Goal: Task Accomplishment & Management: Manage account settings

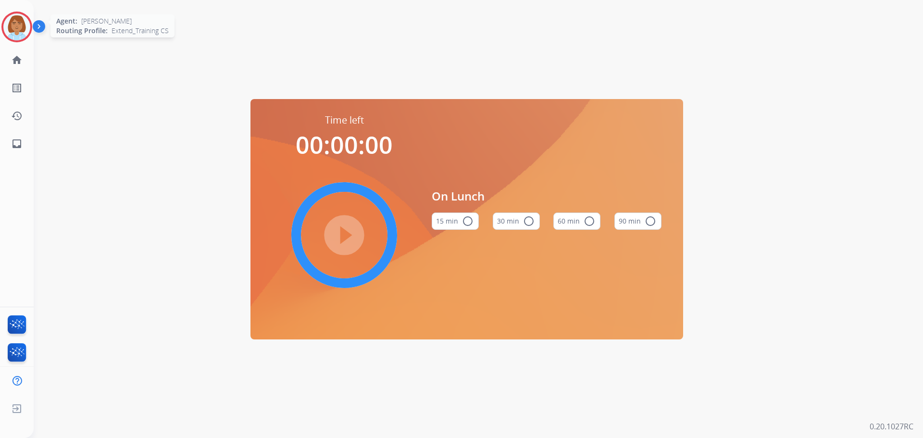
drag, startPoint x: 16, startPoint y: 16, endPoint x: 33, endPoint y: 33, distance: 23.8
click at [16, 15] on img at bounding box center [16, 26] width 27 height 27
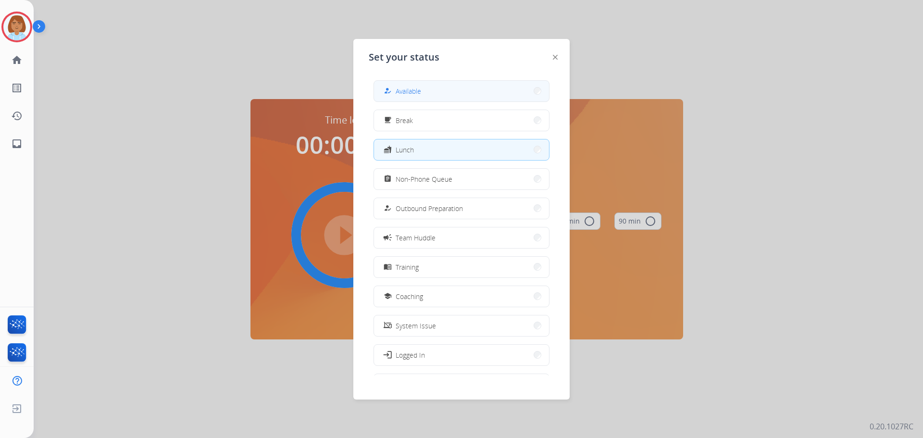
click at [487, 100] on button "how_to_reg Available" at bounding box center [461, 91] width 175 height 21
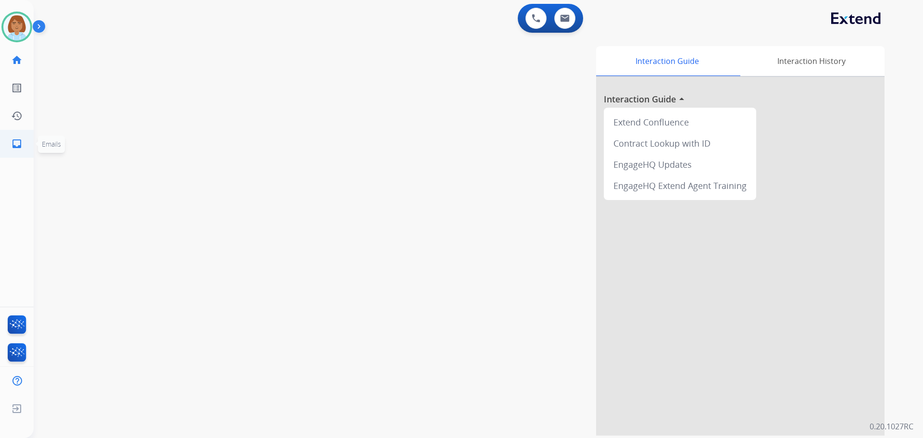
click at [10, 145] on link "inbox Emails" at bounding box center [16, 143] width 27 height 27
select select "**********"
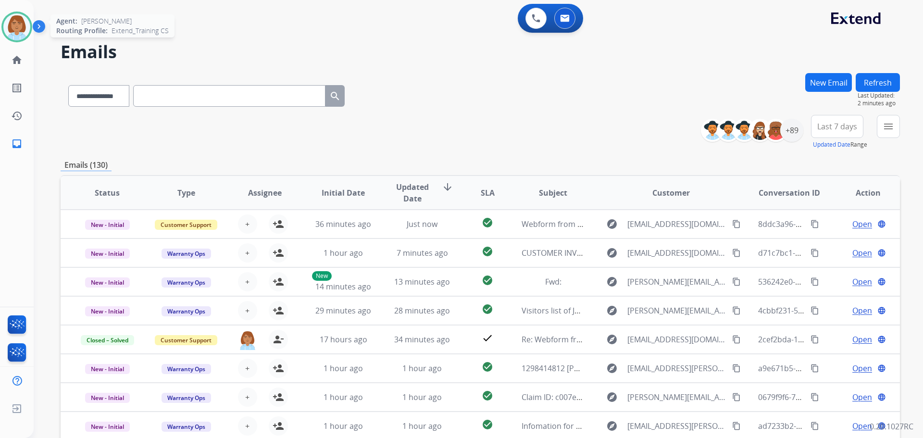
click at [14, 29] on img at bounding box center [16, 26] width 27 height 27
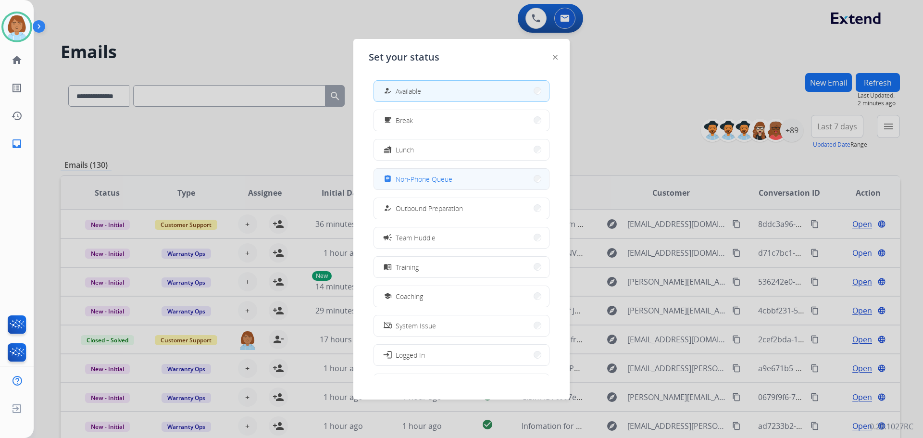
click at [427, 189] on div "assignment Non-Phone Queue" at bounding box center [462, 179] width 176 height 22
drag, startPoint x: 431, startPoint y: 182, endPoint x: 436, endPoint y: 158, distance: 25.2
click at [431, 181] on span "Non-Phone Queue" at bounding box center [424, 179] width 57 height 10
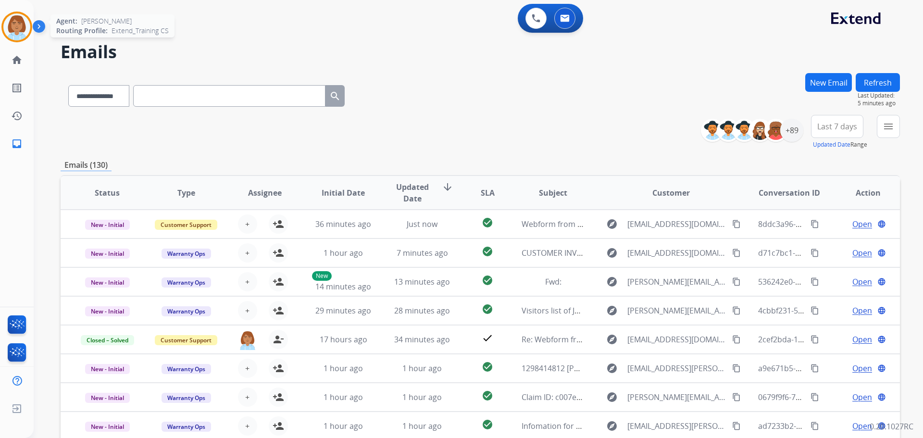
click at [27, 25] on img at bounding box center [16, 26] width 27 height 27
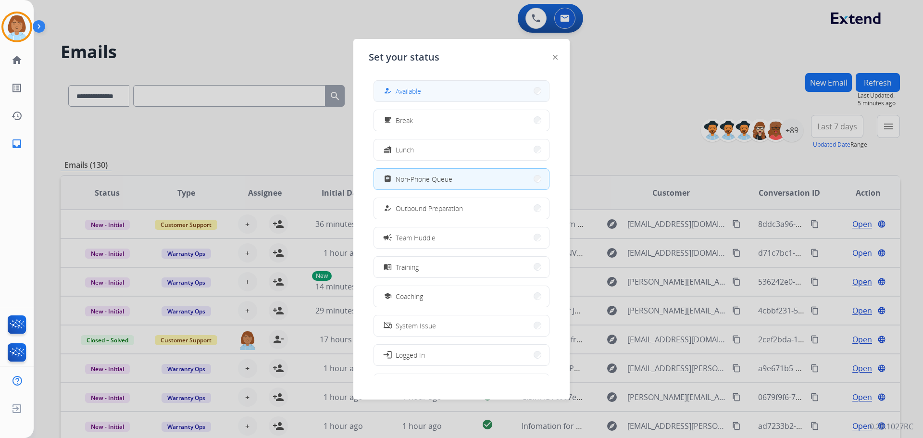
click at [499, 97] on button "how_to_reg Available" at bounding box center [461, 91] width 175 height 21
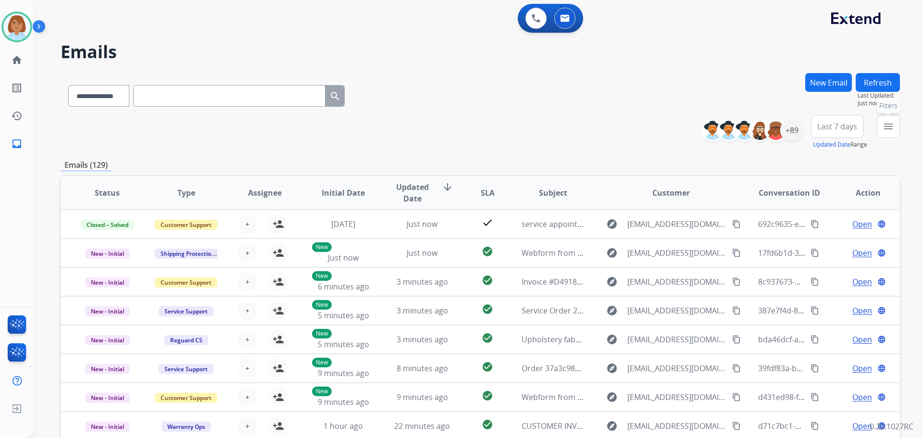
click at [896, 125] on button "menu Filters" at bounding box center [888, 126] width 23 height 23
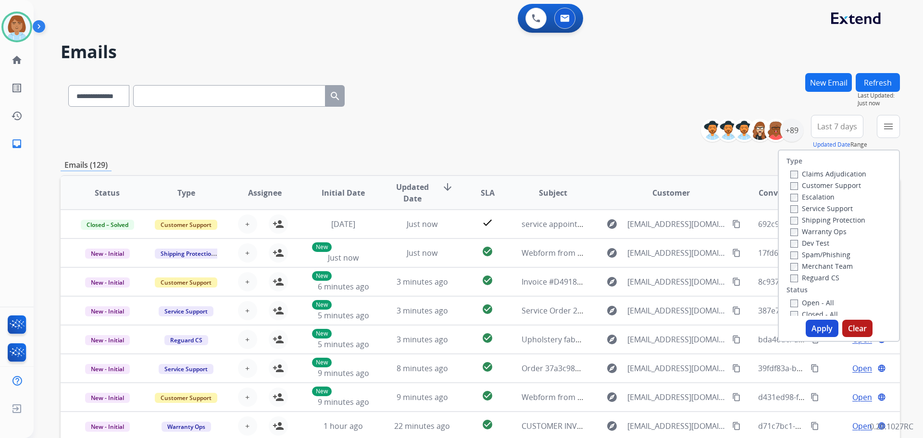
click at [809, 173] on label "Claims Adjudication" at bounding box center [828, 173] width 76 height 9
click at [798, 187] on label "Customer Support" at bounding box center [825, 185] width 71 height 9
click at [794, 220] on label "Shipping Protection" at bounding box center [827, 219] width 75 height 9
click at [787, 285] on div "Type Claims Adjudication Customer Support Escalation Service Support Shipping P…" at bounding box center [839, 232] width 120 height 165
click at [785, 296] on div "Type Claims Adjudication Customer Support Escalation Service Support Shipping P…" at bounding box center [839, 232] width 120 height 165
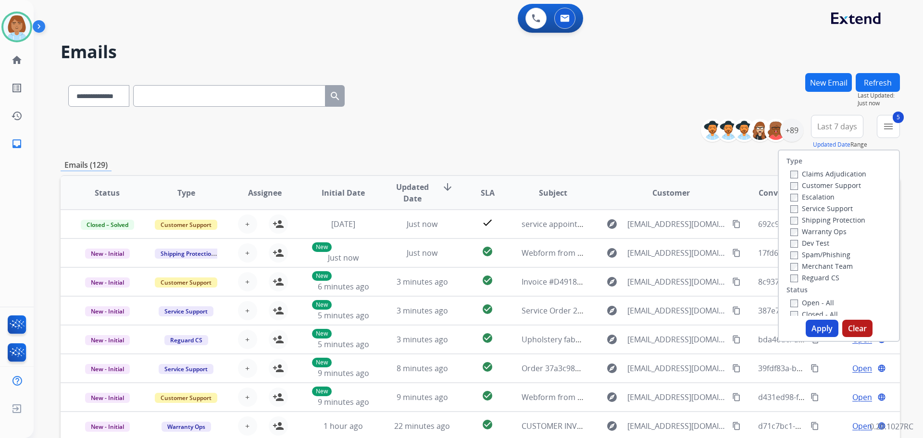
click at [815, 330] on button "Apply" at bounding box center [822, 328] width 33 height 17
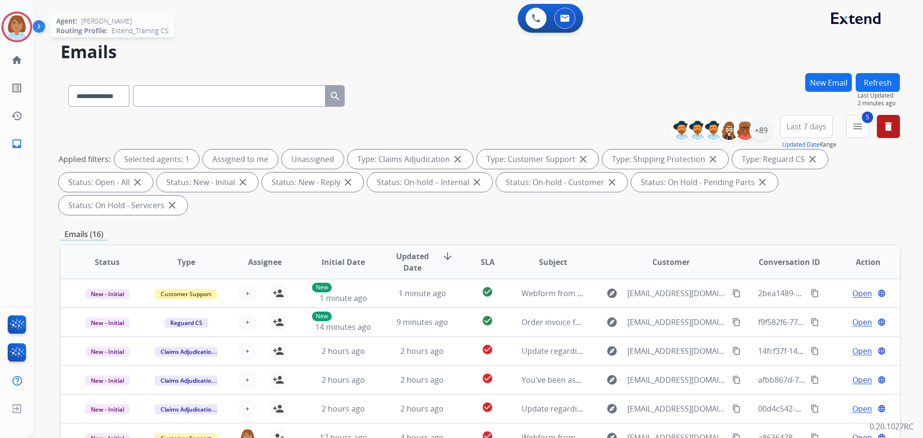
click at [19, 29] on img at bounding box center [16, 26] width 27 height 27
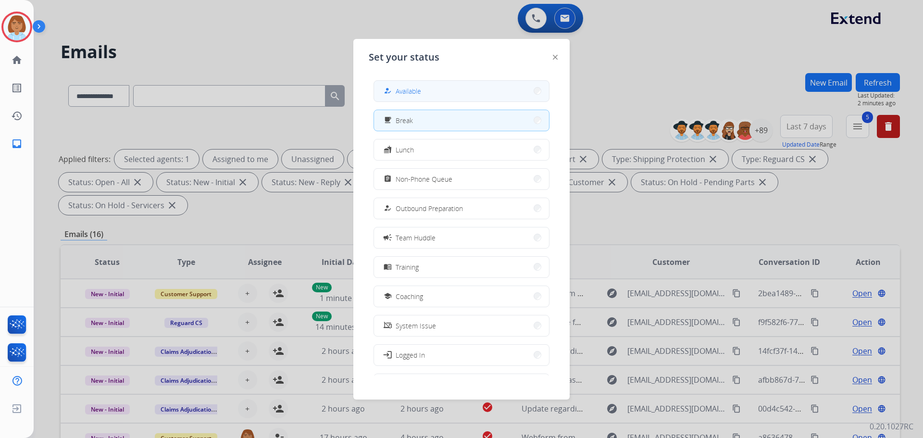
click at [423, 99] on button "how_to_reg Available" at bounding box center [461, 91] width 175 height 21
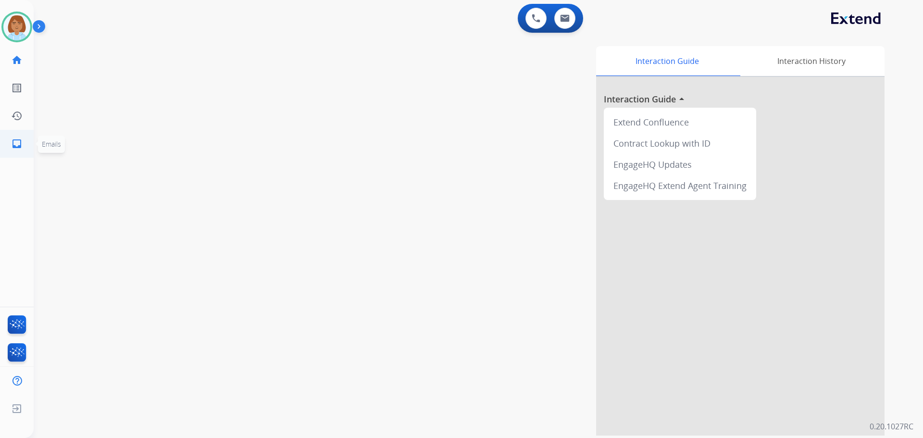
click at [25, 140] on link "inbox Emails" at bounding box center [16, 143] width 27 height 27
select select "**********"
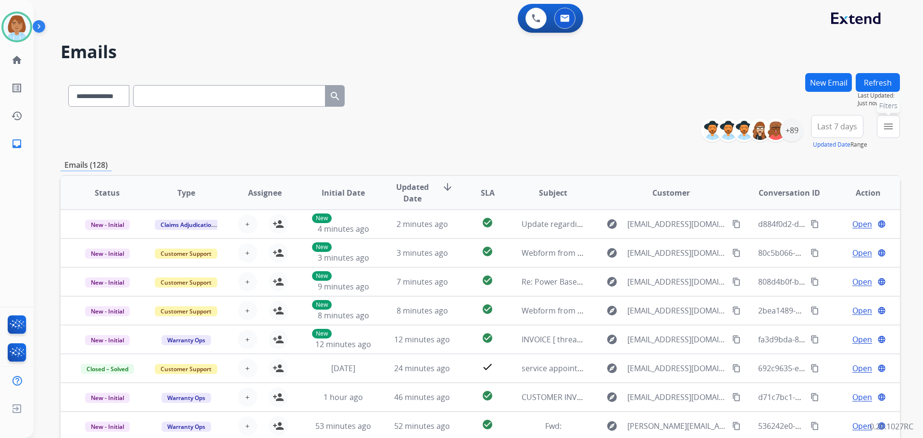
click at [896, 125] on button "menu Filters" at bounding box center [888, 126] width 23 height 23
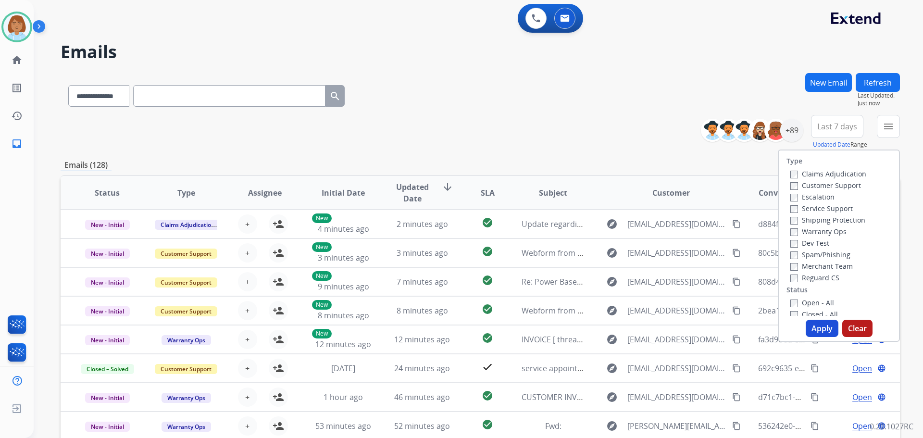
click at [840, 174] on label "Claims Adjudication" at bounding box center [828, 173] width 76 height 9
click at [821, 183] on label "Customer Support" at bounding box center [825, 185] width 71 height 9
click at [792, 219] on label "Shipping Protection" at bounding box center [827, 219] width 75 height 9
click at [792, 274] on label "Reguard CS" at bounding box center [814, 277] width 49 height 9
click at [793, 301] on label "Open - All" at bounding box center [812, 302] width 44 height 9
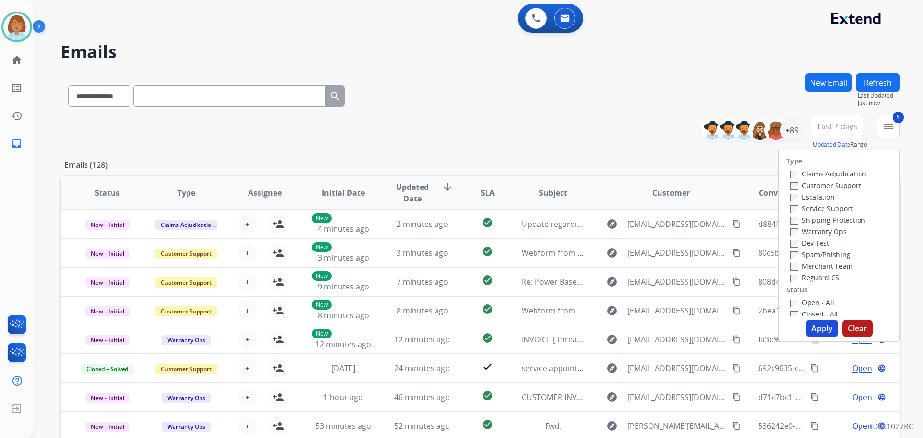
click at [821, 337] on button "Apply" at bounding box center [822, 328] width 33 height 17
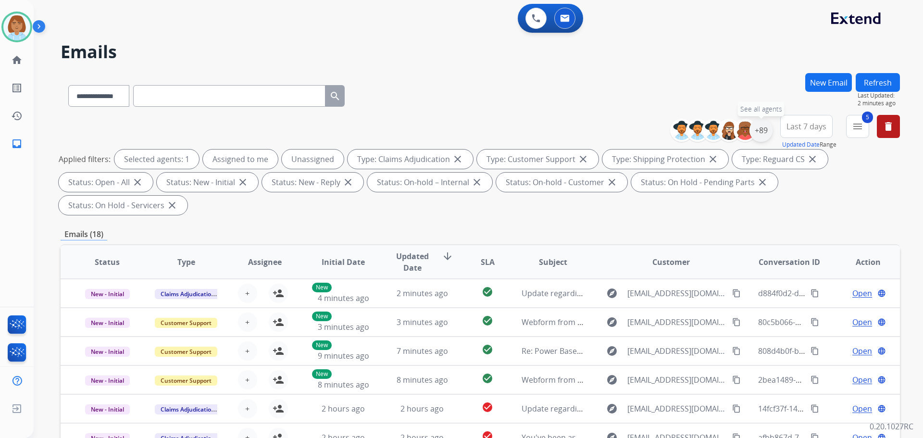
click at [757, 129] on div "+89" at bounding box center [760, 130] width 23 height 23
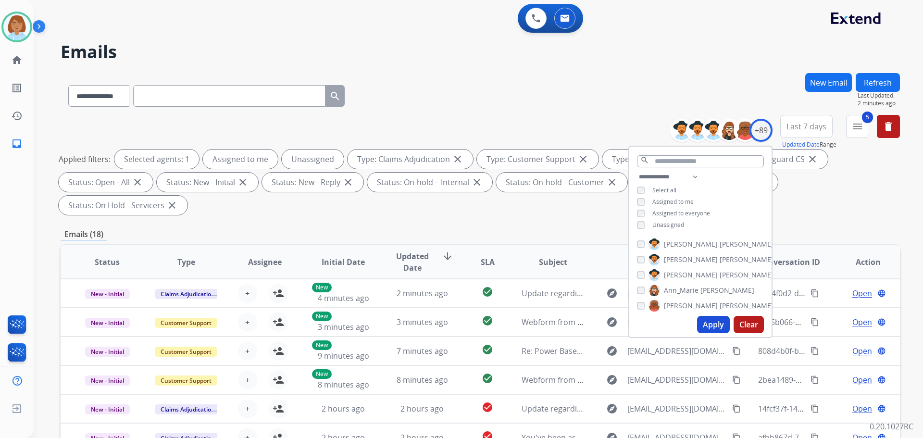
click at [659, 219] on div "**********" at bounding box center [700, 202] width 142 height 62
click at [658, 227] on span "Unassigned" at bounding box center [668, 225] width 32 height 8
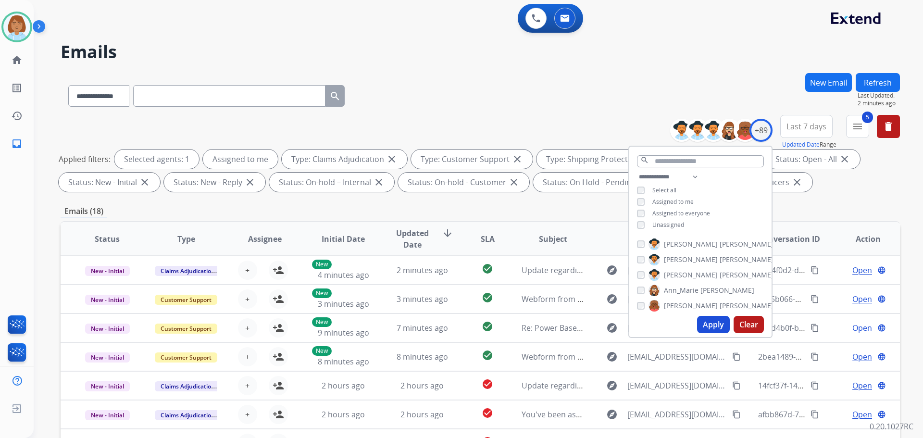
click at [713, 324] on button "Apply" at bounding box center [713, 324] width 33 height 17
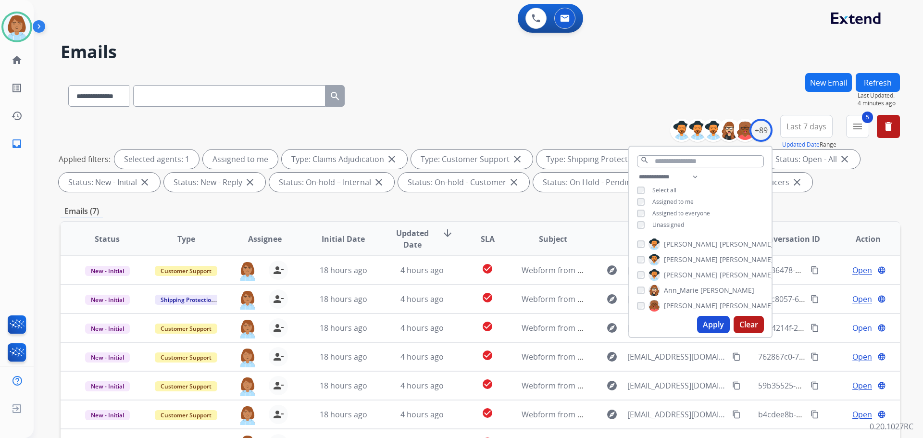
click at [713, 324] on button "Apply" at bounding box center [713, 324] width 33 height 17
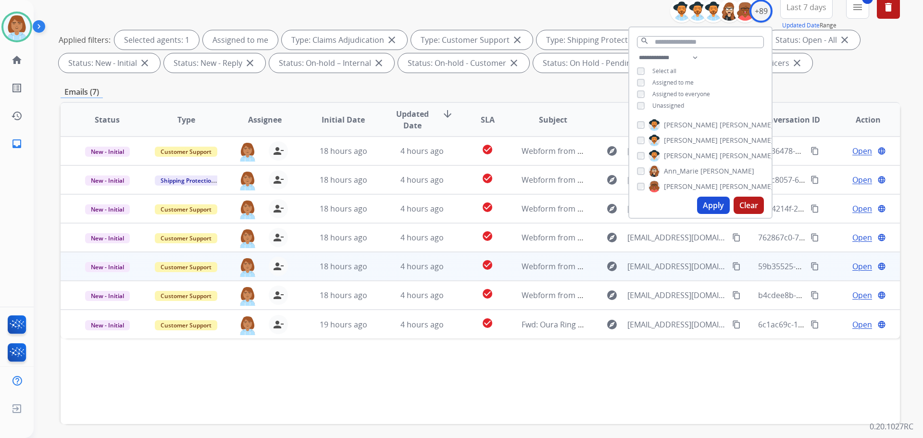
scroll to position [144, 0]
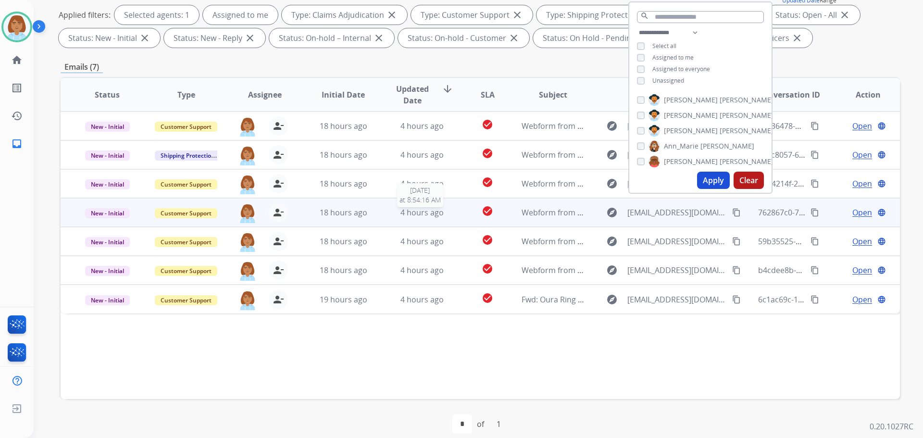
click at [433, 210] on span "4 hours ago" at bounding box center [421, 212] width 43 height 11
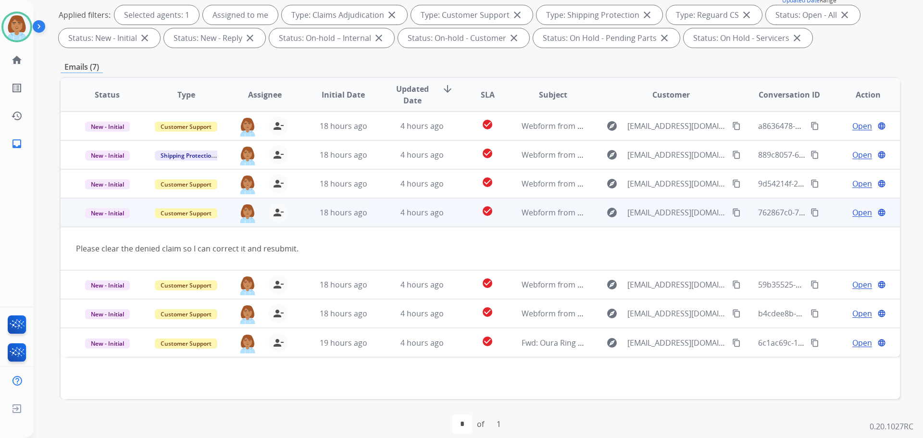
click at [394, 222] on td "4 hours ago" at bounding box center [414, 212] width 79 height 29
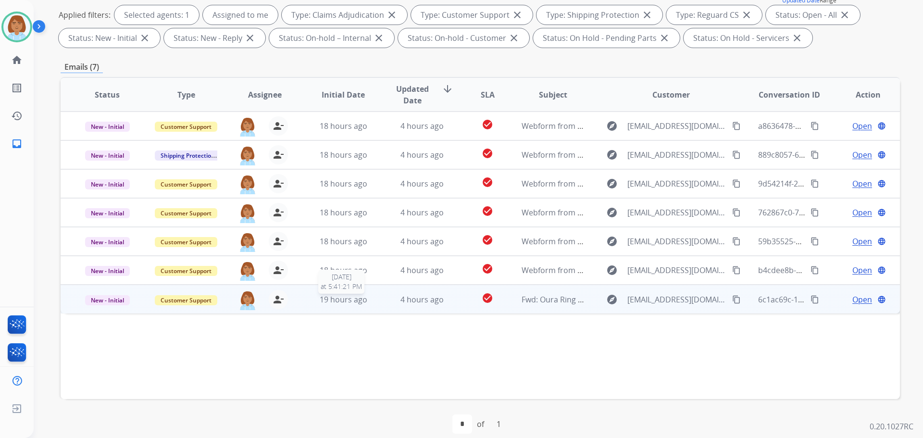
click at [369, 300] on div "19 hours ago" at bounding box center [343, 300] width 63 height 12
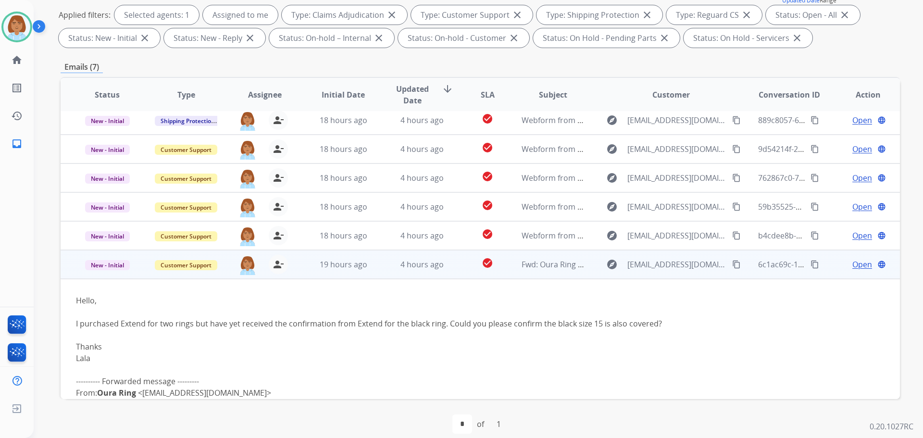
scroll to position [0, 0]
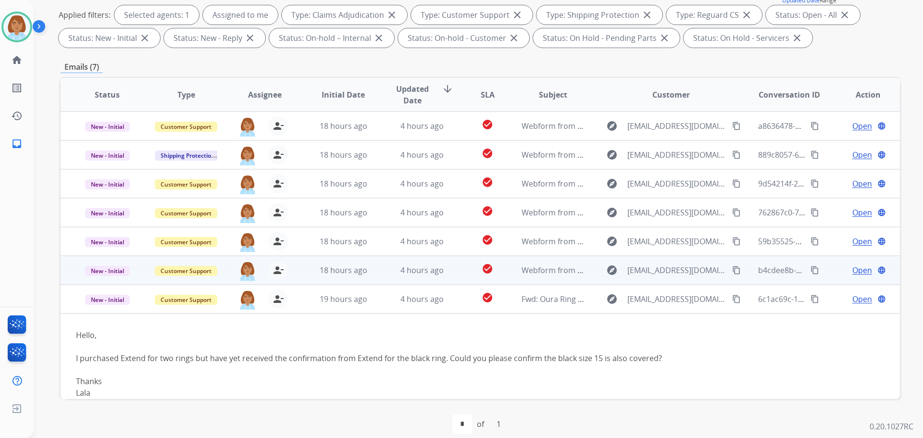
click at [387, 270] on td "4 hours ago" at bounding box center [414, 270] width 79 height 29
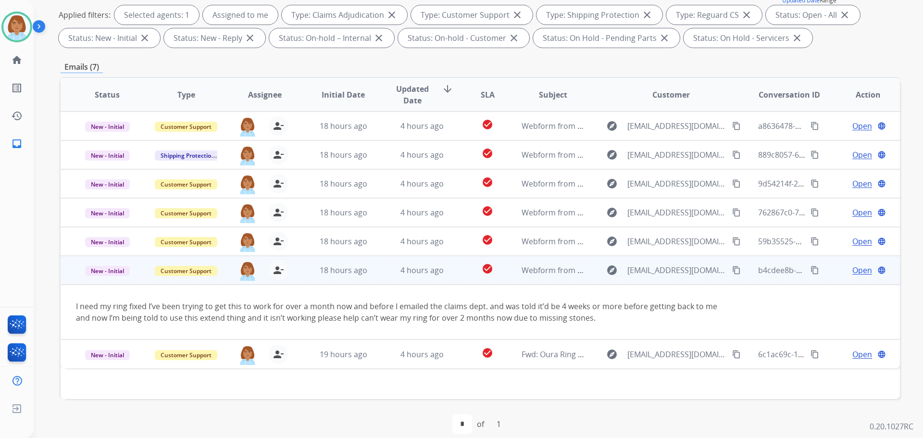
click at [858, 268] on span "Open" at bounding box center [862, 270] width 20 height 12
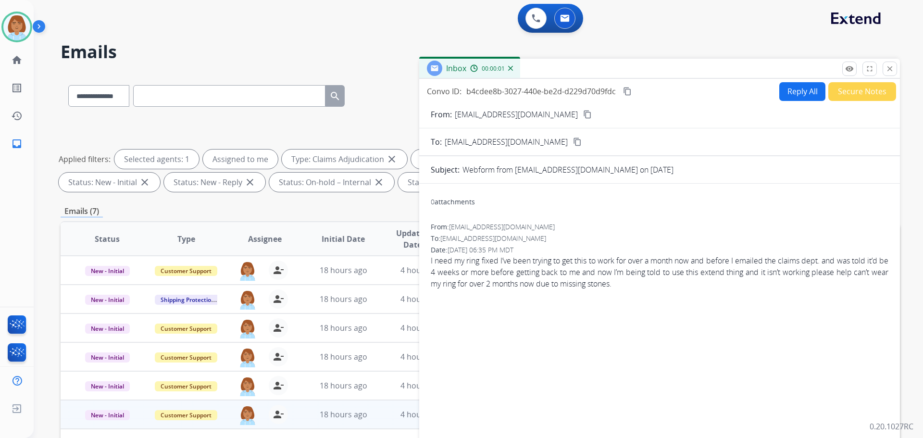
click at [787, 92] on button "Reply All" at bounding box center [802, 91] width 46 height 19
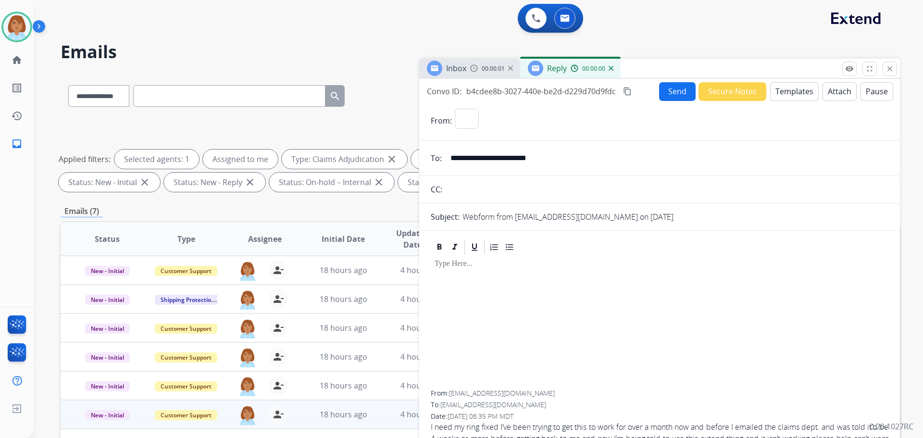
select select "**********"
click at [780, 95] on button "Templates" at bounding box center [794, 91] width 49 height 19
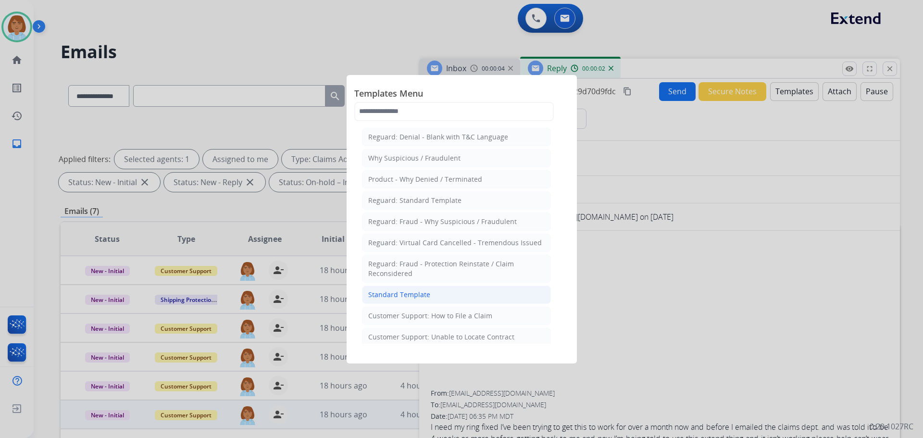
click at [466, 289] on li "Standard Template" at bounding box center [456, 295] width 189 height 18
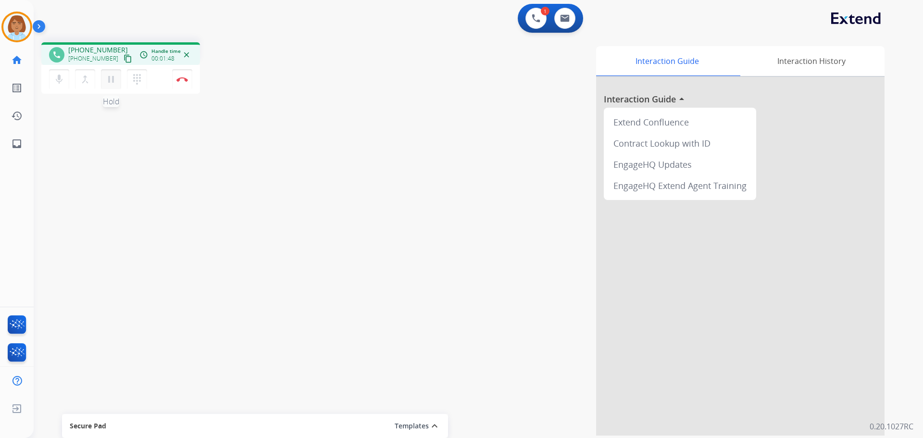
click at [112, 83] on mat-icon "pause" at bounding box center [111, 80] width 12 height 12
click at [63, 84] on mat-icon "mic" at bounding box center [59, 80] width 12 height 12
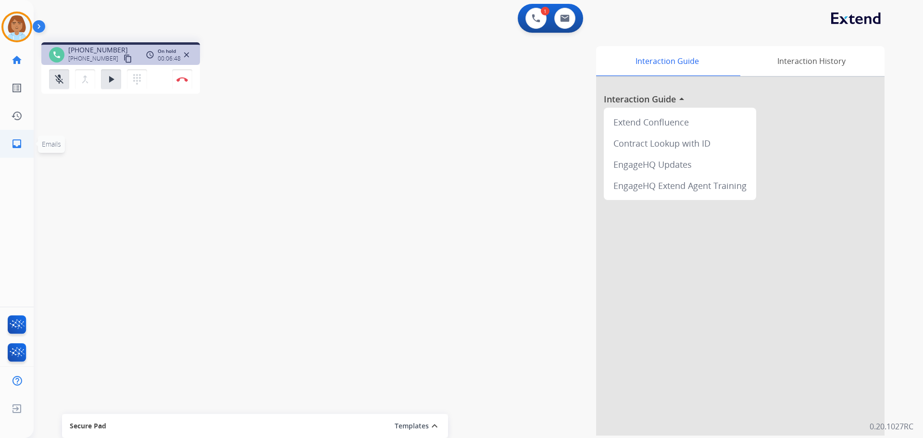
click at [12, 145] on mat-icon "inbox" at bounding box center [17, 144] width 12 height 12
select select "**********"
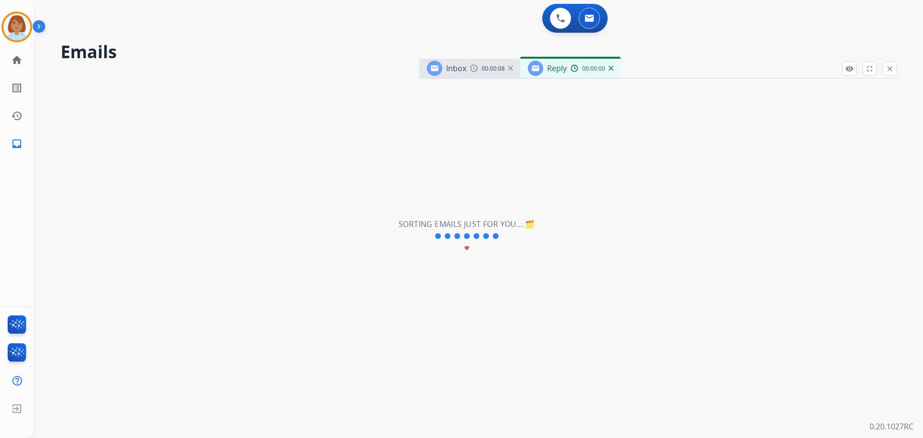
select select "**********"
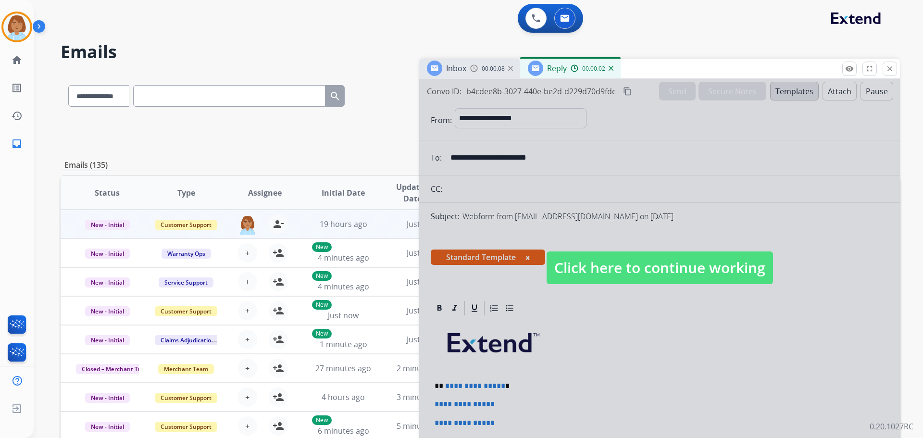
click at [682, 263] on span "Click here to continue working" at bounding box center [660, 267] width 226 height 33
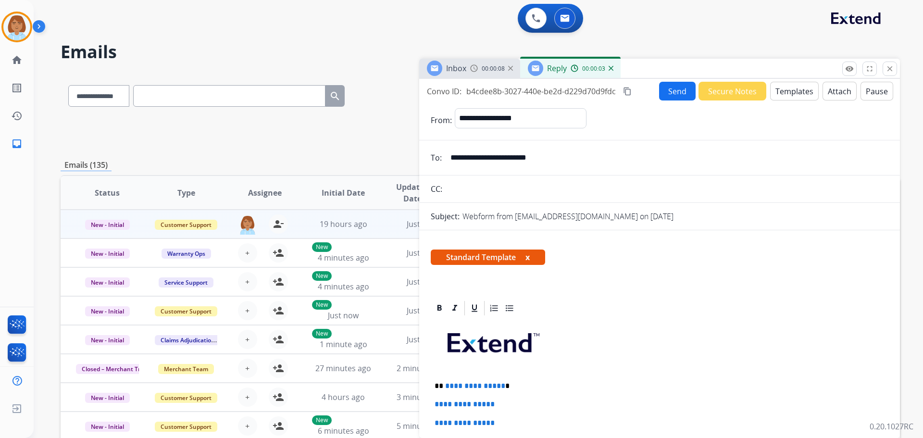
click at [613, 70] on div "Reply 00:00:03" at bounding box center [570, 68] width 100 height 19
click at [608, 67] on div "00:00:06" at bounding box center [592, 68] width 42 height 9
click at [612, 69] on img at bounding box center [611, 68] width 5 height 5
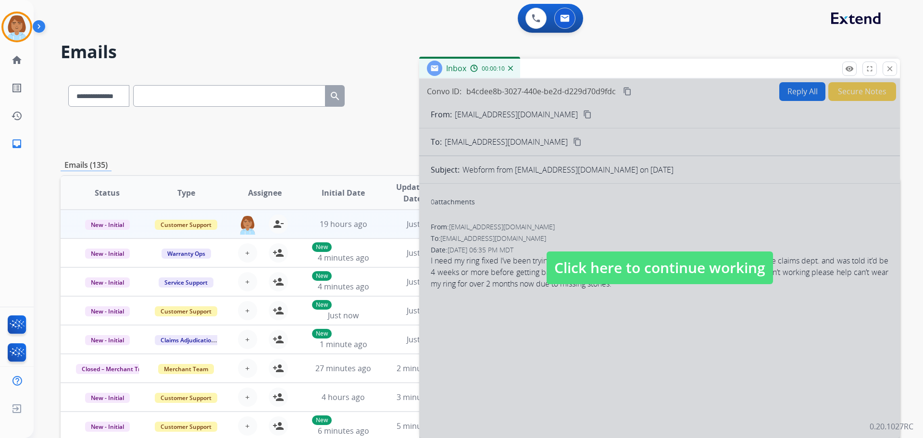
click at [511, 68] on img at bounding box center [510, 68] width 5 height 5
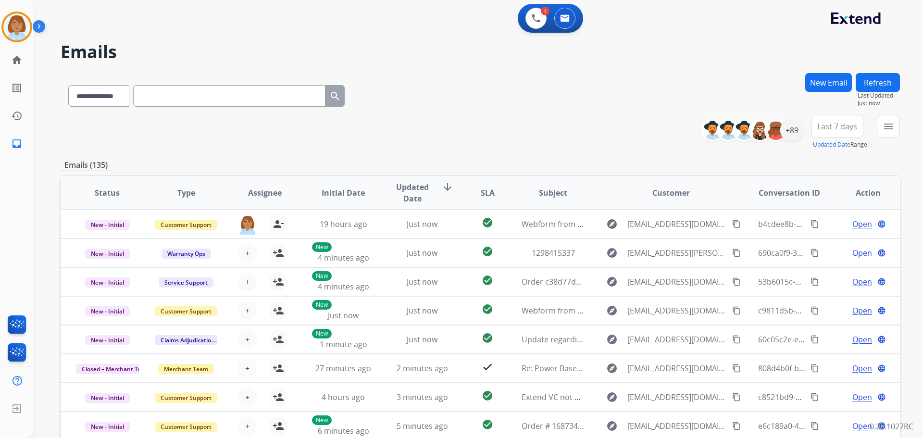
paste input "**********"
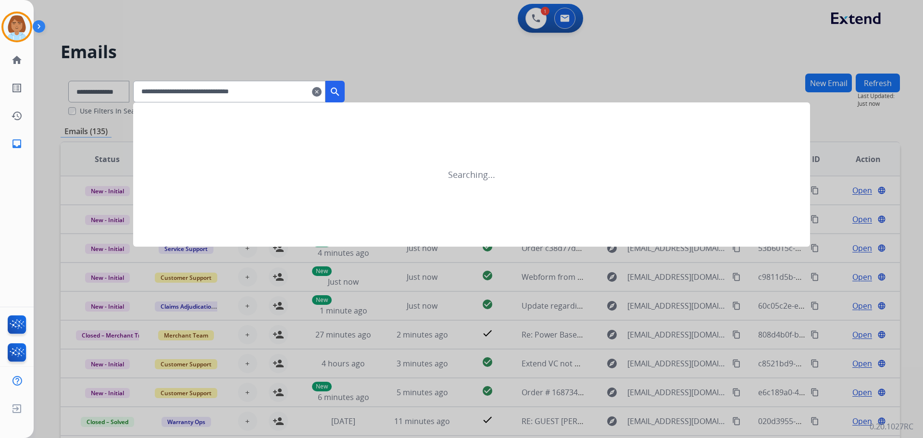
type input "**********"
click at [345, 92] on button "search" at bounding box center [334, 92] width 19 height 22
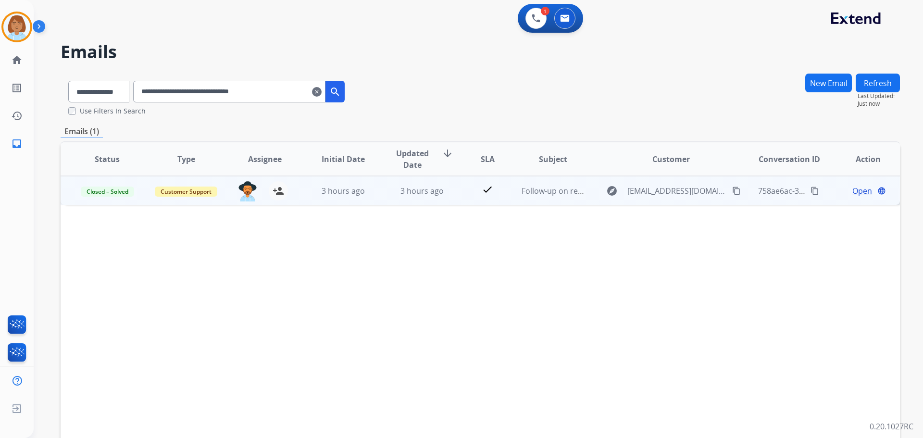
click at [380, 199] on td "3 hours ago" at bounding box center [414, 190] width 79 height 29
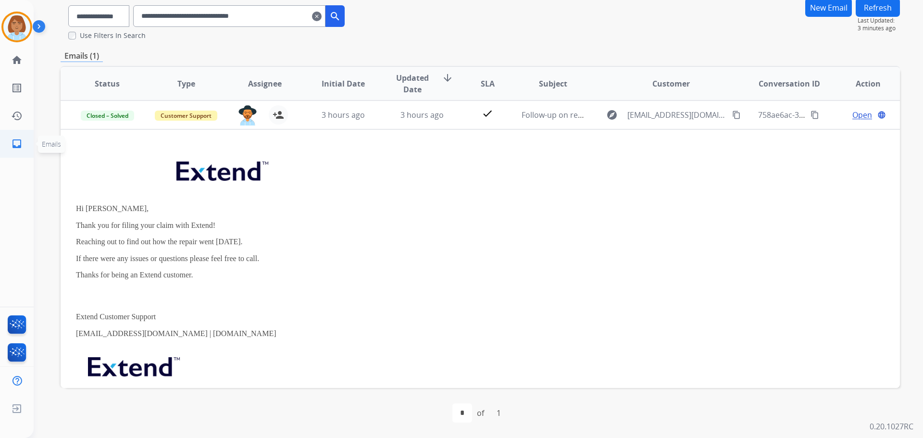
click at [22, 135] on link "inbox Emails" at bounding box center [16, 143] width 27 height 27
click at [13, 33] on img at bounding box center [16, 26] width 27 height 27
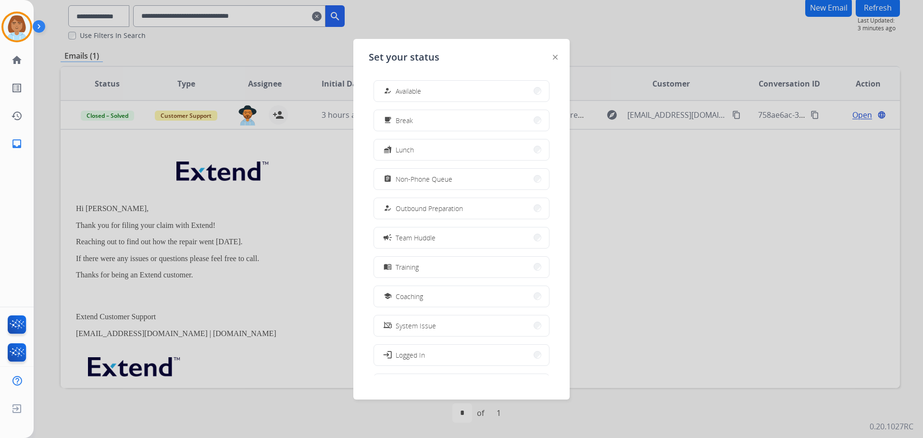
click at [557, 55] on img at bounding box center [555, 57] width 5 height 5
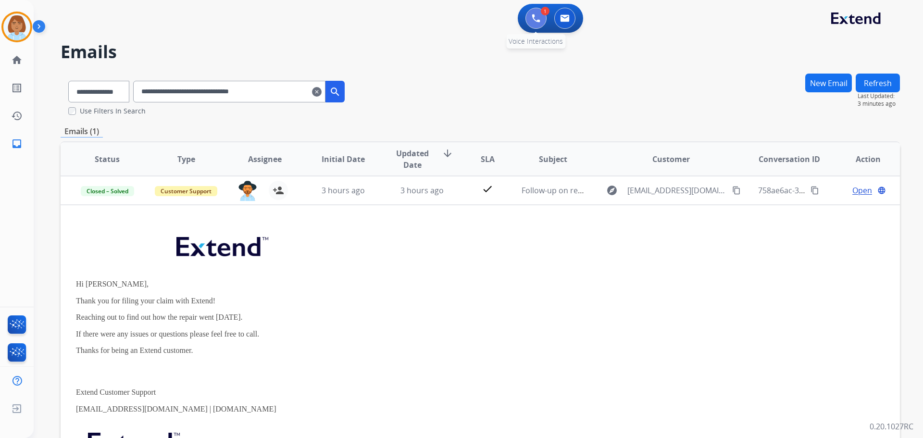
click at [540, 24] on button at bounding box center [535, 18] width 21 height 21
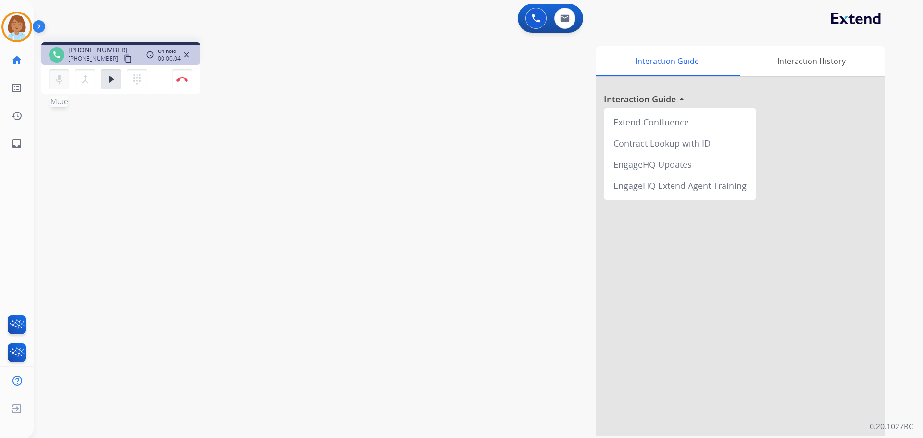
click at [52, 80] on button "mic Mute" at bounding box center [59, 79] width 20 height 20
click at [58, 84] on mat-icon "mic_off" at bounding box center [59, 80] width 12 height 12
click at [118, 82] on button "play_arrow Hold" at bounding box center [111, 79] width 20 height 20
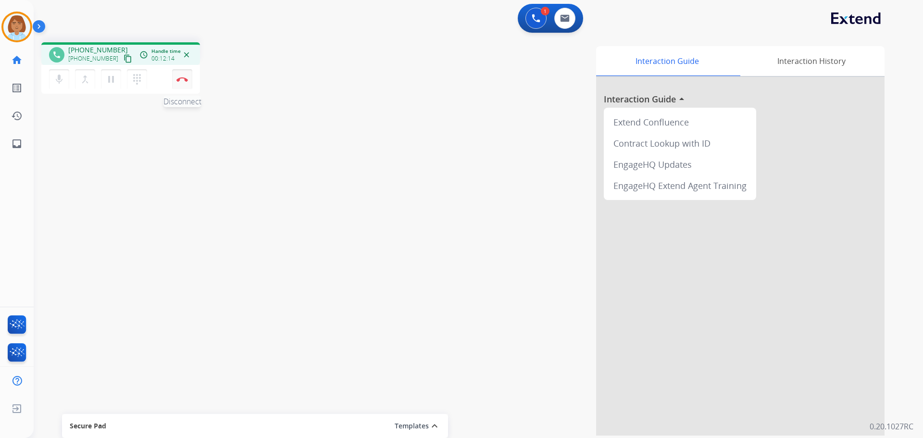
click at [189, 78] on button "Disconnect" at bounding box center [182, 79] width 20 height 20
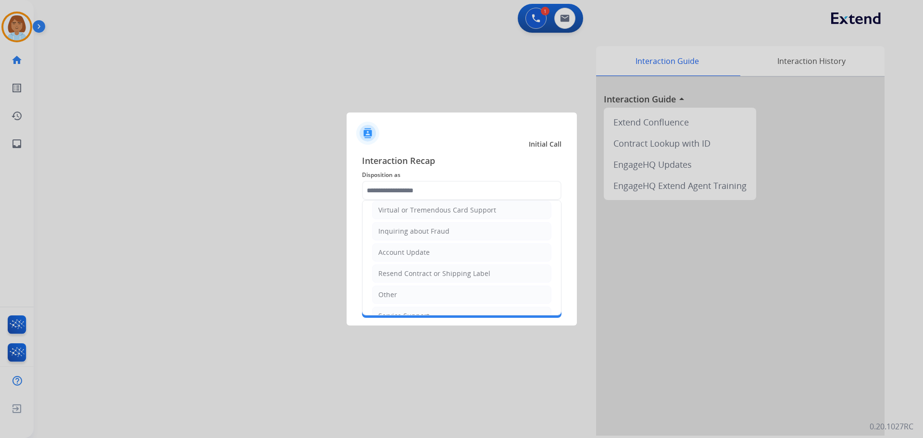
scroll to position [150, 0]
click at [441, 274] on li "Other" at bounding box center [461, 278] width 179 height 18
type input "*****"
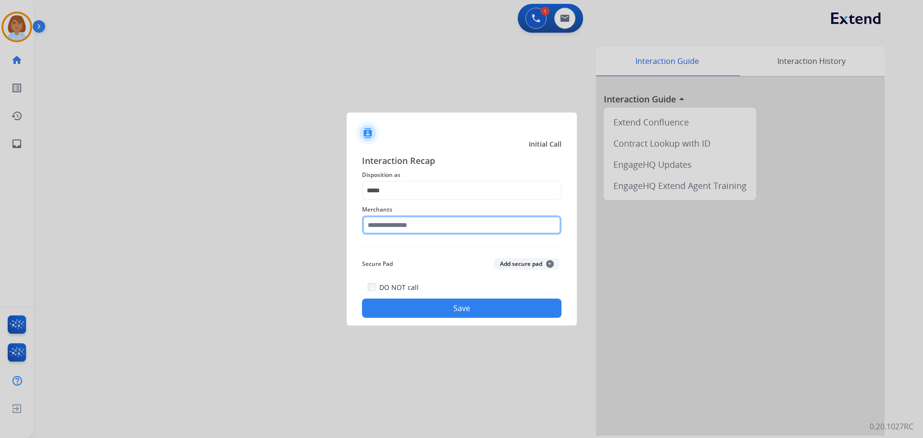
click at [423, 228] on input "text" at bounding box center [462, 224] width 200 height 19
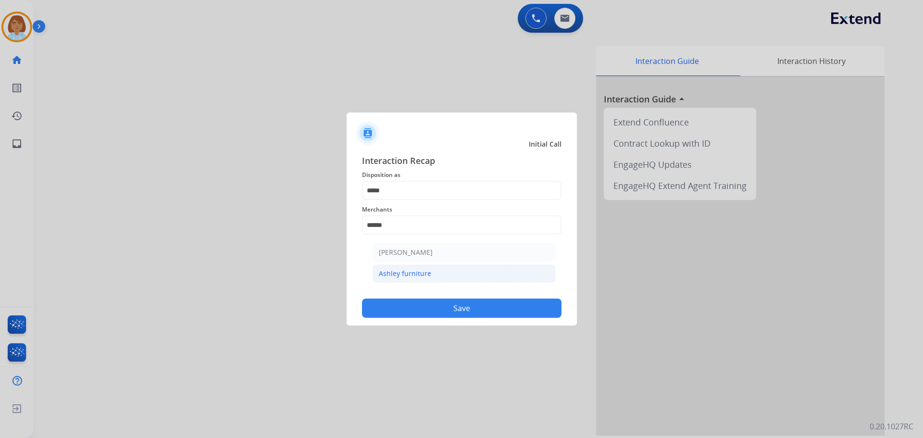
click at [414, 269] on div "Ashley furniture" at bounding box center [405, 274] width 52 height 10
type input "**********"
click at [452, 315] on button "Save" at bounding box center [462, 308] width 200 height 19
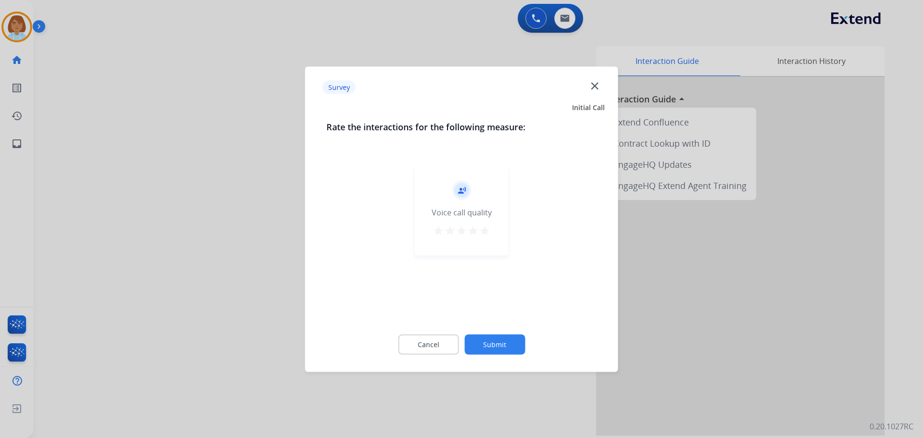
click at [492, 339] on button "Submit" at bounding box center [494, 344] width 61 height 20
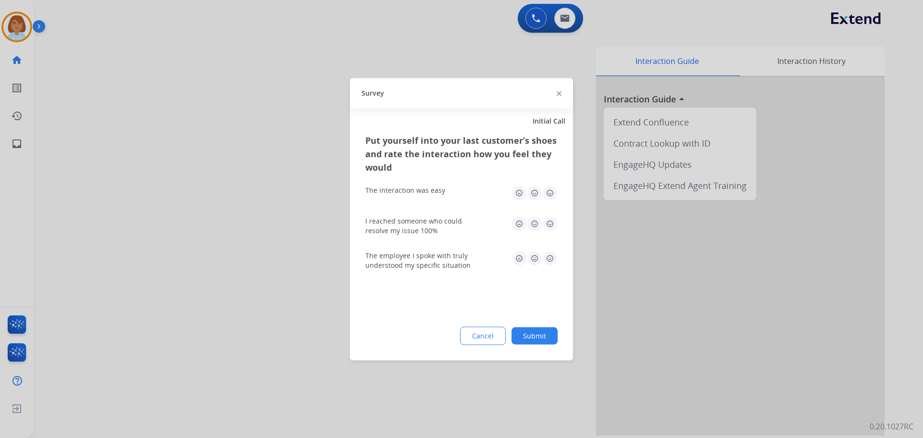
click at [523, 333] on button "Submit" at bounding box center [534, 335] width 46 height 17
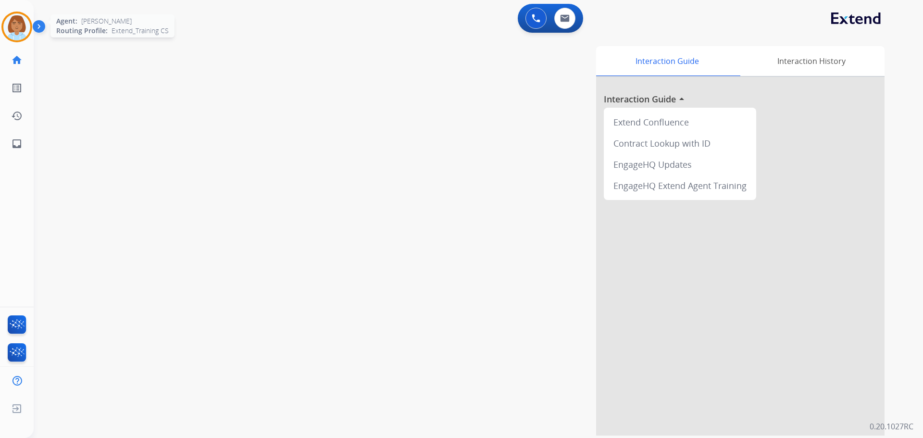
click at [24, 25] on img at bounding box center [16, 26] width 27 height 27
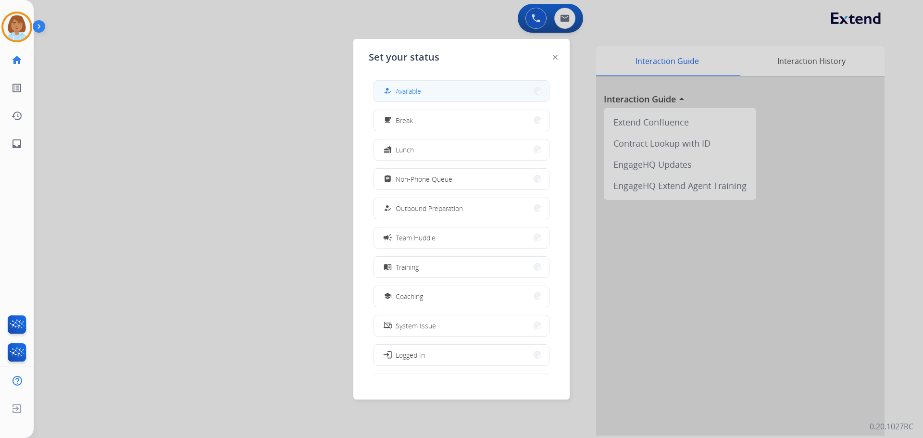
click at [420, 89] on span "Available" at bounding box center [408, 91] width 25 height 10
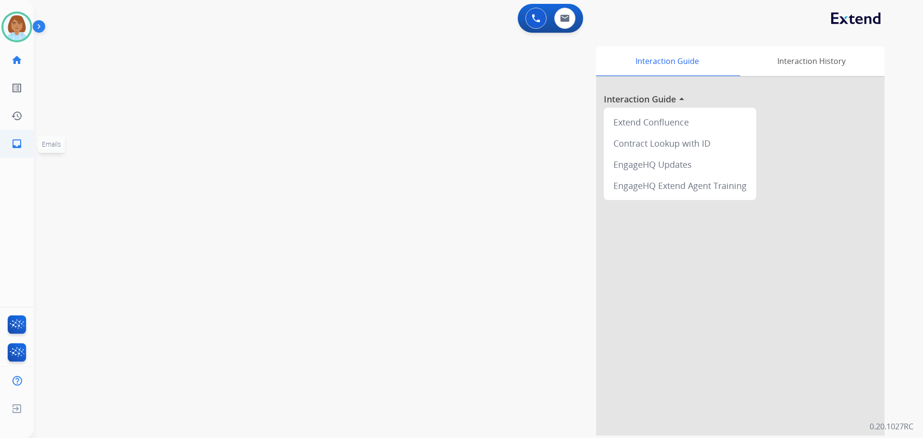
click at [12, 144] on mat-icon "inbox" at bounding box center [17, 144] width 12 height 12
select select "**********"
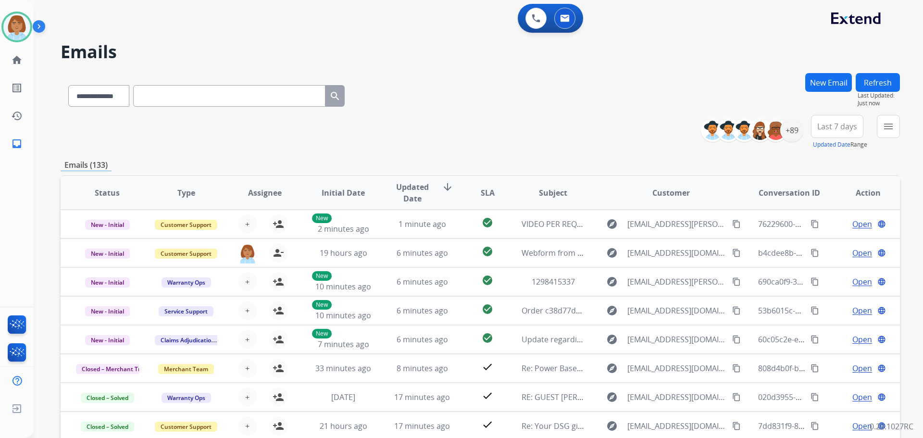
click at [877, 136] on div "menu Type Claims Adjudication Customer Support Escalation Service Support Shipp…" at bounding box center [888, 132] width 23 height 35
click at [889, 132] on button "menu Filters" at bounding box center [888, 126] width 23 height 23
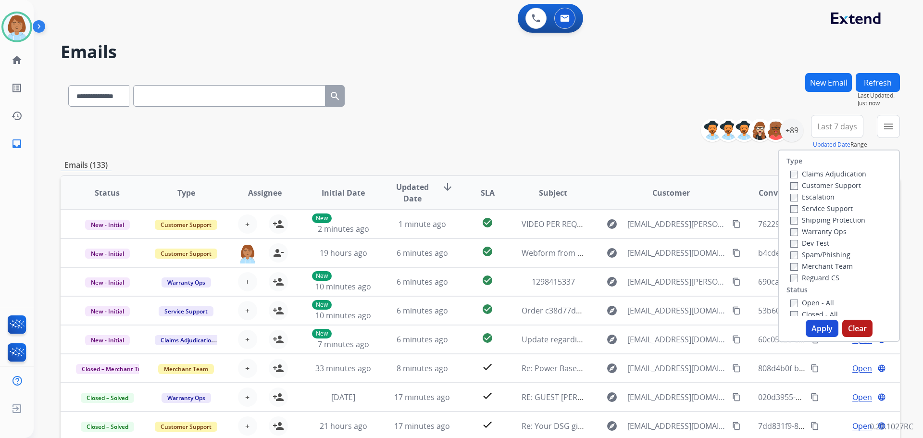
click at [827, 175] on label "Claims Adjudication" at bounding box center [828, 173] width 76 height 9
click at [817, 183] on label "Customer Support" at bounding box center [825, 185] width 71 height 9
click at [809, 218] on label "Shipping Protection" at bounding box center [827, 219] width 75 height 9
click at [793, 283] on div "Type Claims Adjudication Customer Support Escalation Service Support Shipping P…" at bounding box center [839, 232] width 120 height 165
click at [806, 328] on button "Apply" at bounding box center [822, 328] width 33 height 17
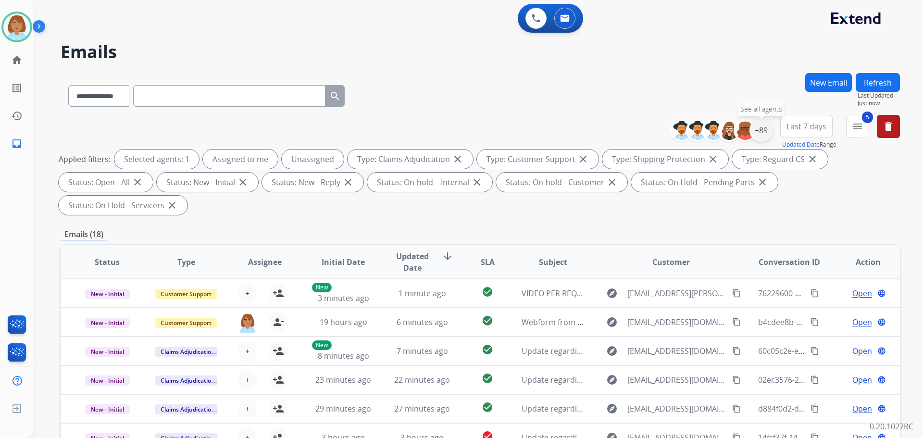
click at [758, 135] on div "+89" at bounding box center [760, 130] width 23 height 23
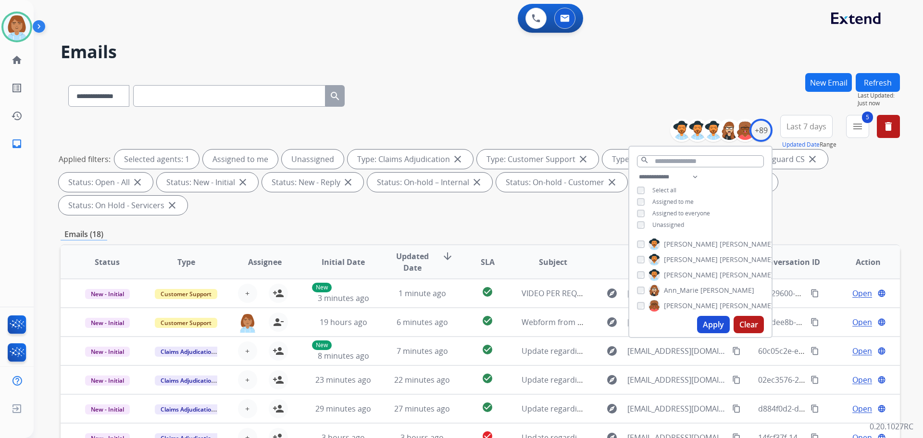
click at [677, 219] on div "**********" at bounding box center [700, 202] width 142 height 62
click at [679, 230] on div "**********" at bounding box center [700, 202] width 142 height 62
click at [678, 224] on span "Unassigned" at bounding box center [668, 225] width 32 height 8
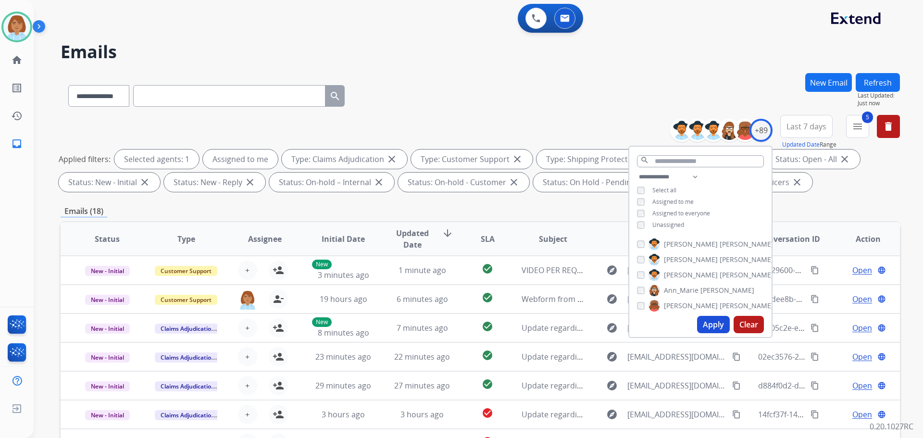
click at [701, 332] on button "Apply" at bounding box center [713, 324] width 33 height 17
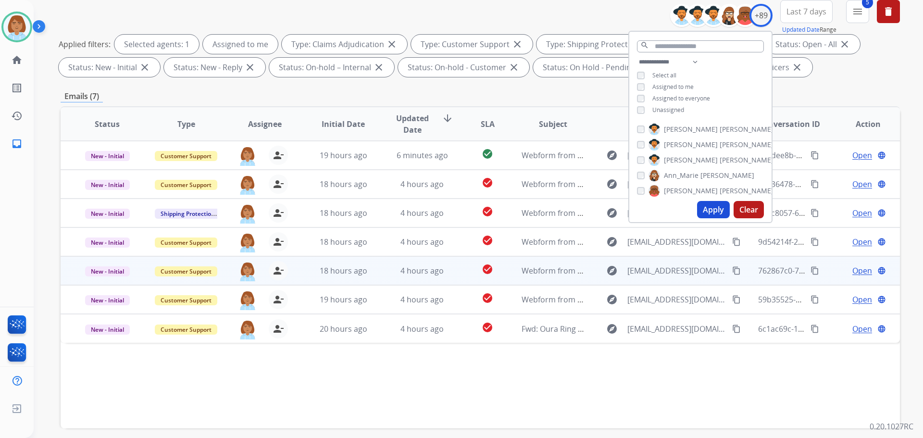
scroll to position [155, 0]
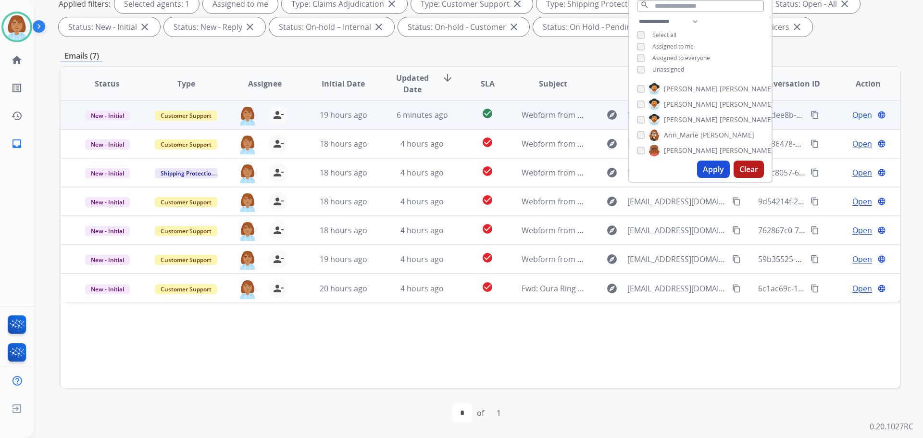
click at [380, 120] on td "6 minutes ago" at bounding box center [414, 114] width 79 height 29
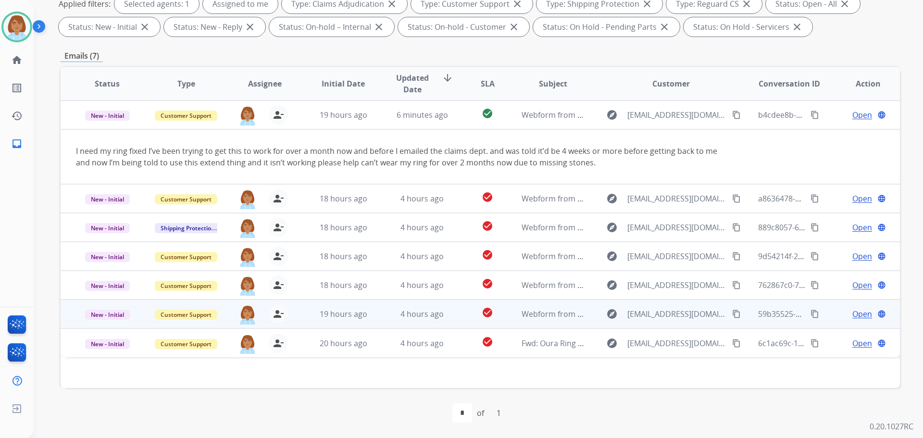
click at [384, 325] on td "4 hours ago" at bounding box center [414, 313] width 79 height 29
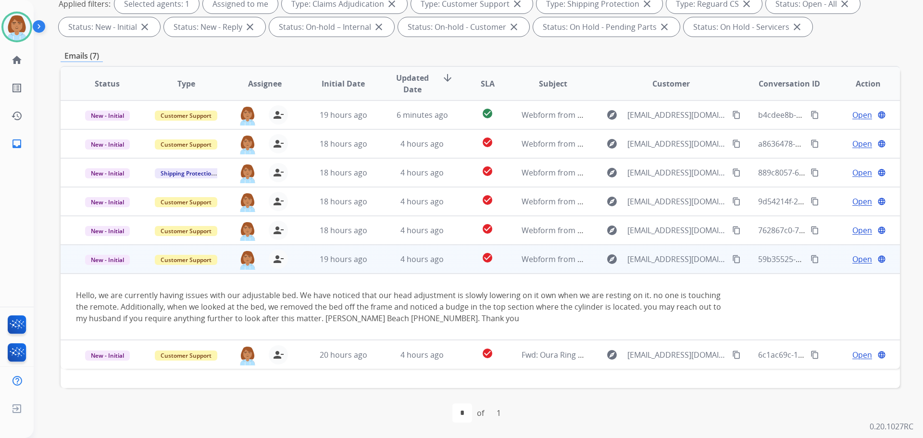
click at [855, 264] on span "Open" at bounding box center [862, 259] width 20 height 12
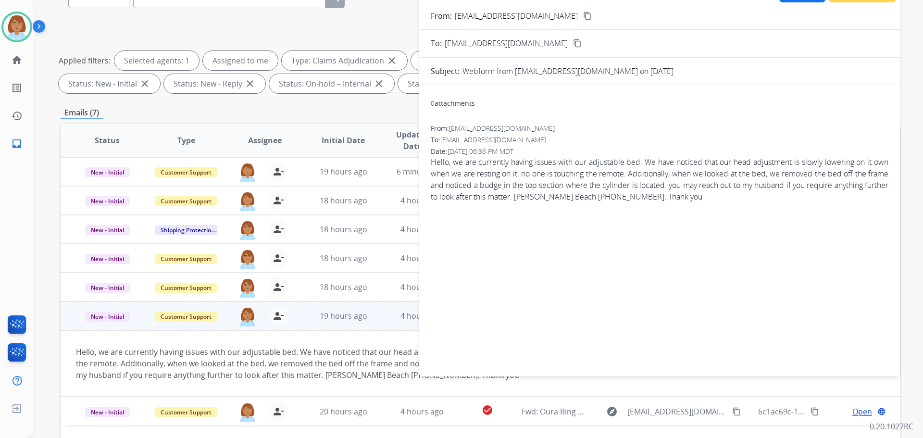
scroll to position [0, 0]
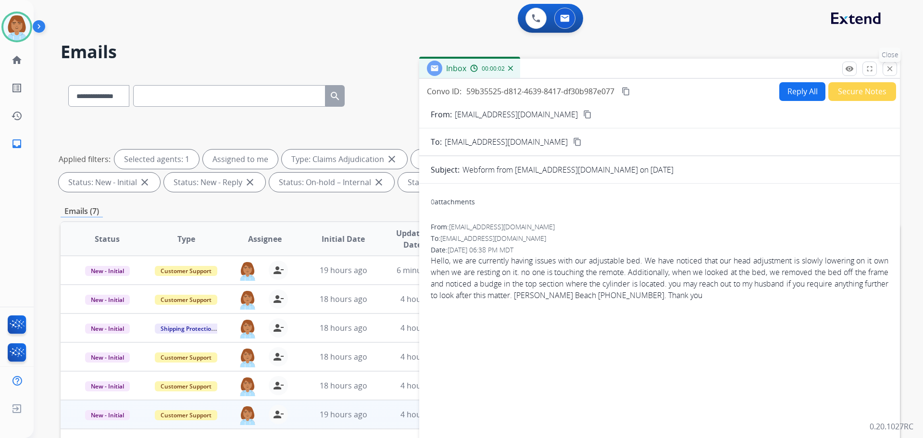
click at [890, 68] on mat-icon "close" at bounding box center [889, 68] width 9 height 9
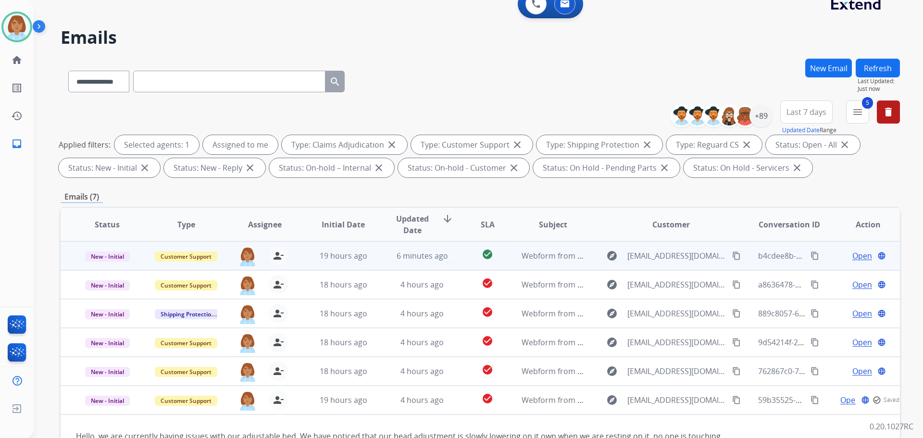
scroll to position [155, 0]
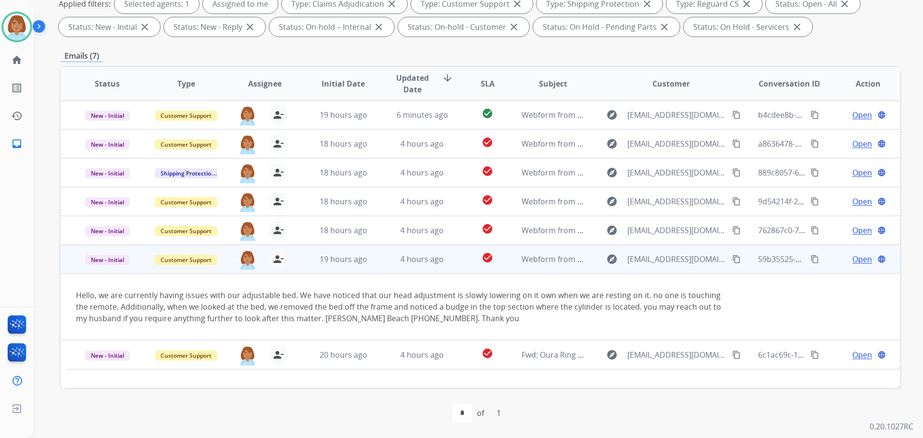
click at [732, 261] on mat-icon "content_copy" at bounding box center [736, 259] width 9 height 9
click at [852, 262] on span "Open" at bounding box center [862, 259] width 20 height 12
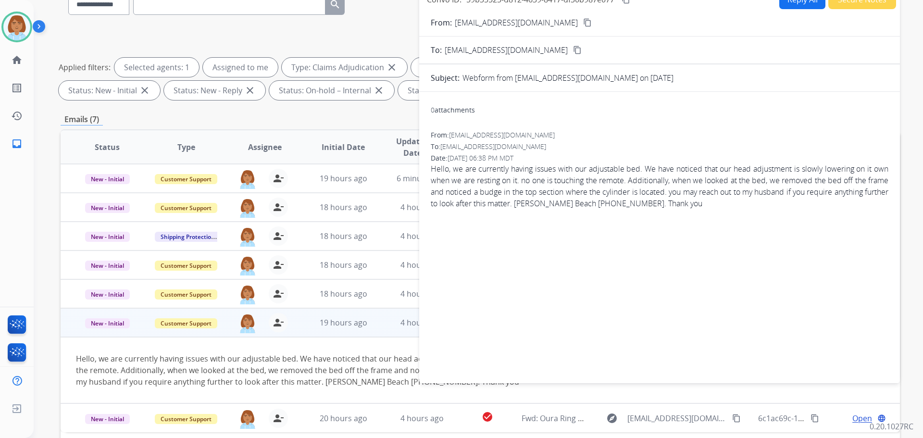
scroll to position [0, 0]
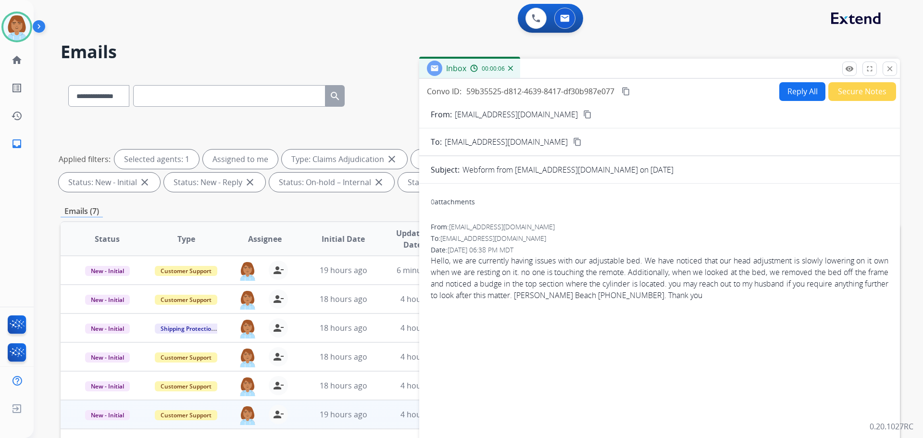
click at [786, 91] on button "Reply All" at bounding box center [802, 91] width 46 height 19
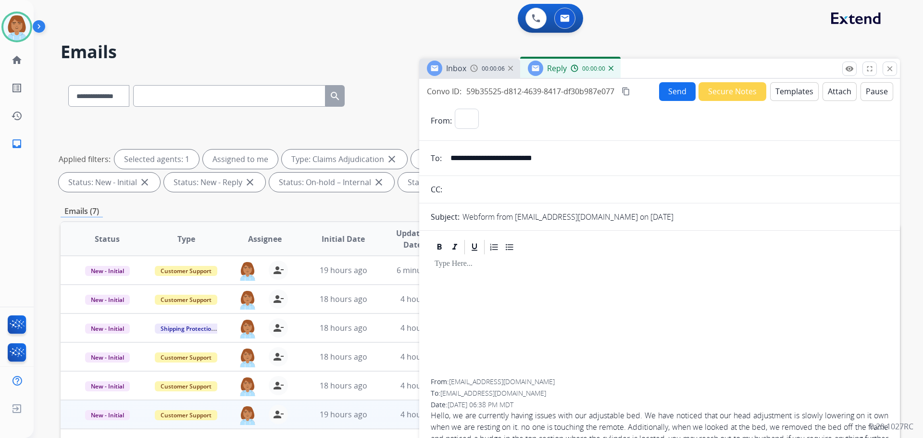
select select "**********"
click at [795, 85] on button "Templates" at bounding box center [794, 91] width 49 height 19
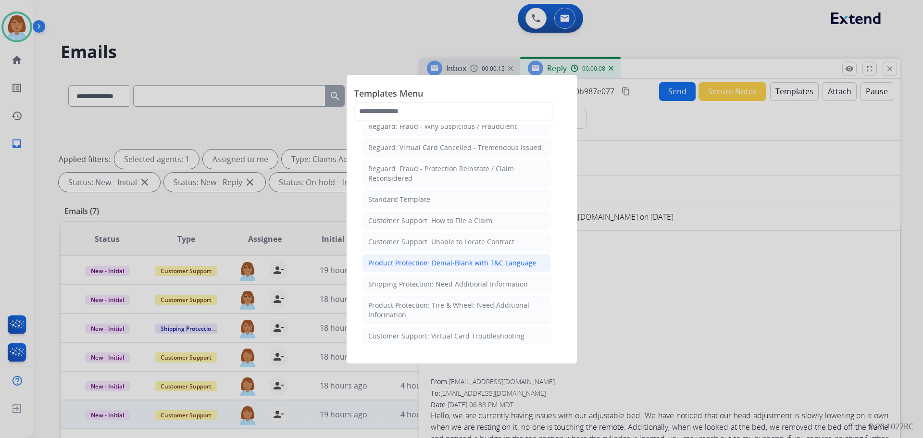
scroll to position [96, 0]
click at [494, 228] on li "Customer Support: How to File a Claim" at bounding box center [456, 220] width 189 height 18
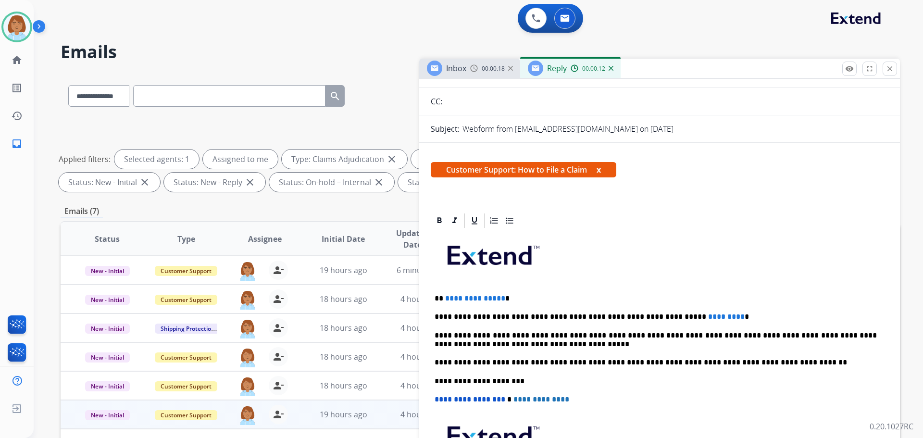
scroll to position [0, 0]
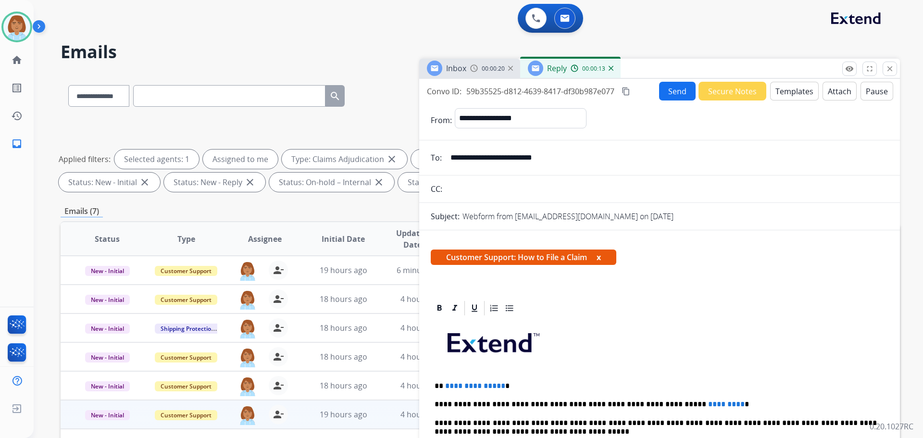
click at [789, 94] on button "Templates" at bounding box center [794, 91] width 49 height 19
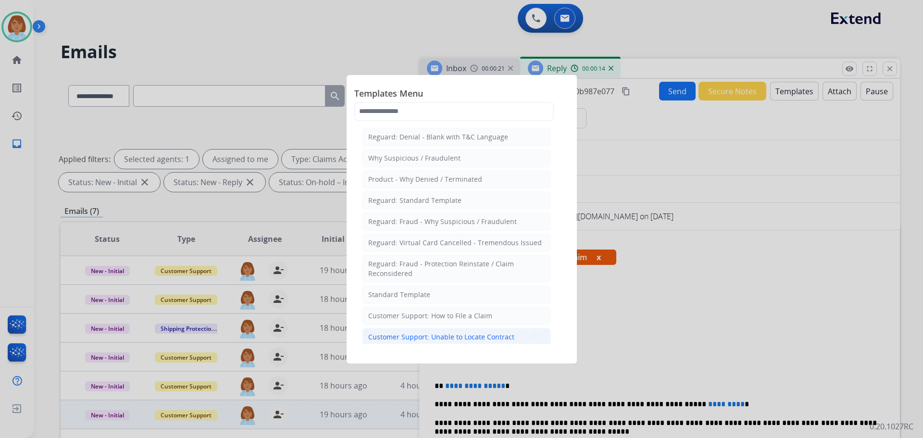
click at [506, 337] on div "Customer Support: Unable to Locate Contract" at bounding box center [441, 337] width 146 height 10
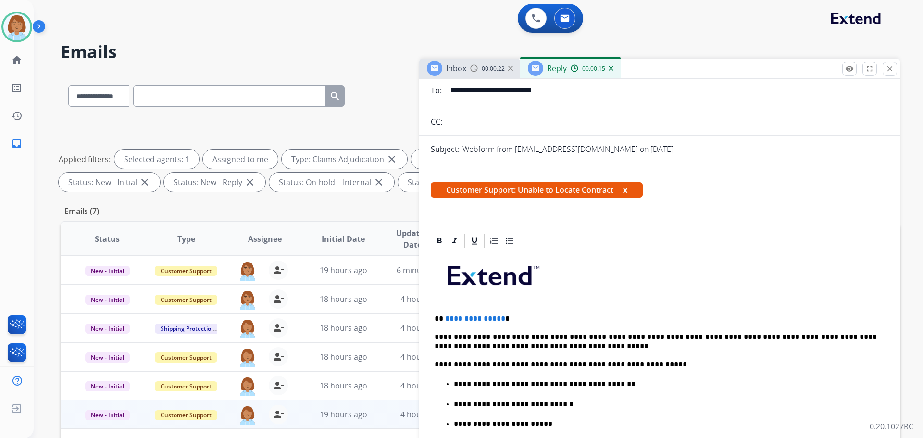
scroll to position [96, 0]
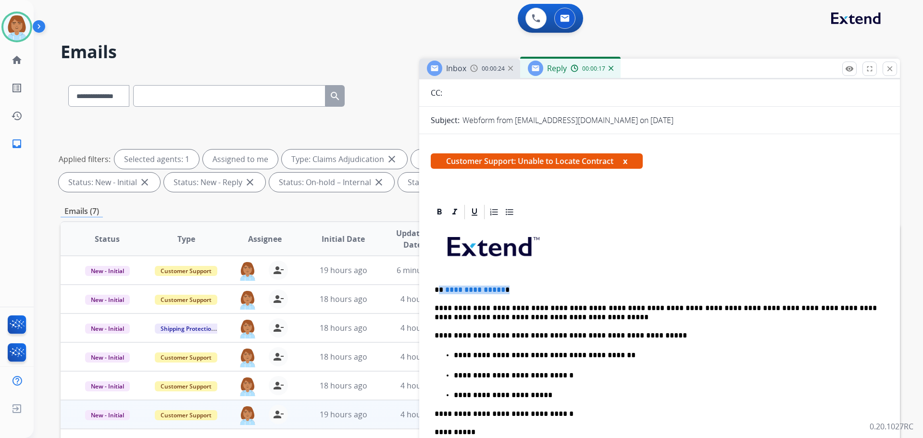
drag, startPoint x: 514, startPoint y: 286, endPoint x: 442, endPoint y: 291, distance: 71.9
click at [441, 291] on p "**********" at bounding box center [656, 290] width 442 height 9
drag, startPoint x: 614, startPoint y: 360, endPoint x: 467, endPoint y: 355, distance: 147.7
click at [467, 355] on ul "**********" at bounding box center [660, 374] width 450 height 50
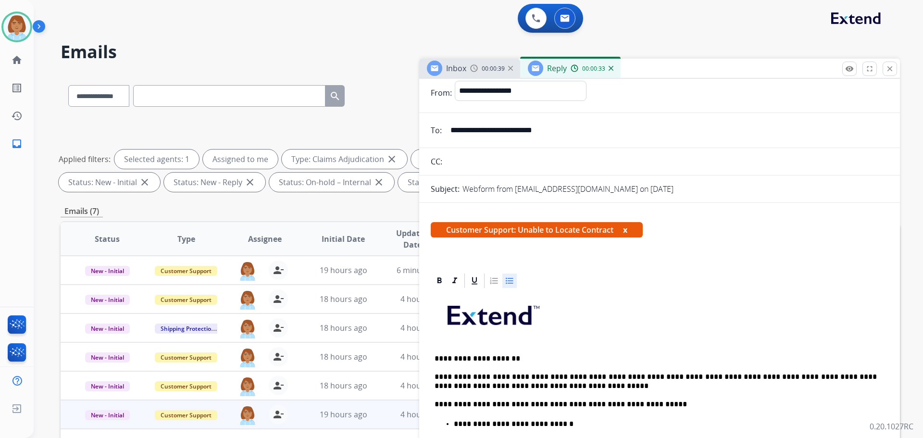
scroll to position [0, 0]
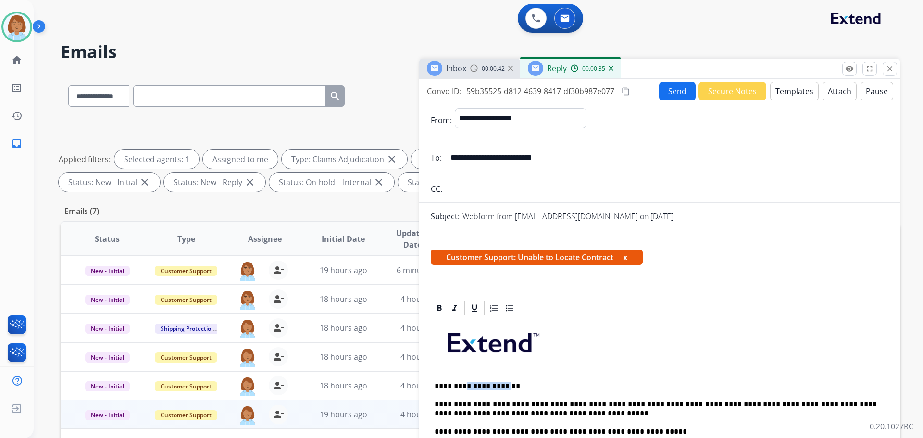
drag, startPoint x: 503, startPoint y: 387, endPoint x: 461, endPoint y: 388, distance: 42.8
click at [461, 388] on p "**********" at bounding box center [656, 386] width 442 height 9
click at [497, 382] on p "**********" at bounding box center [656, 386] width 442 height 9
drag, startPoint x: 503, startPoint y: 387, endPoint x: 461, endPoint y: 386, distance: 42.8
click at [461, 386] on p "**********" at bounding box center [656, 386] width 442 height 9
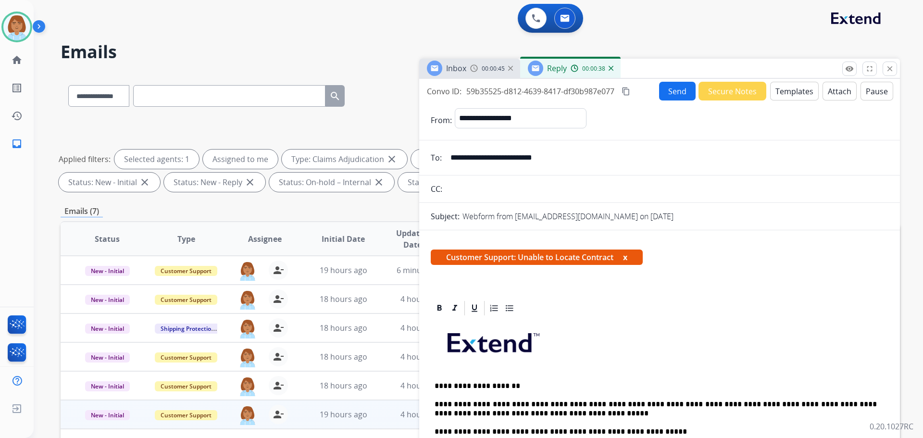
click at [517, 382] on p "**********" at bounding box center [656, 386] width 442 height 9
drag, startPoint x: 505, startPoint y: 386, endPoint x: 433, endPoint y: 387, distance: 72.1
copy p "**********"
click at [785, 93] on button "Templates" at bounding box center [794, 91] width 49 height 19
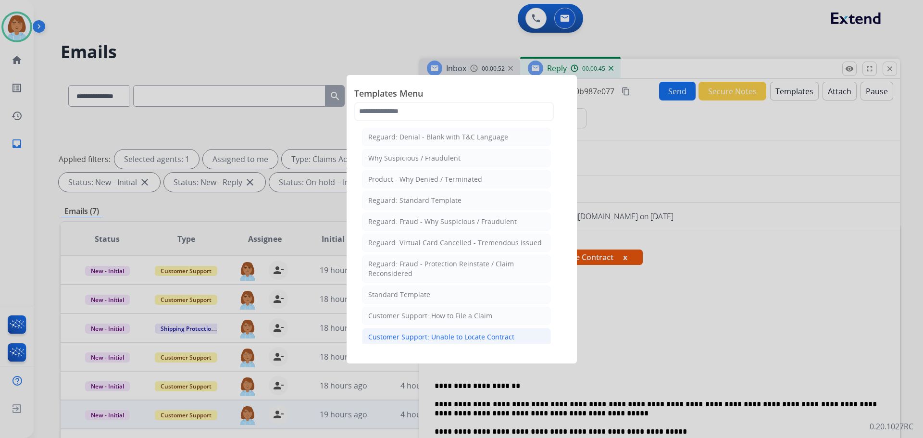
click at [413, 331] on li "Customer Support: Unable to Locate Contract" at bounding box center [456, 337] width 189 height 18
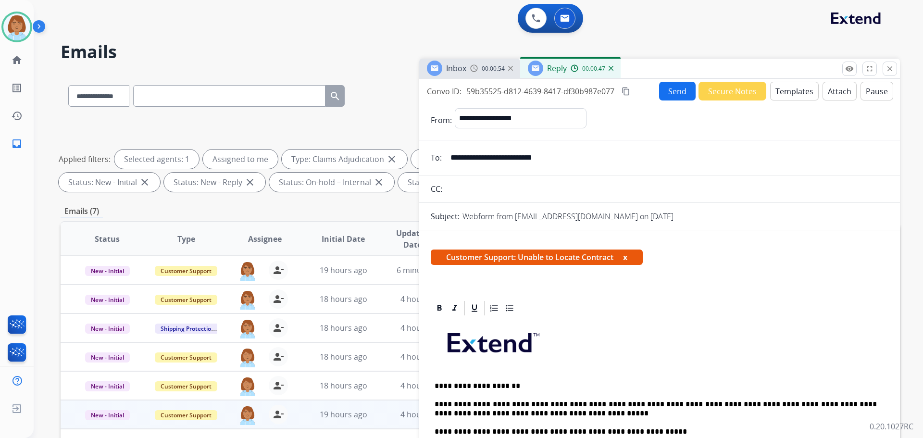
drag, startPoint x: 888, startPoint y: 71, endPoint x: 881, endPoint y: 87, distance: 17.0
click at [887, 72] on mat-icon "close" at bounding box center [889, 68] width 9 height 9
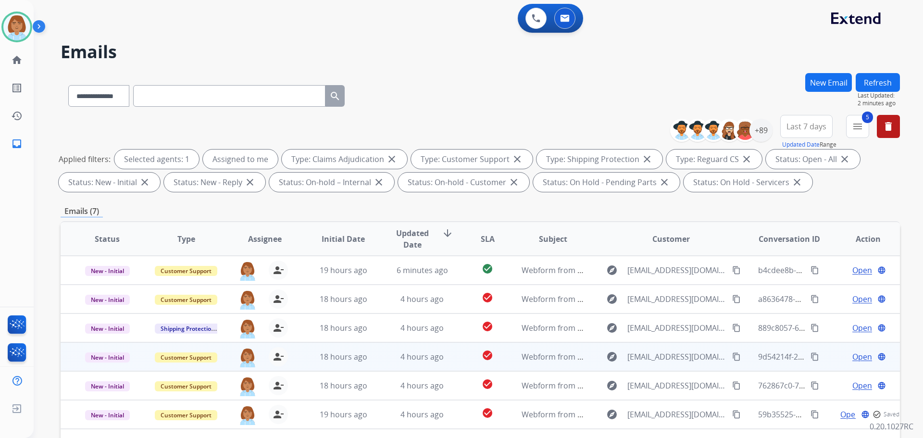
scroll to position [155, 0]
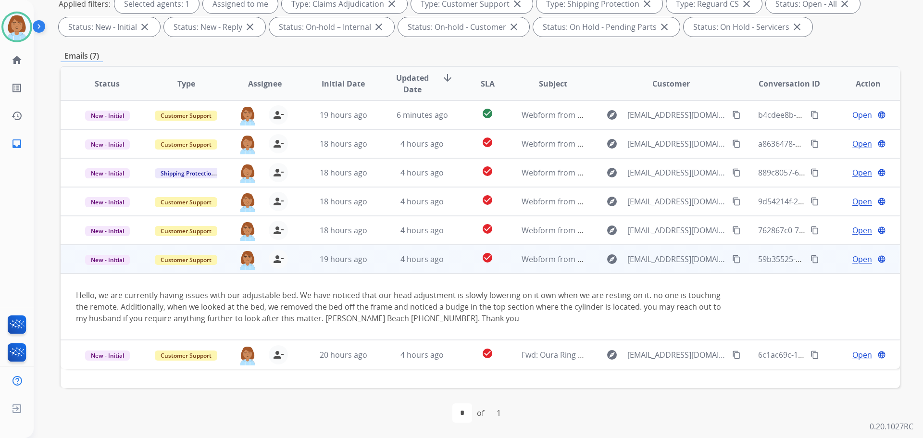
click at [852, 261] on span "Open" at bounding box center [862, 259] width 20 height 12
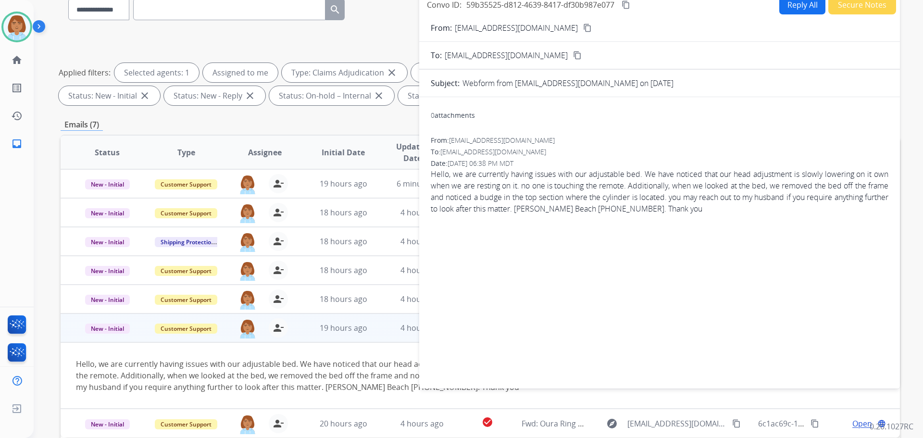
scroll to position [11, 0]
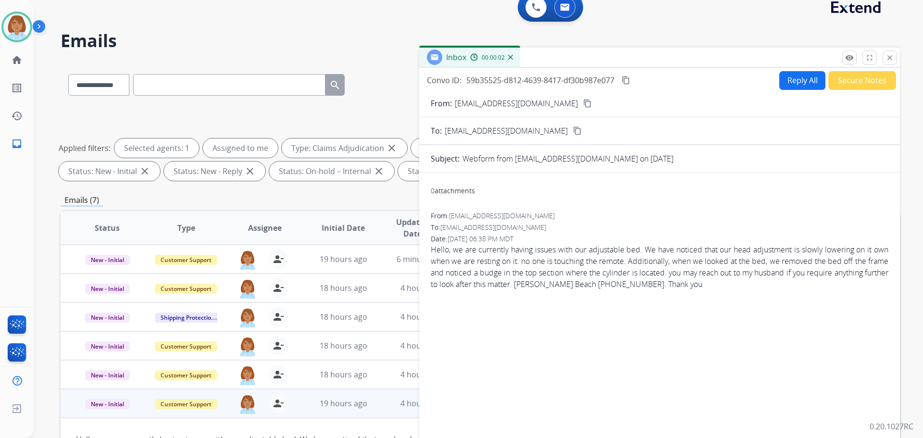
click at [805, 87] on button "Reply All" at bounding box center [802, 80] width 46 height 19
select select "**********"
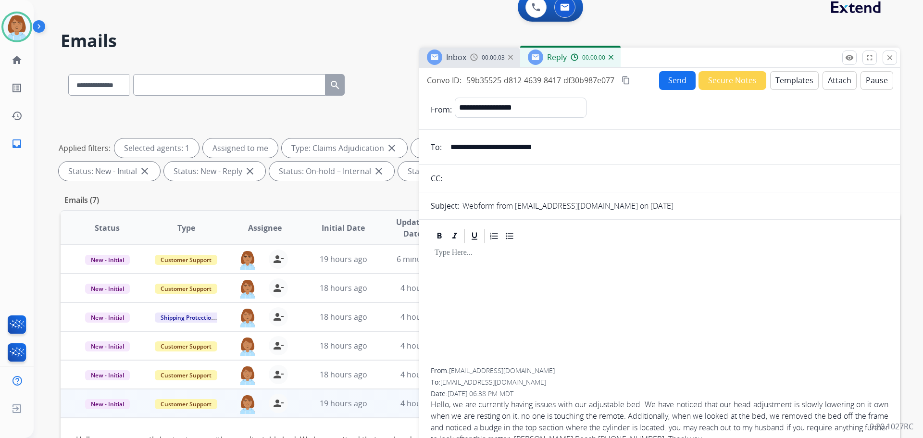
click at [796, 82] on button "Templates" at bounding box center [794, 80] width 49 height 19
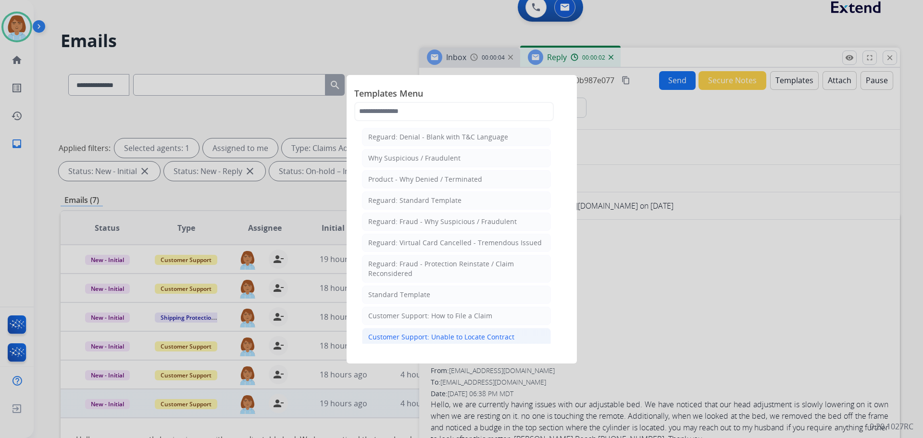
click at [458, 333] on div "Customer Support: Unable to Locate Contract" at bounding box center [441, 337] width 146 height 10
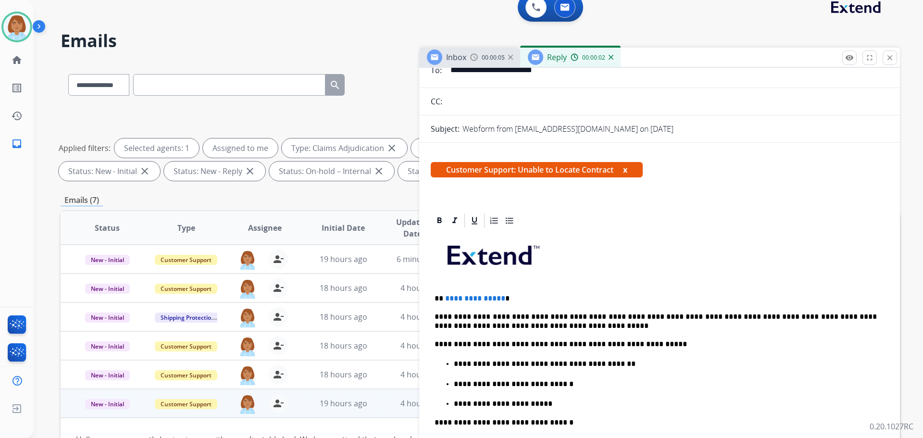
scroll to position [96, 0]
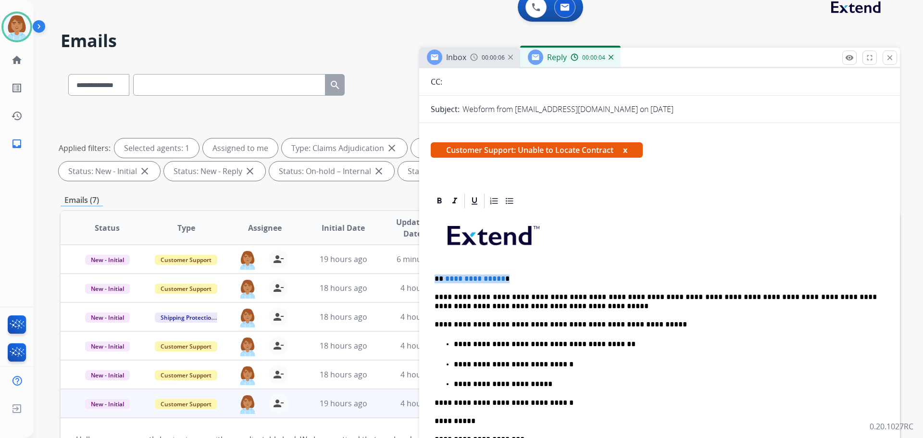
drag, startPoint x: 511, startPoint y: 281, endPoint x: 431, endPoint y: 281, distance: 79.3
click at [428, 281] on div "**********" at bounding box center [659, 429] width 481 height 474
paste div
drag, startPoint x: 603, startPoint y: 344, endPoint x: 468, endPoint y: 346, distance: 134.6
click at [468, 346] on p "**********" at bounding box center [665, 344] width 423 height 9
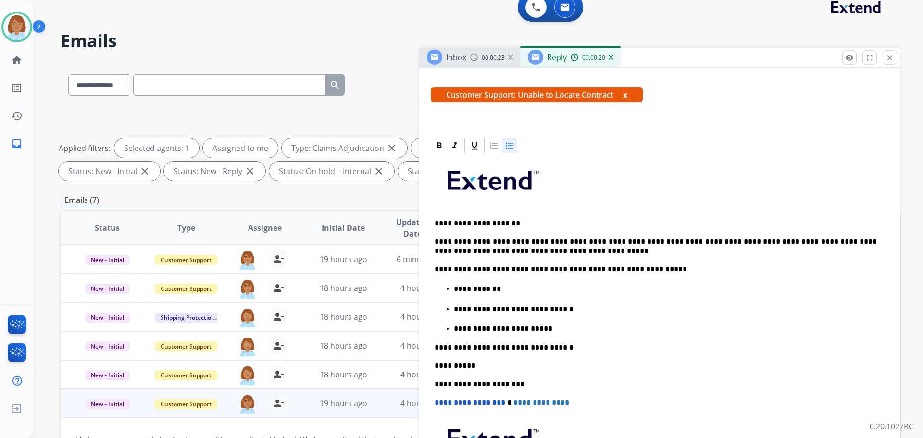
scroll to position [0, 0]
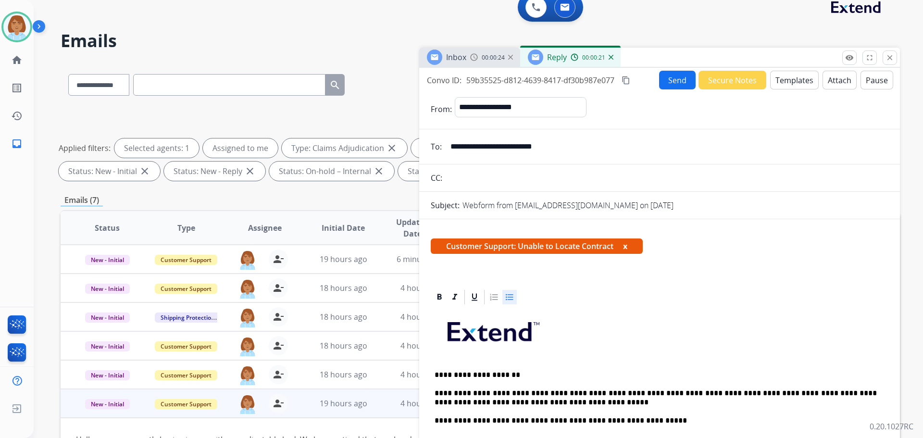
click at [678, 82] on button "Send" at bounding box center [677, 80] width 37 height 19
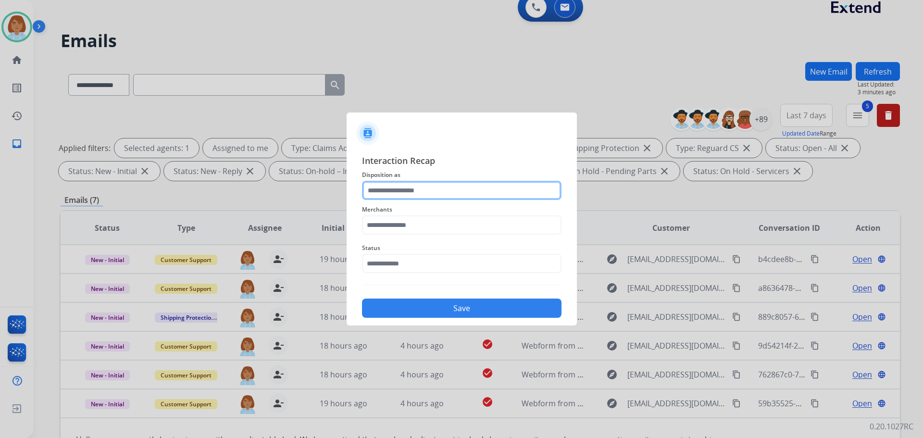
click at [424, 194] on input "text" at bounding box center [462, 190] width 200 height 19
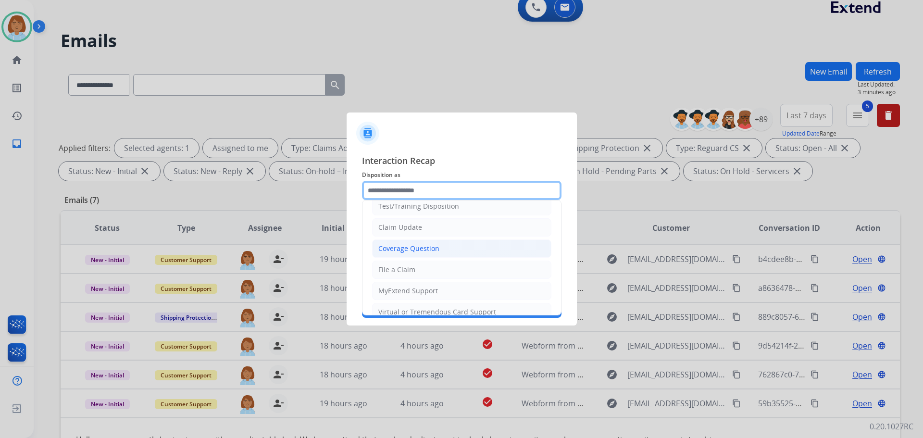
scroll to position [48, 0]
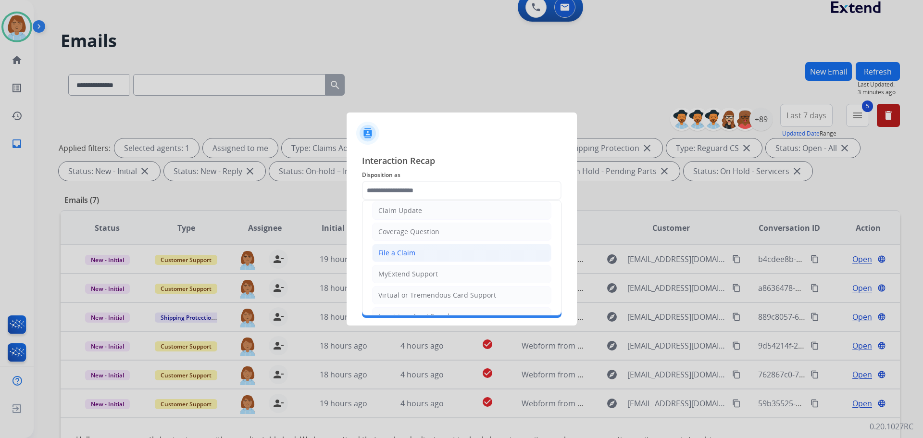
click at [401, 254] on div "File a Claim" at bounding box center [396, 253] width 37 height 10
type input "**********"
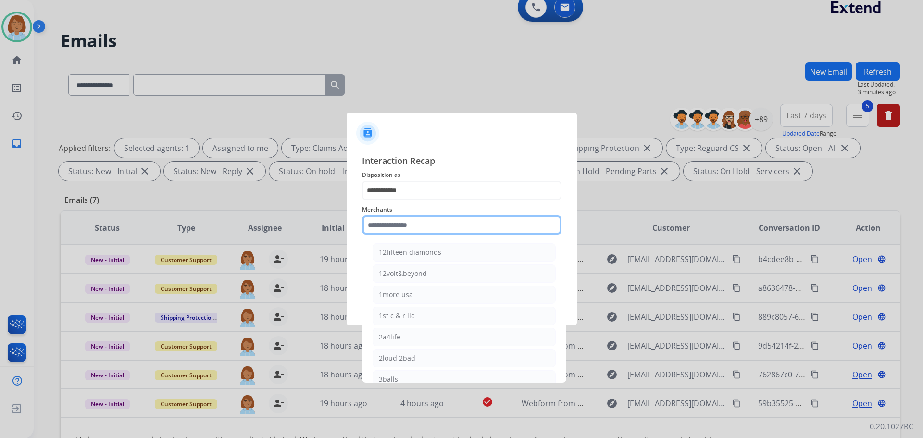
click at [413, 223] on input "text" at bounding box center [462, 224] width 200 height 19
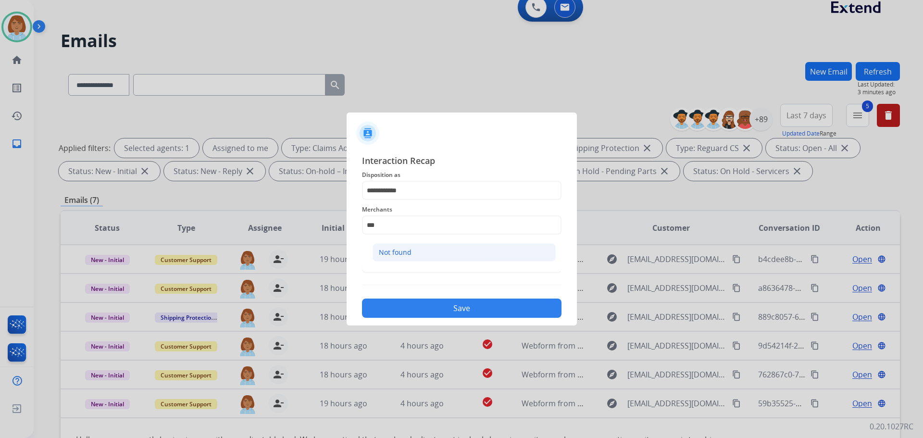
click at [417, 252] on li "Not found" at bounding box center [464, 252] width 183 height 18
type input "*********"
click at [414, 260] on input "text" at bounding box center [462, 263] width 200 height 19
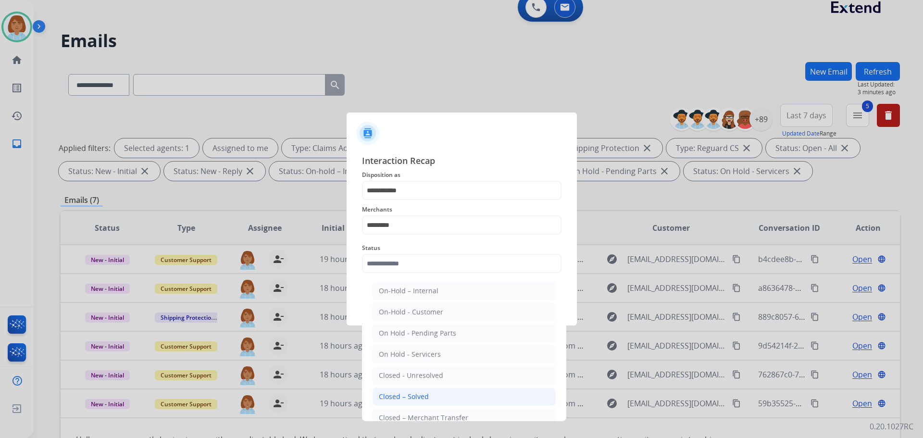
click at [402, 399] on div "Closed – Solved" at bounding box center [404, 397] width 50 height 10
type input "**********"
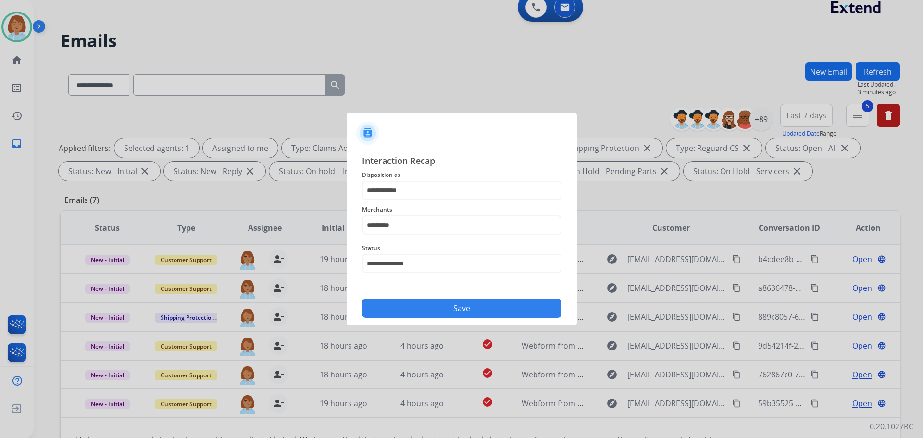
click at [472, 302] on button "Save" at bounding box center [462, 308] width 200 height 19
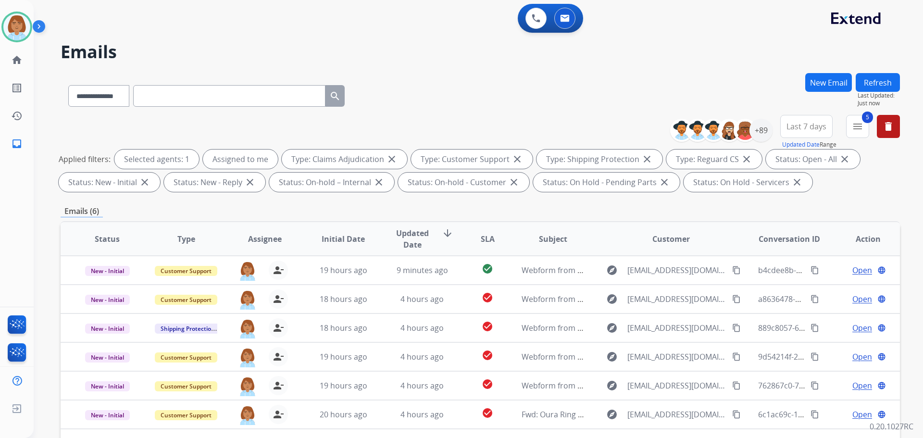
click at [878, 85] on button "Refresh" at bounding box center [878, 82] width 44 height 19
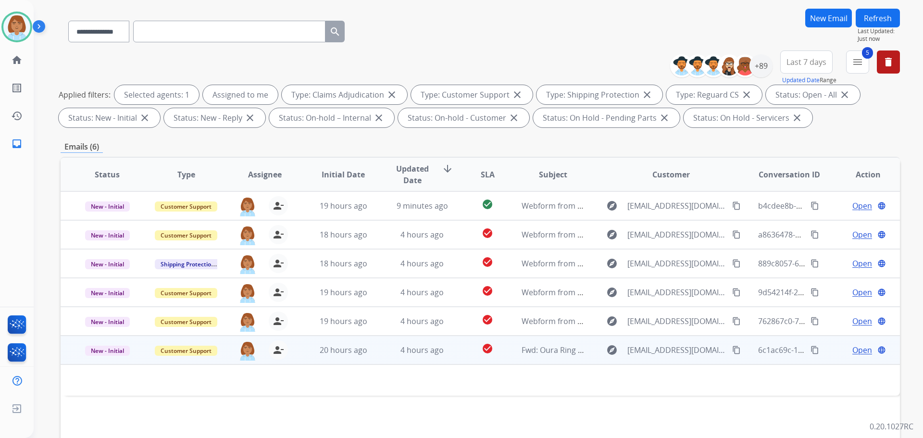
scroll to position [59, 0]
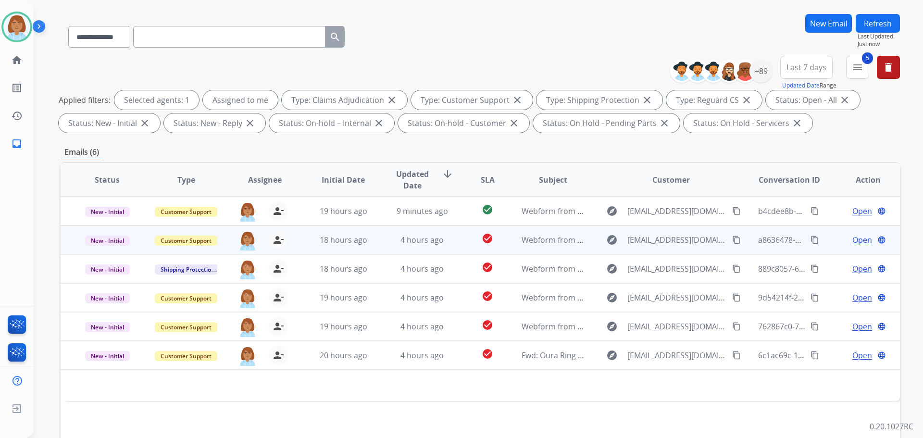
drag, startPoint x: 453, startPoint y: 240, endPoint x: 455, endPoint y: 246, distance: 6.1
click at [455, 242] on td "check_circle" at bounding box center [480, 239] width 52 height 29
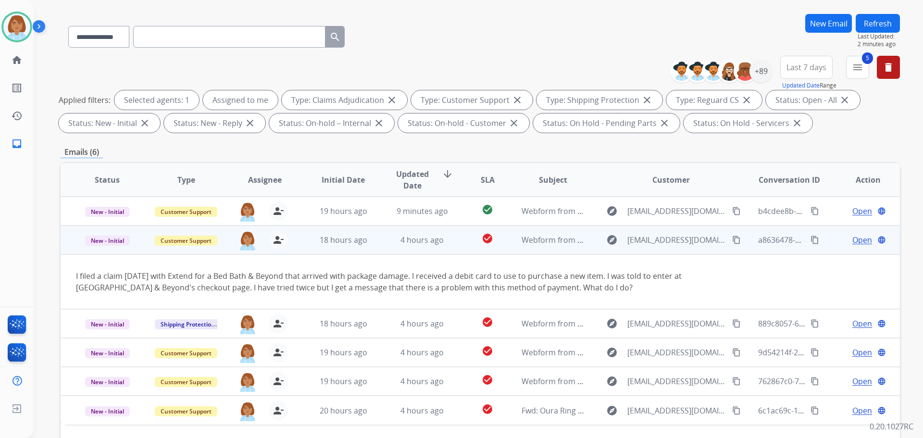
click at [499, 253] on td "check_circle" at bounding box center [480, 239] width 52 height 29
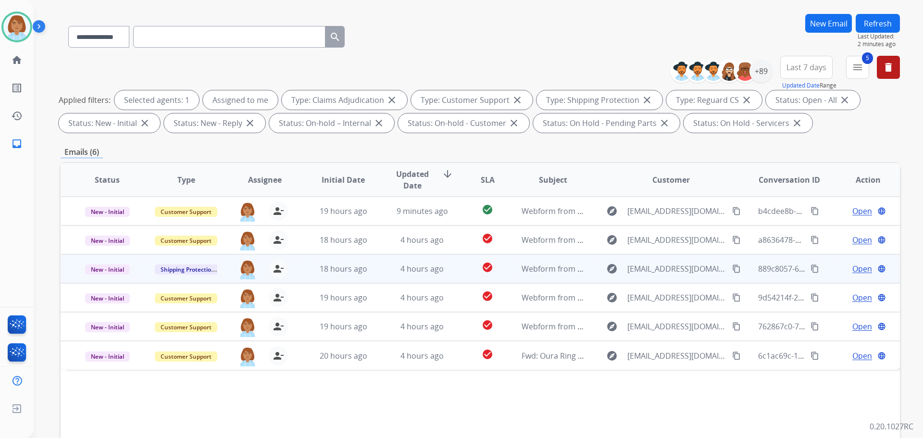
click at [506, 271] on td "Webform from [EMAIL_ADDRESS][DOMAIN_NAME] on [DATE]" at bounding box center [545, 268] width 79 height 29
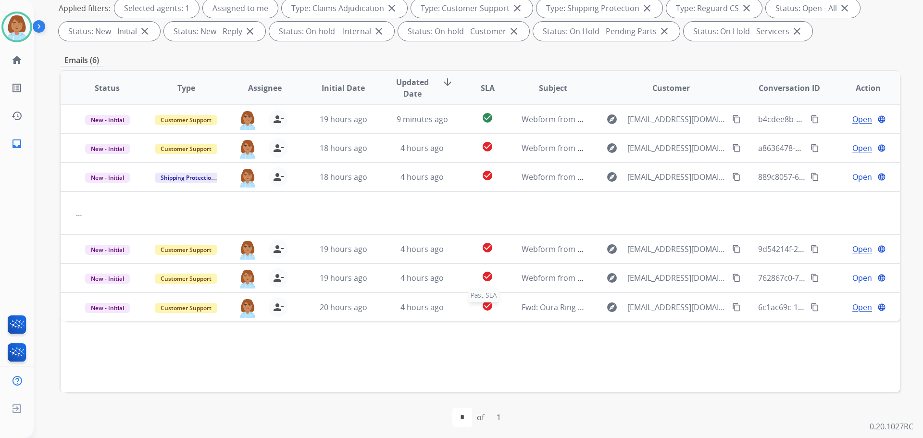
scroll to position [155, 0]
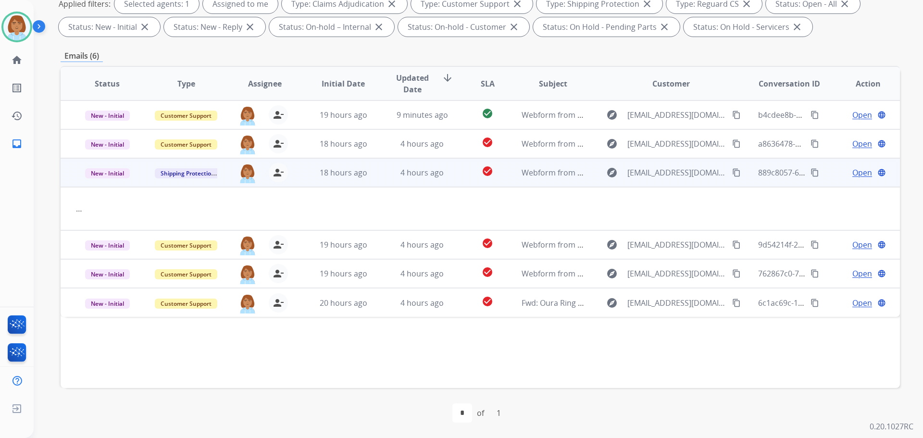
click at [458, 169] on td "check_circle" at bounding box center [480, 172] width 52 height 29
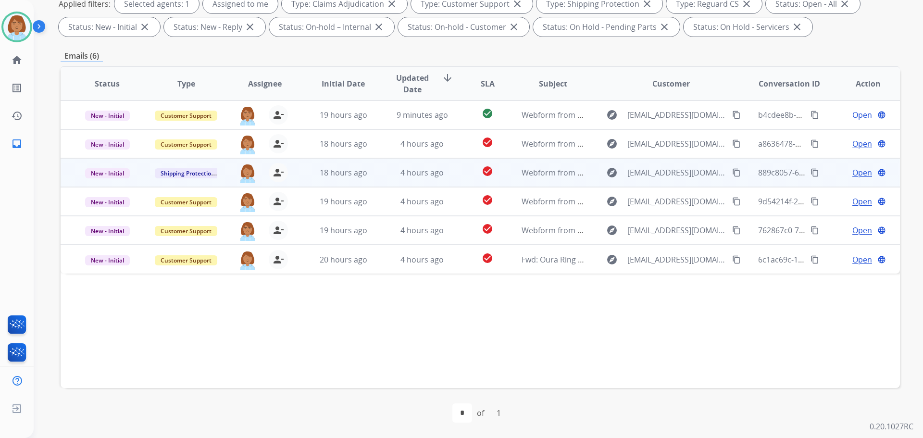
click at [458, 169] on td "check_circle" at bounding box center [480, 172] width 52 height 29
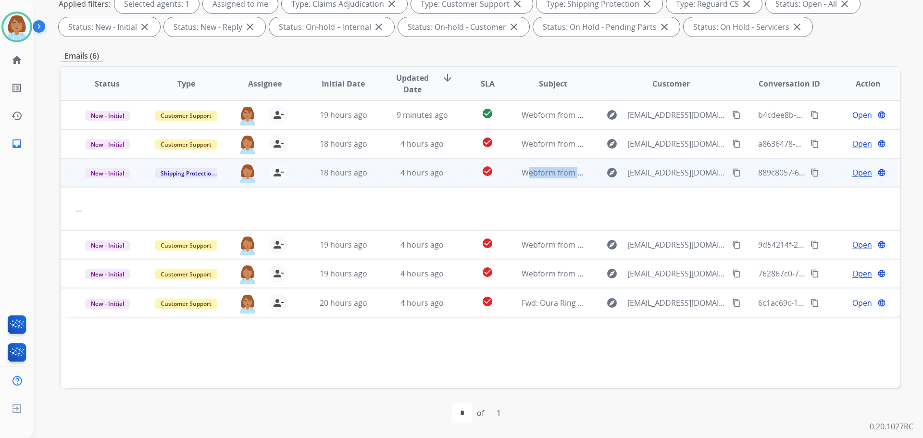
click at [458, 169] on td "check_circle" at bounding box center [480, 172] width 52 height 29
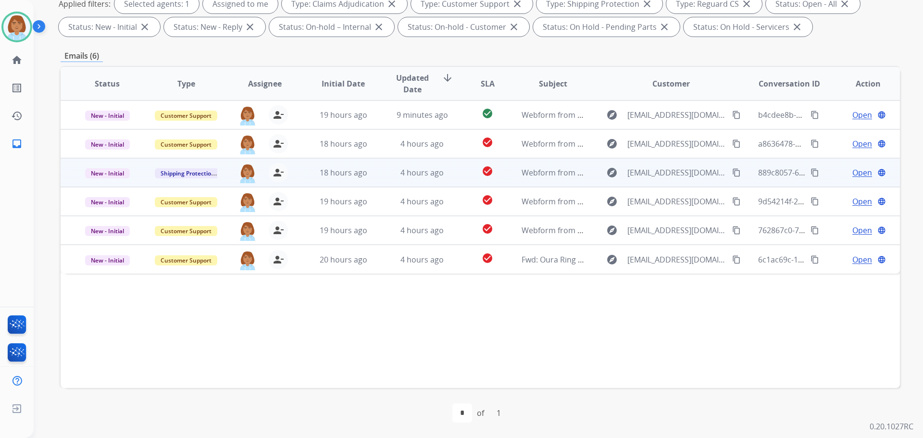
click at [461, 170] on td "check_circle" at bounding box center [480, 172] width 52 height 29
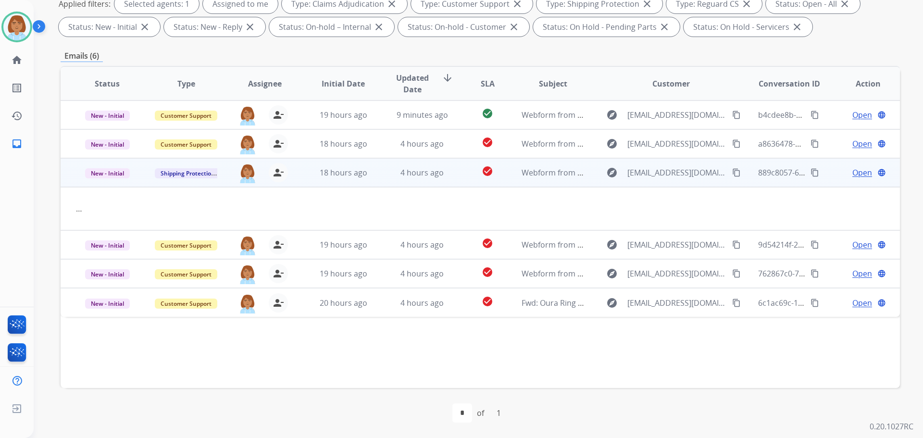
click at [852, 175] on span "Open" at bounding box center [862, 173] width 20 height 12
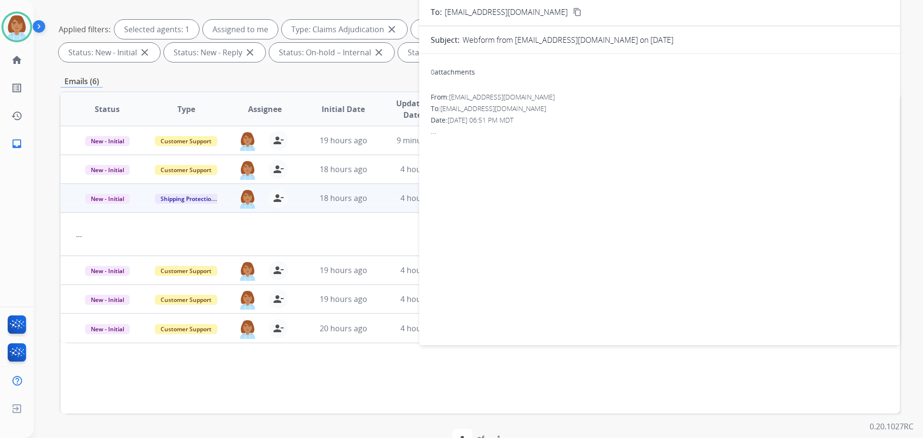
scroll to position [59, 0]
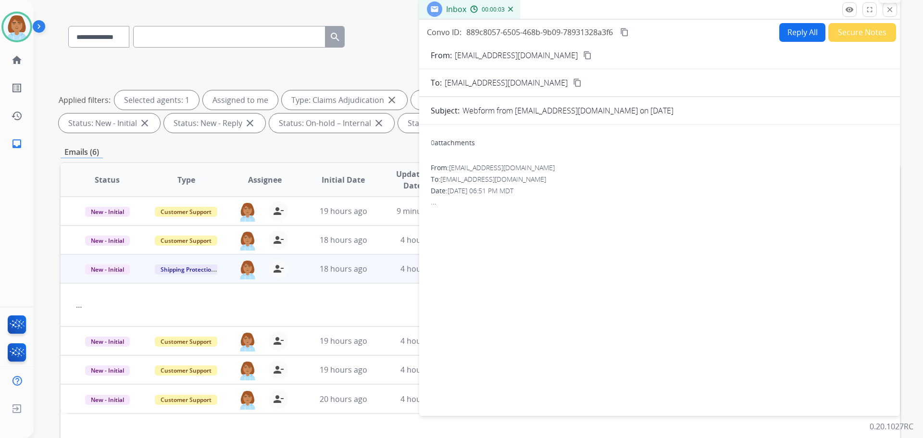
click at [894, 7] on mat-icon "close" at bounding box center [889, 9] width 9 height 9
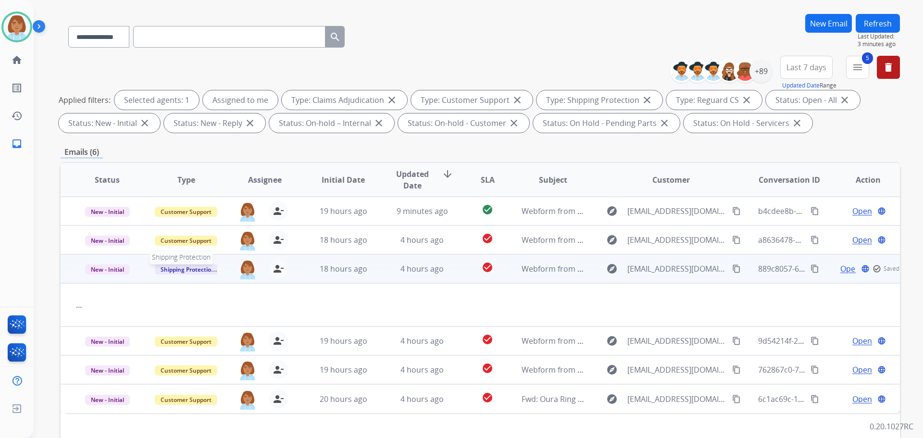
click at [181, 268] on span "Shipping Protection" at bounding box center [188, 269] width 66 height 10
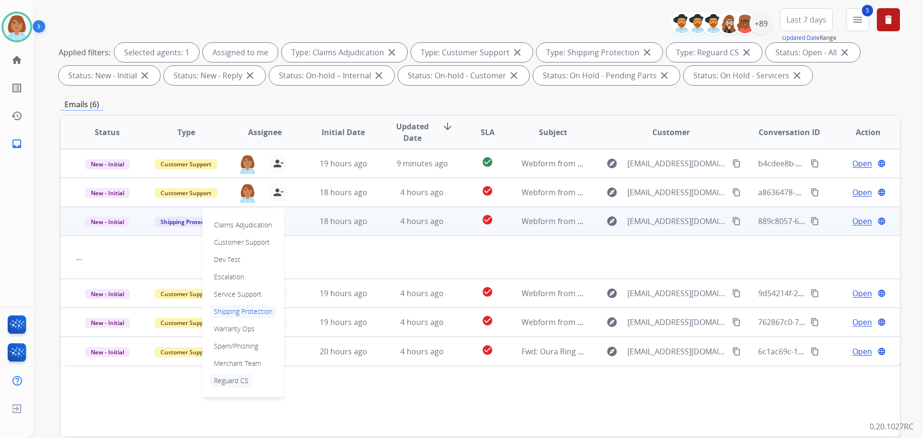
scroll to position [107, 0]
click at [176, 226] on span "Shipping Protection" at bounding box center [188, 221] width 66 height 10
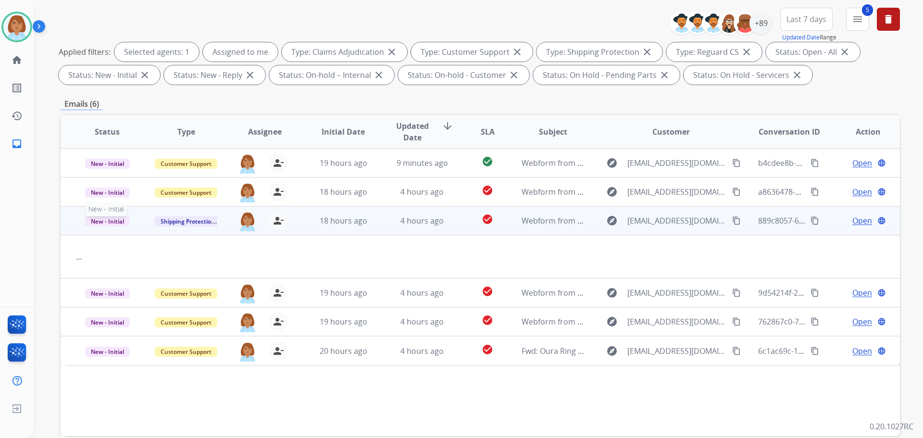
click at [106, 225] on span "New - Initial" at bounding box center [107, 221] width 45 height 10
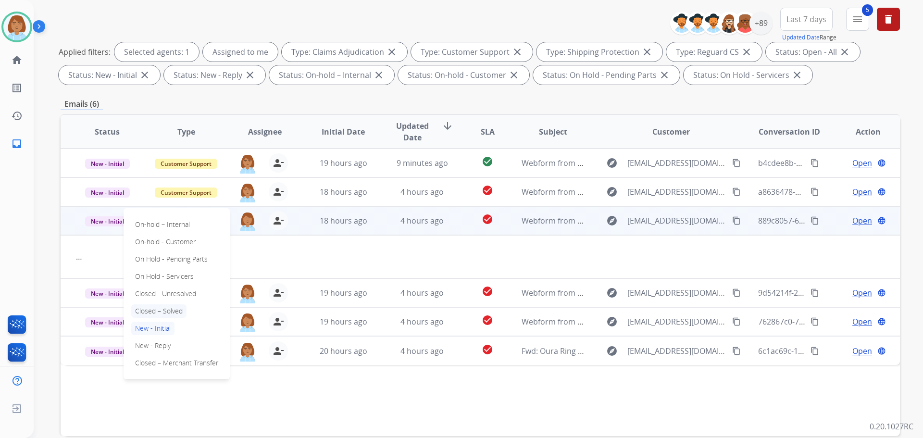
click at [178, 313] on p "Closed – Solved" at bounding box center [158, 310] width 55 height 13
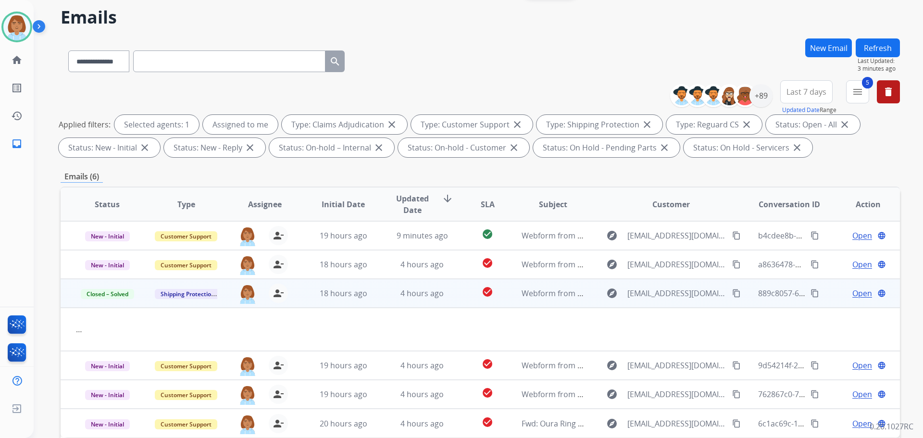
scroll to position [0, 0]
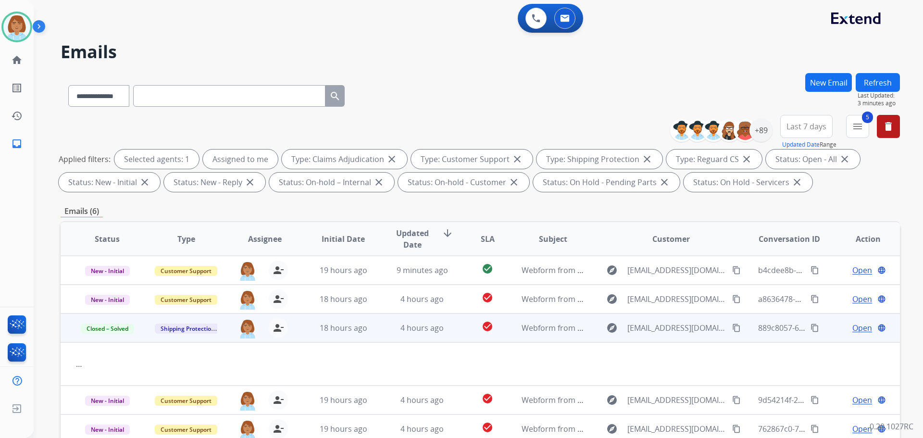
click at [883, 79] on button "Refresh" at bounding box center [878, 82] width 44 height 19
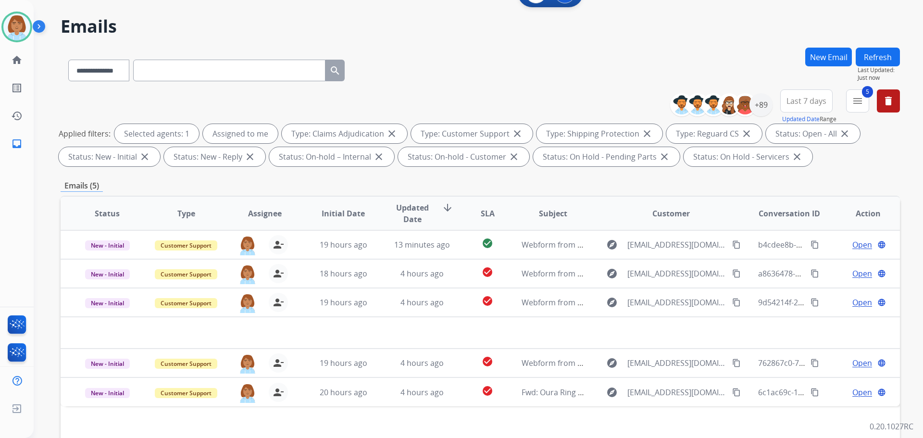
scroll to position [96, 0]
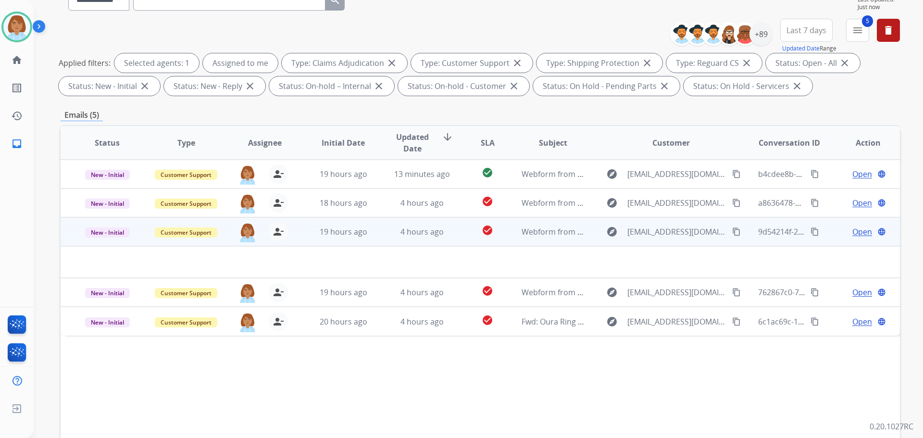
click at [384, 232] on td "4 hours ago" at bounding box center [414, 231] width 79 height 29
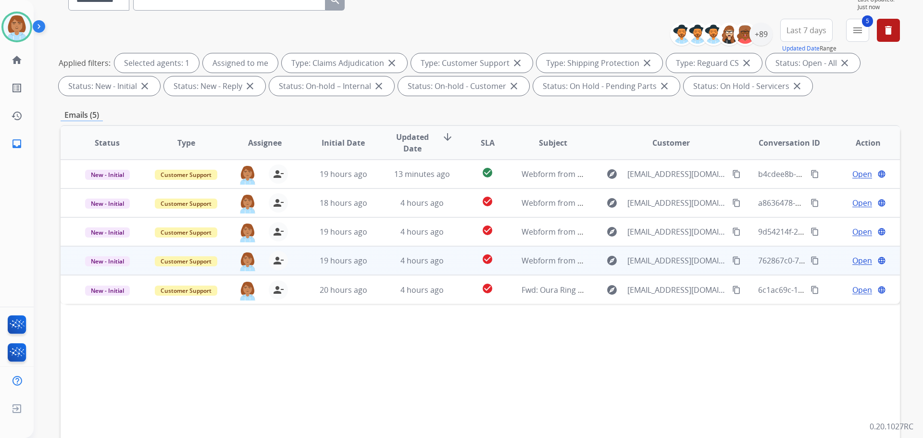
click at [384, 268] on td "4 hours ago" at bounding box center [414, 260] width 79 height 29
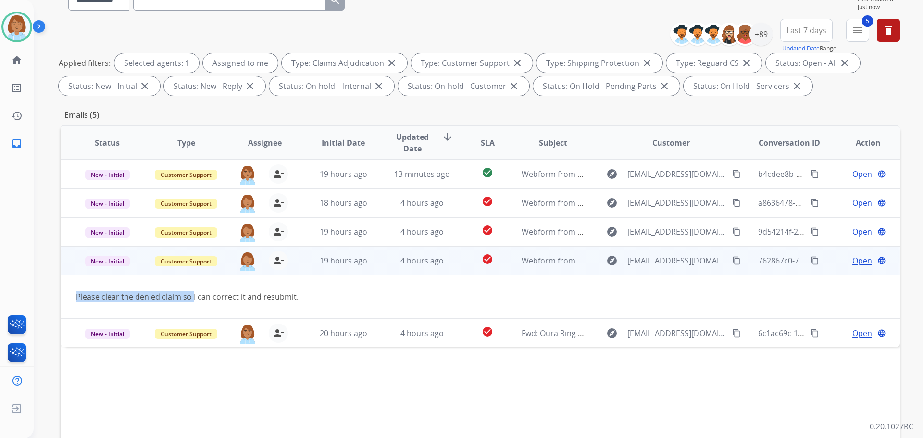
drag, startPoint x: 75, startPoint y: 297, endPoint x: 193, endPoint y: 298, distance: 117.8
click at [193, 298] on td "Please clear the denied claim so I can correct it and resubmit." at bounding box center [402, 296] width 682 height 43
click at [731, 265] on button "content_copy" at bounding box center [737, 261] width 12 height 12
click at [859, 263] on span "Open" at bounding box center [862, 261] width 20 height 12
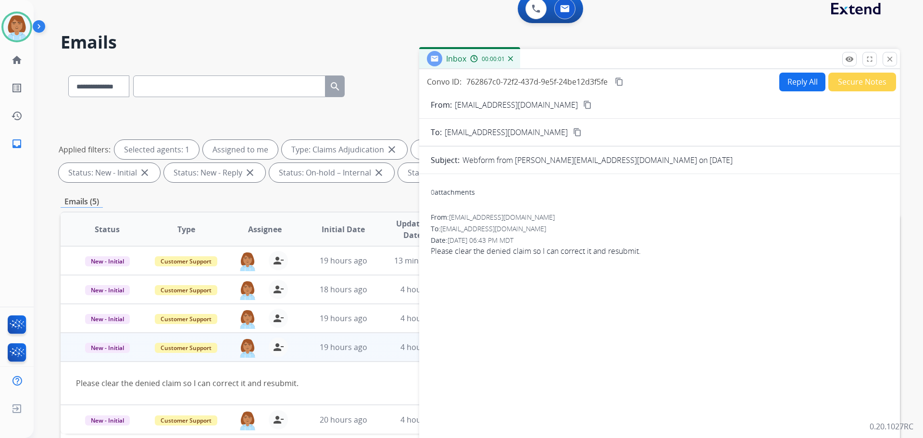
scroll to position [0, 0]
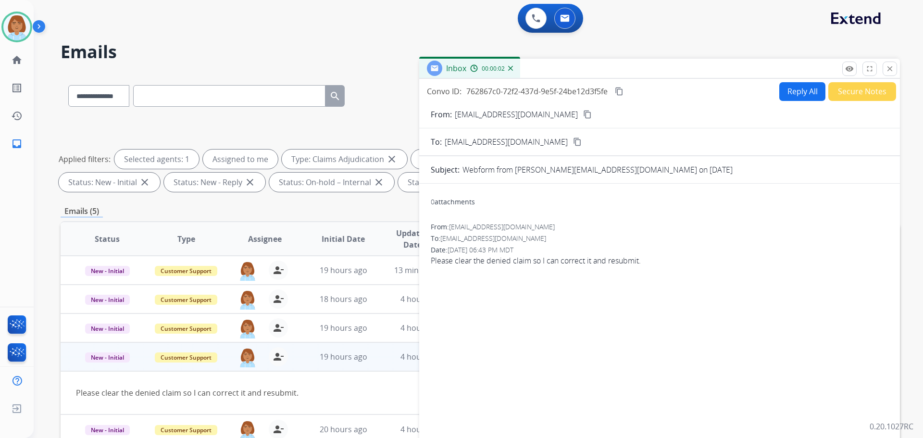
click at [785, 96] on button "Reply All" at bounding box center [802, 91] width 46 height 19
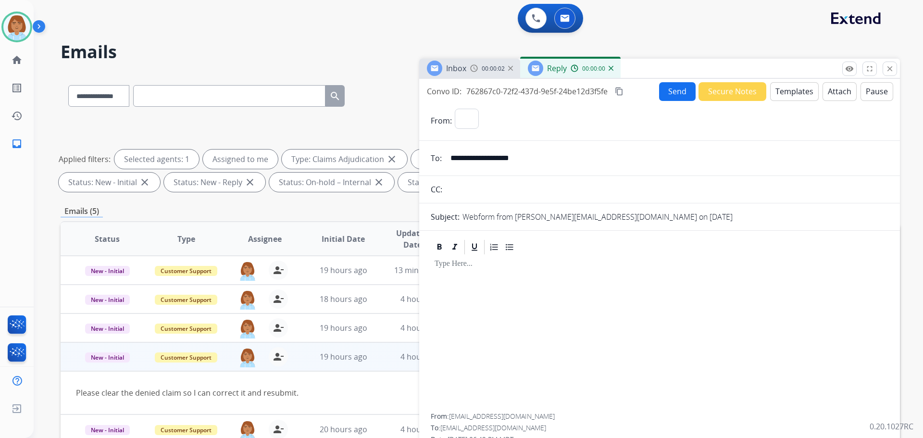
select select "**********"
click at [798, 94] on button "Templates" at bounding box center [794, 91] width 49 height 19
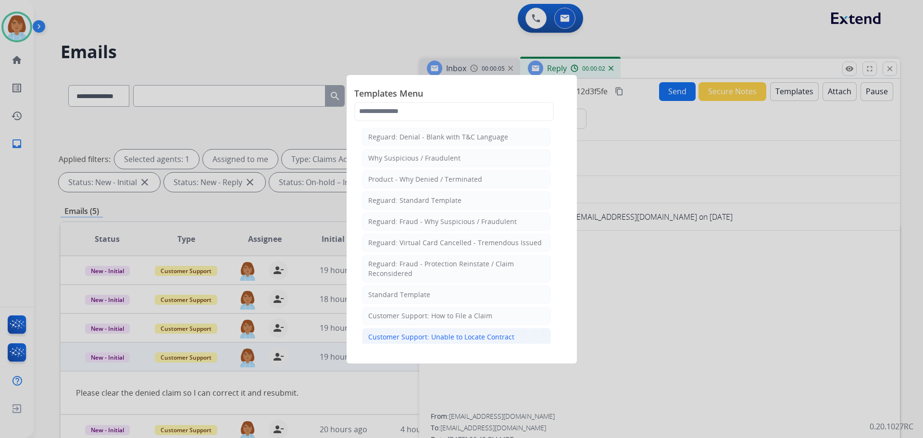
click at [442, 328] on li "Customer Support: Unable to Locate Contract" at bounding box center [456, 337] width 189 height 18
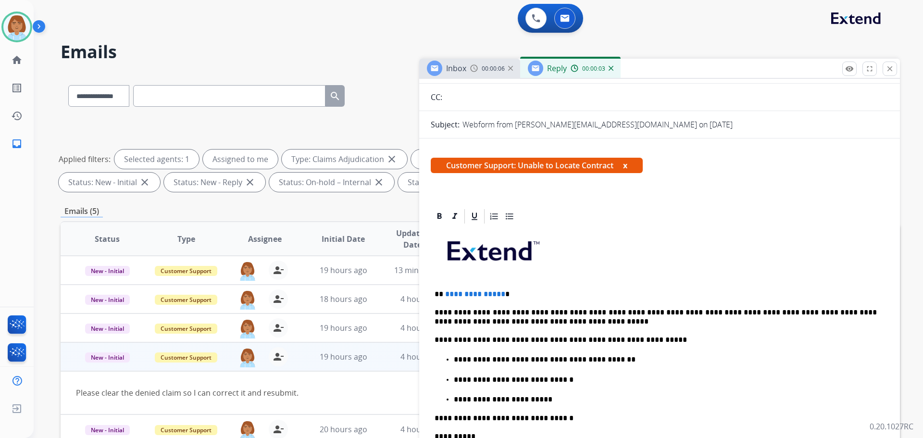
scroll to position [96, 0]
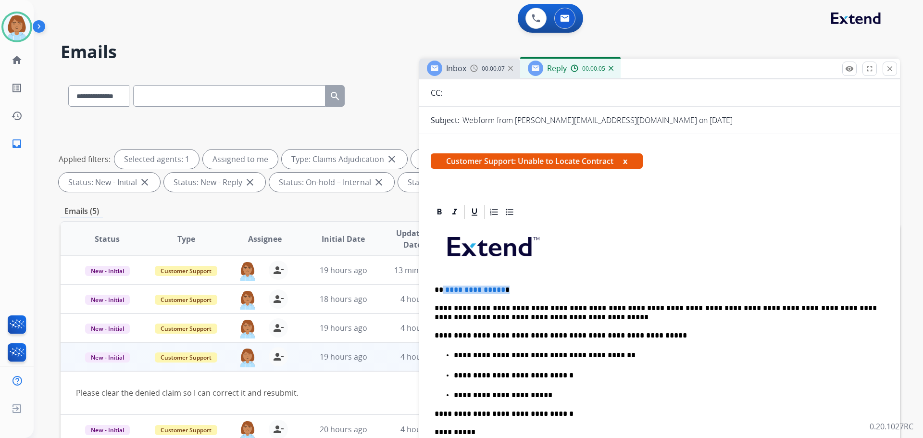
drag, startPoint x: 511, startPoint y: 294, endPoint x: 442, endPoint y: 292, distance: 69.3
click at [442, 292] on p "**********" at bounding box center [656, 290] width 442 height 9
drag, startPoint x: 580, startPoint y: 357, endPoint x: 453, endPoint y: 356, distance: 126.9
click at [453, 356] on ul "**********" at bounding box center [660, 374] width 450 height 50
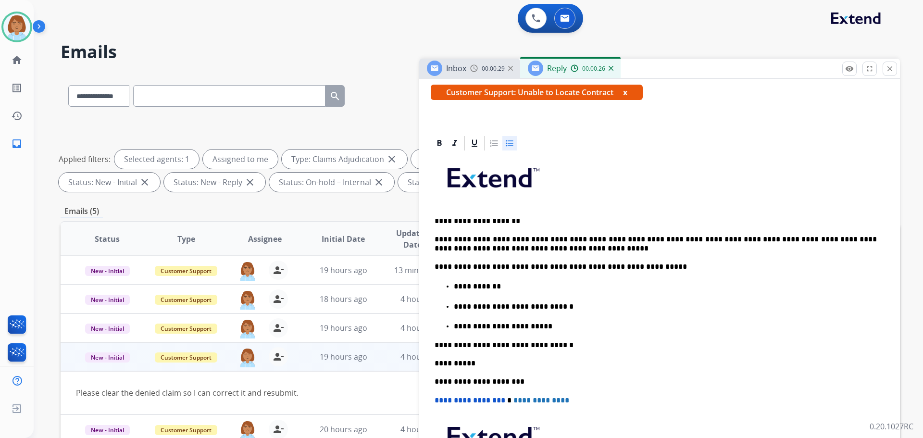
scroll to position [0, 0]
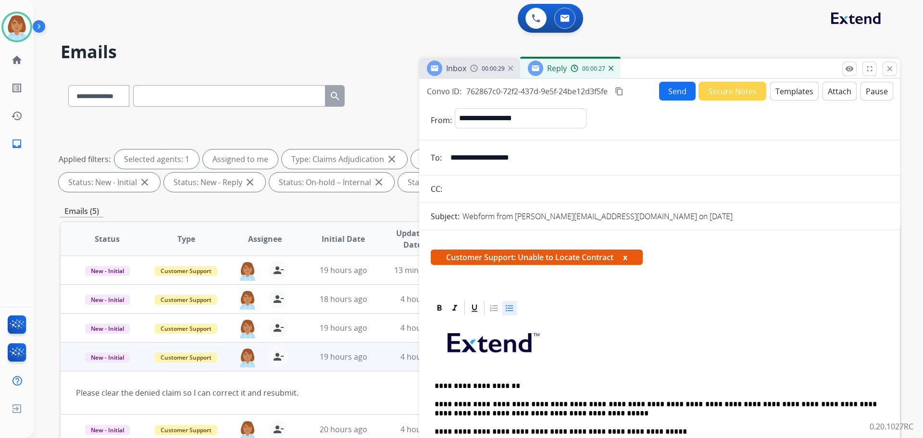
click at [681, 92] on button "Send" at bounding box center [677, 91] width 37 height 19
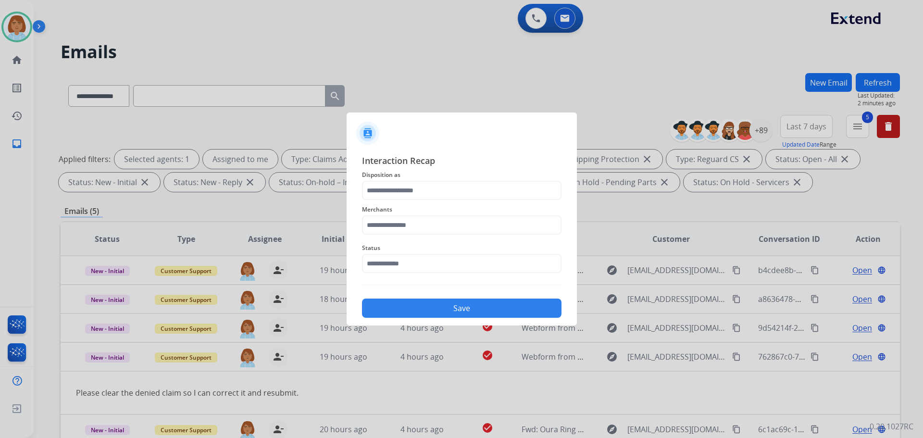
drag, startPoint x: 431, startPoint y: 177, endPoint x: 432, endPoint y: 199, distance: 21.7
click at [431, 180] on span "Disposition as" at bounding box center [462, 175] width 200 height 12
click at [432, 197] on input "text" at bounding box center [462, 190] width 200 height 19
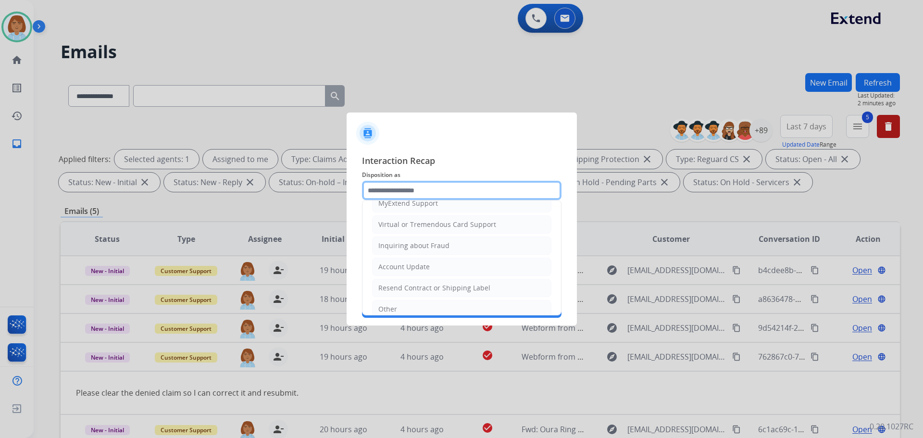
scroll to position [150, 0]
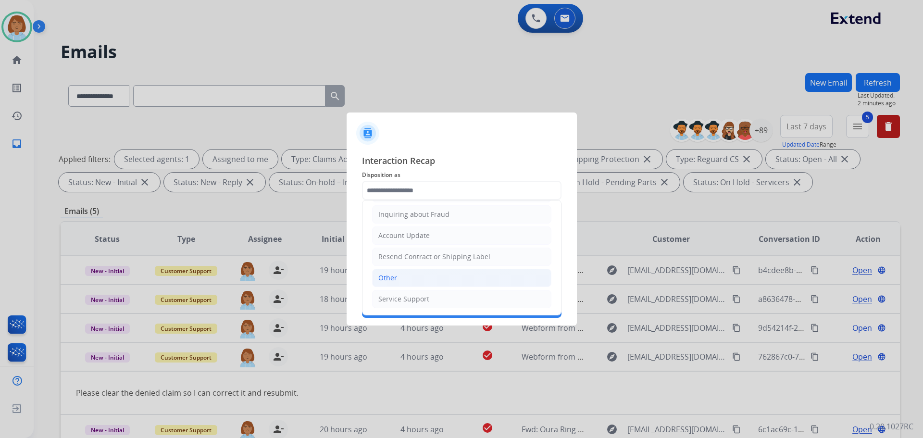
click at [409, 280] on li "Other" at bounding box center [461, 278] width 179 height 18
type input "*****"
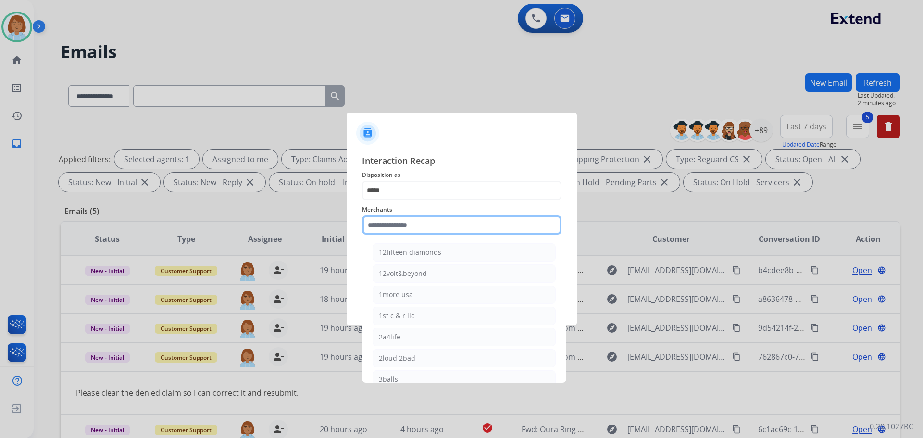
click at [416, 225] on input "text" at bounding box center [462, 224] width 200 height 19
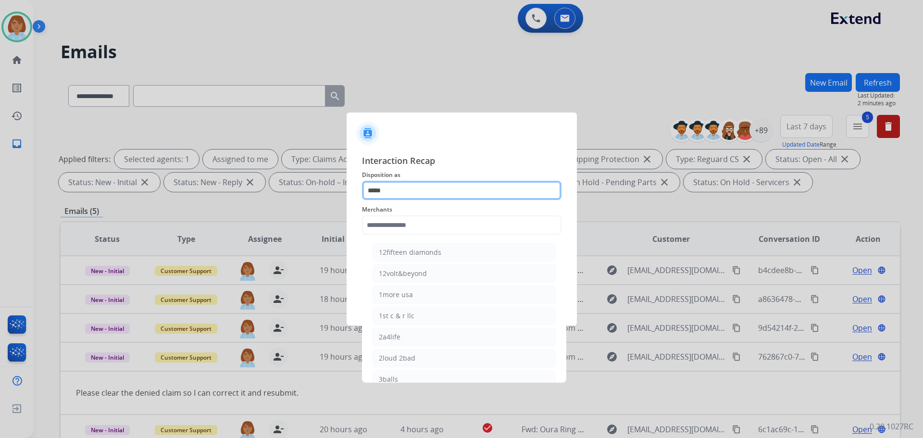
click at [421, 196] on input "*****" at bounding box center [462, 190] width 200 height 19
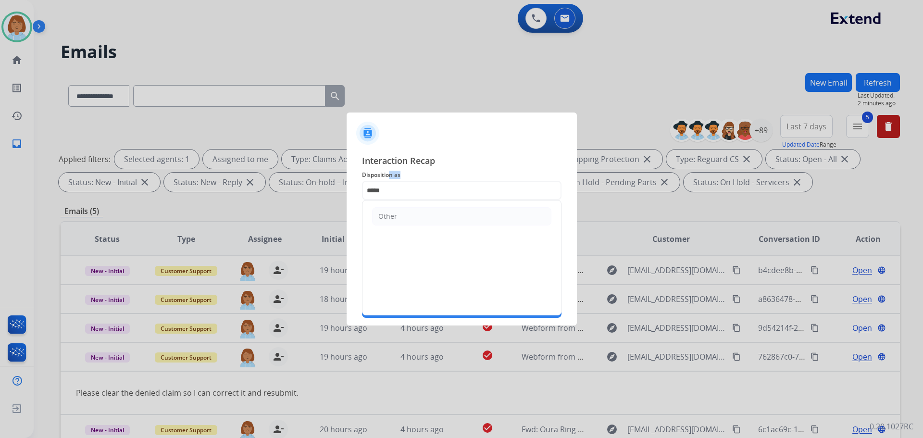
click at [386, 180] on span "Disposition as" at bounding box center [462, 175] width 200 height 12
click at [383, 189] on input "*****" at bounding box center [462, 190] width 200 height 19
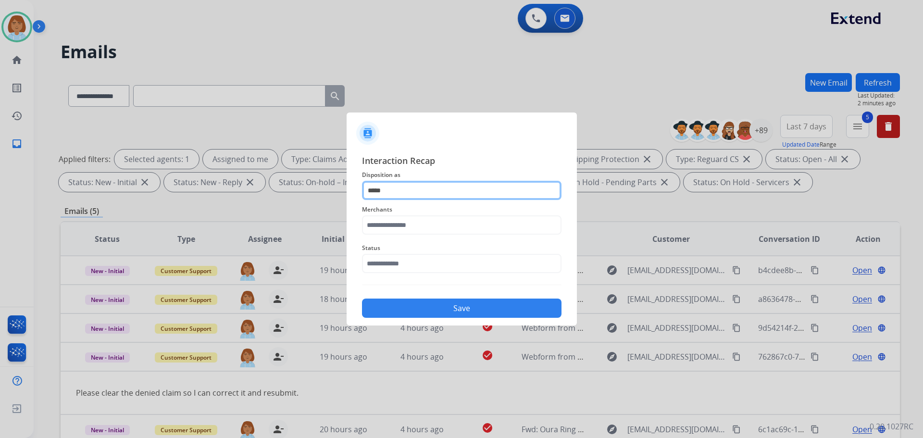
drag, startPoint x: 385, startPoint y: 190, endPoint x: 338, endPoint y: 190, distance: 46.6
click at [0, 190] on app-contact-recap-modal "Interaction Recap Disposition as ***** Merchants Status Save" at bounding box center [0, 219] width 0 height 438
click at [393, 193] on input "text" at bounding box center [462, 190] width 200 height 19
click at [399, 199] on input "***" at bounding box center [462, 190] width 200 height 19
type input "*"
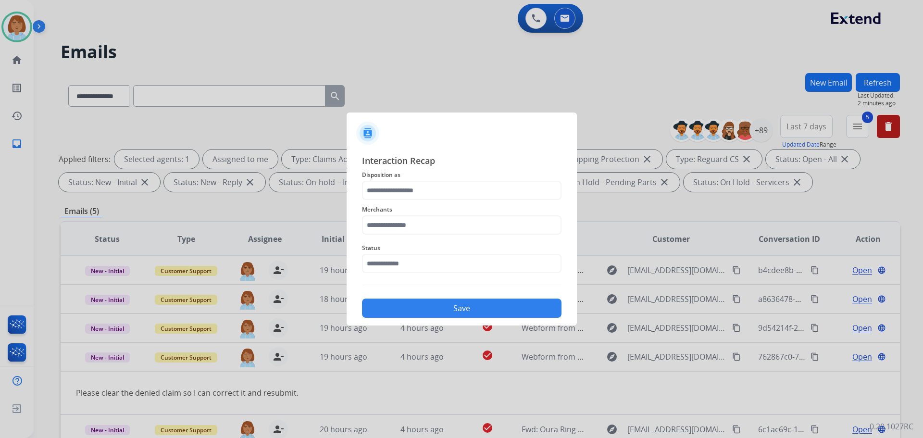
click at [443, 160] on span "Interaction Recap" at bounding box center [462, 161] width 200 height 15
click at [421, 200] on div "Merchants" at bounding box center [462, 219] width 200 height 38
click at [429, 190] on input "text" at bounding box center [462, 190] width 200 height 19
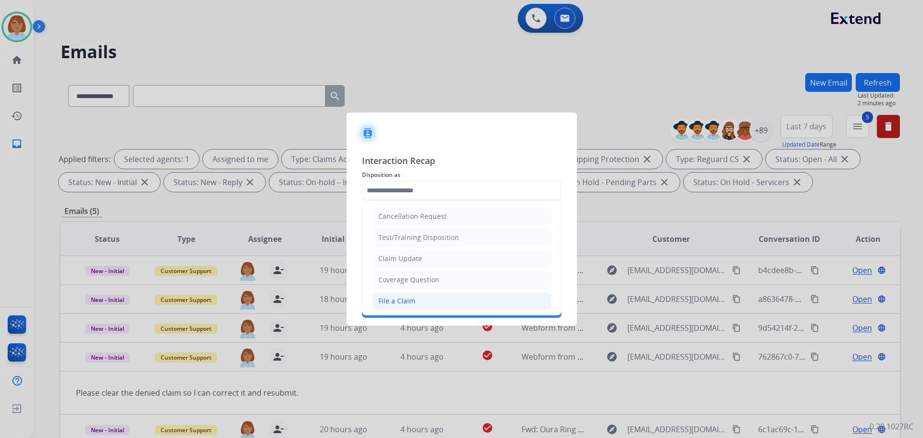
click at [403, 304] on div "File a Claim" at bounding box center [396, 301] width 37 height 10
type input "**********"
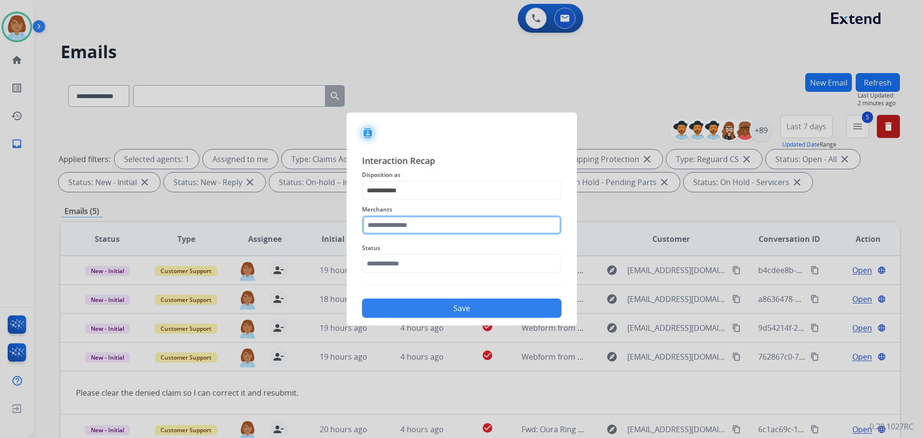
click at [423, 219] on input "text" at bounding box center [462, 224] width 200 height 19
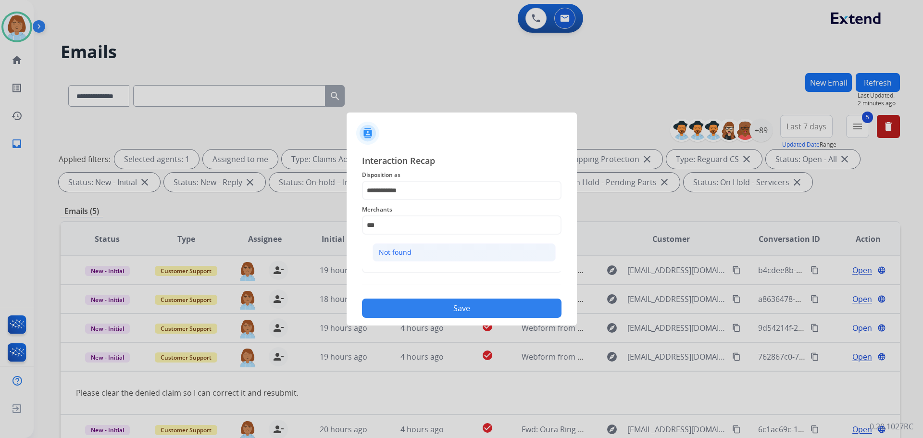
click at [416, 251] on li "Not found" at bounding box center [464, 252] width 183 height 18
type input "*********"
click at [392, 265] on input "text" at bounding box center [462, 263] width 200 height 19
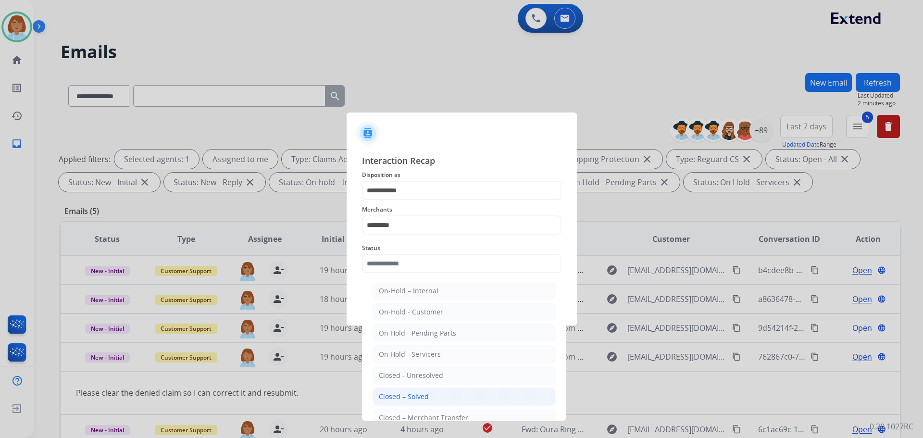
click at [403, 392] on div "Closed – Solved" at bounding box center [404, 397] width 50 height 10
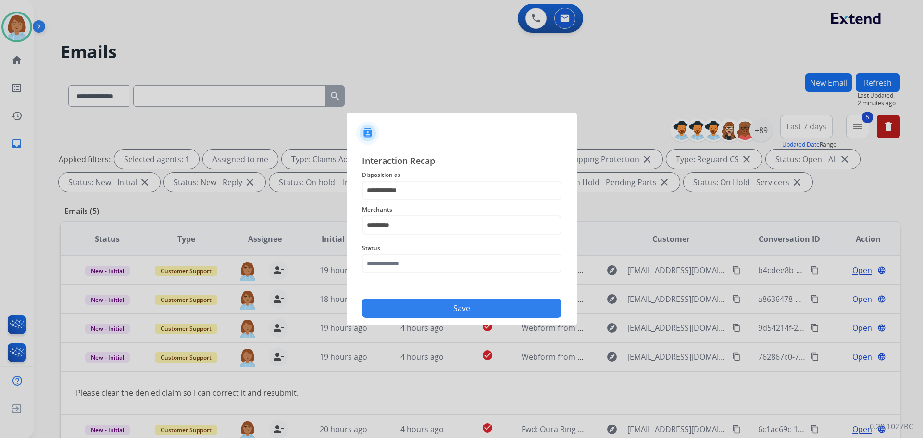
type input "**********"
click at [473, 309] on button "Save" at bounding box center [462, 308] width 200 height 19
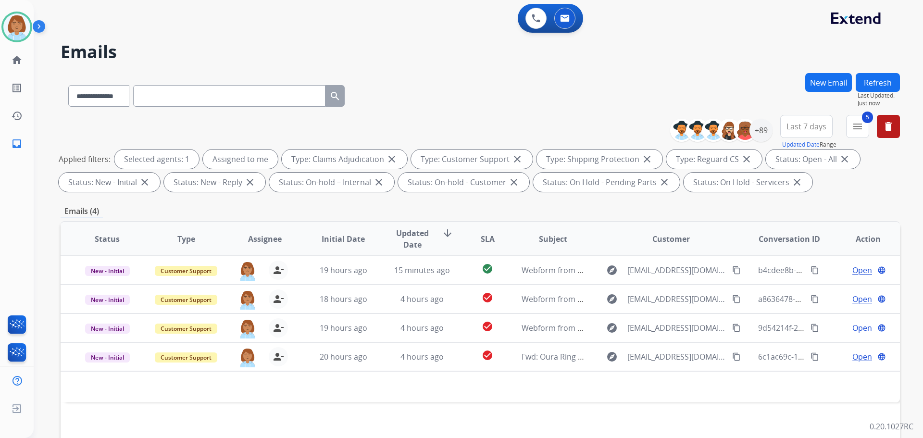
click at [870, 80] on button "Refresh" at bounding box center [878, 82] width 44 height 19
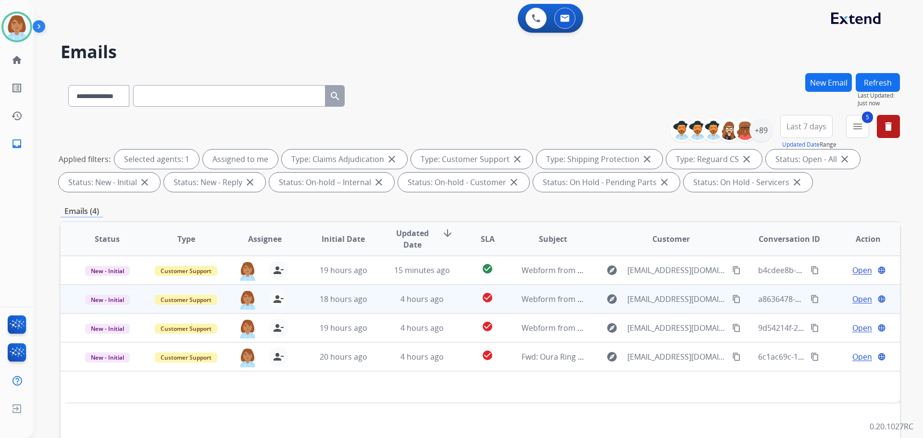
click at [460, 295] on td "check_circle" at bounding box center [480, 299] width 52 height 29
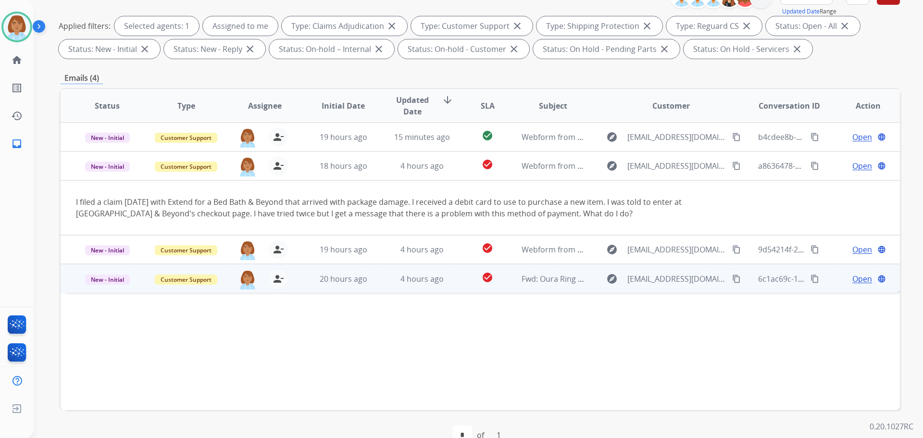
scroll to position [155, 0]
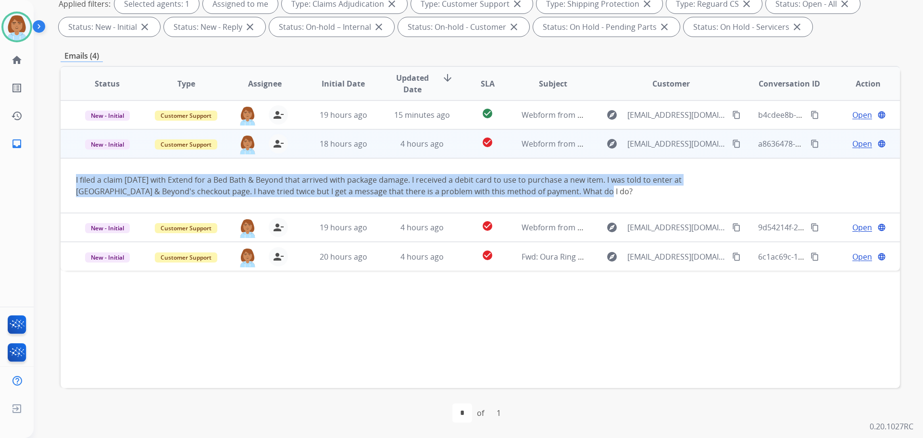
drag, startPoint x: 574, startPoint y: 190, endPoint x: 76, endPoint y: 178, distance: 498.7
click at [76, 178] on div "I filed a claim [DATE] with Extend for a Bed Bath & Beyond that arrived with pa…" at bounding box center [401, 185] width 651 height 23
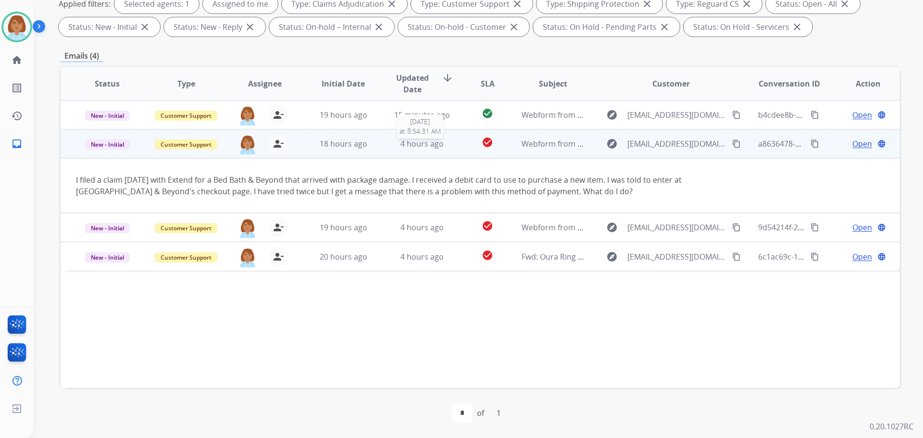
click at [448, 139] on div "4 hours ago" at bounding box center [422, 144] width 63 height 12
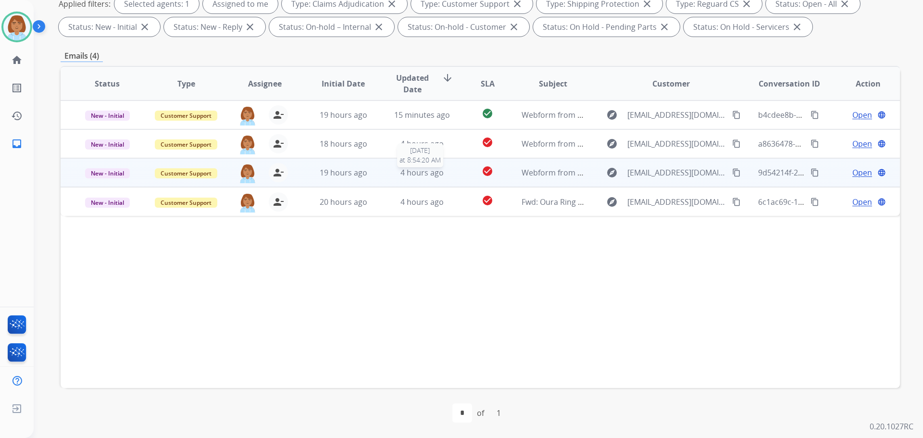
click at [445, 173] on div "4 hours ago" at bounding box center [422, 173] width 63 height 12
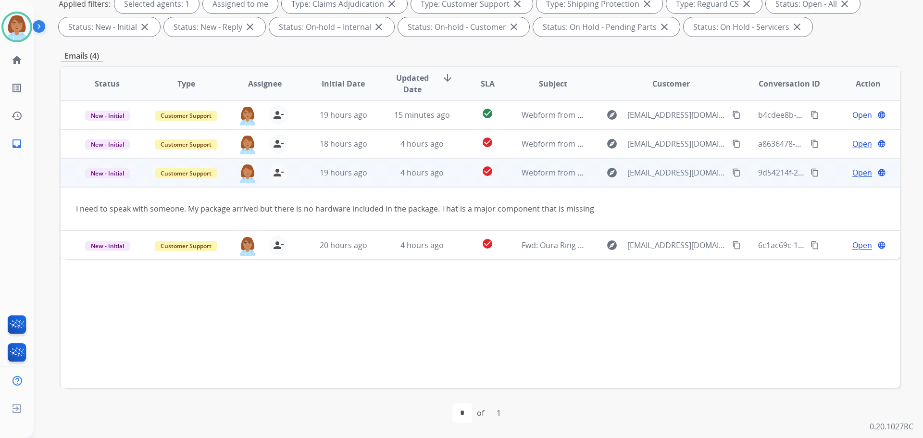
drag, startPoint x: 725, startPoint y: 170, endPoint x: 718, endPoint y: 176, distance: 9.5
click at [731, 176] on button "content_copy" at bounding box center [737, 173] width 12 height 12
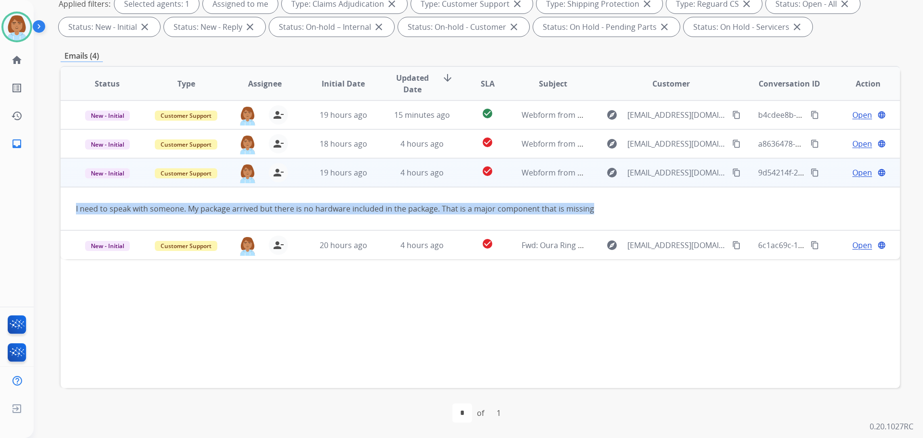
drag, startPoint x: 532, startPoint y: 212, endPoint x: 71, endPoint y: 203, distance: 461.6
click at [71, 203] on td "I need to speak with someone. My package arrived but there is no hardware inclu…" at bounding box center [402, 208] width 682 height 43
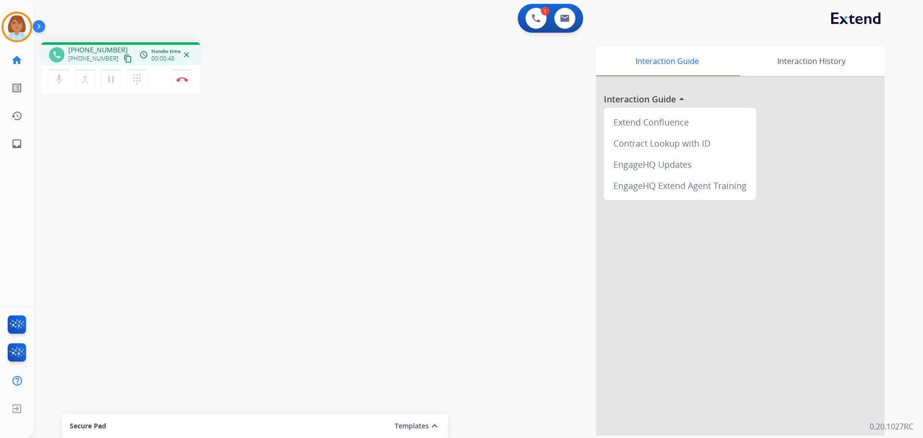
click at [124, 59] on mat-icon "content_copy" at bounding box center [128, 58] width 9 height 9
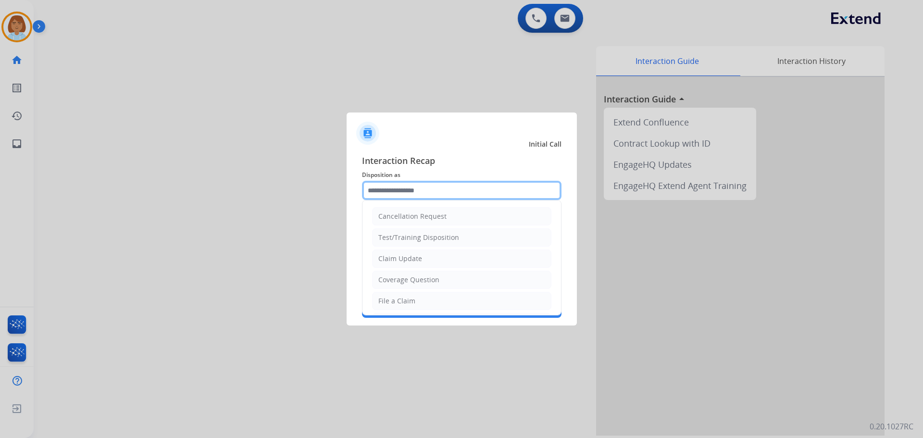
click at [432, 190] on input "text" at bounding box center [462, 190] width 200 height 19
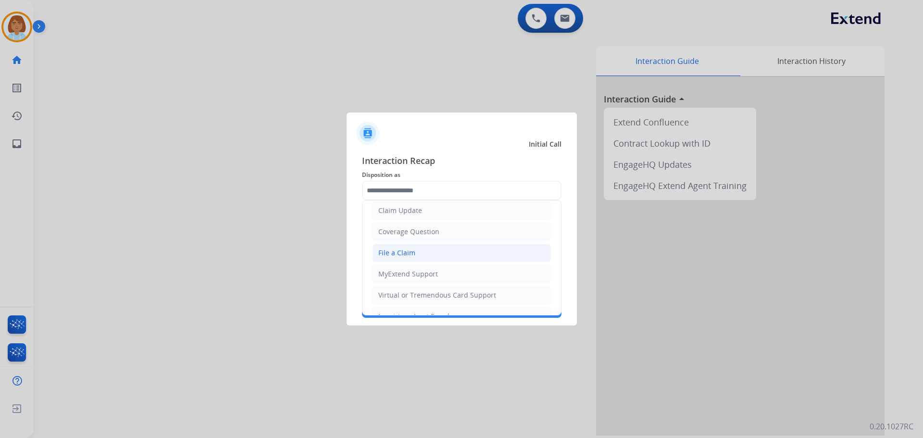
click at [419, 251] on li "File a Claim" at bounding box center [461, 253] width 179 height 18
type input "**********"
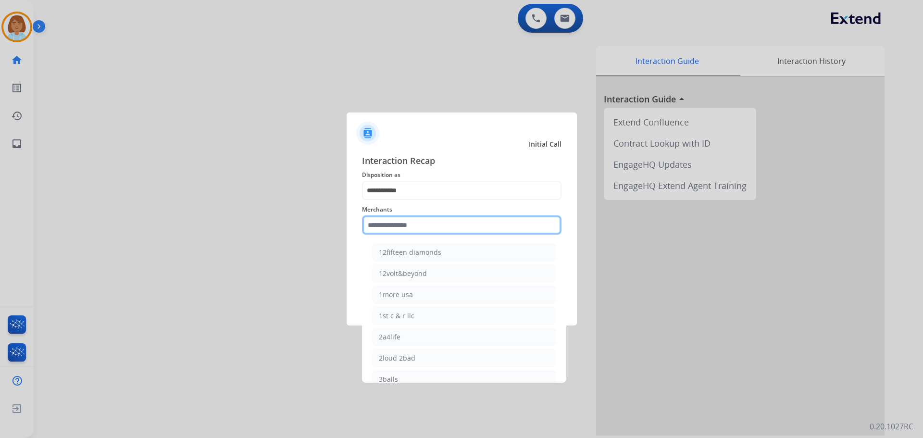
click at [420, 225] on input "text" at bounding box center [462, 224] width 200 height 19
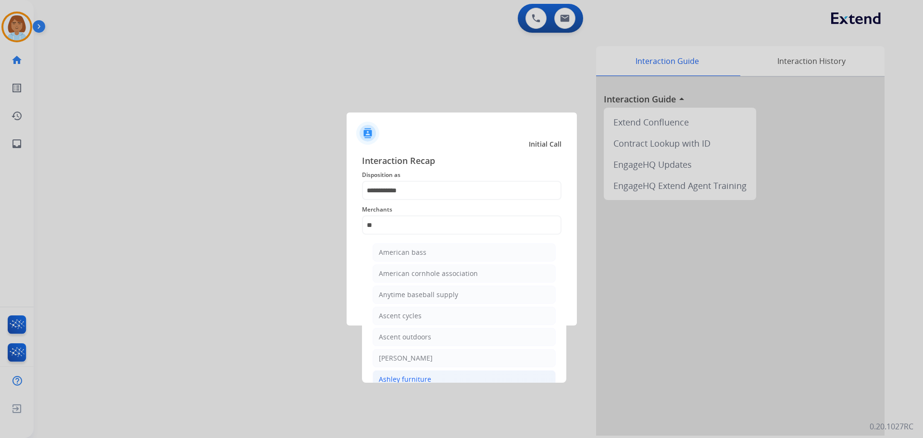
click at [443, 375] on li "Ashley furniture" at bounding box center [464, 379] width 183 height 18
type input "**********"
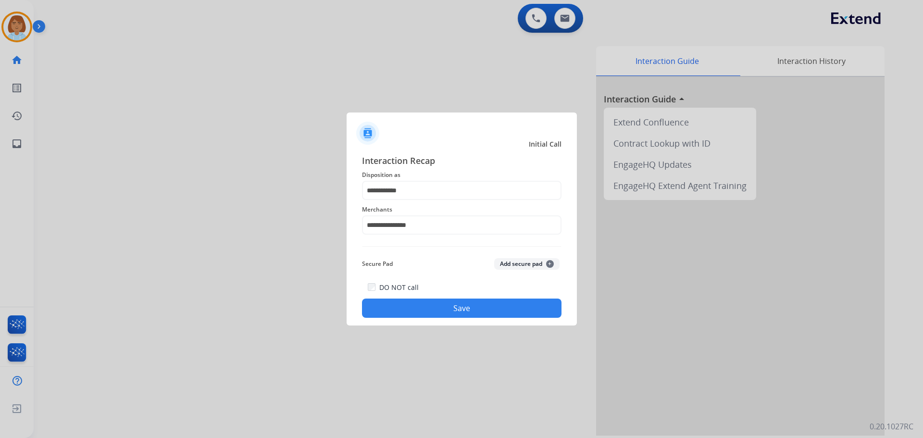
click at [513, 307] on button "Save" at bounding box center [462, 308] width 200 height 19
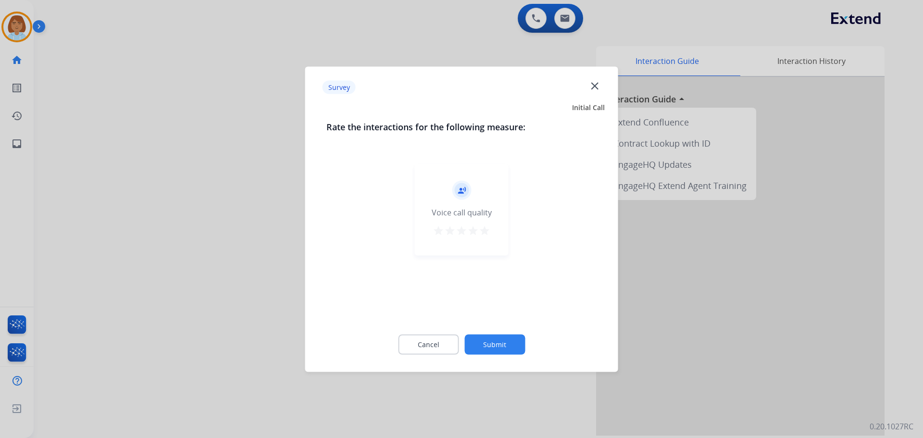
click at [508, 344] on button "Submit" at bounding box center [494, 344] width 61 height 20
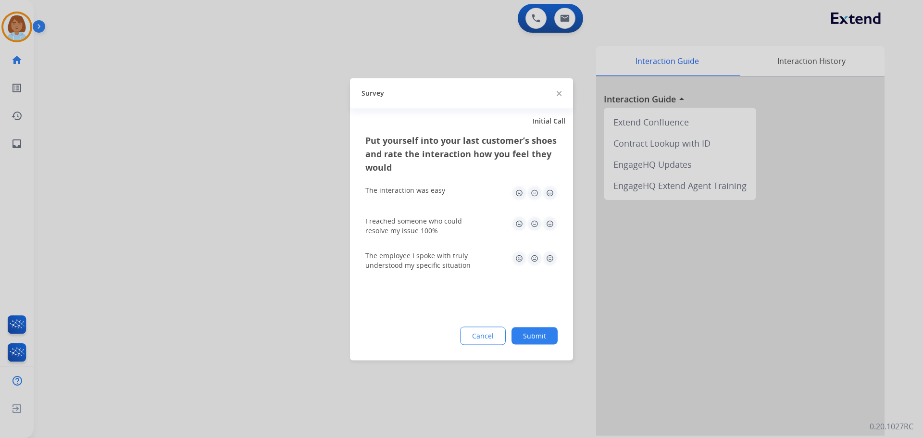
click at [549, 327] on button "Submit" at bounding box center [534, 335] width 46 height 17
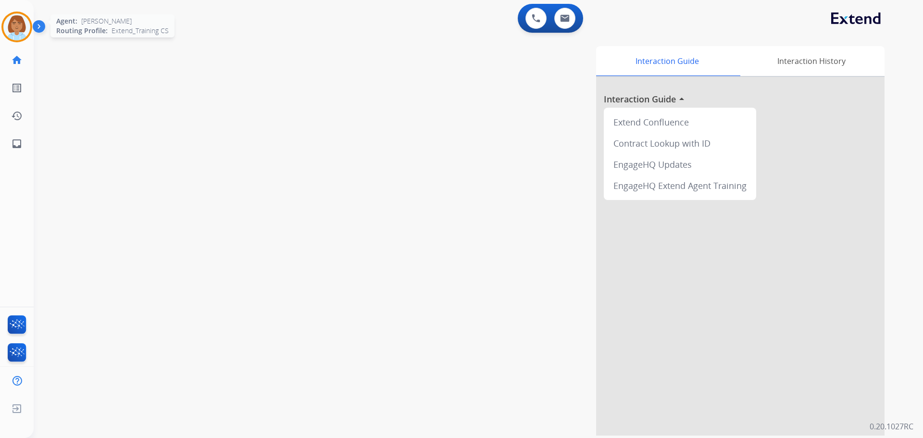
click at [28, 25] on img at bounding box center [16, 26] width 27 height 27
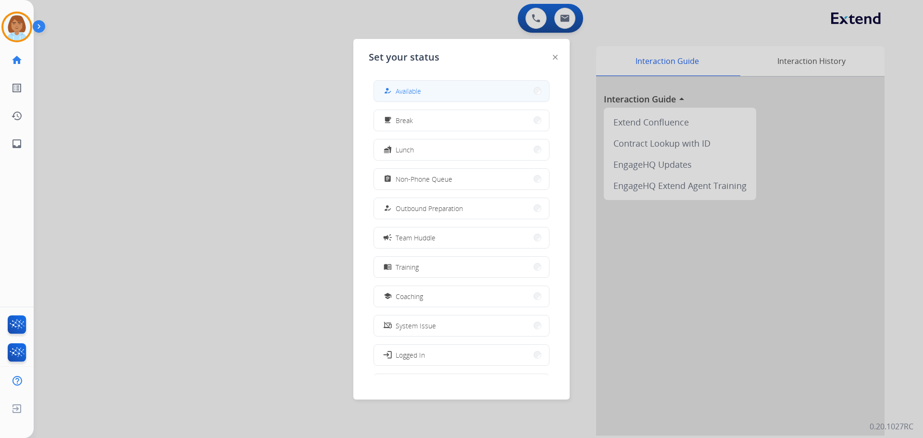
click at [402, 85] on button "how_to_reg Available" at bounding box center [461, 91] width 175 height 21
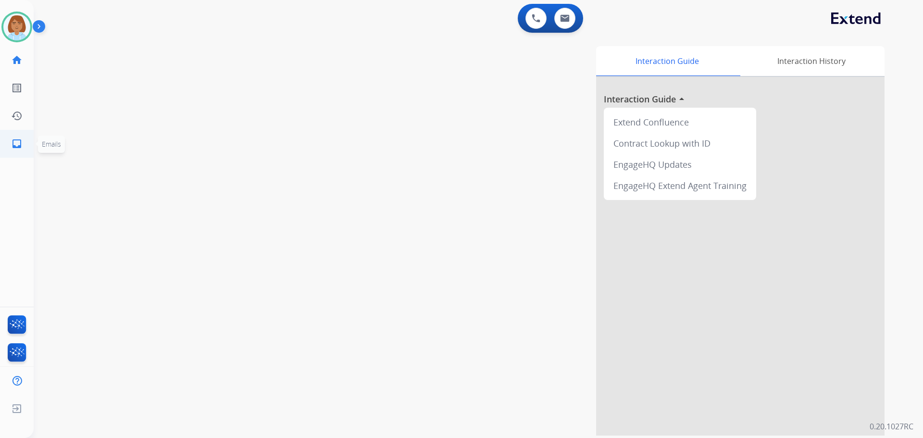
click at [26, 148] on link "inbox Emails" at bounding box center [16, 143] width 27 height 27
select select "**********"
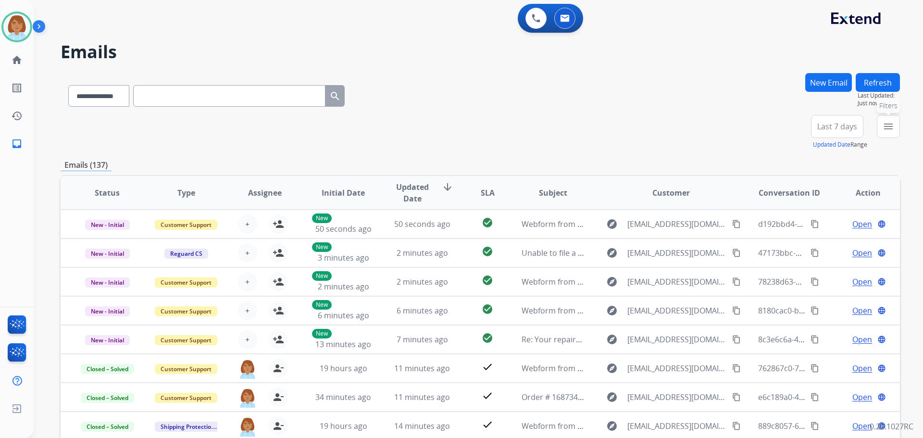
click at [894, 132] on button "menu Filters" at bounding box center [888, 126] width 23 height 23
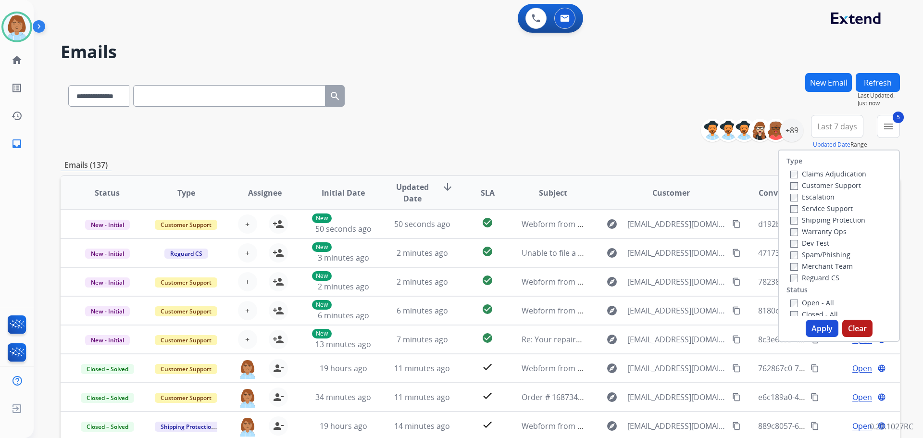
click at [808, 330] on button "Apply" at bounding box center [822, 328] width 33 height 17
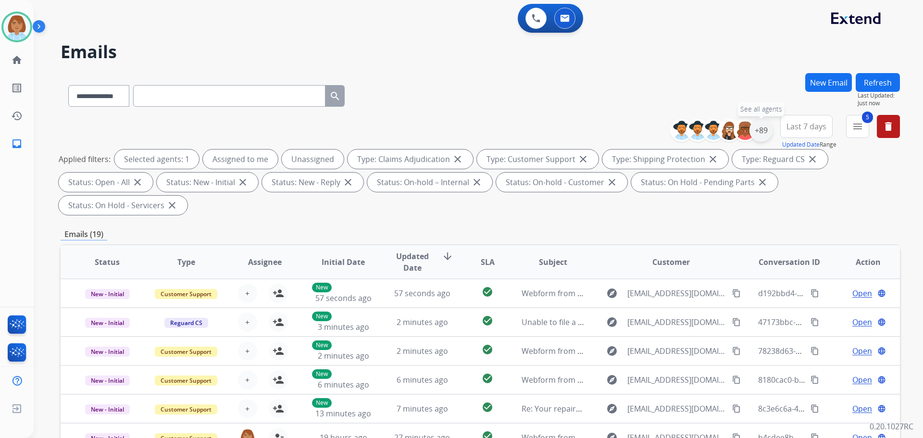
click at [760, 128] on div "+89" at bounding box center [760, 130] width 23 height 23
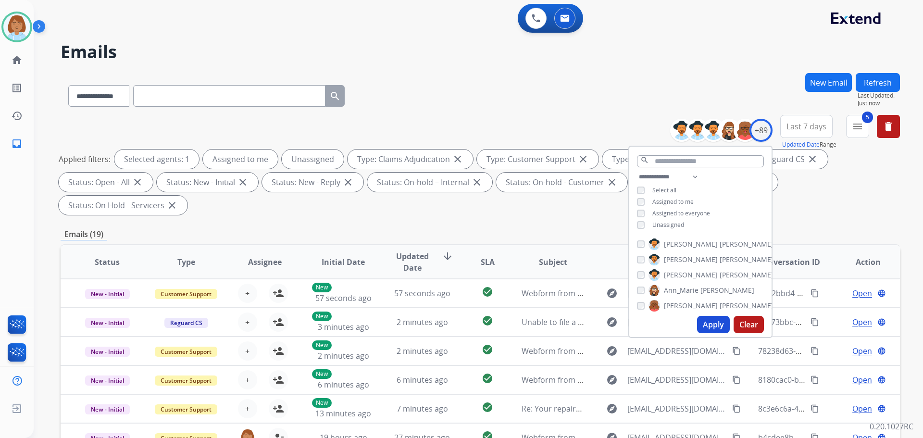
click at [673, 221] on span "Unassigned" at bounding box center [668, 225] width 32 height 8
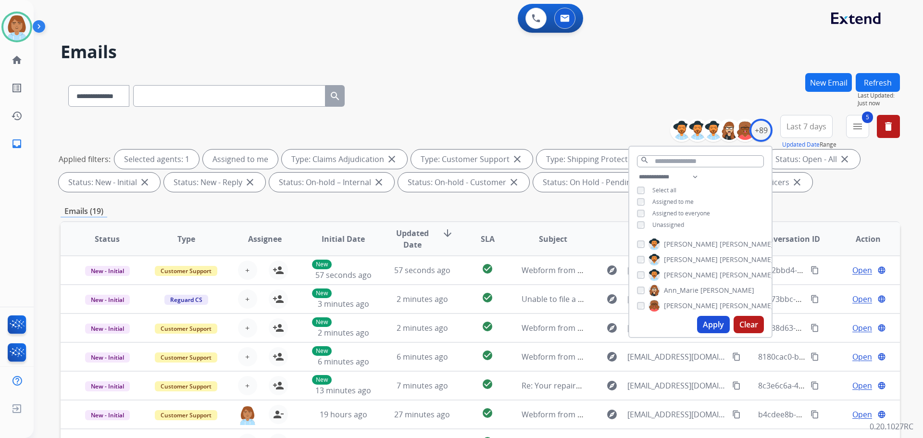
click at [696, 328] on div "Apply Clear" at bounding box center [700, 324] width 142 height 25
click at [717, 319] on button "Apply" at bounding box center [713, 324] width 33 height 17
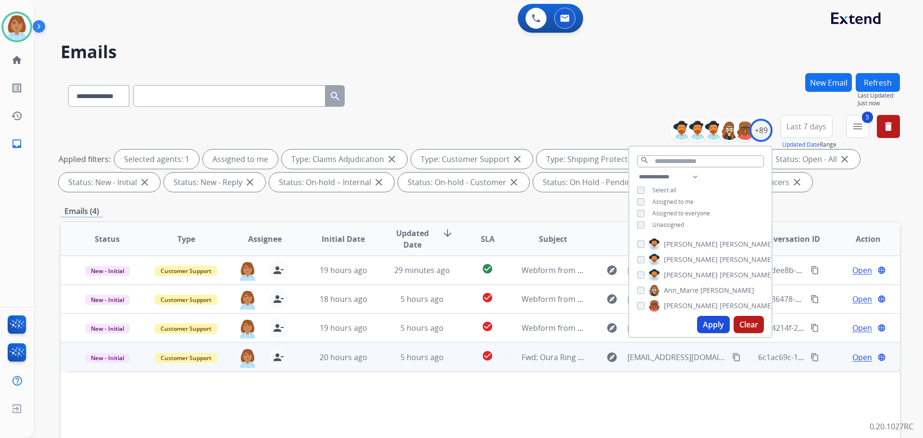
click at [454, 363] on td "check_circle" at bounding box center [480, 356] width 52 height 29
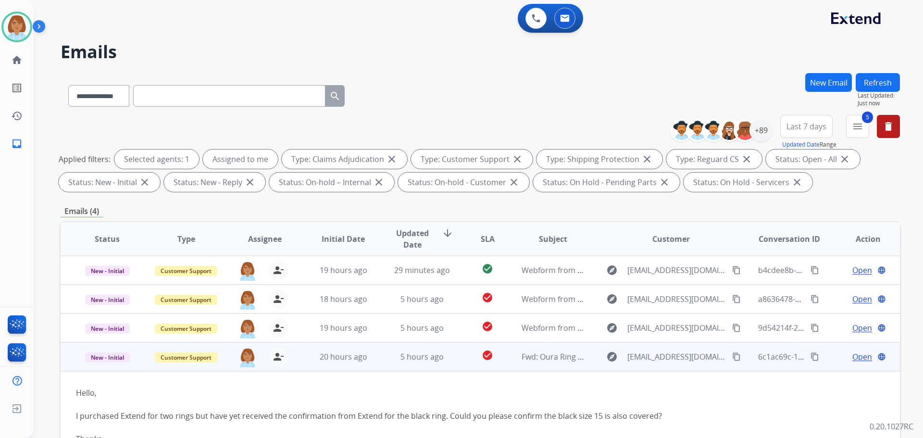
click at [732, 357] on mat-icon "content_copy" at bounding box center [736, 356] width 9 height 9
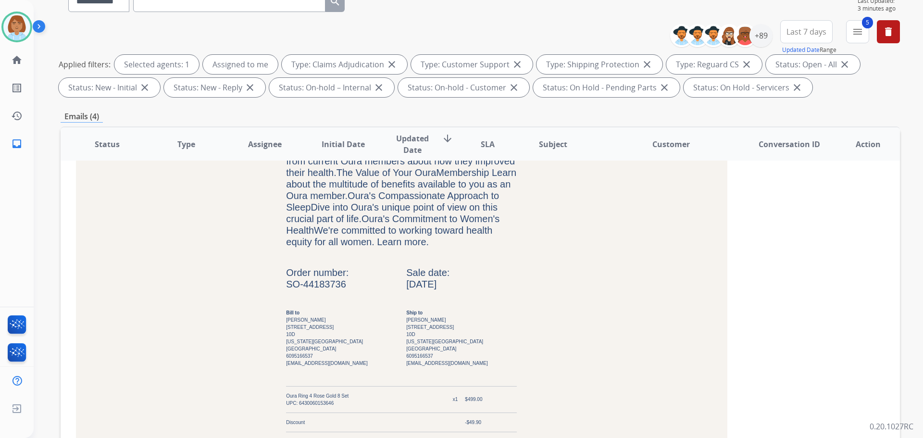
scroll to position [96, 0]
click at [318, 285] on td "SO-44183736" at bounding box center [341, 283] width 111 height 12
click at [319, 285] on td "SO-44183736" at bounding box center [341, 283] width 111 height 12
copy td "44183736"
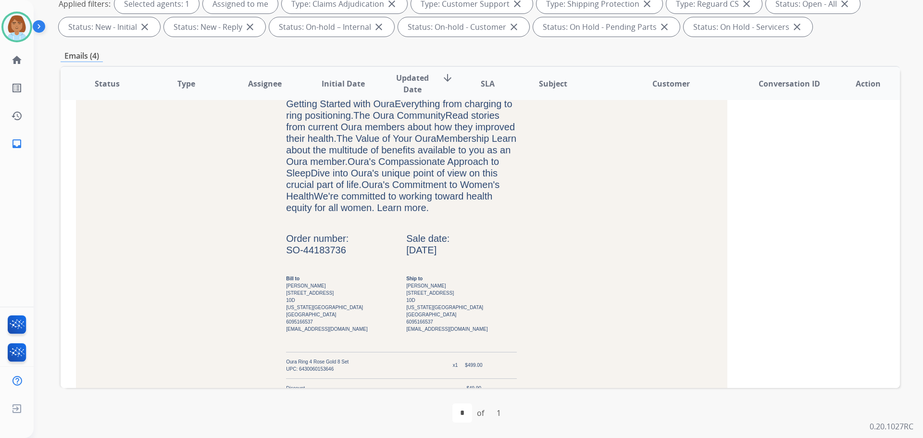
scroll to position [526, 0]
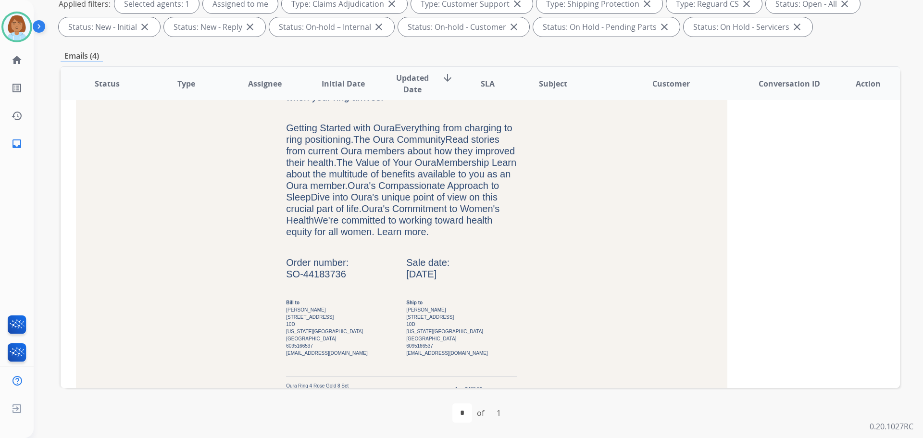
click at [472, 226] on td "Getting Started with Oura Everything from charging to ring positioning. The Our…" at bounding box center [401, 189] width 231 height 135
click at [289, 347] on td "[PERSON_NAME] [STREET_ADDRESS][US_STATE] 6095166537 [EMAIL_ADDRESS][DOMAIN_NAME]" at bounding box center [341, 331] width 111 height 50
copy td "6095166537"
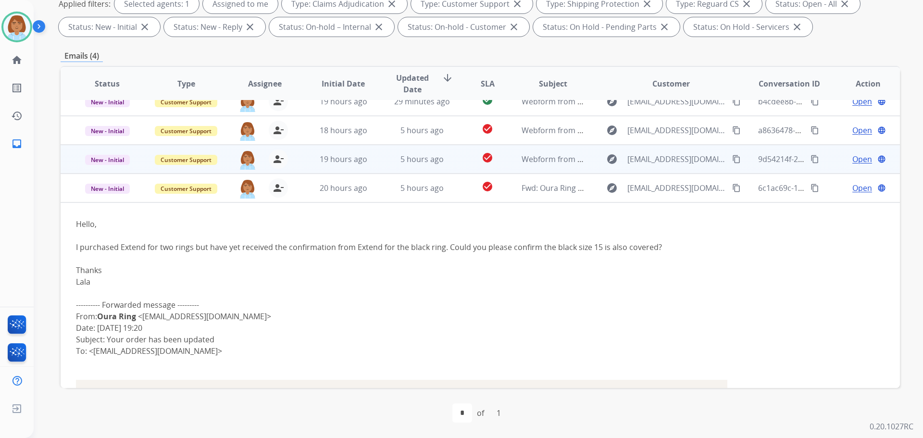
scroll to position [0, 0]
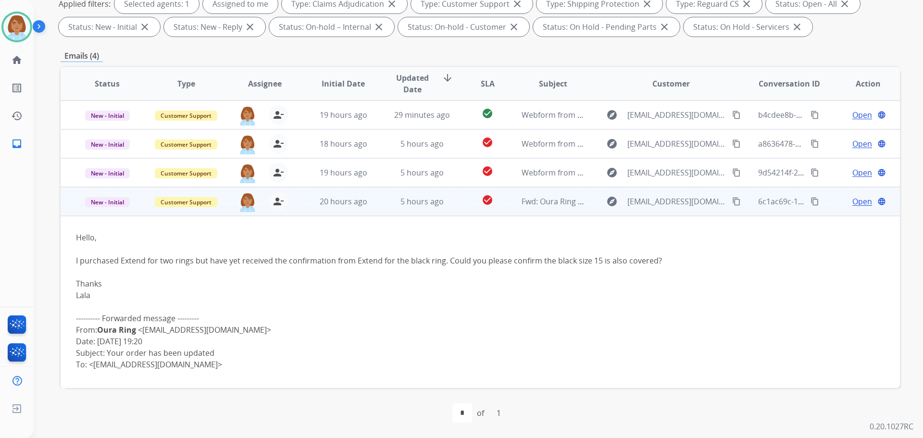
click at [585, 203] on td "explore [EMAIL_ADDRESS][DOMAIN_NAME] content_copy" at bounding box center [663, 201] width 157 height 29
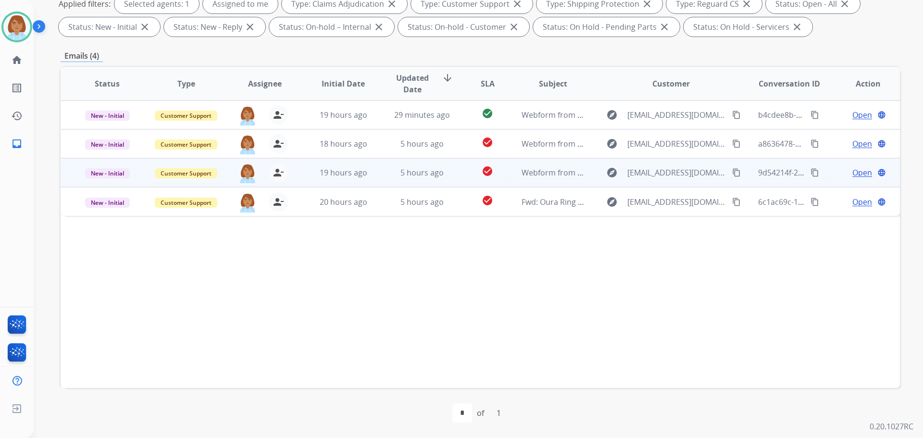
click at [589, 175] on td "explore [EMAIL_ADDRESS][DOMAIN_NAME] content_copy" at bounding box center [663, 172] width 157 height 29
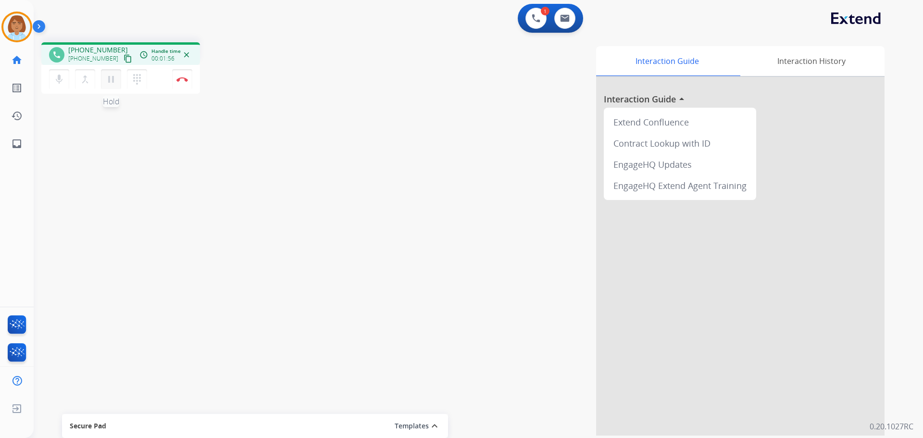
click at [105, 78] on button "pause Hold" at bounding box center [111, 79] width 20 height 20
click at [62, 84] on mat-icon "mic" at bounding box center [59, 80] width 12 height 12
click at [57, 73] on button "mic_off Mute" at bounding box center [59, 79] width 20 height 20
click at [112, 81] on mat-icon "play_arrow" at bounding box center [111, 80] width 12 height 12
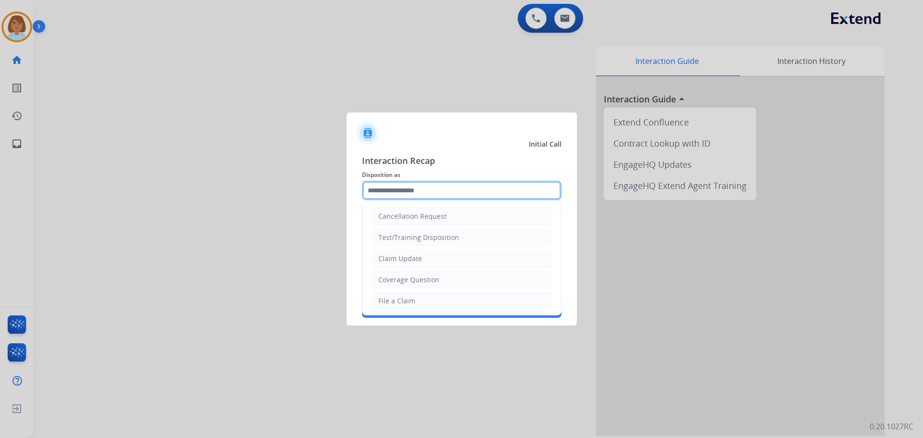
click at [369, 200] on input "text" at bounding box center [462, 190] width 200 height 19
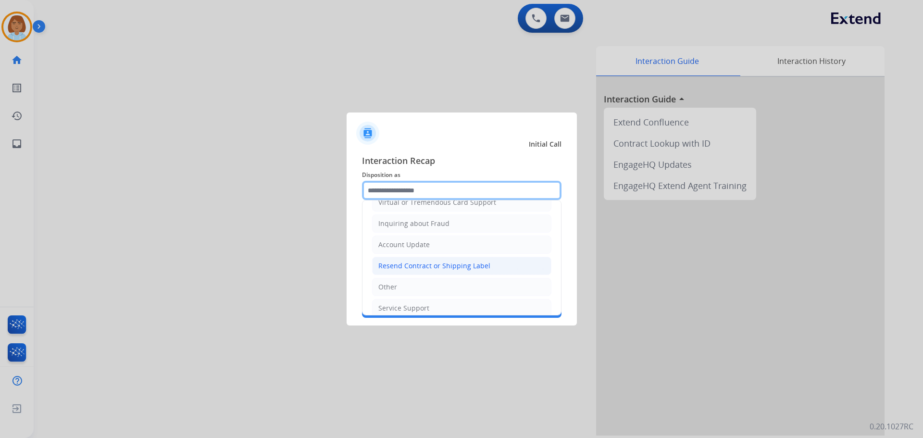
scroll to position [150, 0]
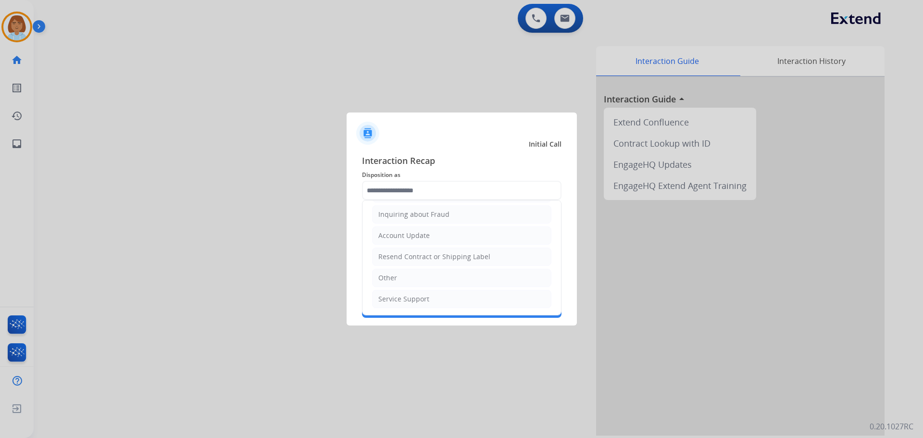
drag, startPoint x: 407, startPoint y: 282, endPoint x: 419, endPoint y: 250, distance: 33.5
click at [407, 282] on li "Other" at bounding box center [461, 278] width 179 height 18
type input "*****"
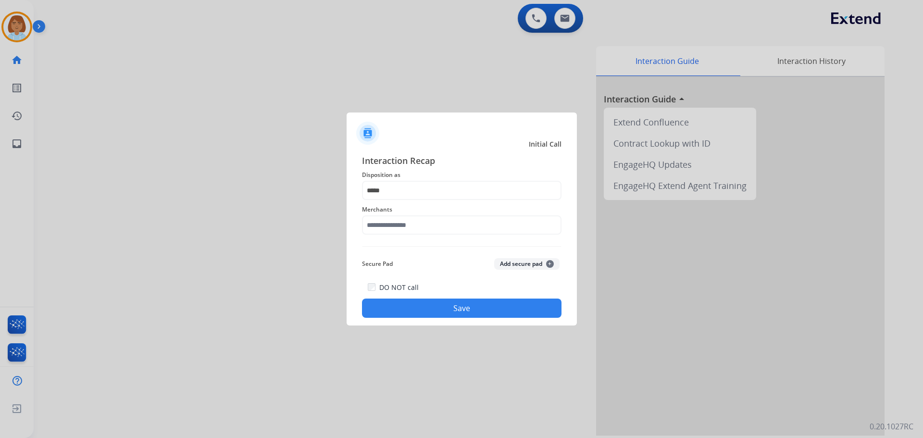
click at [422, 243] on div "Interaction Recap Disposition as ***** Merchants Secure Pad Add secure pad + DO…" at bounding box center [462, 236] width 200 height 164
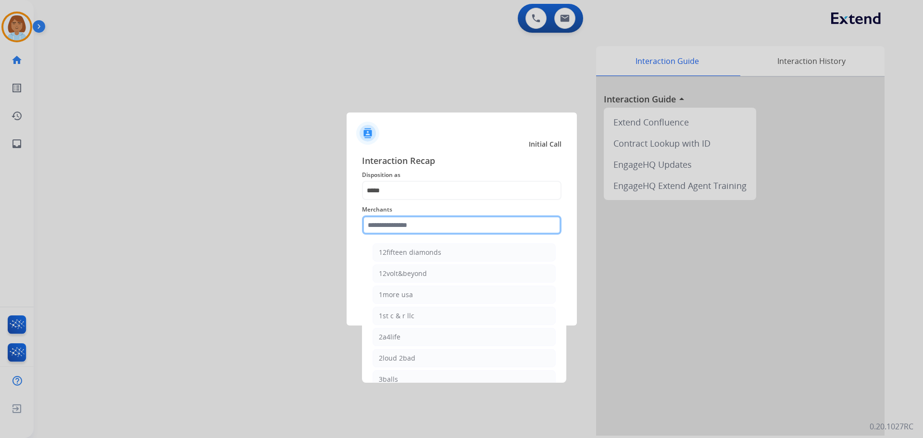
click at [421, 231] on input "text" at bounding box center [462, 224] width 200 height 19
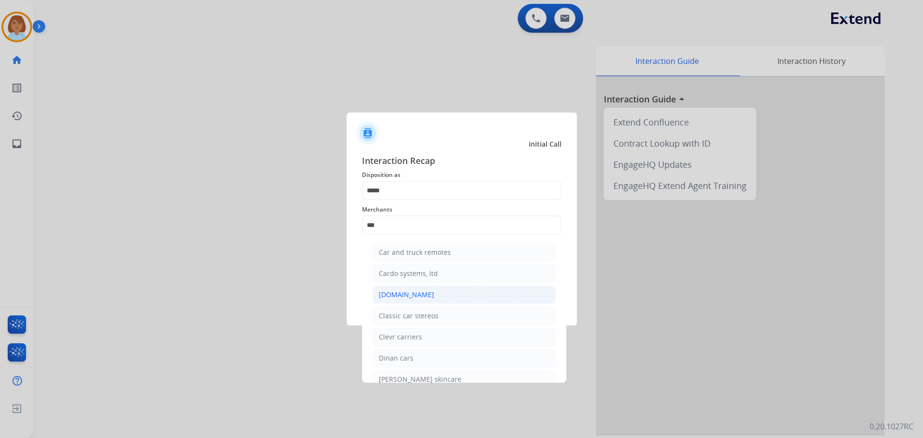
click at [408, 294] on div "[DOMAIN_NAME]" at bounding box center [406, 295] width 55 height 10
type input "**********"
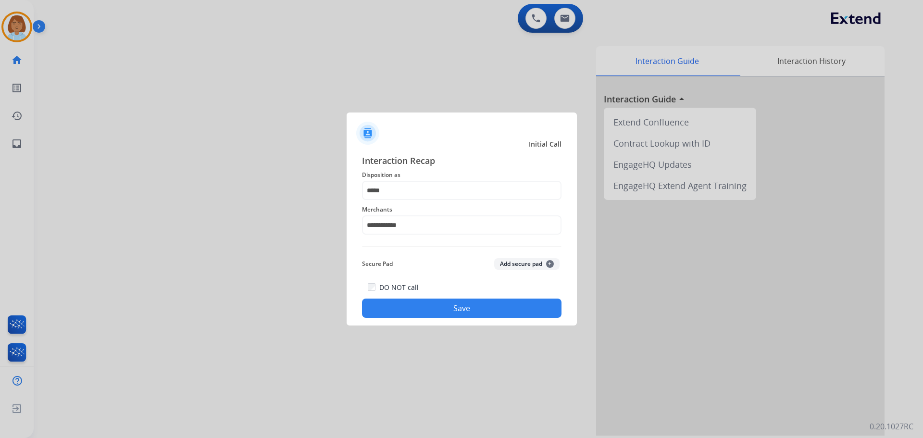
click at [463, 308] on button "Save" at bounding box center [462, 308] width 200 height 19
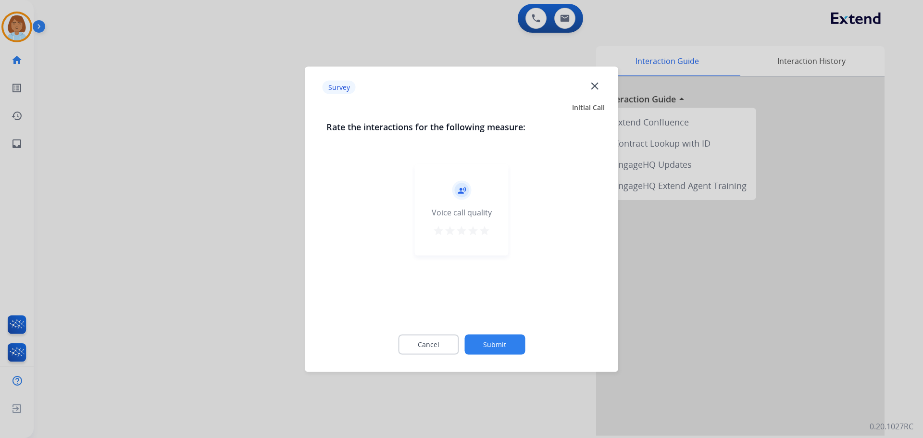
click at [502, 344] on button "Submit" at bounding box center [494, 344] width 61 height 20
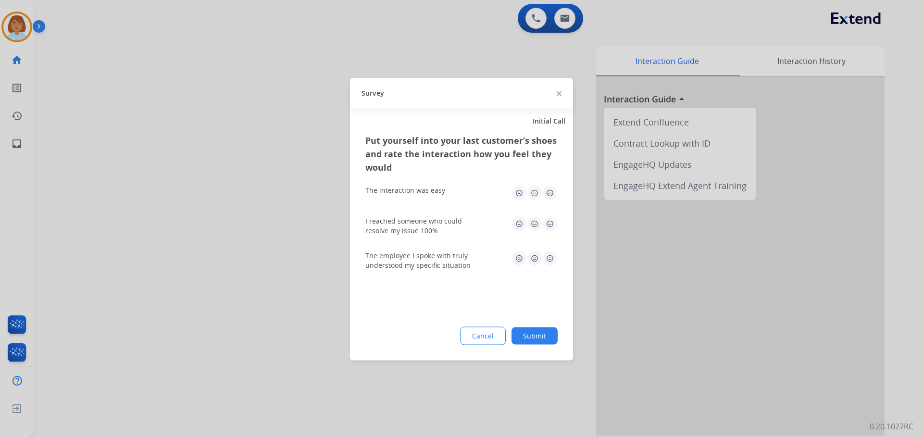
click at [526, 337] on button "Submit" at bounding box center [534, 335] width 46 height 17
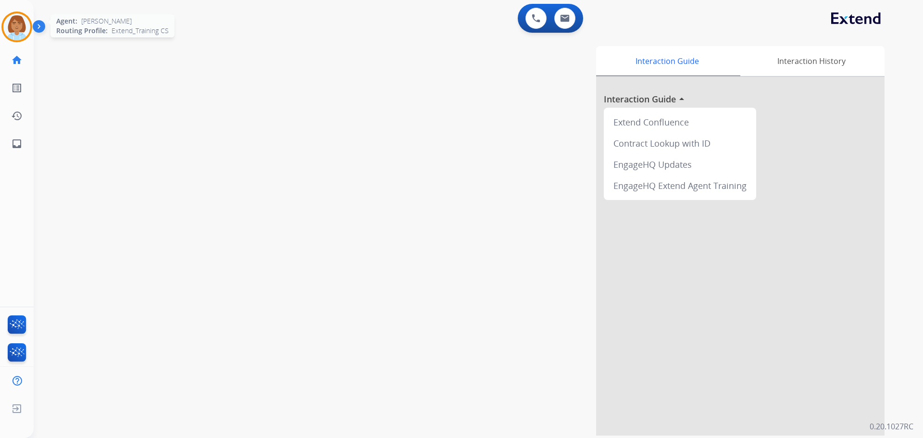
click at [31, 21] on div at bounding box center [16, 27] width 31 height 31
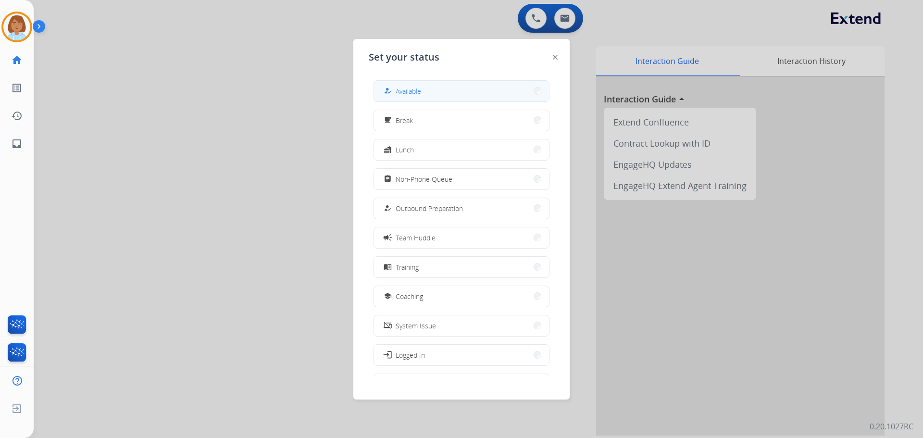
click at [415, 90] on span "Available" at bounding box center [408, 91] width 25 height 10
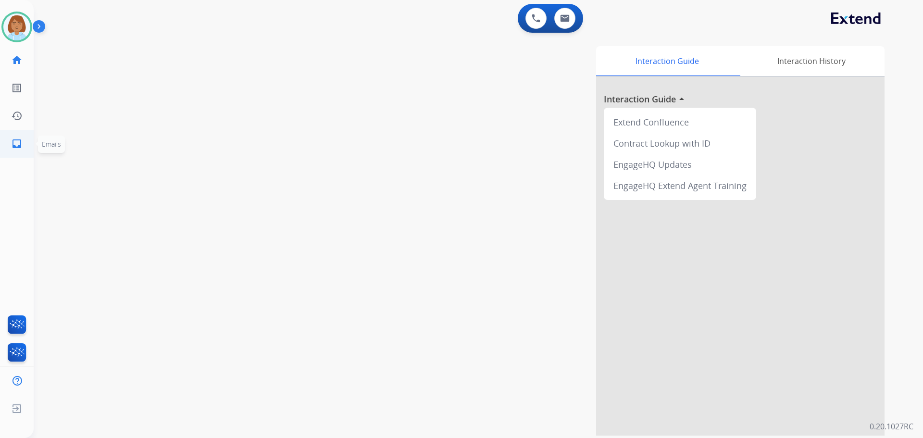
click at [9, 142] on link "inbox Emails" at bounding box center [16, 143] width 27 height 27
select select "**********"
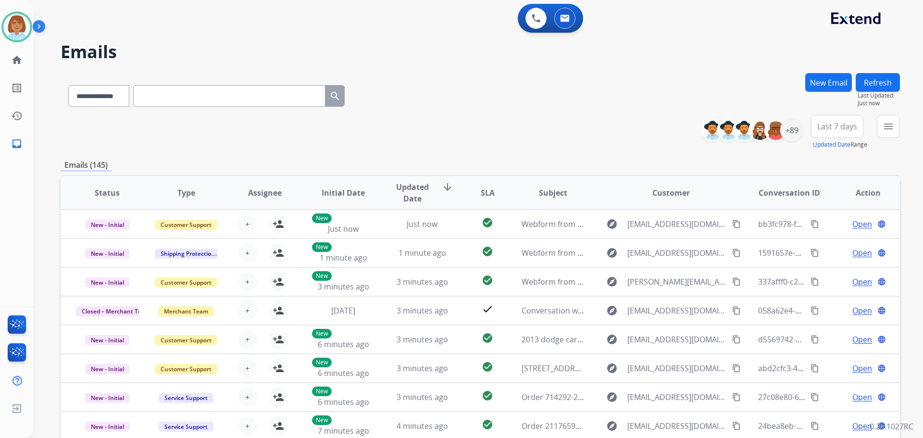
click at [884, 140] on div "menu Type Claims Adjudication Customer Support Escalation Service Support Shipp…" at bounding box center [888, 132] width 23 height 35
click at [885, 134] on button "menu Filters" at bounding box center [888, 126] width 23 height 23
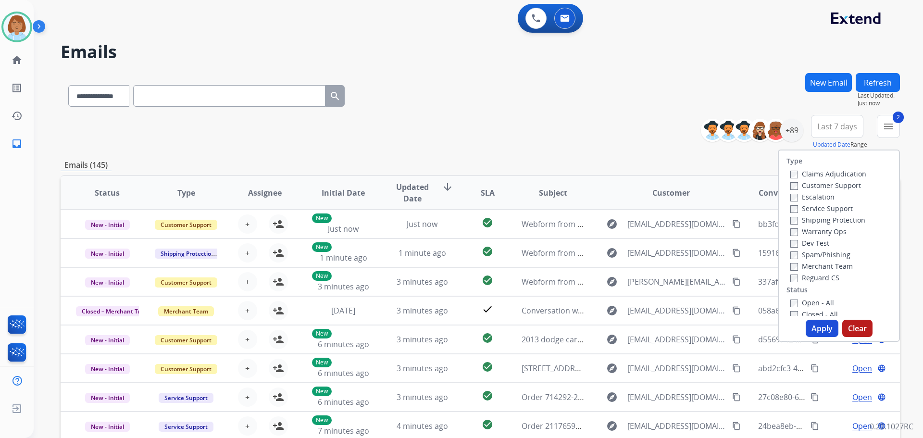
click at [796, 224] on label "Shipping Protection" at bounding box center [827, 219] width 75 height 9
click at [818, 326] on button "Apply" at bounding box center [822, 328] width 33 height 17
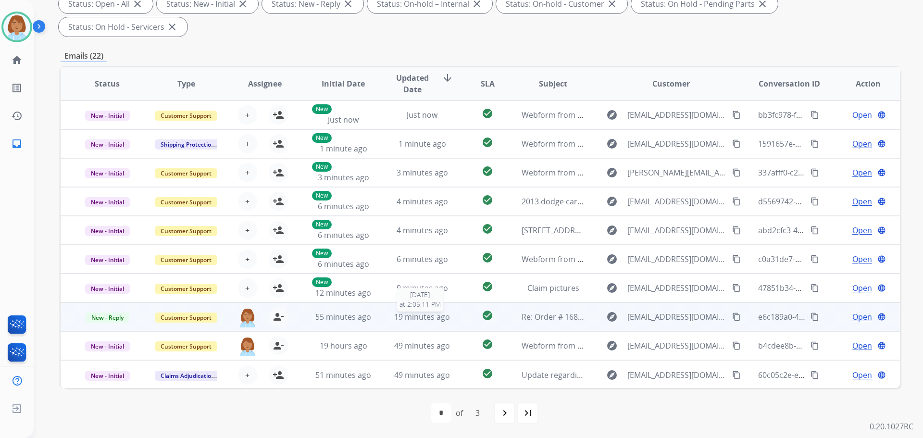
click at [391, 321] on div "19 minutes ago" at bounding box center [422, 317] width 63 height 12
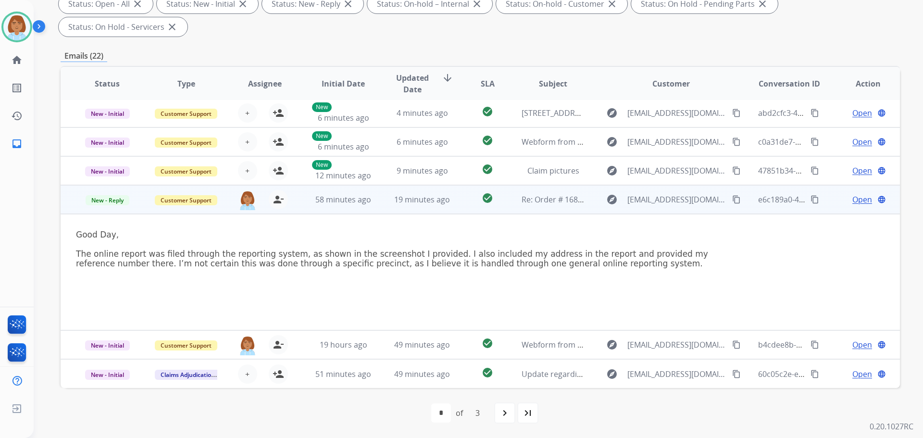
scroll to position [121, 0]
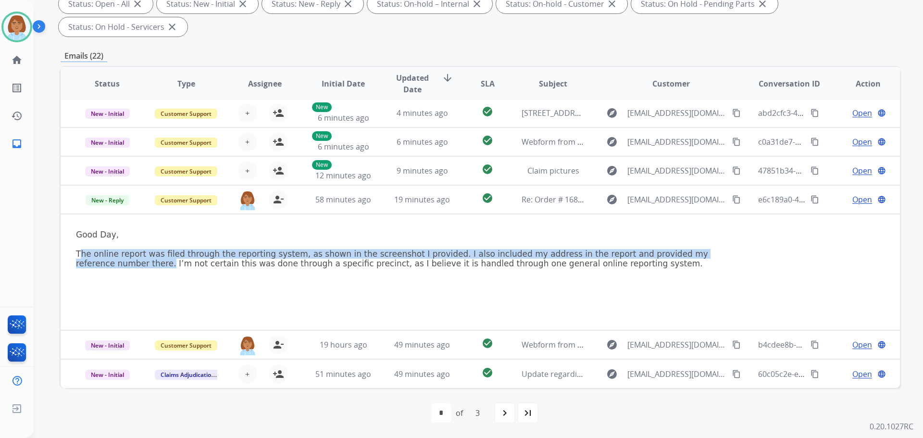
drag, startPoint x: 82, startPoint y: 256, endPoint x: 737, endPoint y: 256, distance: 655.2
click at [737, 256] on table "Status Type Assignee Initial Date Updated Date arrow_downward SLA Subject Custo…" at bounding box center [480, 169] width 839 height 438
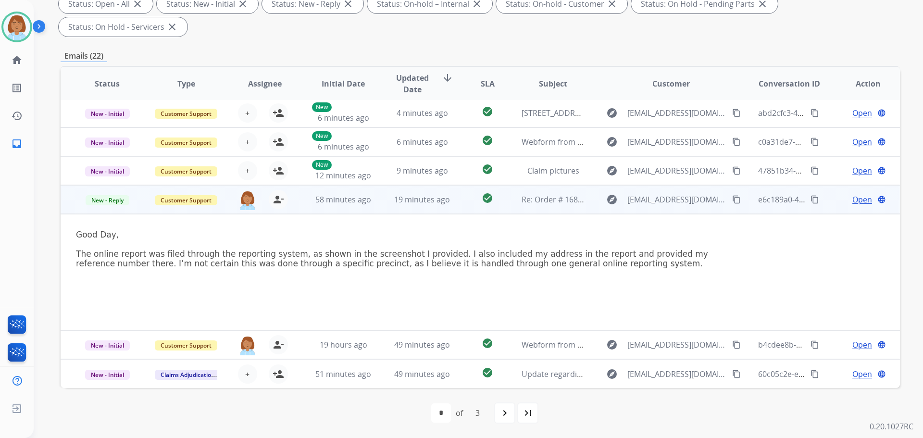
click at [462, 289] on div "Good Day, The online report was filed through the reporting system, as shown in…" at bounding box center [401, 272] width 651 height 85
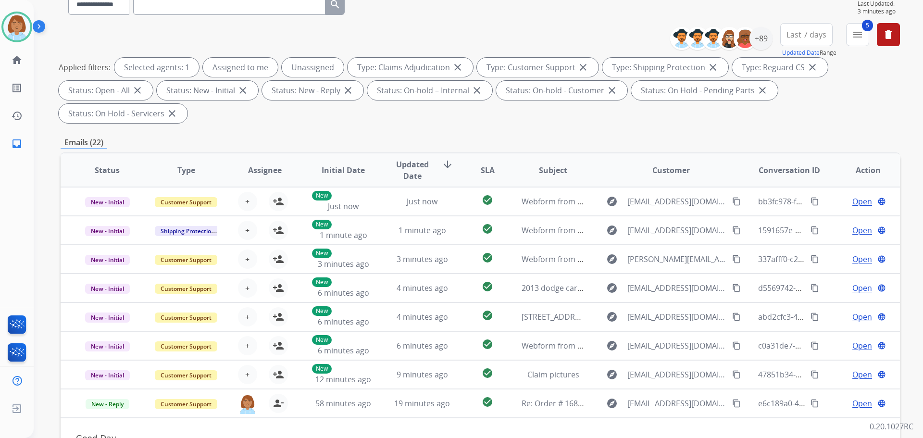
scroll to position [0, 0]
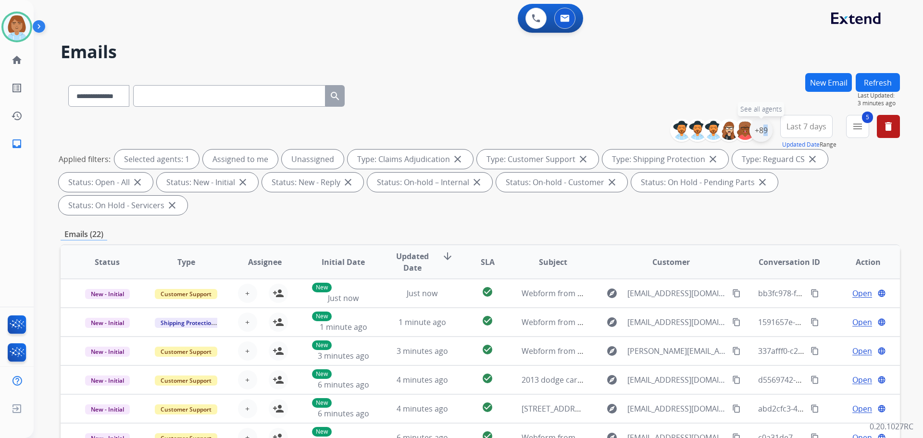
click at [760, 132] on div "+89" at bounding box center [760, 130] width 23 height 23
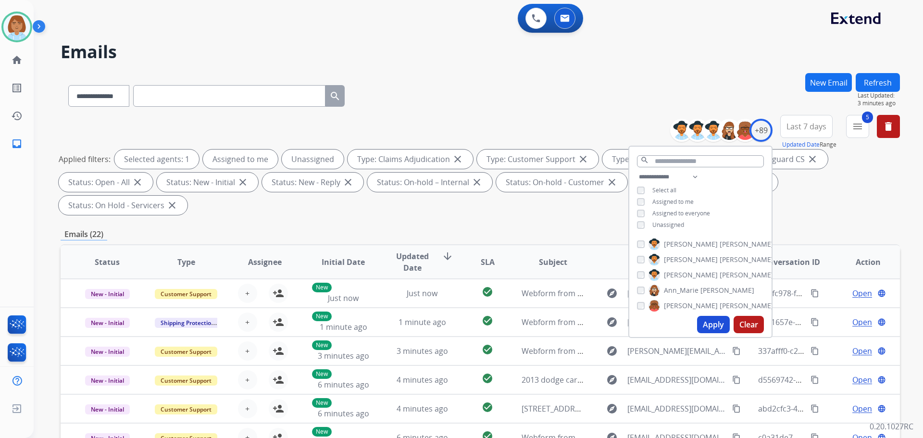
click at [659, 228] on div "**********" at bounding box center [700, 202] width 142 height 62
click at [658, 219] on div "**********" at bounding box center [700, 202] width 142 height 62
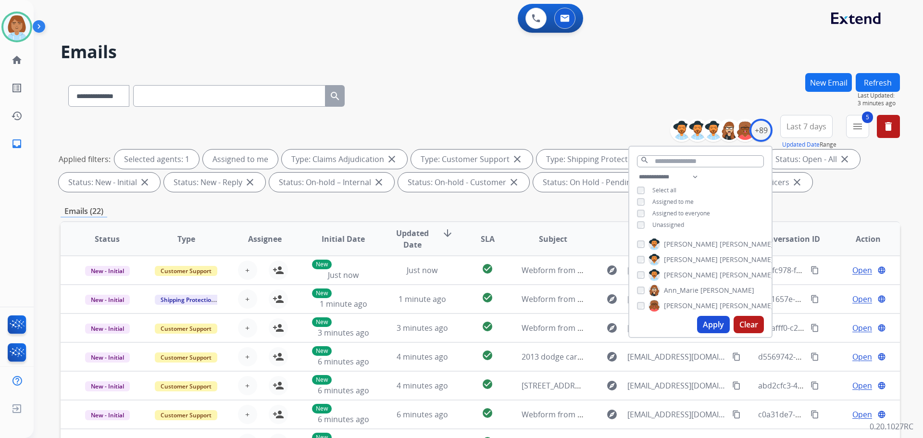
click at [711, 323] on button "Apply" at bounding box center [713, 324] width 33 height 17
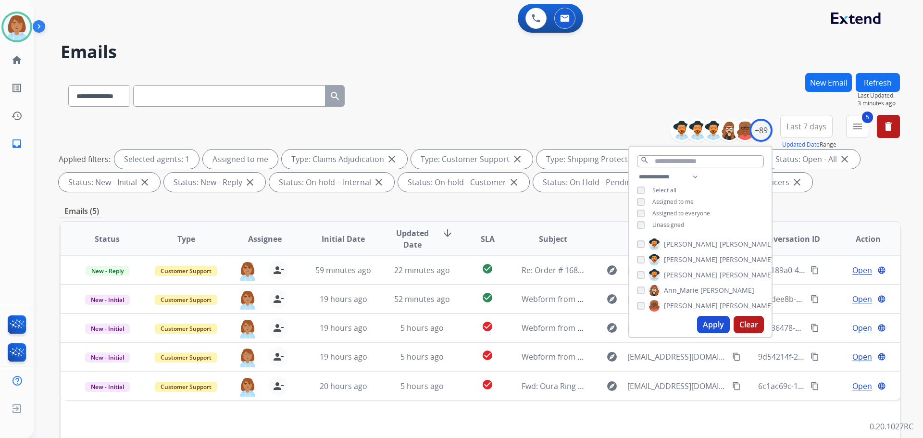
drag, startPoint x: 367, startPoint y: 286, endPoint x: 320, endPoint y: 219, distance: 82.0
click at [320, 219] on div "**********" at bounding box center [480, 333] width 839 height 520
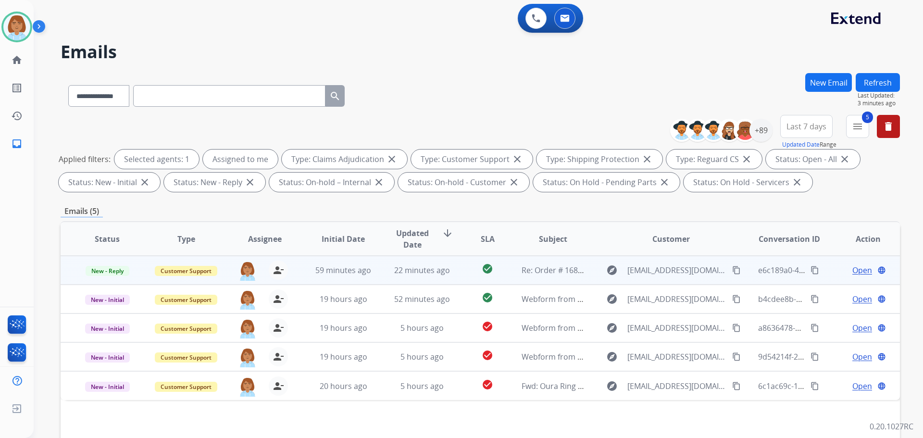
click at [359, 280] on td "59 minutes ago" at bounding box center [336, 270] width 79 height 29
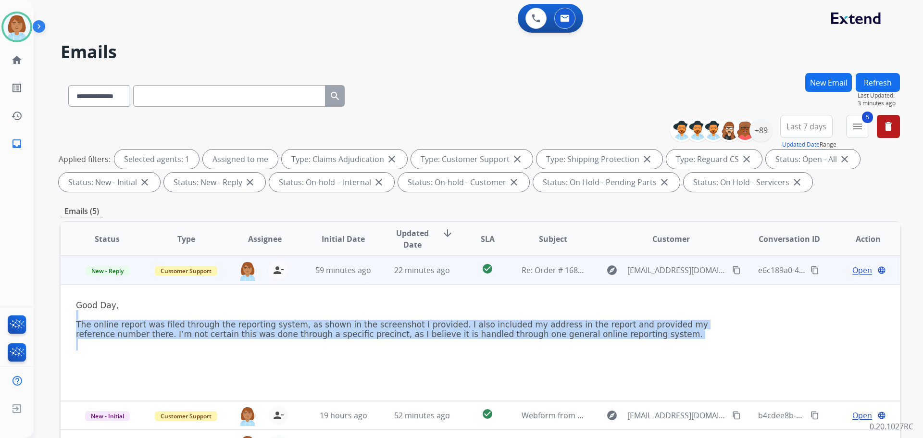
drag, startPoint x: 72, startPoint y: 312, endPoint x: 487, endPoint y: 324, distance: 415.5
click at [170, 356] on td "Good Day, The online report was filed through the reporting system, as shown in…" at bounding box center [402, 343] width 682 height 116
click at [518, 317] on p at bounding box center [401, 315] width 651 height 10
drag, startPoint x: 549, startPoint y: 339, endPoint x: 77, endPoint y: 302, distance: 473.1
click at [77, 302] on div "Good Day, The online report was filed through the reporting system, as shown in…" at bounding box center [401, 342] width 651 height 85
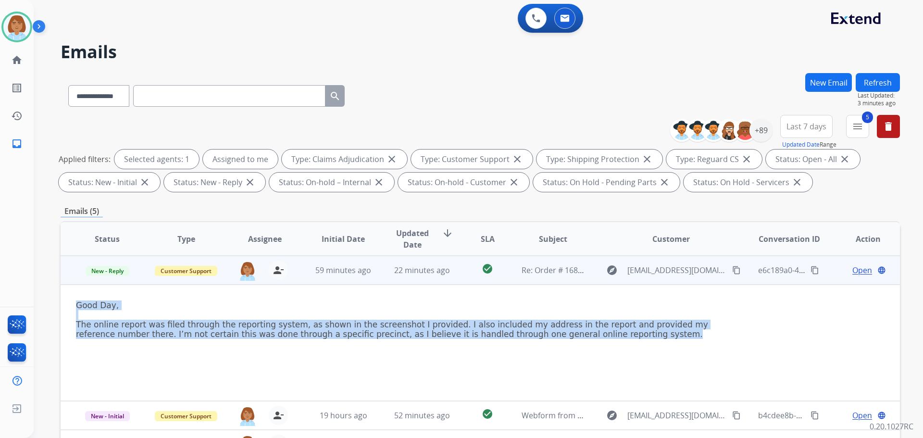
click at [81, 316] on p at bounding box center [401, 315] width 651 height 10
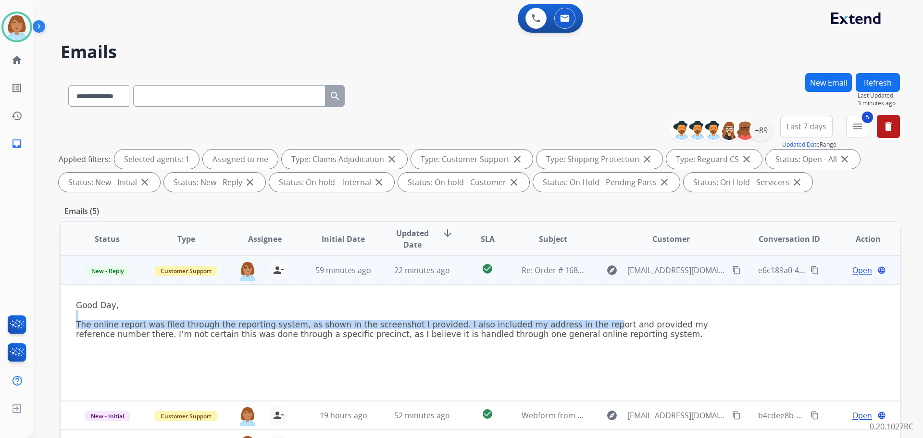
drag, startPoint x: 77, startPoint y: 311, endPoint x: 555, endPoint y: 327, distance: 478.1
click at [555, 327] on div "Good Day, The online report was filed through the reporting system, as shown in…" at bounding box center [401, 342] width 651 height 85
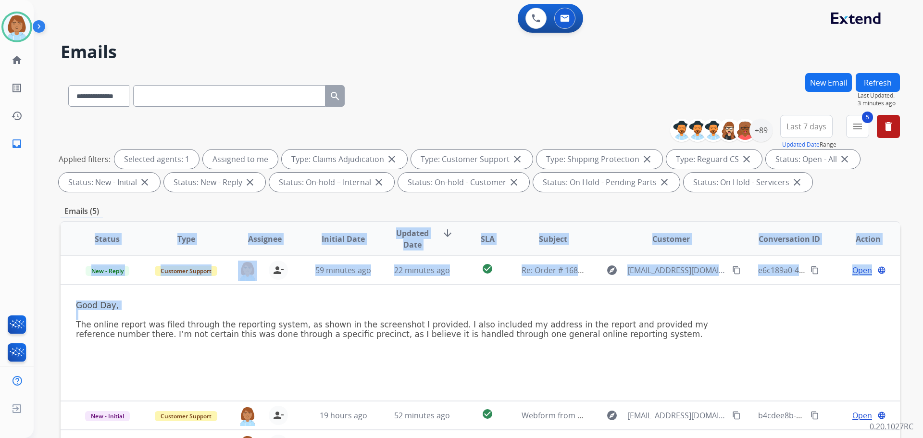
drag, startPoint x: 544, startPoint y: 346, endPoint x: 58, endPoint y: 302, distance: 487.9
click at [58, 302] on div "**********" at bounding box center [467, 254] width 866 height 438
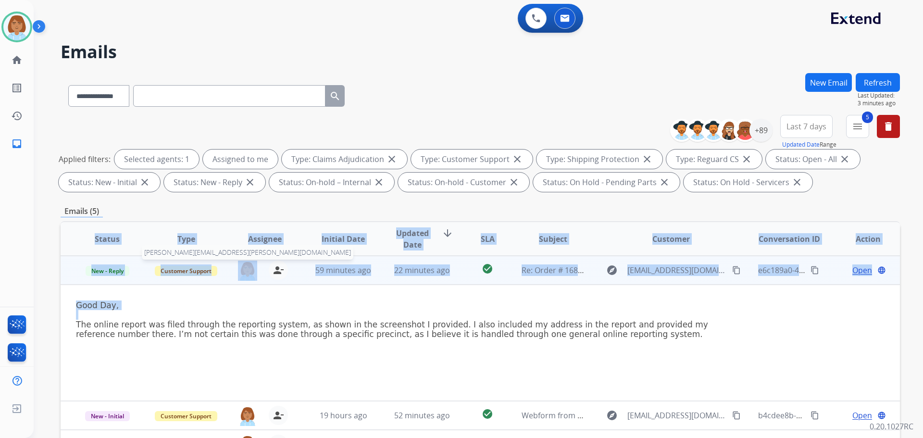
click at [242, 278] on img at bounding box center [247, 271] width 19 height 20
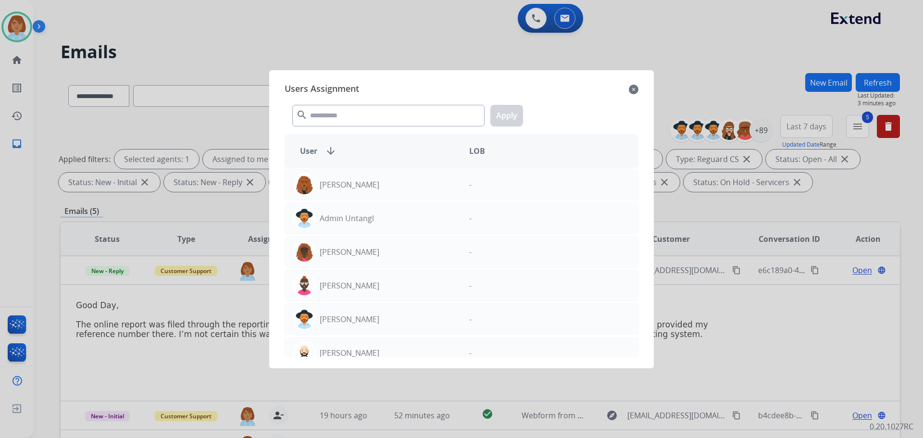
drag, startPoint x: 373, startPoint y: 50, endPoint x: 335, endPoint y: 49, distance: 38.0
click at [364, 54] on div at bounding box center [461, 219] width 923 height 438
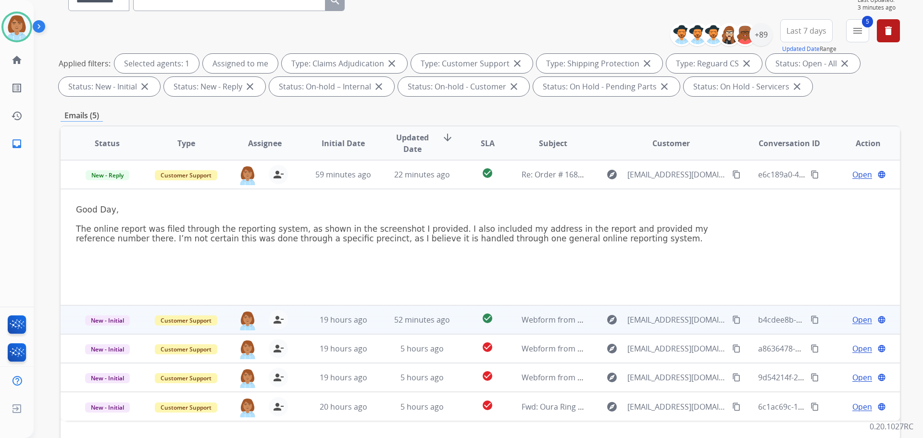
scroll to position [155, 0]
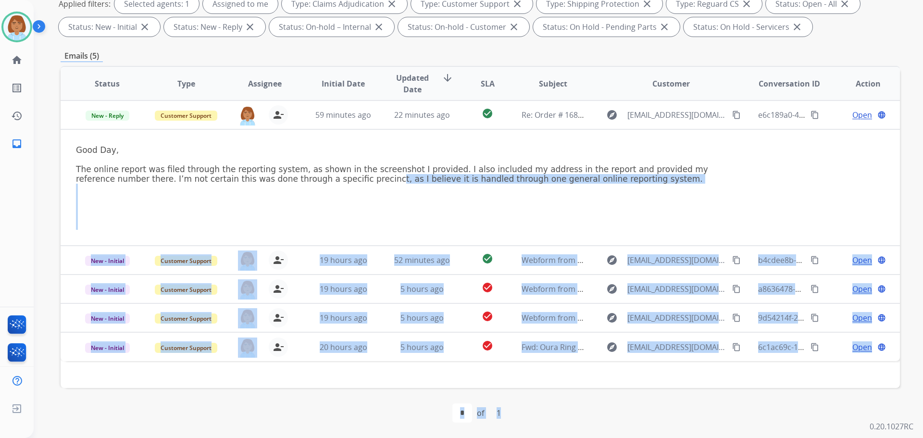
drag, startPoint x: 273, startPoint y: 185, endPoint x: 1442, endPoint y: 864, distance: 1352.0
click at [923, 437] on html "**********" at bounding box center [461, 219] width 923 height 438
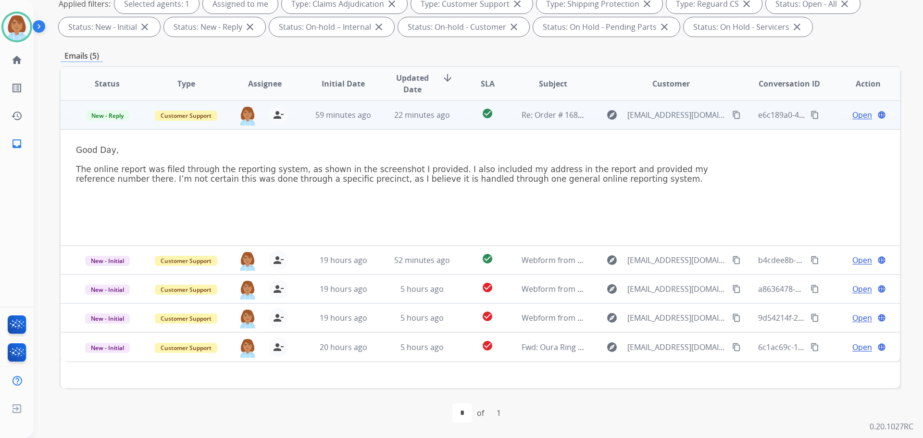
click at [350, 171] on p "The online report was filed through the reporting system, as shown in the scree…" at bounding box center [401, 173] width 651 height 19
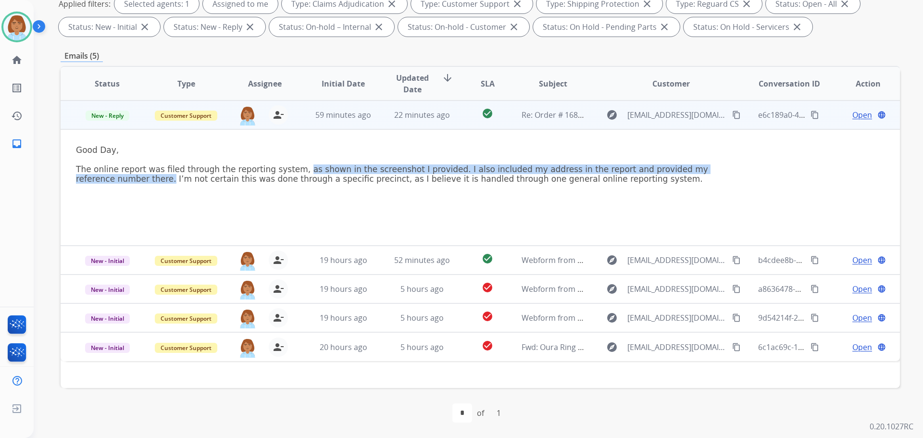
drag, startPoint x: 286, startPoint y: 172, endPoint x: 721, endPoint y: 157, distance: 435.8
click at [723, 160] on td "Good Day, The online report was filed through the reporting system, as shown in…" at bounding box center [402, 187] width 682 height 116
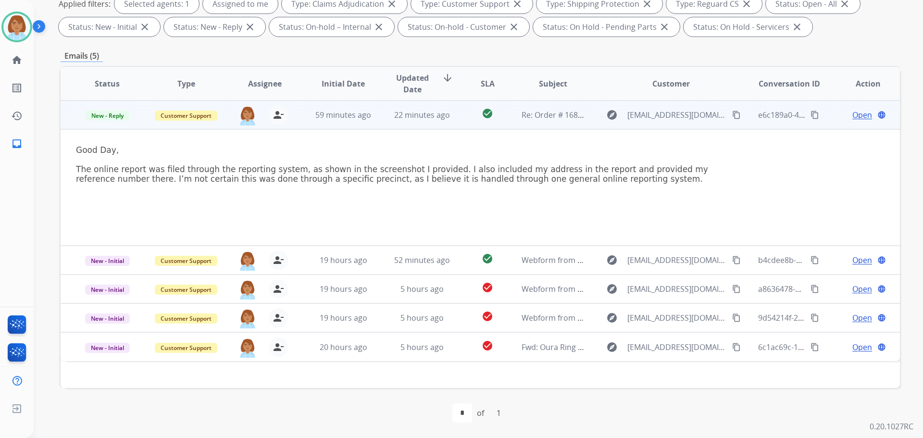
click at [855, 116] on span "Open" at bounding box center [862, 115] width 20 height 12
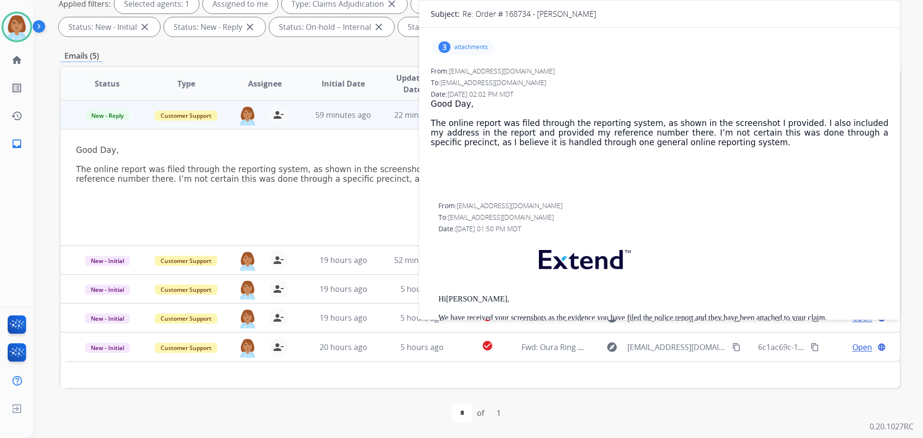
drag, startPoint x: 476, startPoint y: 46, endPoint x: 474, endPoint y: 53, distance: 8.1
click at [475, 48] on p "attachments" at bounding box center [471, 47] width 34 height 8
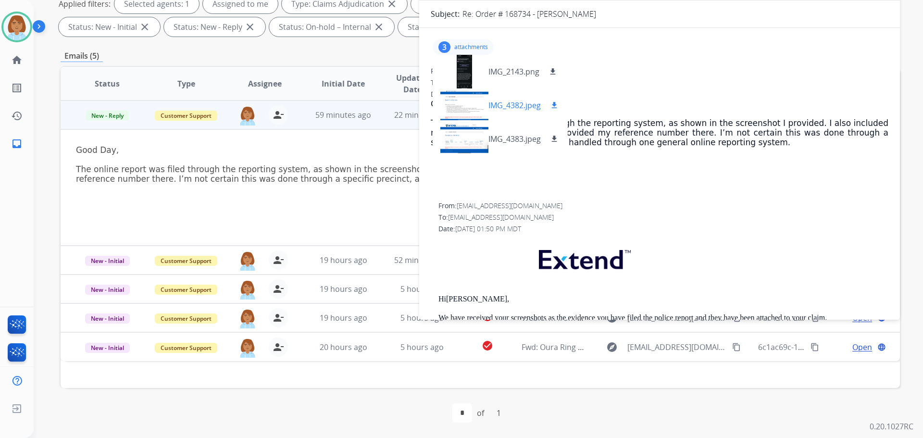
click at [467, 91] on div at bounding box center [464, 105] width 48 height 34
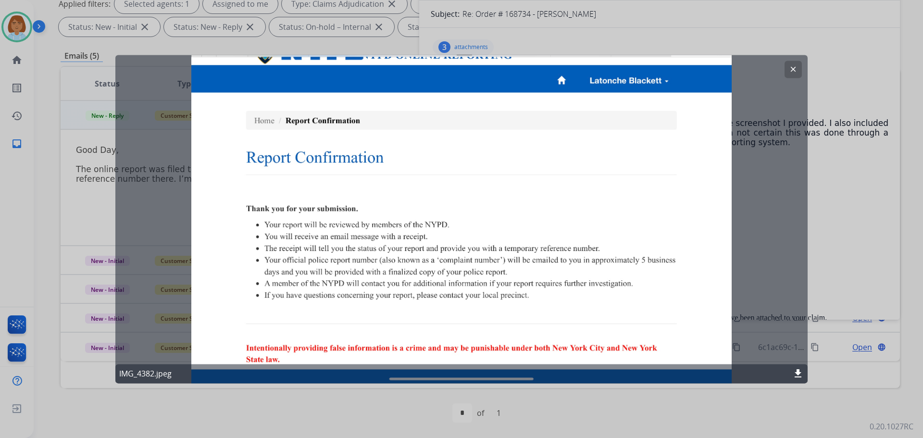
click at [859, 194] on div at bounding box center [461, 219] width 923 height 438
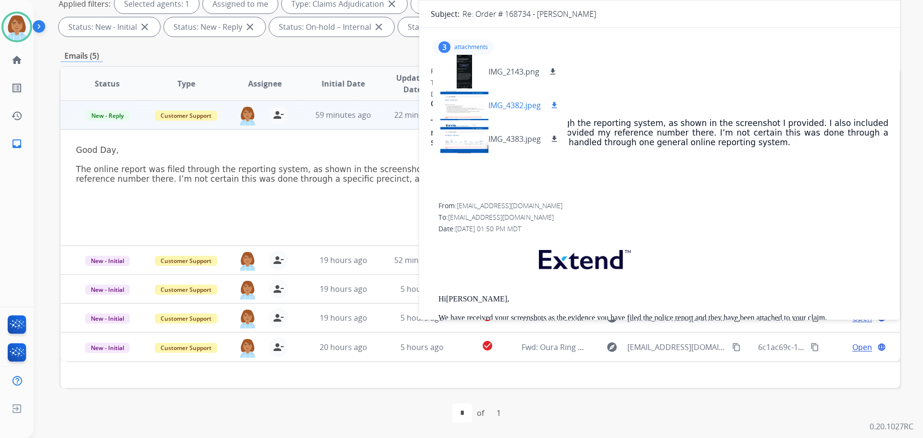
click at [467, 110] on div at bounding box center [464, 105] width 48 height 34
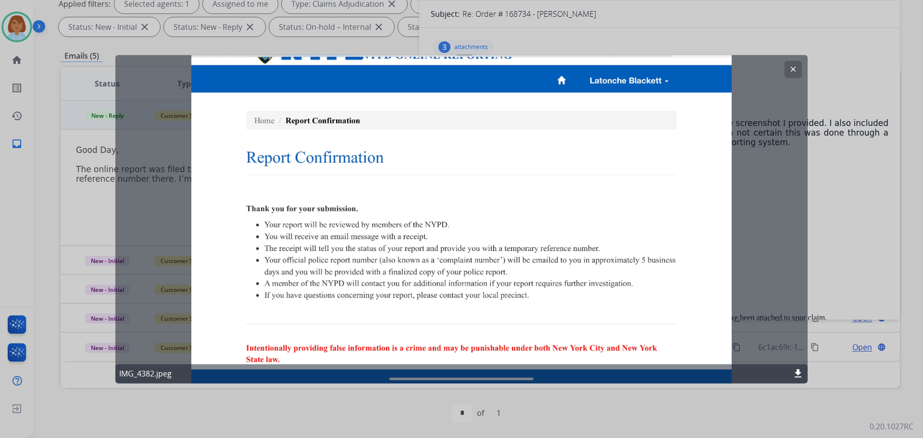
click at [608, 41] on div at bounding box center [461, 219] width 923 height 438
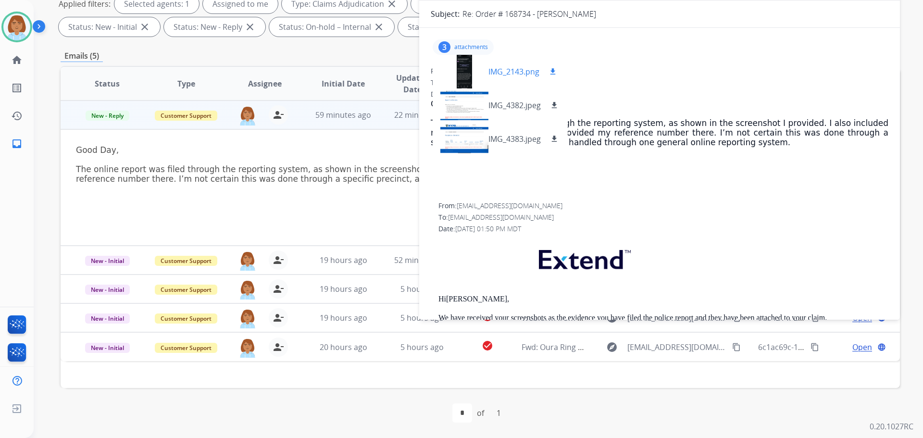
click at [465, 73] on div at bounding box center [464, 72] width 48 height 34
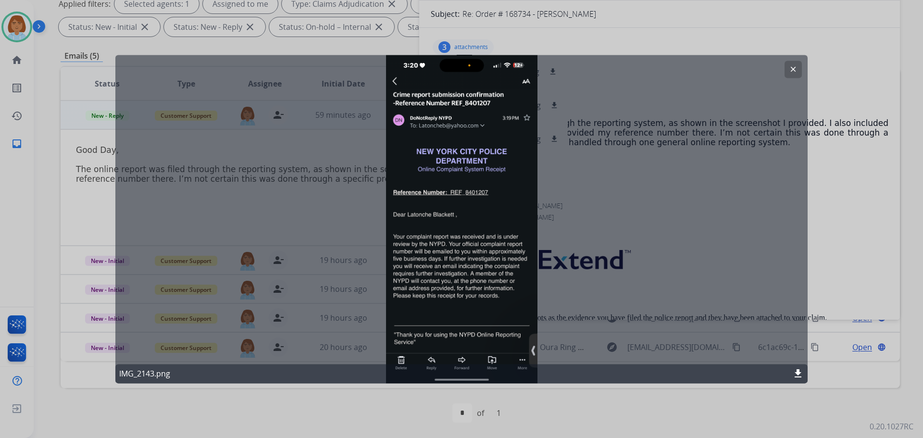
click at [469, 57] on div "clear IMG_2143.png download" at bounding box center [461, 219] width 692 height 328
click at [476, 44] on div at bounding box center [461, 219] width 923 height 438
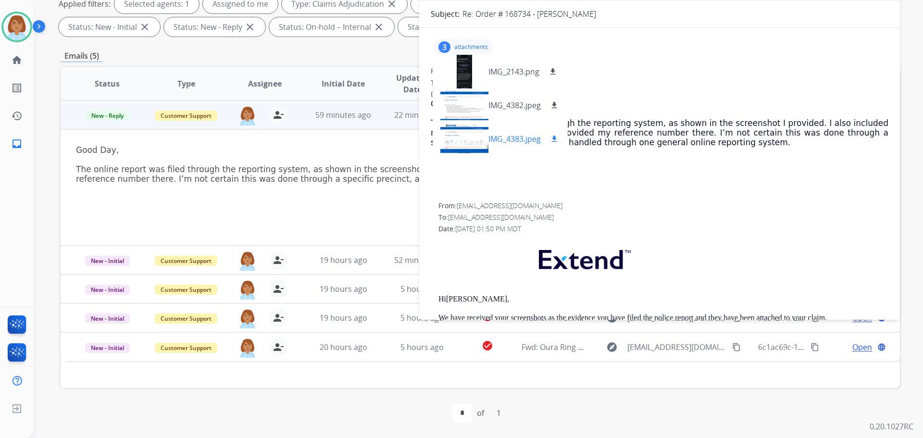
click at [453, 139] on div at bounding box center [464, 139] width 48 height 34
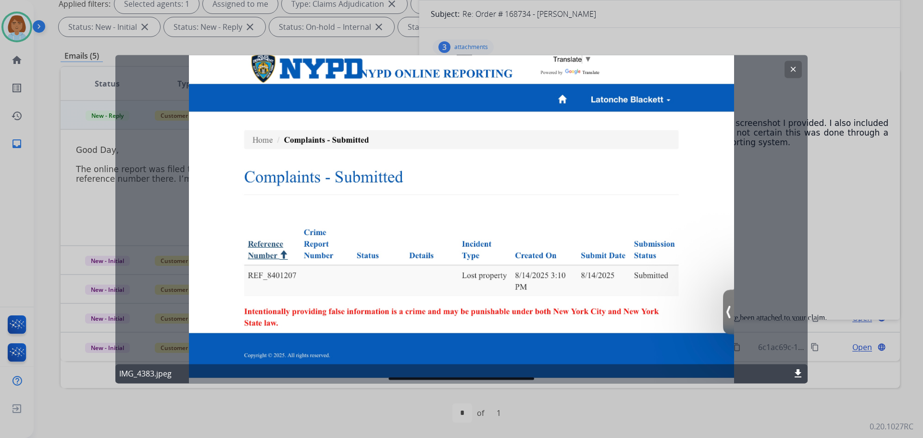
click at [812, 152] on div at bounding box center [461, 219] width 923 height 438
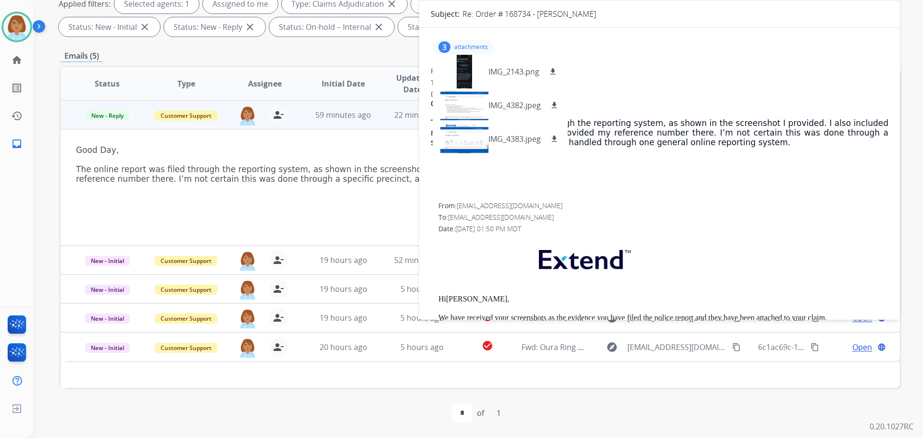
drag, startPoint x: 664, startPoint y: 169, endPoint x: 659, endPoint y: 167, distance: 5.6
click at [661, 168] on span "Good Day, The online report was filed through the reporting system, as shown in…" at bounding box center [660, 146] width 458 height 94
click at [634, 103] on p "Good Day," at bounding box center [660, 104] width 458 height 10
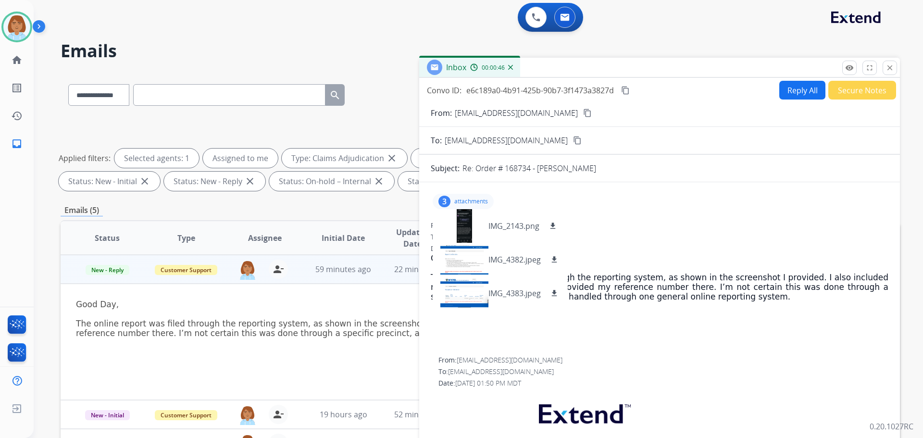
scroll to position [0, 0]
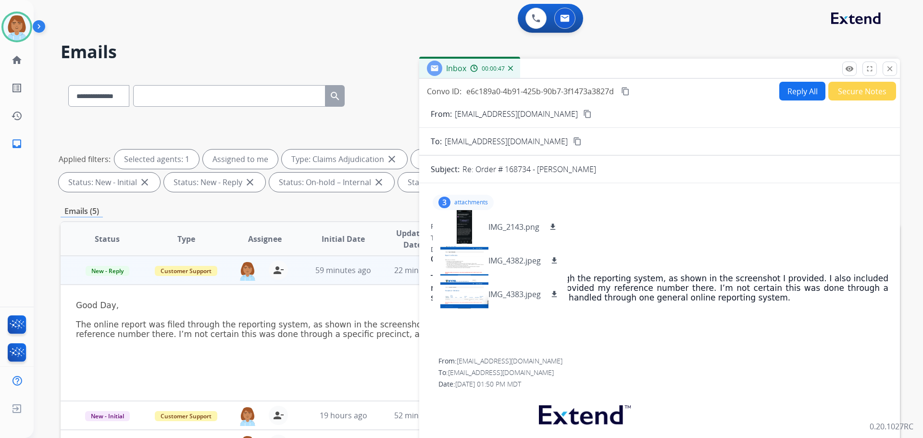
click at [461, 196] on div "3 attachments IMG_2143.png download IMG_4382.jpeg download IMG_4383.jpeg downlo…" at bounding box center [463, 202] width 61 height 15
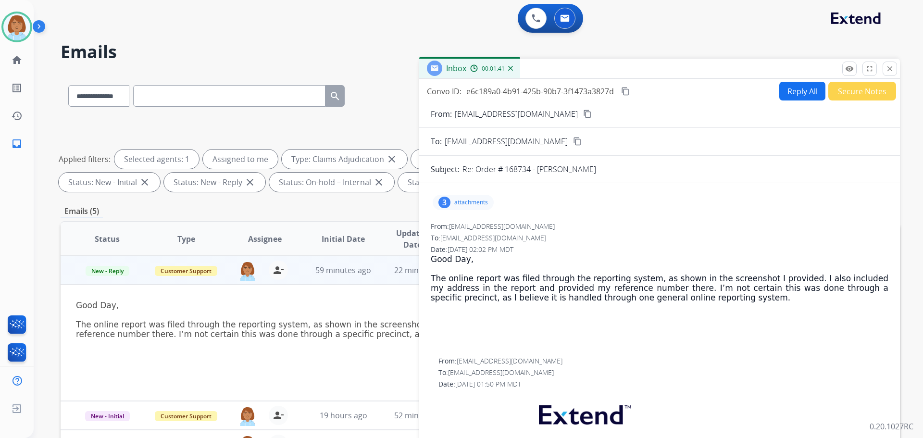
drag, startPoint x: 590, startPoint y: 305, endPoint x: 621, endPoint y: 345, distance: 50.7
click at [621, 345] on span "Good Day, The online report was filed through the reporting system, as shown in…" at bounding box center [660, 301] width 458 height 94
click at [449, 198] on div "3 attachments" at bounding box center [463, 202] width 61 height 15
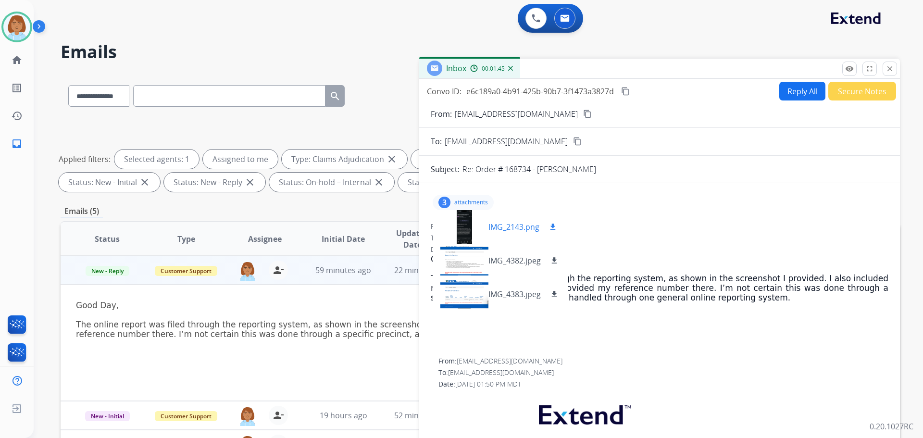
click at [557, 227] on mat-icon "download" at bounding box center [553, 227] width 9 height 9
click at [552, 259] on mat-icon "download" at bounding box center [554, 260] width 9 height 9
click at [556, 291] on mat-icon "download" at bounding box center [554, 294] width 9 height 9
click at [784, 39] on div "**********" at bounding box center [467, 254] width 866 height 438
click at [890, 72] on mat-icon "close" at bounding box center [889, 68] width 9 height 9
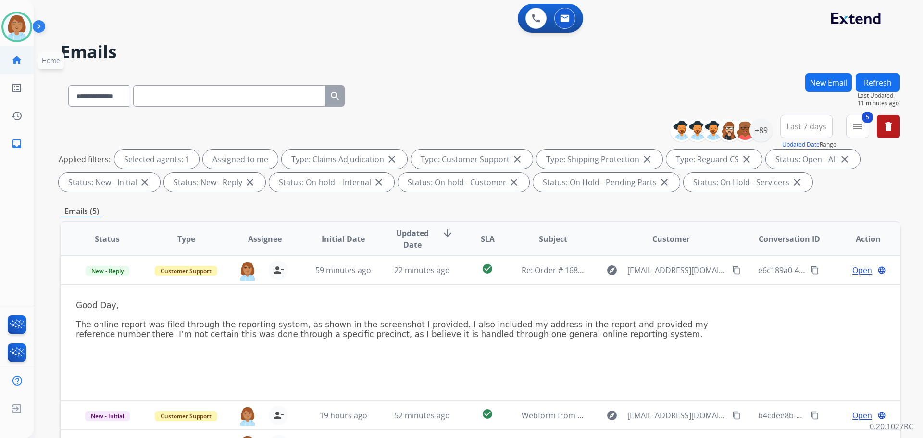
click at [16, 59] on mat-icon "home" at bounding box center [17, 60] width 12 height 12
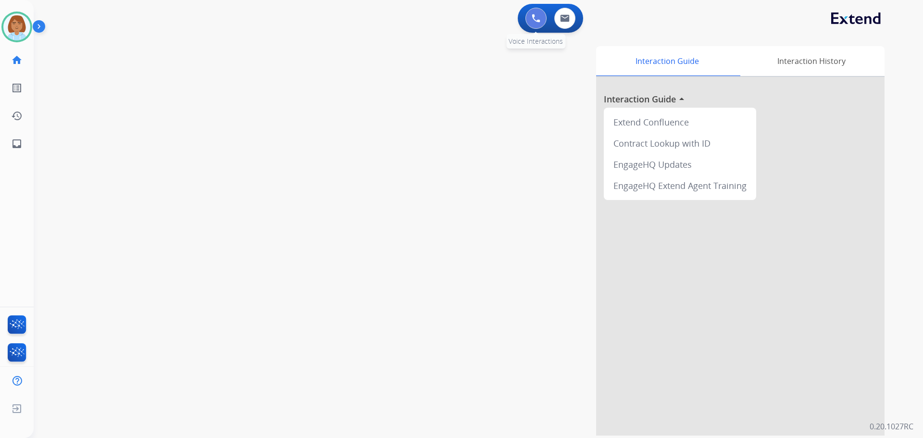
click at [536, 28] on button at bounding box center [535, 18] width 21 height 21
click at [543, 17] on button at bounding box center [535, 18] width 21 height 21
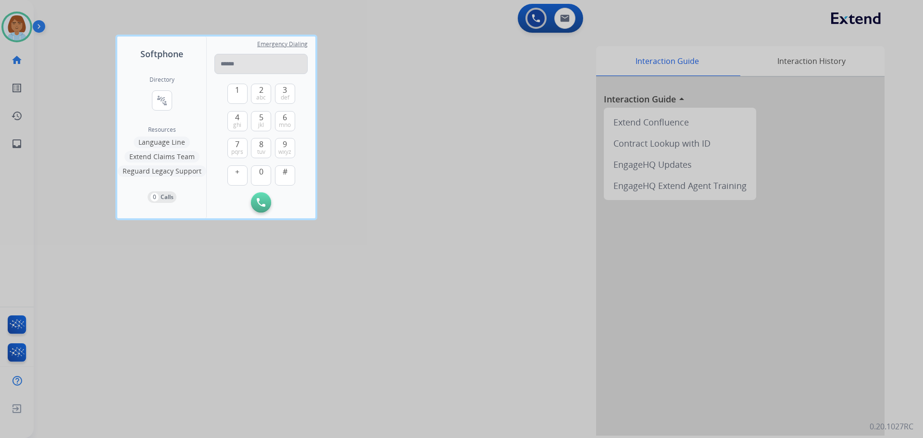
drag, startPoint x: 250, startPoint y: 58, endPoint x: 240, endPoint y: 68, distance: 14.3
click at [240, 68] on input "tel" at bounding box center [260, 64] width 93 height 20
type input "**********"
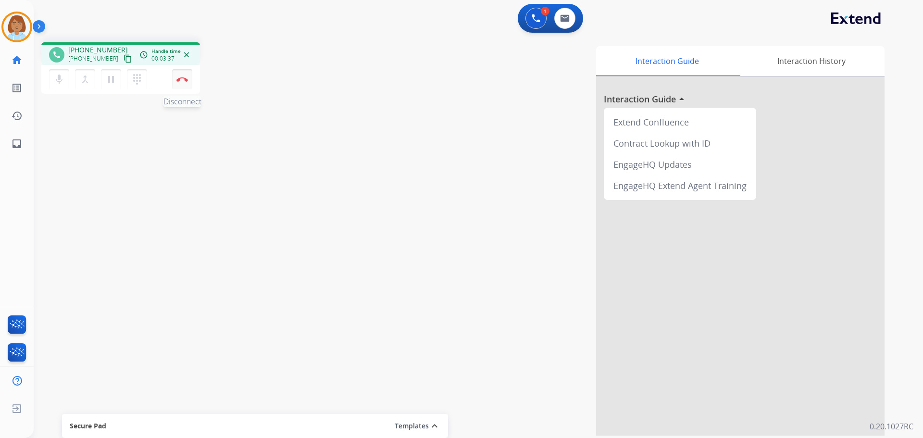
click at [178, 84] on button "Disconnect" at bounding box center [182, 79] width 20 height 20
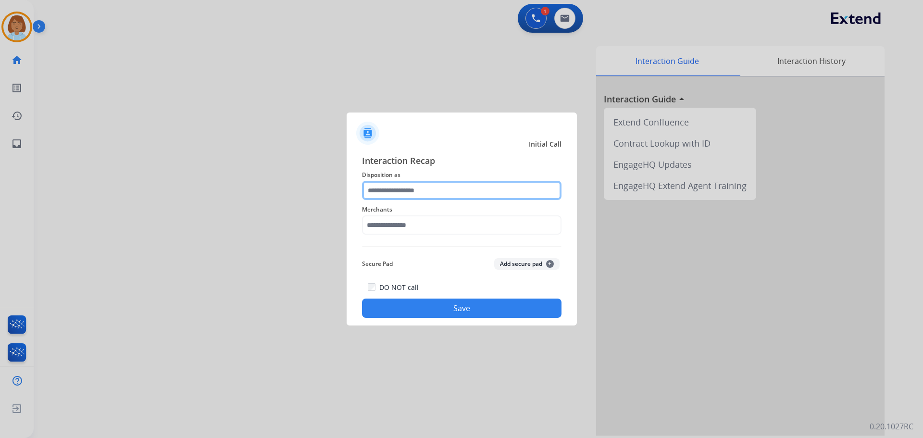
click at [414, 194] on input "text" at bounding box center [462, 190] width 200 height 19
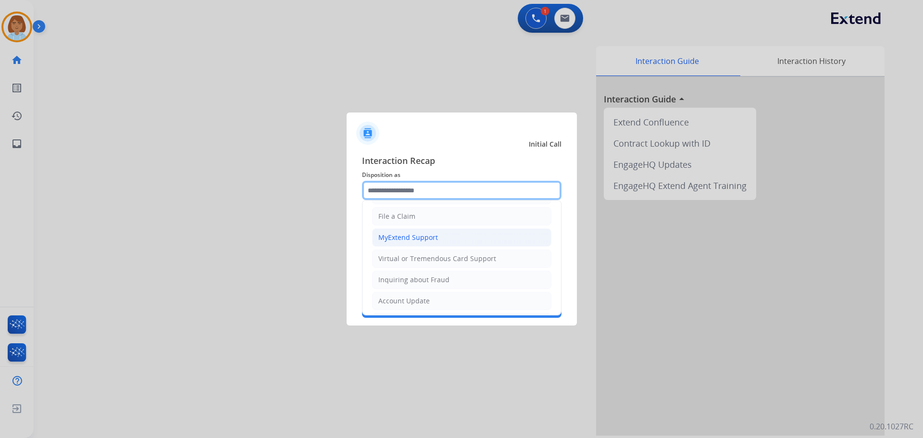
scroll to position [144, 0]
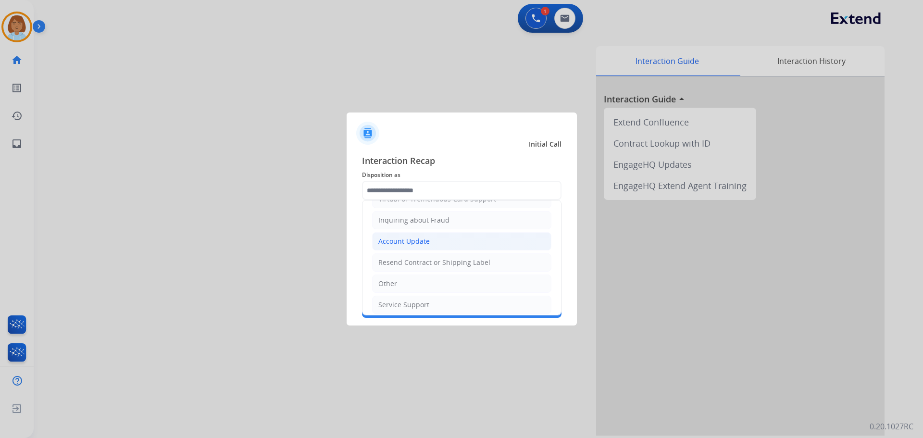
click at [490, 237] on li "Account Update" at bounding box center [461, 241] width 179 height 18
type input "**********"
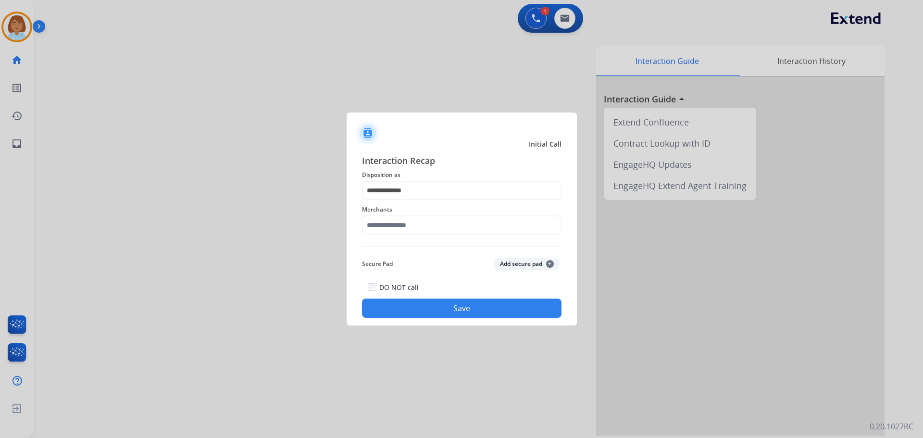
click at [466, 245] on div "**********" at bounding box center [462, 236] width 200 height 164
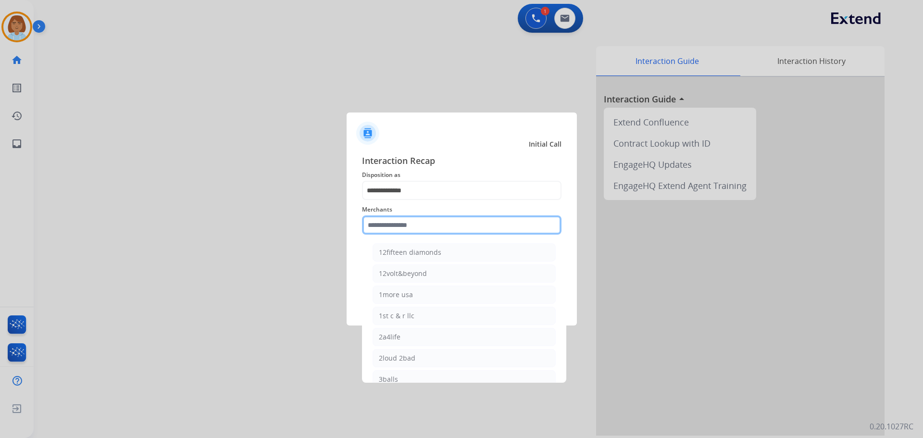
click at [478, 226] on input "text" at bounding box center [462, 224] width 200 height 19
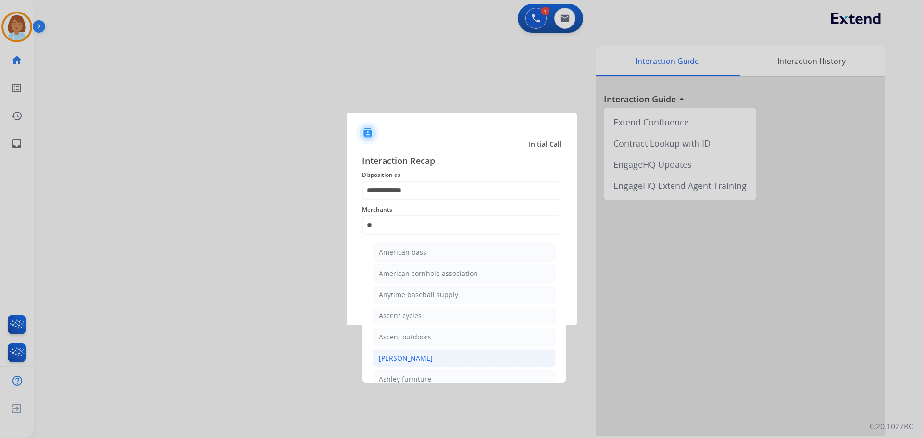
click at [436, 362] on li "[PERSON_NAME]" at bounding box center [464, 358] width 183 height 18
type input "**********"
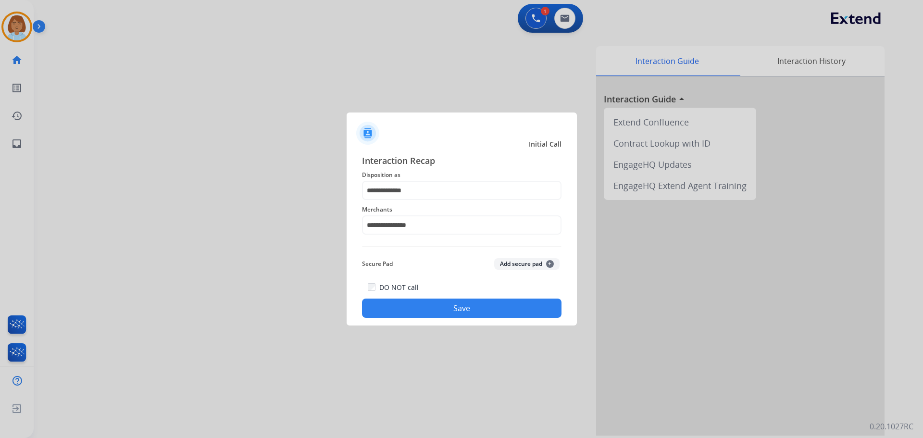
click at [474, 317] on div "DO NOT call Save" at bounding box center [462, 299] width 200 height 37
click at [478, 307] on button "Save" at bounding box center [462, 308] width 200 height 19
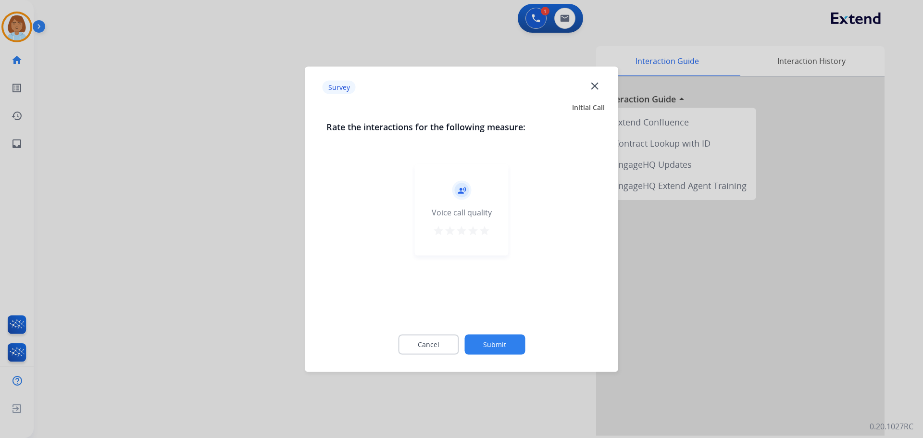
click at [505, 327] on div "Cancel Submit" at bounding box center [461, 344] width 271 height 43
click at [507, 341] on button "Submit" at bounding box center [494, 344] width 61 height 20
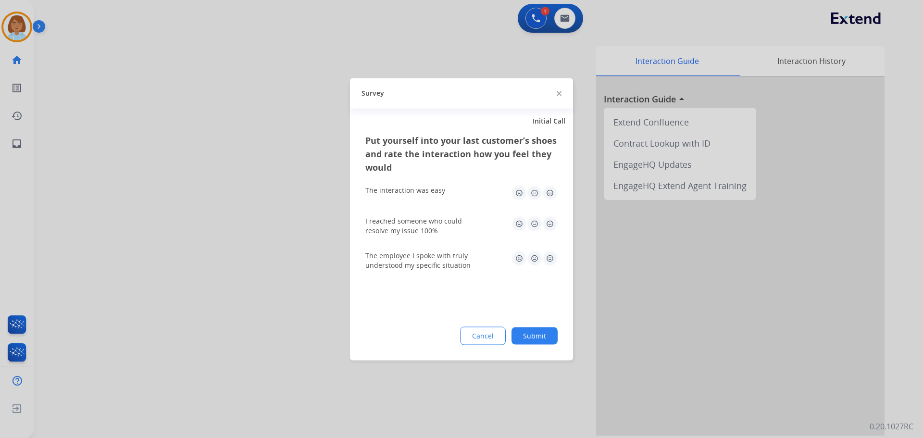
click at [557, 334] on div "Cancel Submit" at bounding box center [461, 335] width 192 height 18
click at [539, 340] on button "Submit" at bounding box center [534, 335] width 46 height 17
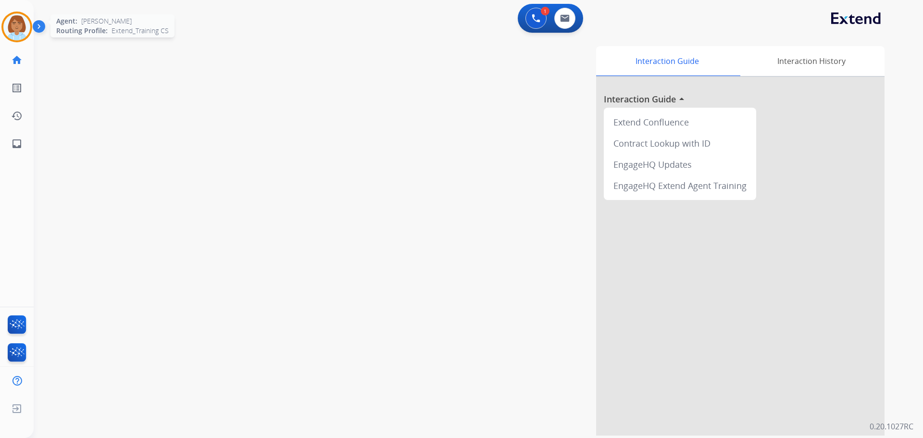
drag, startPoint x: 13, startPoint y: 20, endPoint x: 23, endPoint y: 26, distance: 11.1
click at [13, 20] on img at bounding box center [16, 26] width 27 height 27
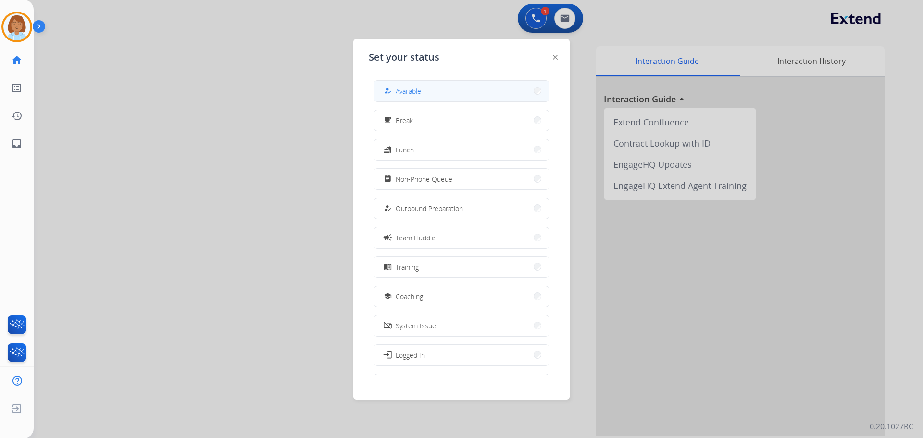
click at [411, 92] on span "Available" at bounding box center [408, 91] width 25 height 10
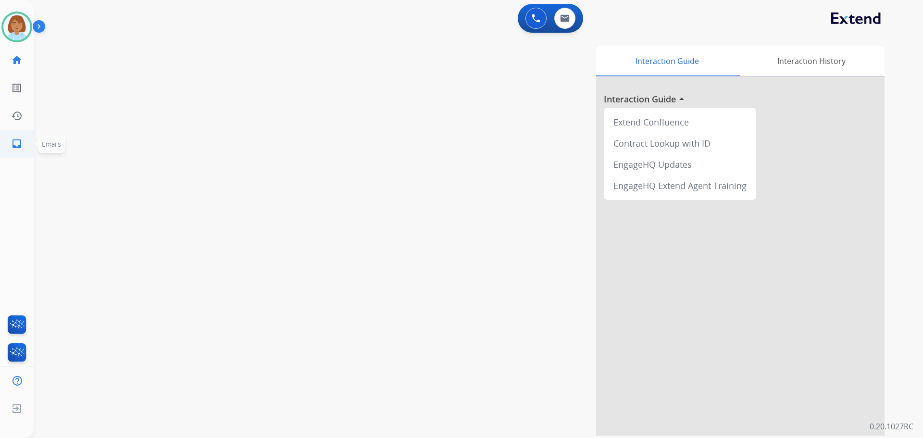
click at [19, 146] on mat-icon "inbox" at bounding box center [17, 144] width 12 height 12
select select "**********"
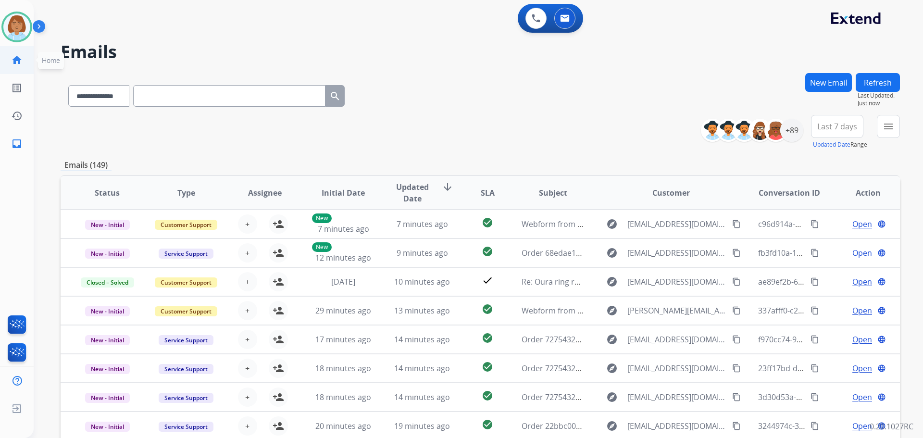
click at [21, 61] on mat-icon "home" at bounding box center [17, 60] width 12 height 12
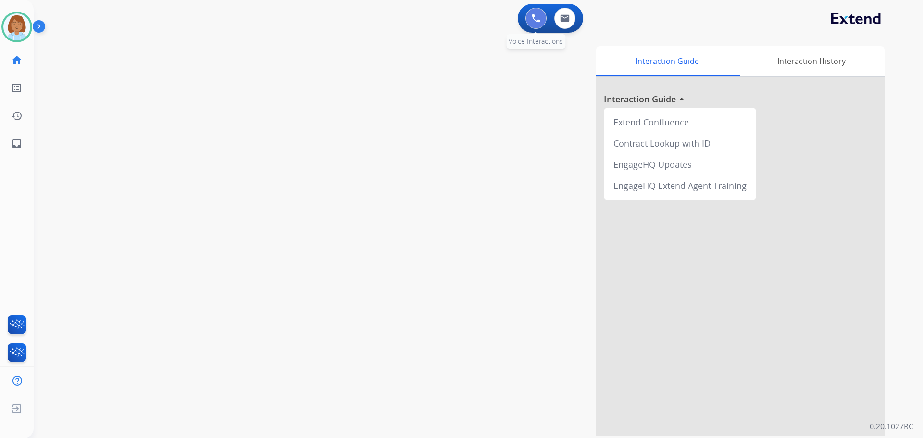
click at [538, 19] on img at bounding box center [536, 18] width 9 height 9
click at [539, 23] on button at bounding box center [535, 18] width 21 height 21
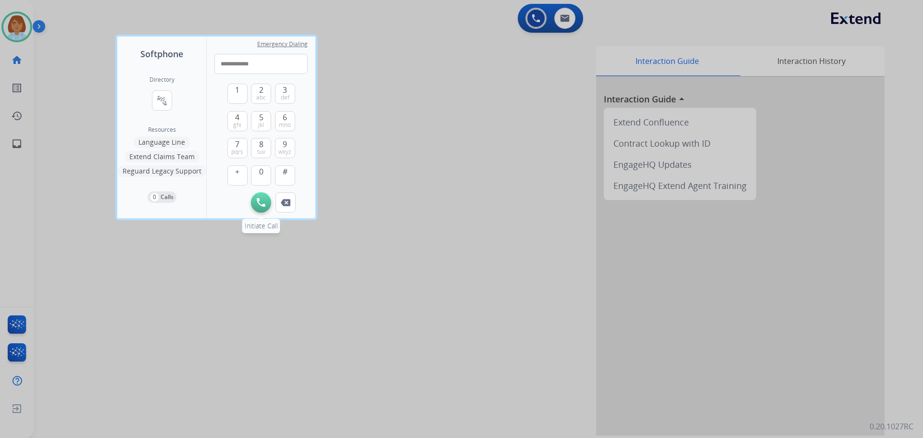
type input "**********"
click at [266, 207] on button "Initiate Call" at bounding box center [261, 202] width 20 height 20
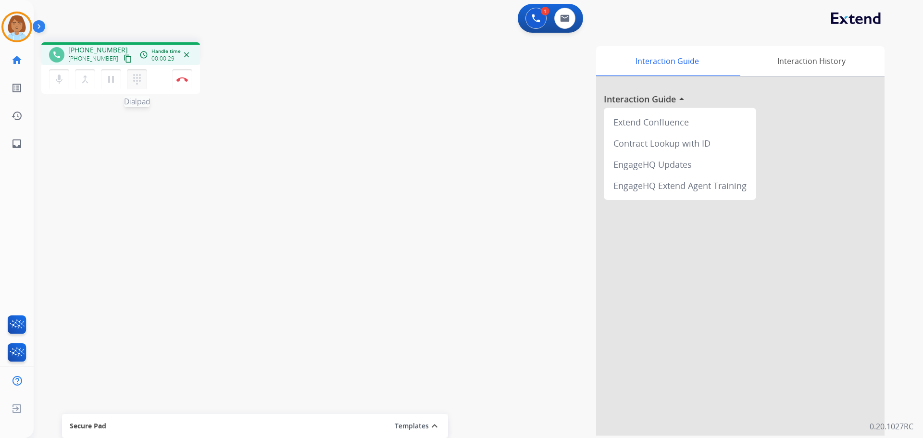
click at [137, 76] on mat-icon "dialpad" at bounding box center [137, 80] width 12 height 12
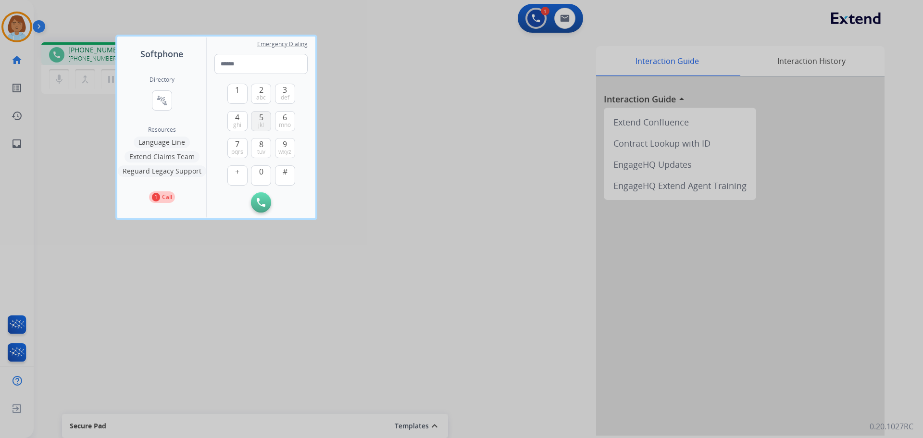
click at [259, 125] on span "jkl" at bounding box center [261, 125] width 6 height 8
type input "*"
click at [281, 197] on button "Remove Number" at bounding box center [285, 202] width 20 height 20
click at [492, 214] on div at bounding box center [461, 219] width 923 height 438
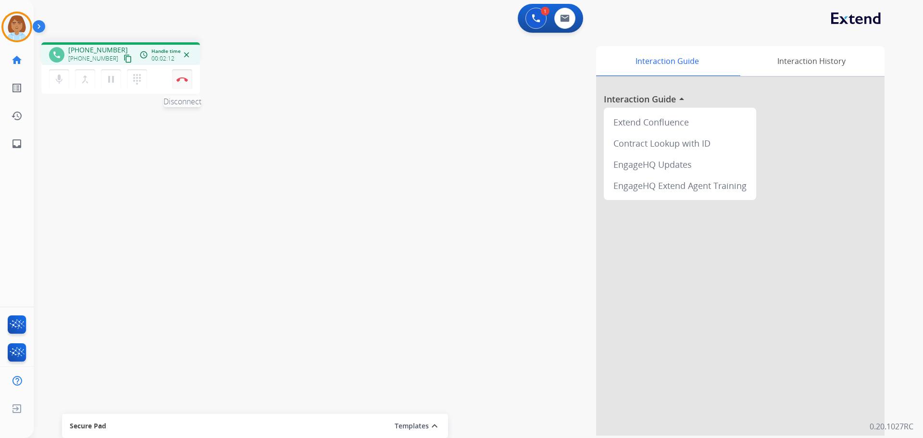
click at [187, 77] on img at bounding box center [182, 79] width 12 height 5
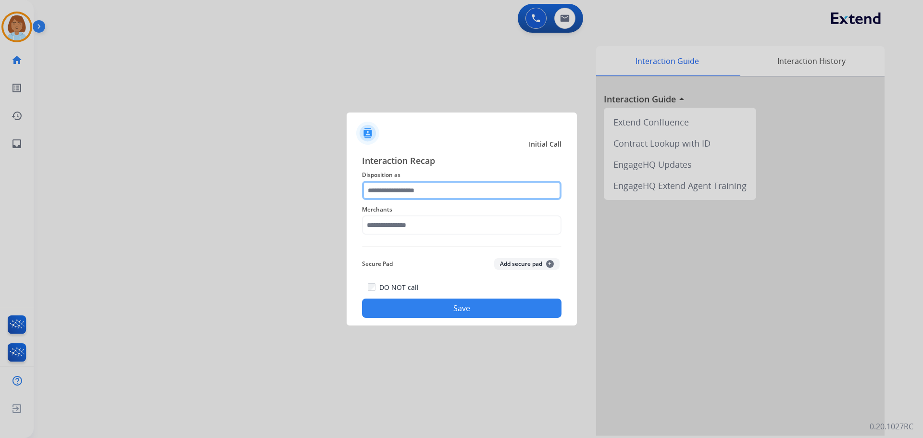
click at [462, 191] on input "text" at bounding box center [462, 190] width 200 height 19
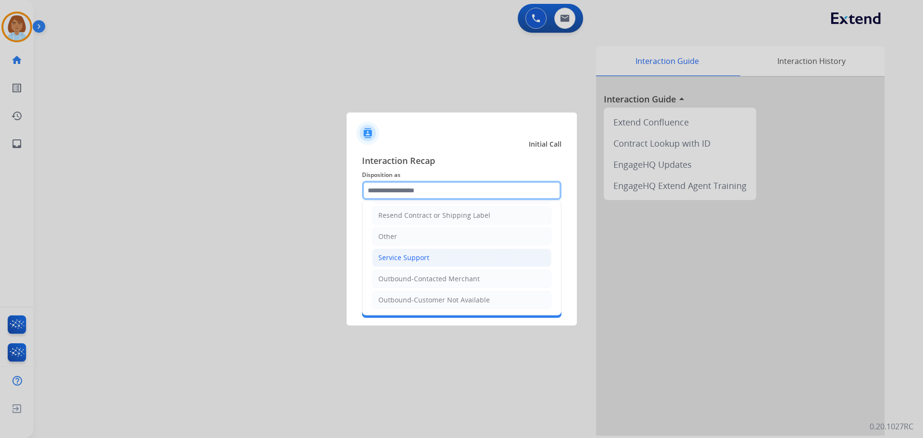
scroll to position [192, 0]
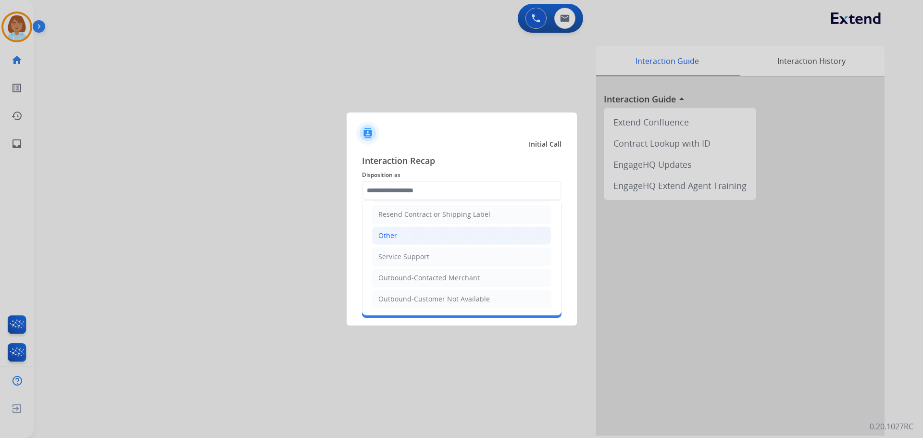
click at [424, 237] on li "Other" at bounding box center [461, 235] width 179 height 18
type input "*****"
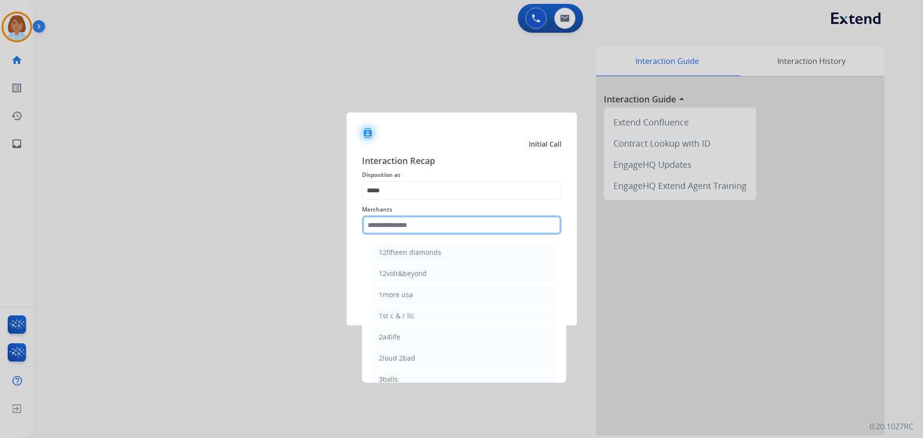
click at [425, 221] on input "text" at bounding box center [462, 224] width 200 height 19
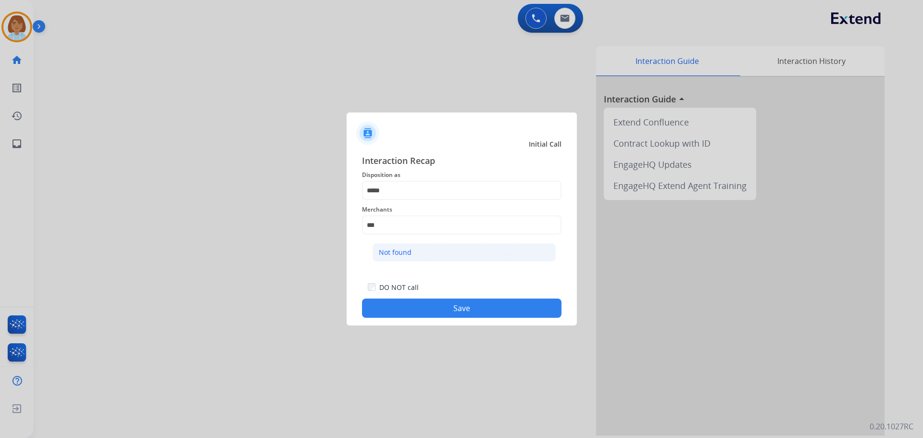
drag, startPoint x: 425, startPoint y: 257, endPoint x: 447, endPoint y: 299, distance: 47.3
click at [425, 257] on li "Not found" at bounding box center [464, 252] width 183 height 18
type input "*********"
click at [474, 313] on button "Save" at bounding box center [462, 308] width 200 height 19
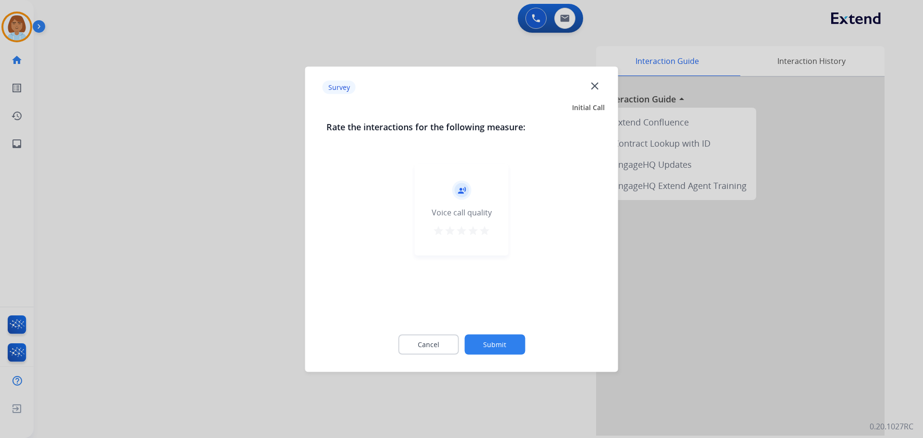
click at [517, 336] on button "Submit" at bounding box center [494, 344] width 61 height 20
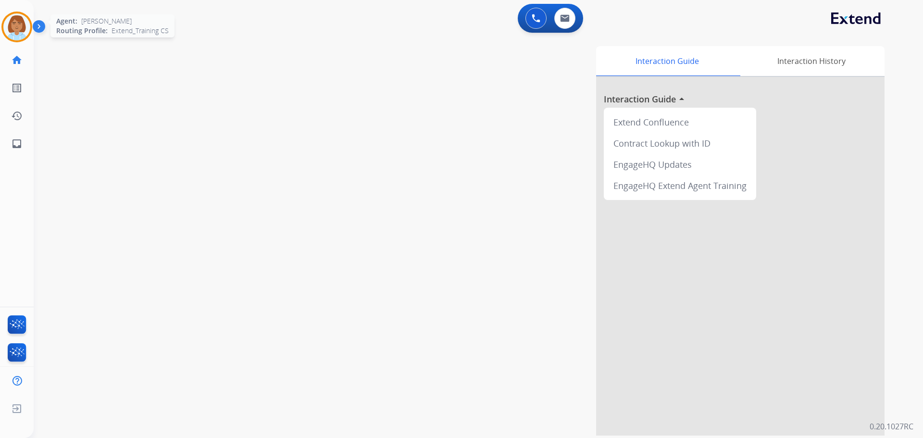
click at [20, 32] on img at bounding box center [16, 26] width 27 height 27
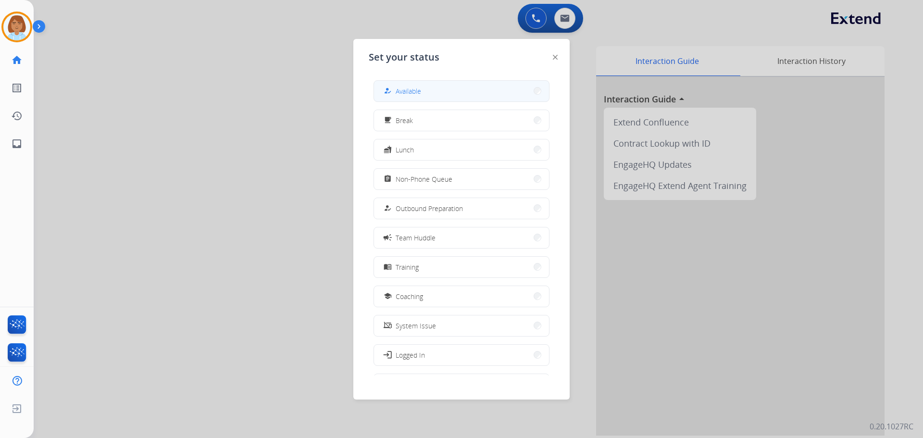
click at [413, 94] on span "Available" at bounding box center [408, 91] width 25 height 10
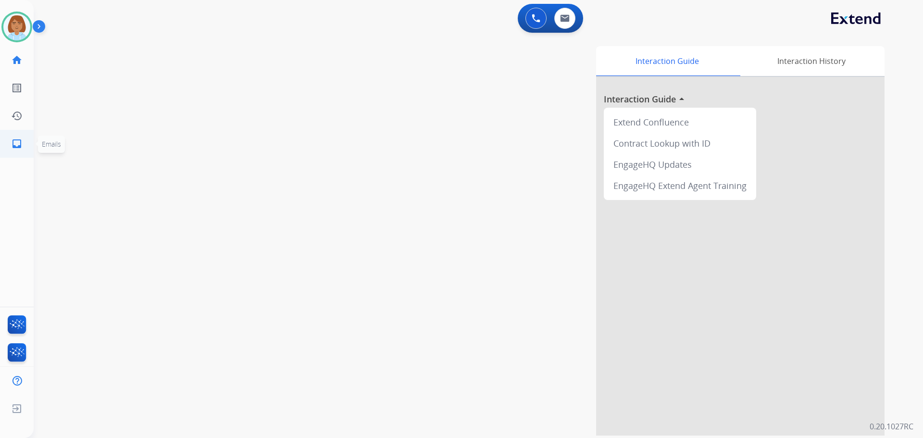
click at [28, 145] on link "inbox Emails" at bounding box center [16, 143] width 27 height 27
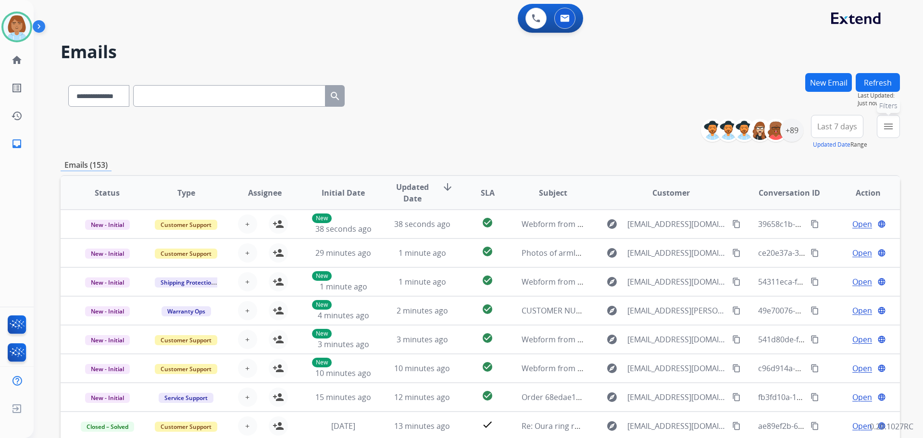
click at [892, 131] on mat-icon "menu" at bounding box center [889, 127] width 12 height 12
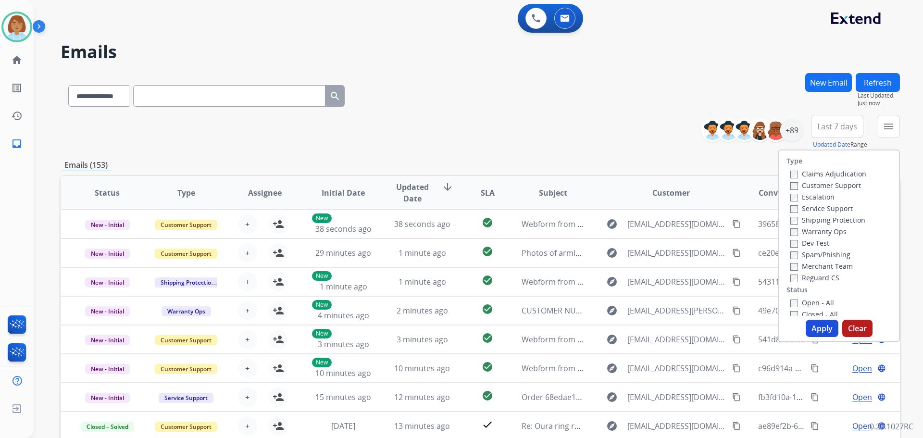
click at [794, 176] on label "Claims Adjudication" at bounding box center [828, 173] width 76 height 9
click at [790, 191] on div "Claims Adjudication Customer Support Escalation Service Support Shipping Protec…" at bounding box center [826, 225] width 80 height 115
click at [790, 182] on label "Customer Support" at bounding box center [825, 185] width 71 height 9
click at [794, 221] on label "Shipping Protection" at bounding box center [827, 219] width 75 height 9
click at [792, 274] on label "Reguard CS" at bounding box center [814, 277] width 49 height 9
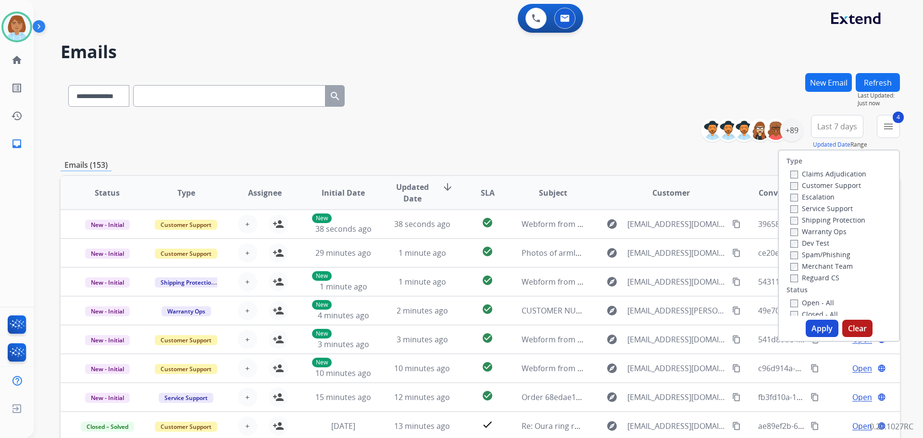
click at [792, 304] on label "Open - All" at bounding box center [812, 302] width 44 height 9
click at [808, 324] on button "Apply" at bounding box center [822, 328] width 33 height 17
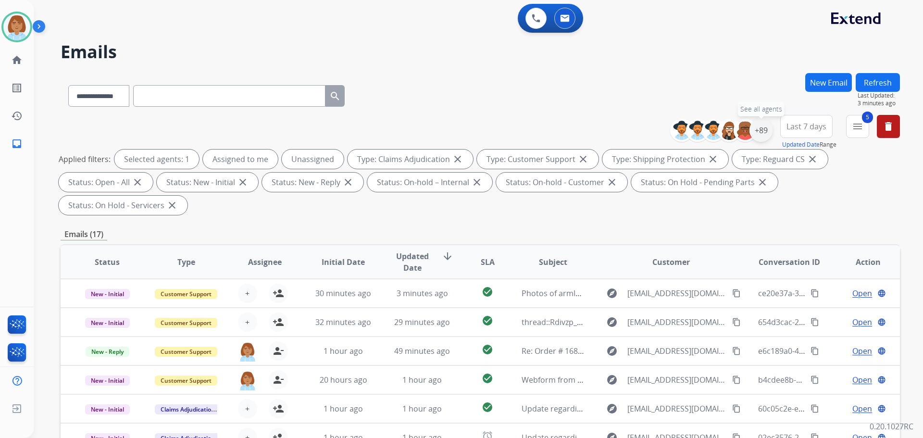
click at [766, 131] on div "+89" at bounding box center [760, 130] width 23 height 23
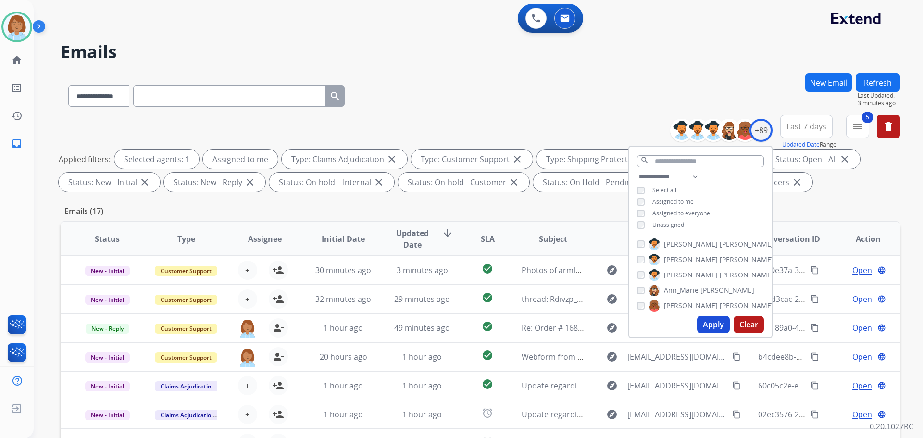
click at [714, 330] on button "Apply" at bounding box center [713, 324] width 33 height 17
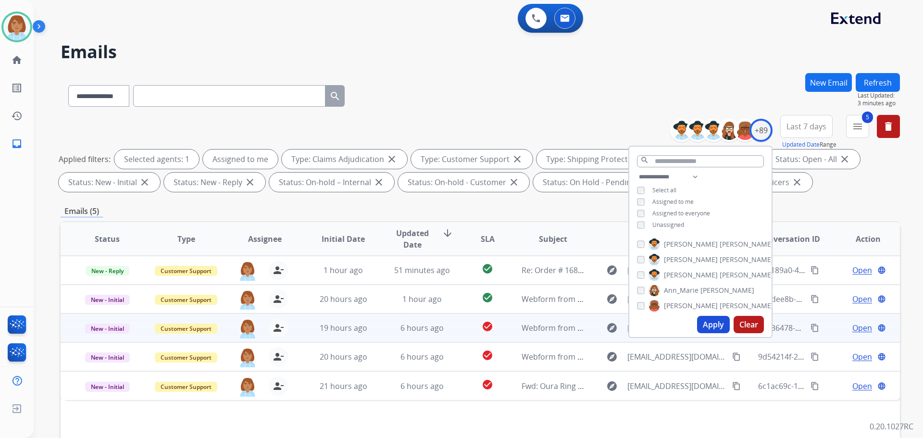
click at [303, 337] on td "19 hours ago" at bounding box center [336, 327] width 79 height 29
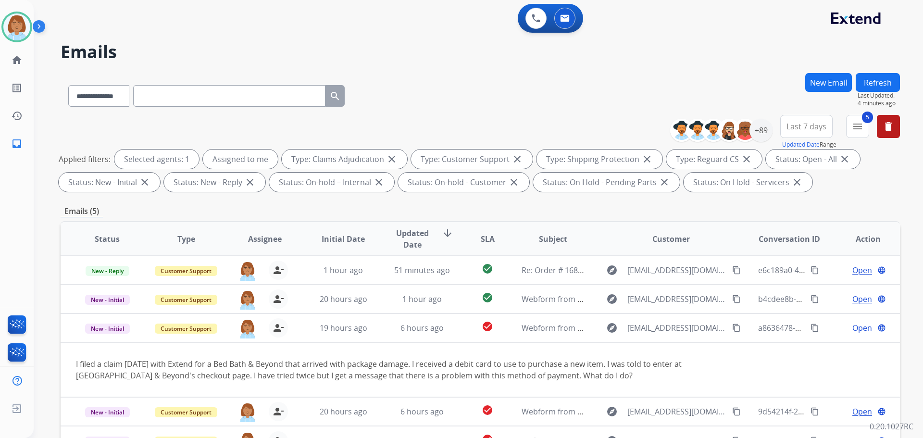
select select "**********"
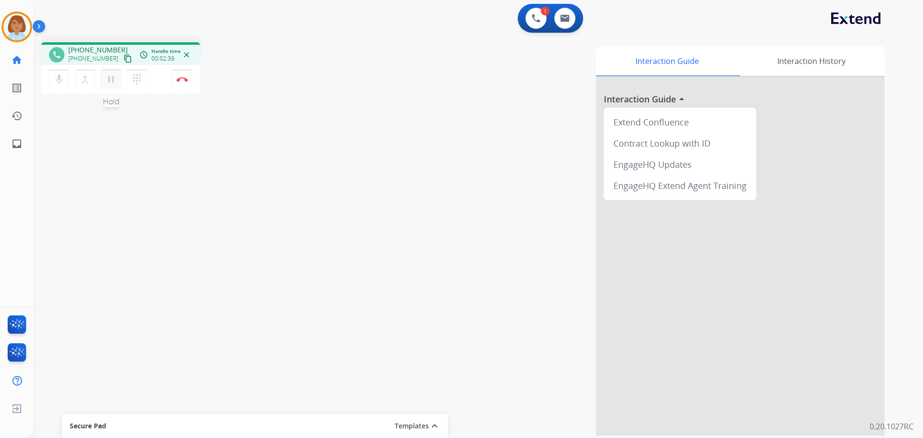
click at [115, 80] on mat-icon "pause" at bounding box center [111, 80] width 12 height 12
click at [55, 82] on mat-icon "mic" at bounding box center [59, 80] width 12 height 12
click at [62, 79] on mat-icon "mic_off" at bounding box center [59, 80] width 12 height 12
click at [114, 80] on mat-icon "play_arrow" at bounding box center [111, 80] width 12 height 12
click at [106, 83] on mat-icon "pause" at bounding box center [111, 80] width 12 height 12
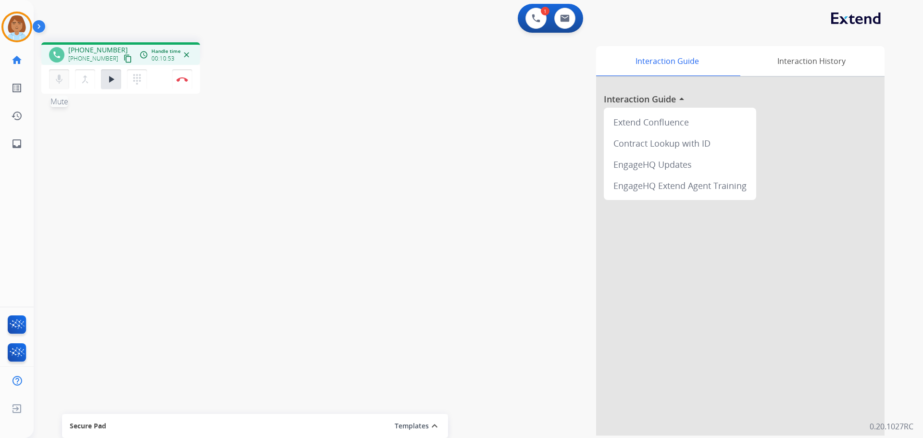
click at [66, 88] on button "mic Mute" at bounding box center [59, 79] width 20 height 20
click at [55, 87] on button "mic_off Mute" at bounding box center [59, 79] width 20 height 20
click at [105, 81] on button "play_arrow Hold" at bounding box center [111, 79] width 20 height 20
click at [185, 82] on button "Disconnect" at bounding box center [182, 79] width 20 height 20
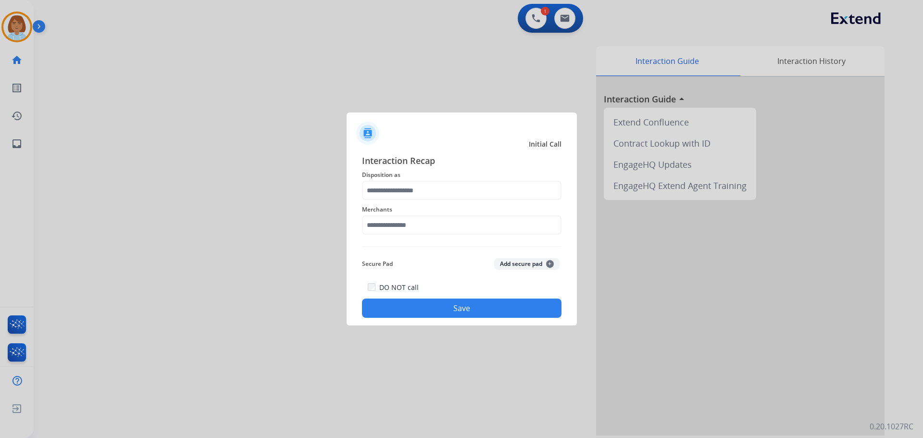
click at [439, 201] on div "Merchants" at bounding box center [462, 219] width 200 height 38
click at [439, 193] on input "text" at bounding box center [462, 190] width 200 height 19
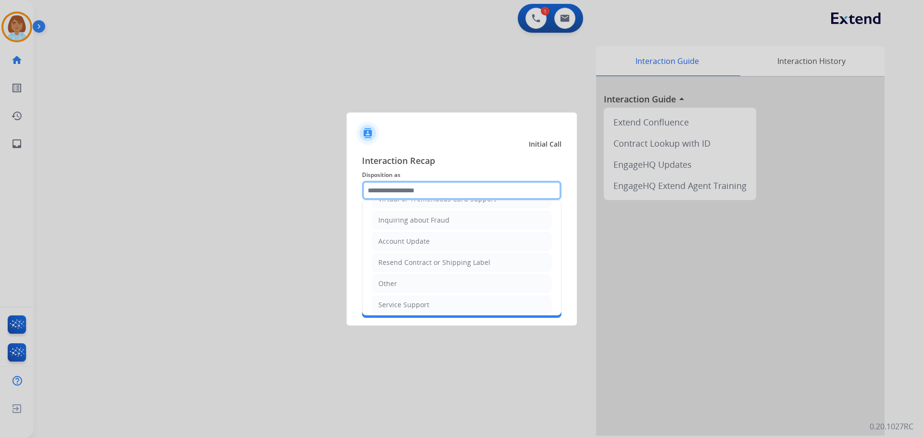
scroll to position [150, 0]
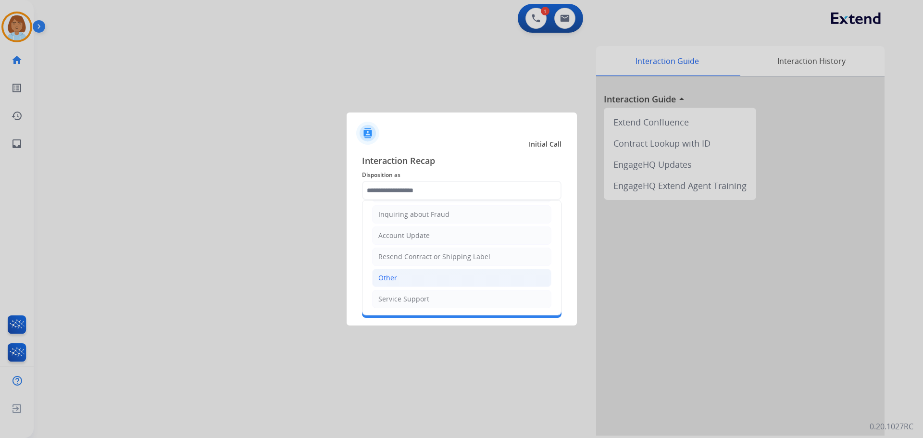
click at [405, 270] on li "Other" at bounding box center [461, 278] width 179 height 18
type input "*****"
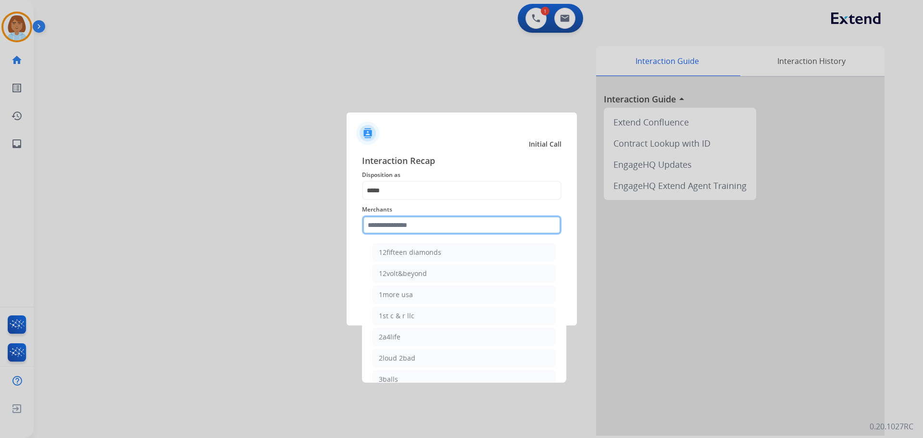
click at [419, 228] on input "text" at bounding box center [462, 224] width 200 height 19
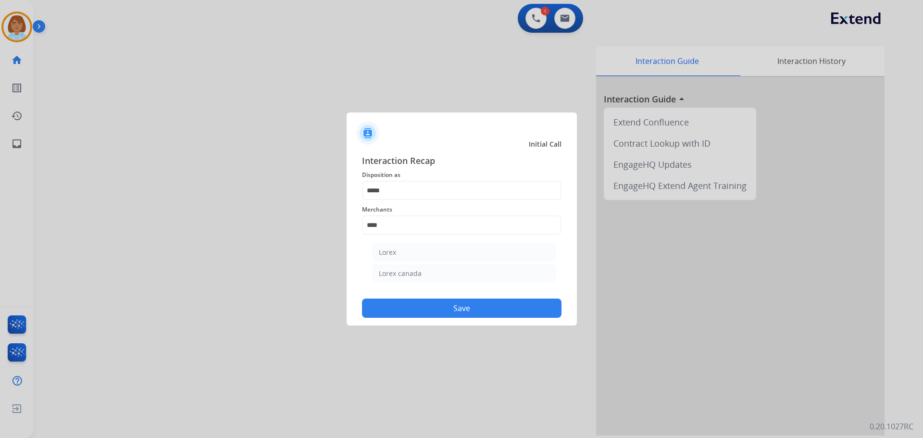
click at [391, 262] on ul "Lorex Lorex canada" at bounding box center [464, 265] width 189 height 54
click at [391, 252] on div "Lorex" at bounding box center [387, 253] width 17 height 10
type input "*****"
click at [451, 305] on button "Save" at bounding box center [462, 308] width 200 height 19
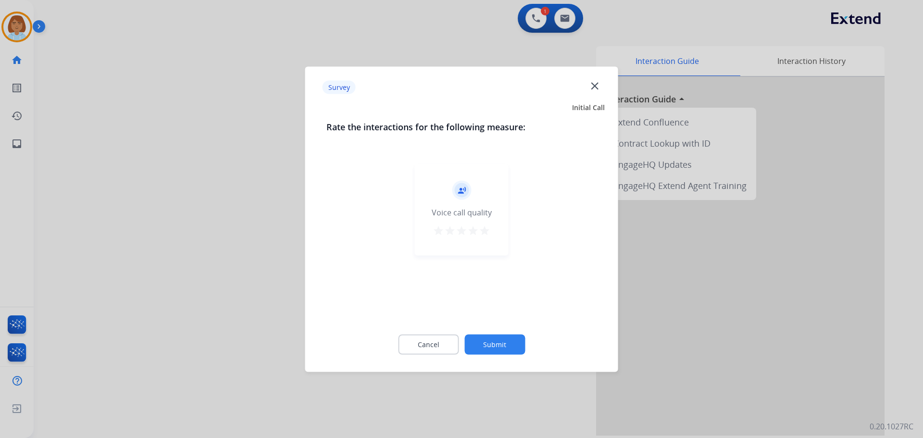
click at [496, 347] on button "Submit" at bounding box center [494, 344] width 61 height 20
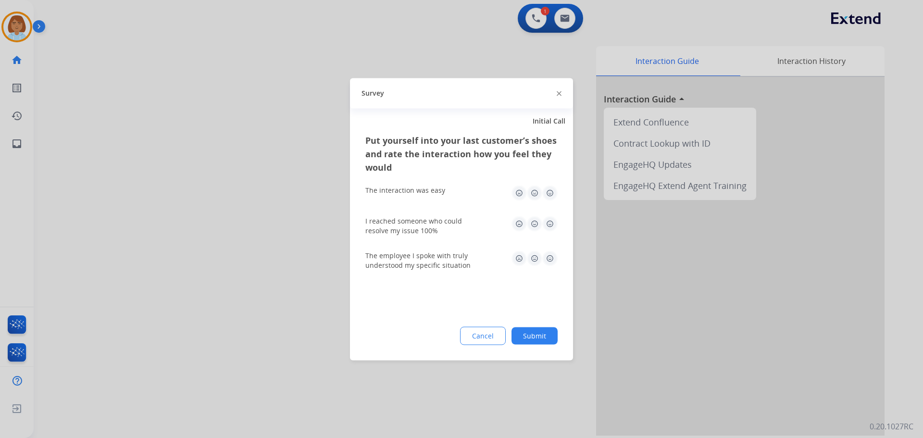
click at [538, 340] on button "Submit" at bounding box center [534, 335] width 46 height 17
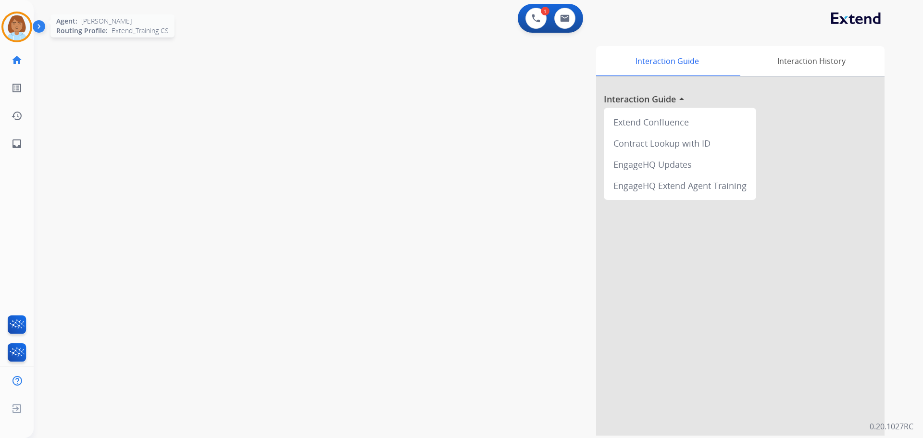
click at [15, 33] on img at bounding box center [16, 26] width 27 height 27
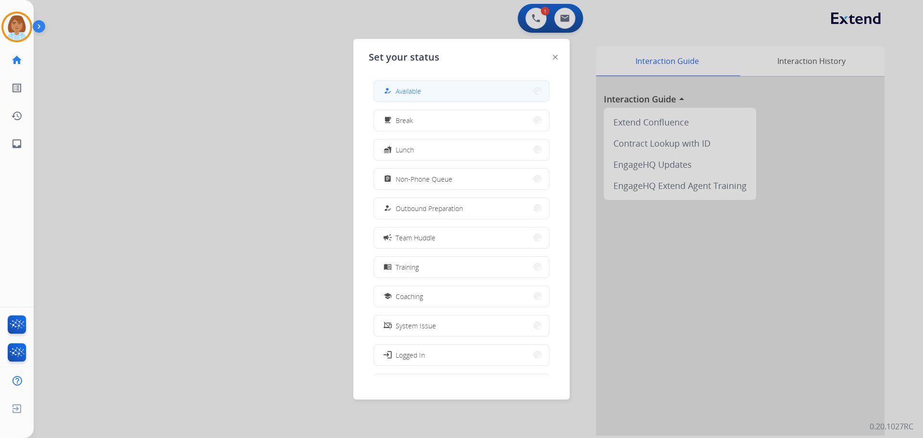
click at [466, 96] on button "how_to_reg Available" at bounding box center [461, 91] width 175 height 21
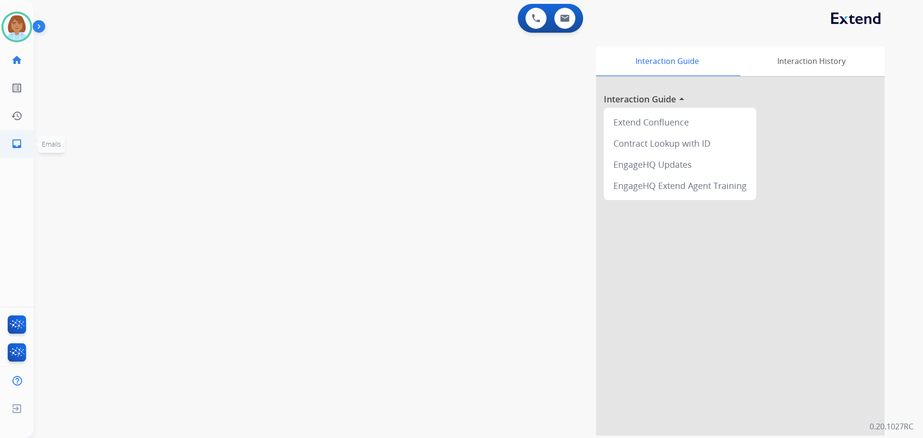
click at [25, 147] on link "inbox Emails" at bounding box center [16, 143] width 27 height 27
select select "**********"
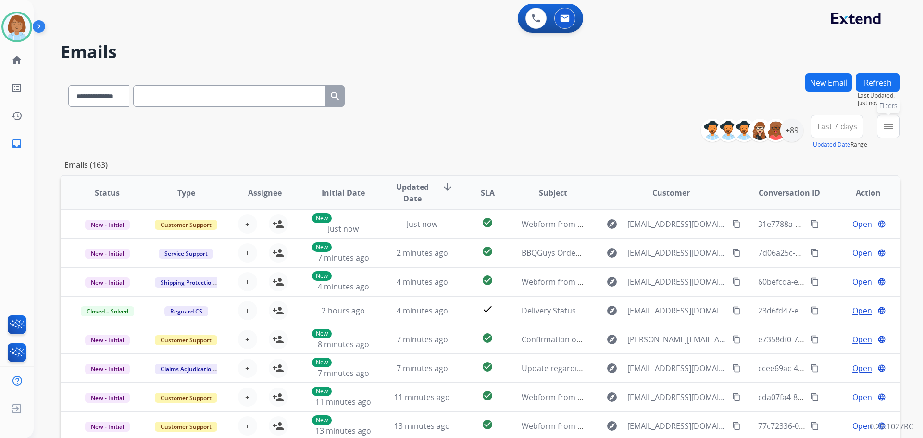
click at [891, 131] on mat-icon "menu" at bounding box center [889, 127] width 12 height 12
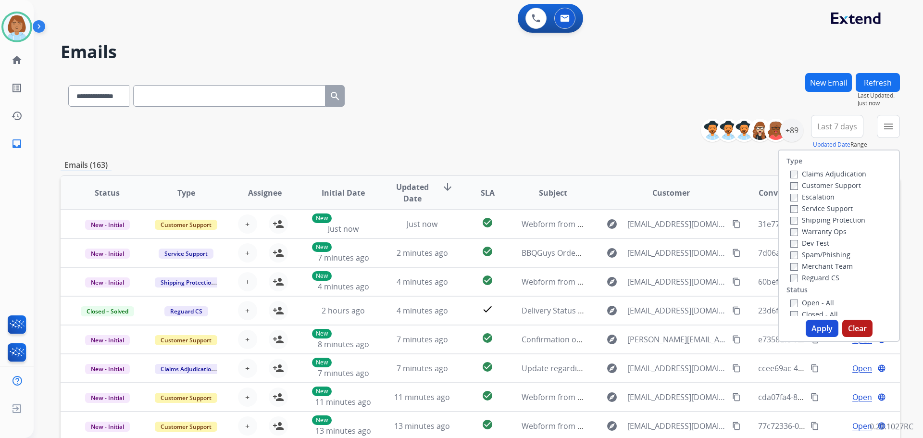
click at [847, 175] on label "Claims Adjudication" at bounding box center [828, 173] width 76 height 9
click at [844, 182] on label "Customer Support" at bounding box center [825, 185] width 71 height 9
click at [836, 220] on label "Shipping Protection" at bounding box center [827, 219] width 75 height 9
click at [796, 271] on div "Merchant Team" at bounding box center [828, 266] width 76 height 12
click at [795, 282] on label "Reguard CS" at bounding box center [814, 277] width 49 height 9
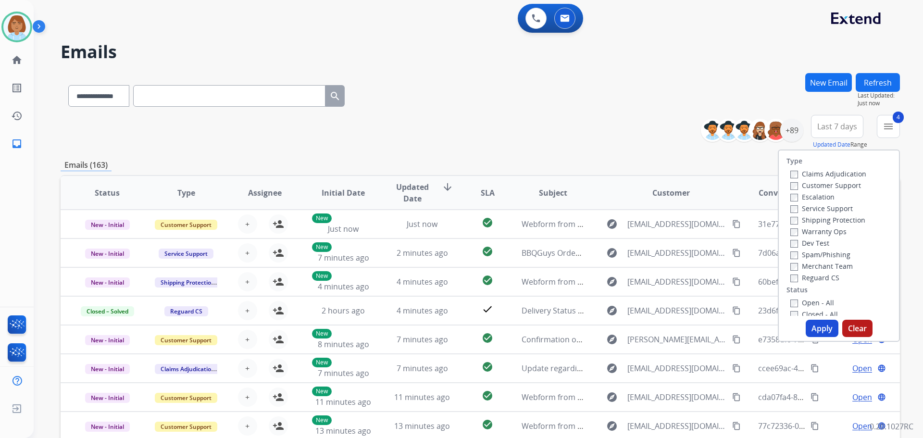
click at [801, 309] on div "Closed - All" at bounding box center [840, 314] width 101 height 12
click at [798, 302] on label "Open - All" at bounding box center [812, 302] width 44 height 9
click at [831, 337] on div "Apply Clear" at bounding box center [839, 328] width 120 height 17
click at [822, 333] on button "Apply" at bounding box center [822, 328] width 33 height 17
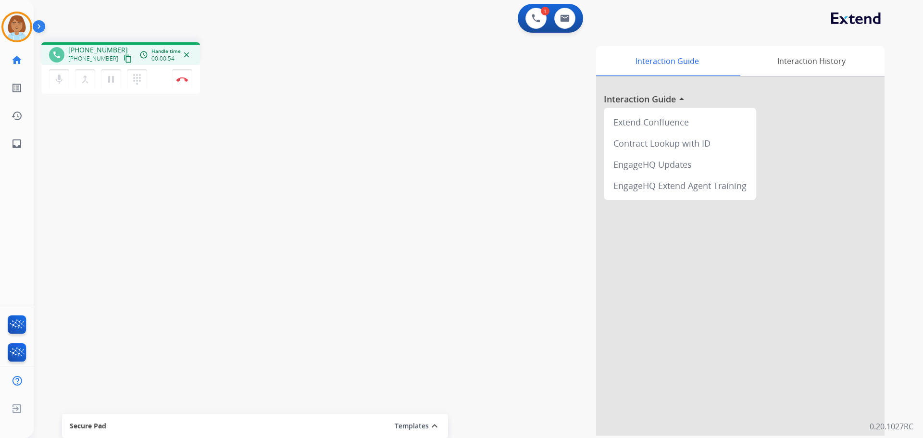
click at [232, 104] on div "phone +15305919036 +15305919036 content_copy access_time Call metrics Queue 00:…" at bounding box center [467, 235] width 866 height 401
click at [187, 81] on img at bounding box center [182, 79] width 12 height 5
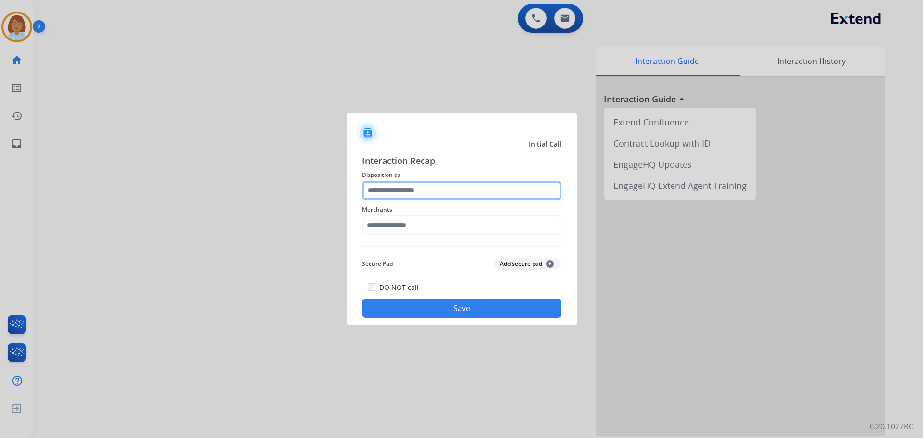
click at [474, 194] on input "text" at bounding box center [462, 190] width 200 height 19
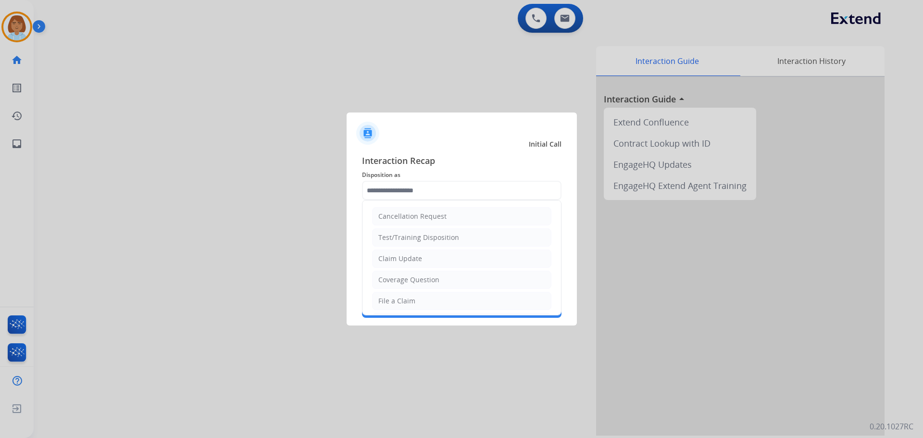
click at [421, 300] on li "File a Claim" at bounding box center [461, 301] width 179 height 18
type input "**********"
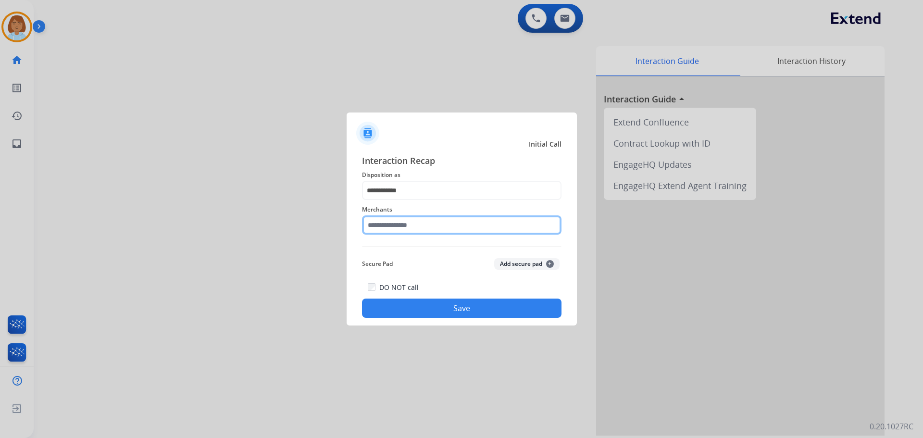
click at [425, 219] on input "text" at bounding box center [462, 224] width 200 height 19
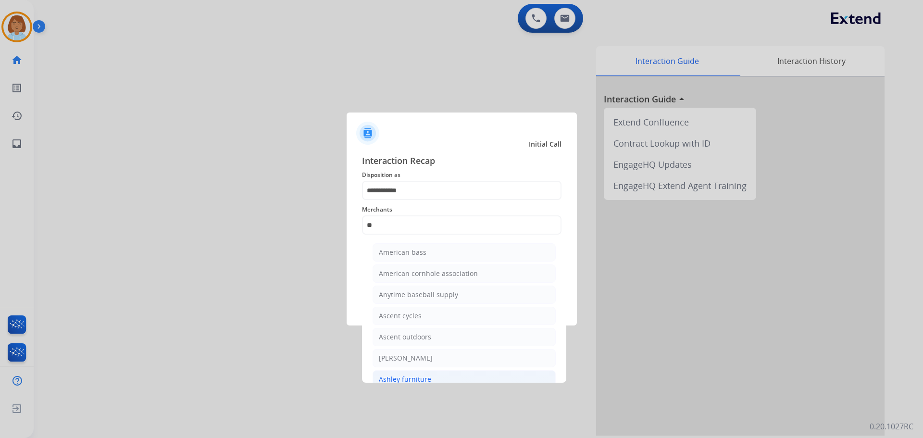
click at [464, 370] on li "Ashley furniture" at bounding box center [464, 379] width 183 height 18
type input "**********"
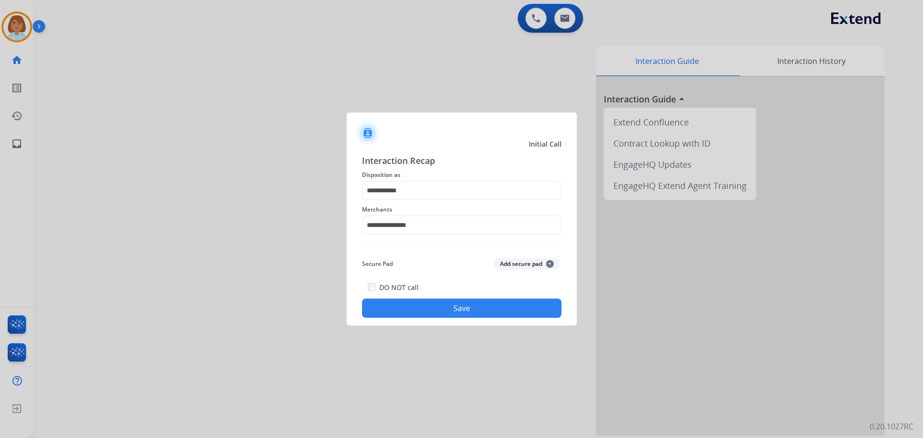
click at [505, 311] on button "Save" at bounding box center [462, 308] width 200 height 19
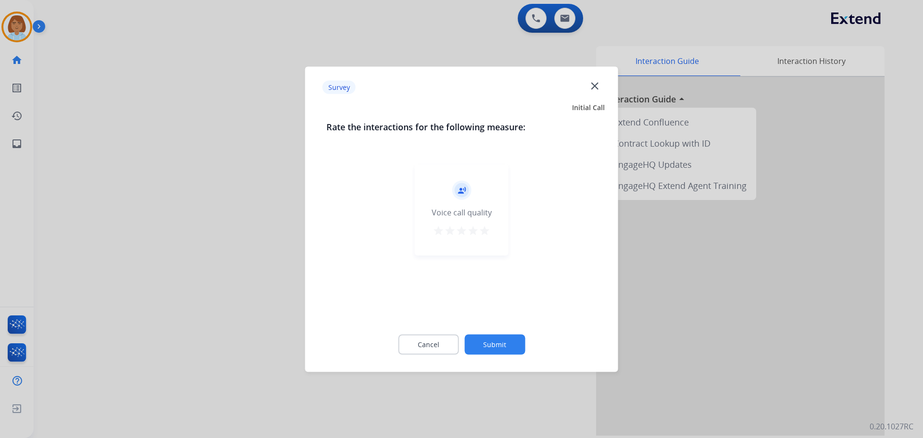
click at [506, 336] on button "Submit" at bounding box center [494, 344] width 61 height 20
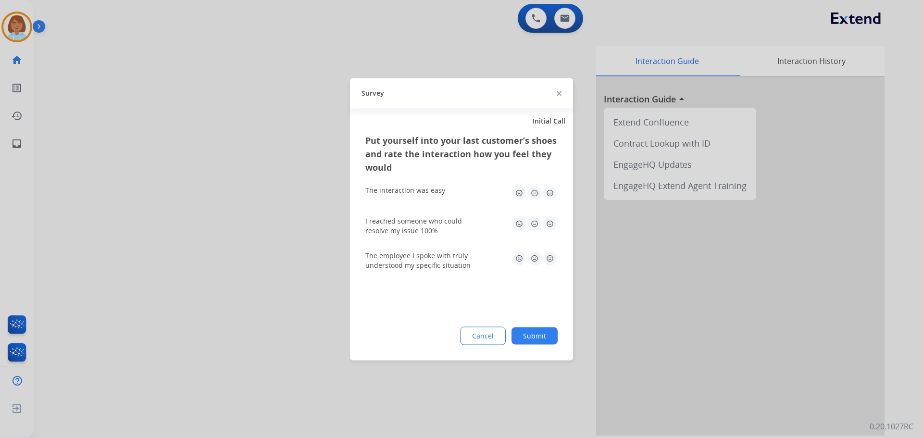
click at [538, 333] on button "Submit" at bounding box center [534, 335] width 46 height 17
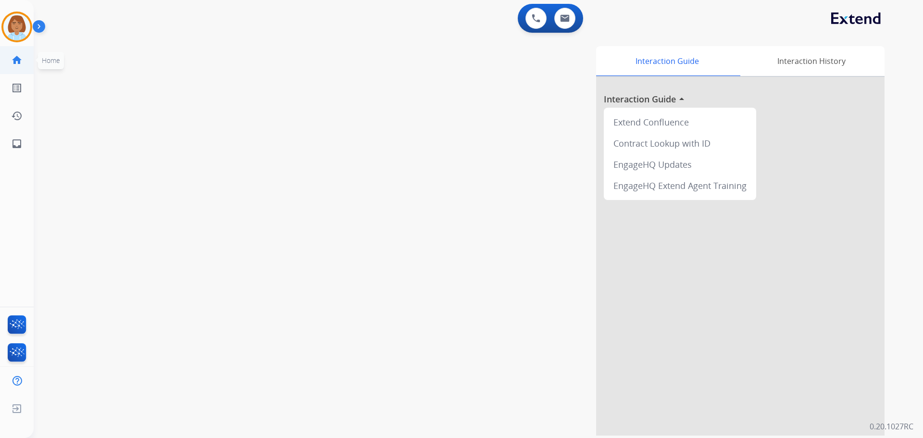
click at [12, 47] on link "home Home" at bounding box center [16, 60] width 27 height 27
click at [21, 31] on img at bounding box center [16, 26] width 27 height 27
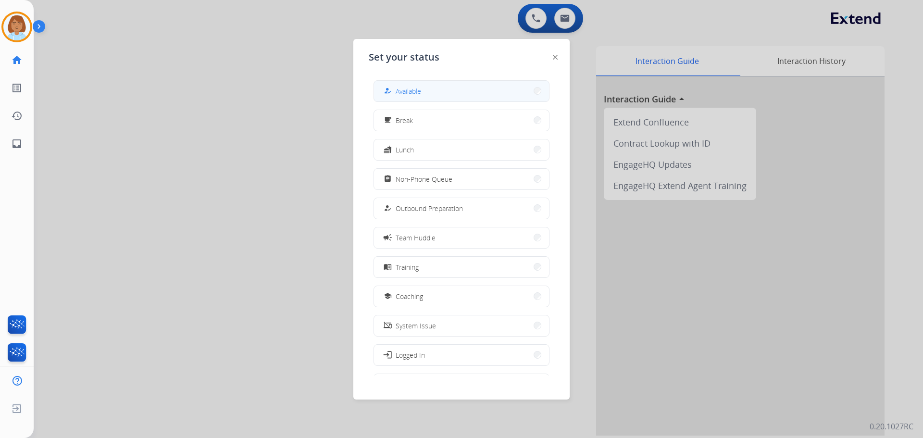
click at [489, 87] on button "how_to_reg Available" at bounding box center [461, 91] width 175 height 21
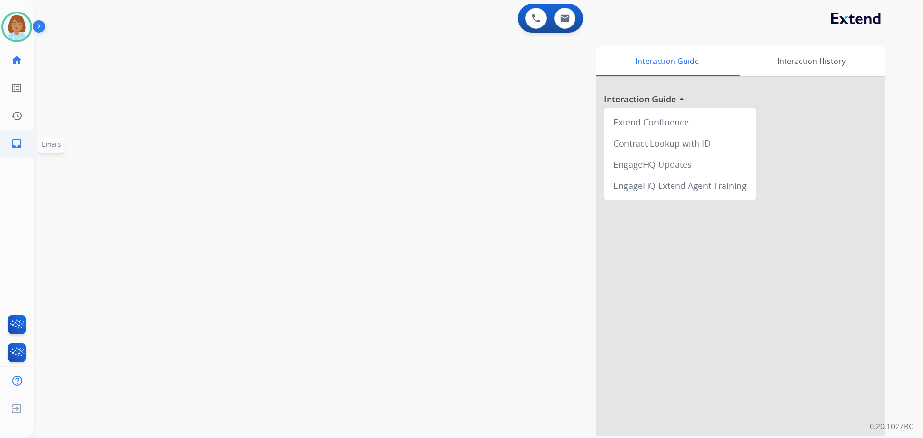
click at [14, 153] on link "inbox Emails" at bounding box center [16, 143] width 27 height 27
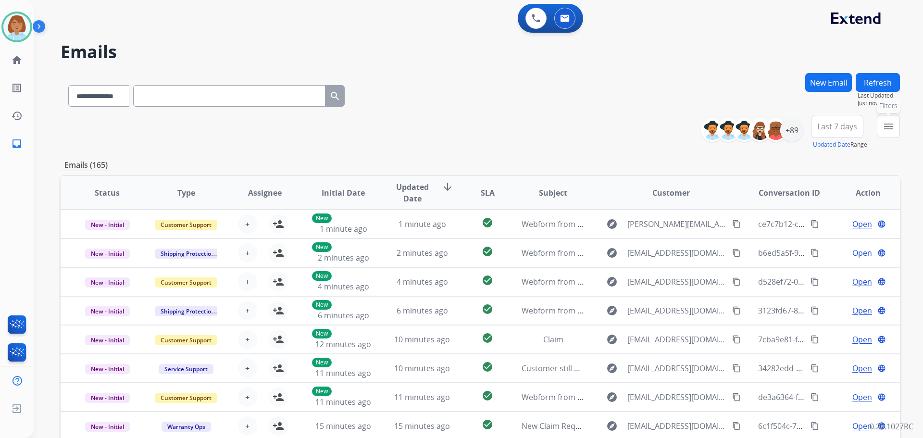
click at [887, 124] on mat-icon "menu" at bounding box center [889, 127] width 12 height 12
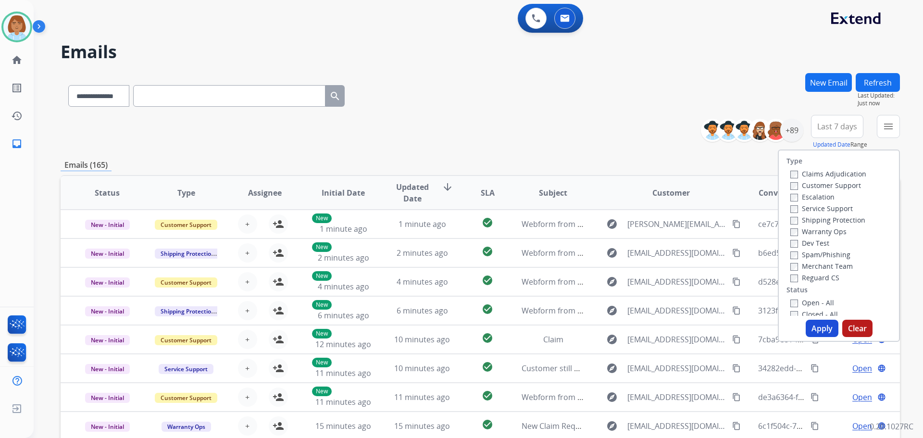
click at [793, 172] on label "Claims Adjudication" at bounding box center [828, 173] width 76 height 9
click at [790, 191] on div "Escalation" at bounding box center [828, 197] width 76 height 12
click at [795, 221] on label "Shipping Protection" at bounding box center [827, 219] width 75 height 9
click at [818, 324] on button "Apply" at bounding box center [822, 328] width 33 height 17
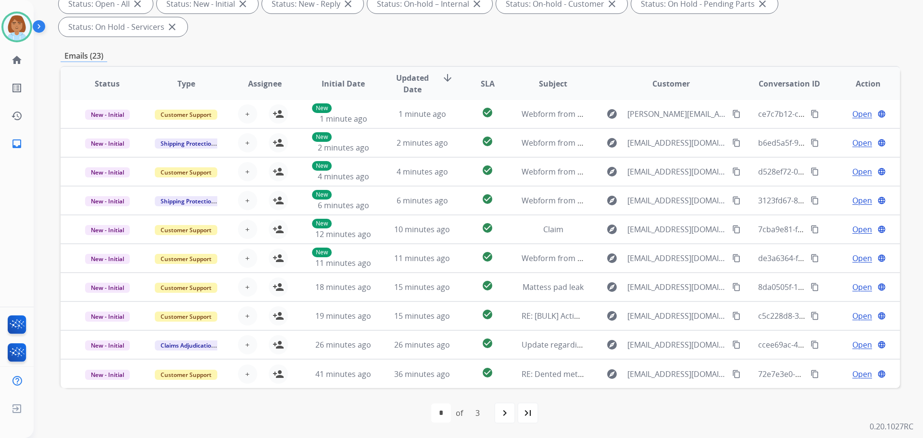
scroll to position [34, 0]
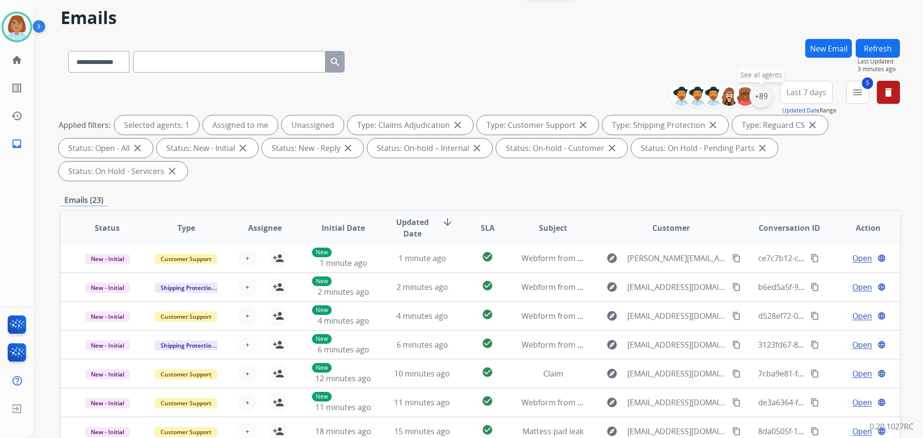
click at [757, 94] on div "+89" at bounding box center [760, 96] width 23 height 23
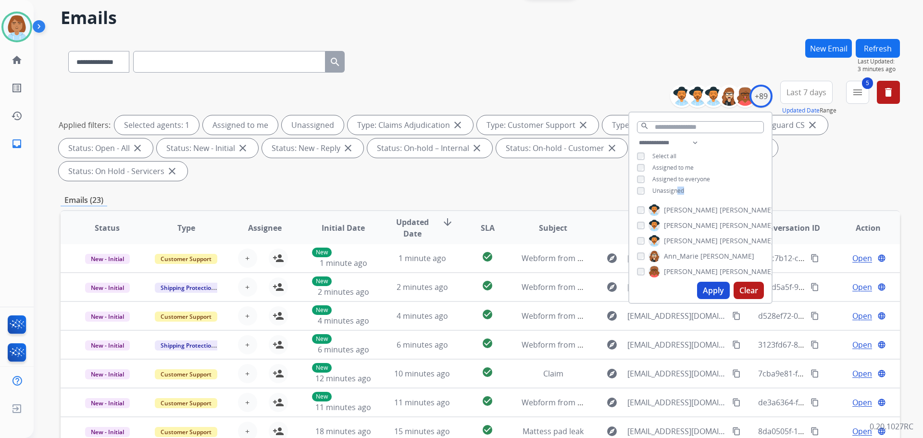
click at [677, 189] on span "Unassigned" at bounding box center [668, 191] width 32 height 8
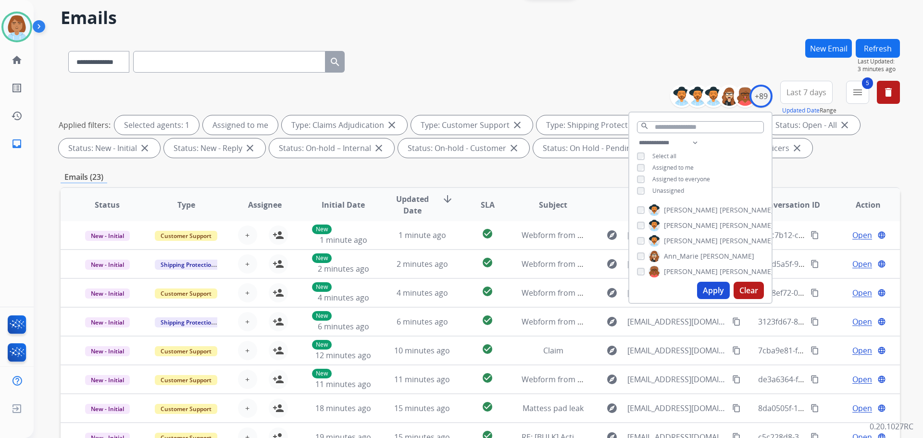
click at [715, 148] on div "**********" at bounding box center [700, 168] width 142 height 62
click at [686, 142] on select "**********" at bounding box center [670, 143] width 66 height 12
click at [693, 139] on select "**********" at bounding box center [670, 143] width 66 height 12
click at [715, 289] on button "Apply" at bounding box center [713, 290] width 33 height 17
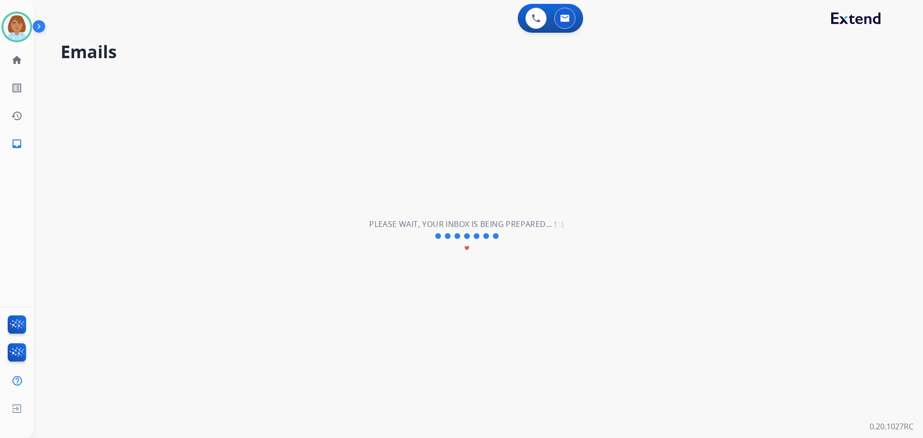
scroll to position [0, 0]
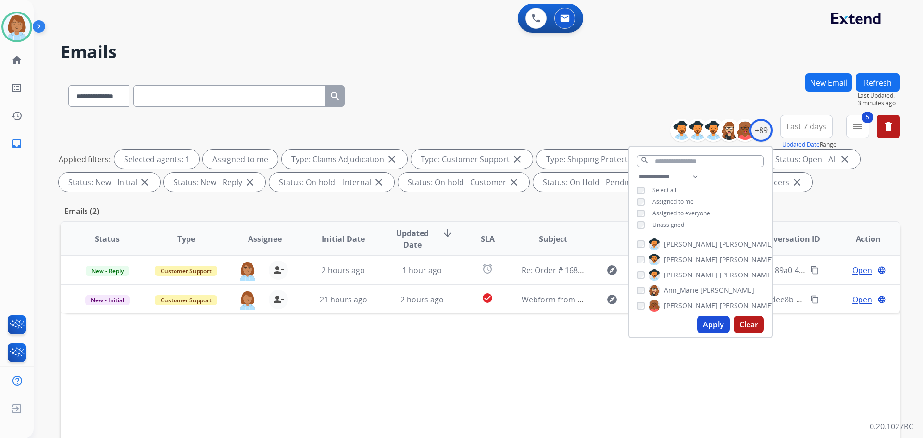
click at [475, 349] on div "Status Type Assignee Initial Date Updated Date arrow_downward SLA Subject Custo…" at bounding box center [480, 382] width 839 height 322
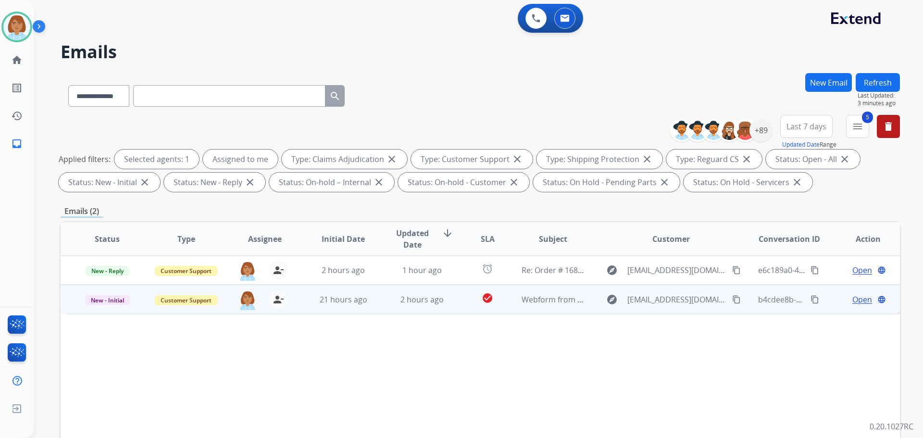
click at [462, 309] on td "check_circle" at bounding box center [480, 299] width 52 height 29
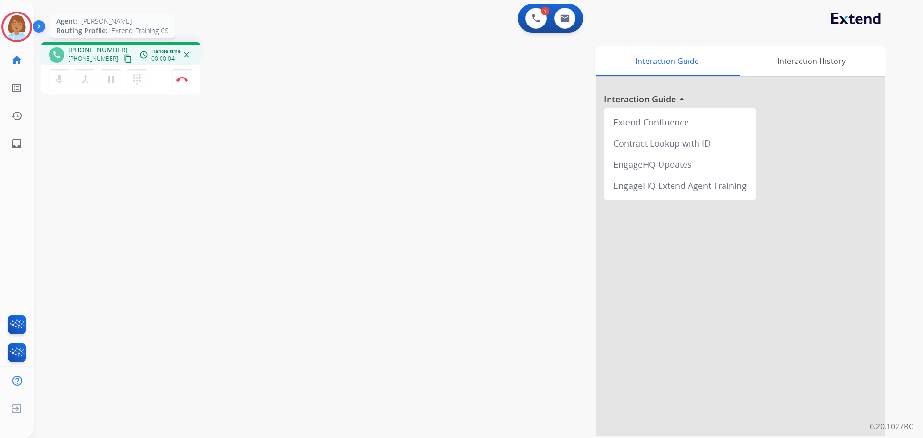
click at [23, 22] on img at bounding box center [16, 26] width 27 height 27
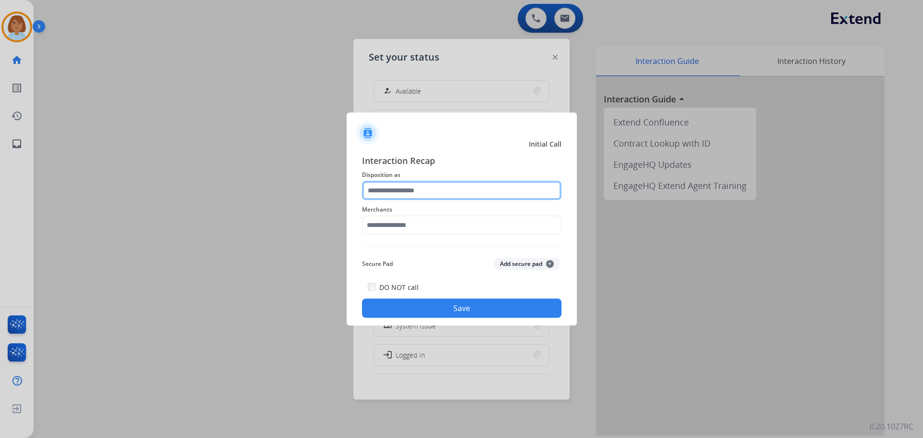
click at [418, 189] on input "text" at bounding box center [462, 190] width 200 height 19
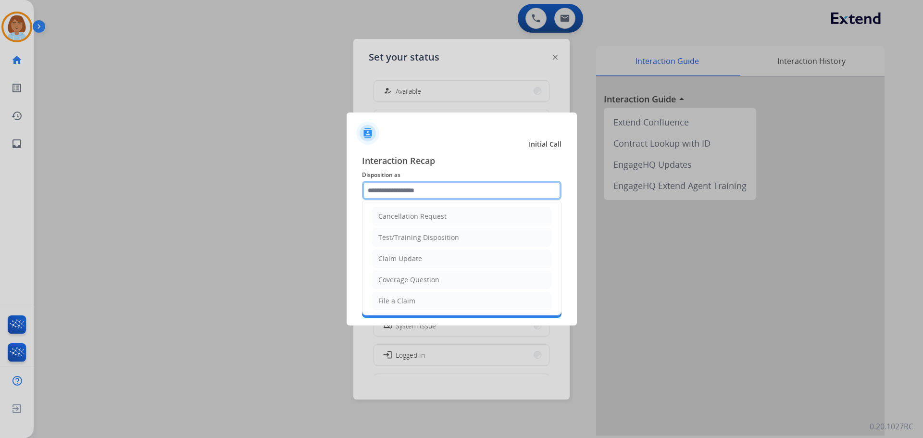
click at [482, 181] on input "text" at bounding box center [462, 190] width 200 height 19
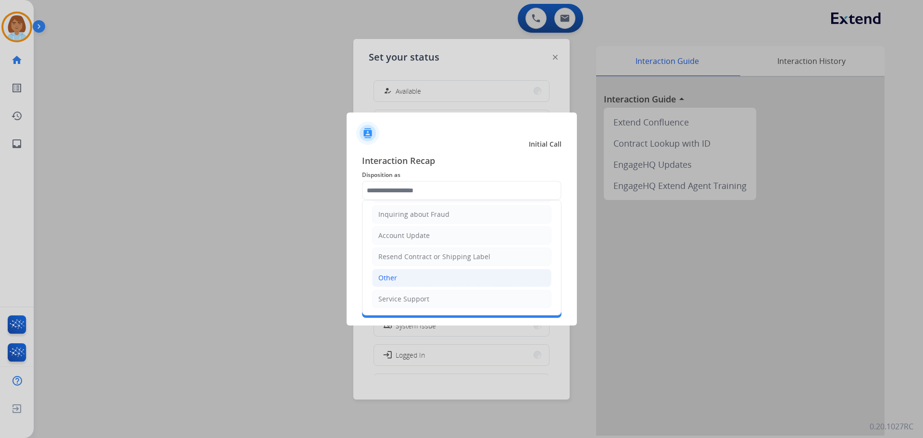
click at [439, 275] on li "Other" at bounding box center [461, 278] width 179 height 18
type input "*****"
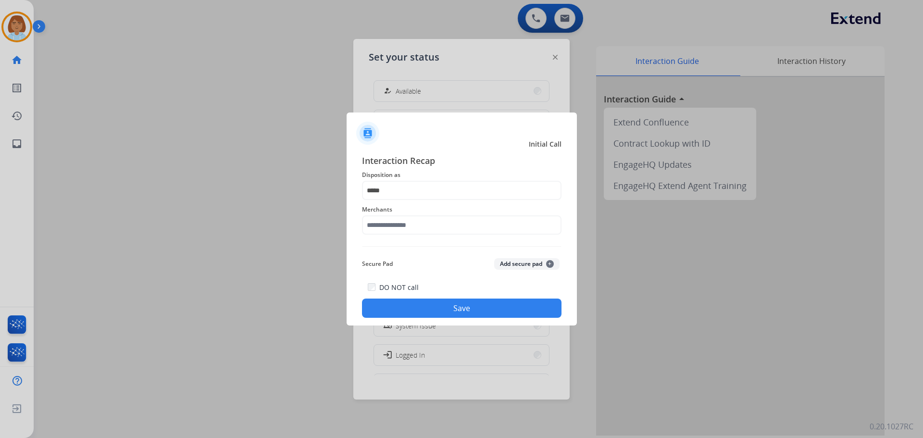
drag, startPoint x: 435, startPoint y: 249, endPoint x: 441, endPoint y: 219, distance: 30.8
click at [434, 243] on div "Interaction Recap Disposition as ***** Merchants Secure Pad Add secure pad + DO…" at bounding box center [462, 236] width 200 height 164
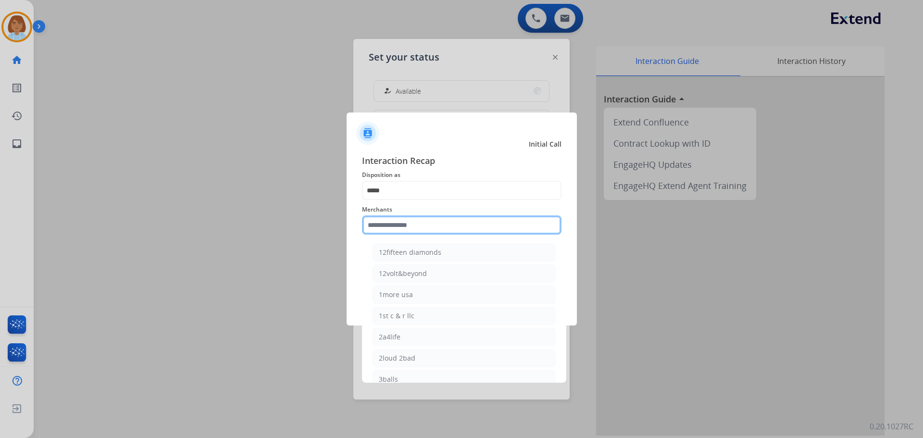
click at [441, 218] on input "text" at bounding box center [462, 224] width 200 height 19
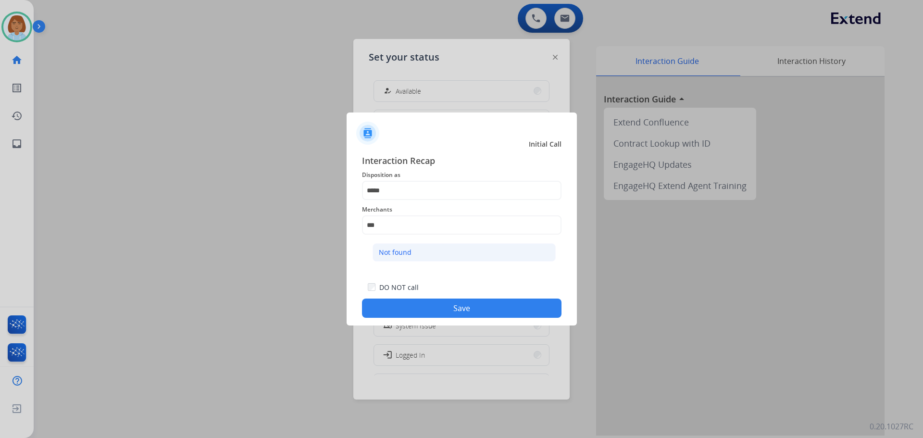
click at [445, 250] on li "Not found" at bounding box center [464, 252] width 183 height 18
type input "*********"
click at [445, 307] on button "Save" at bounding box center [462, 308] width 200 height 19
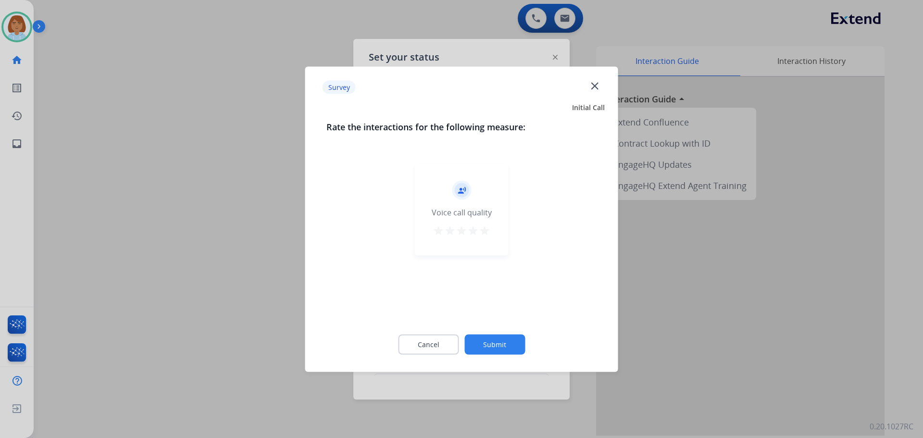
click at [510, 346] on button "Submit" at bounding box center [494, 344] width 61 height 20
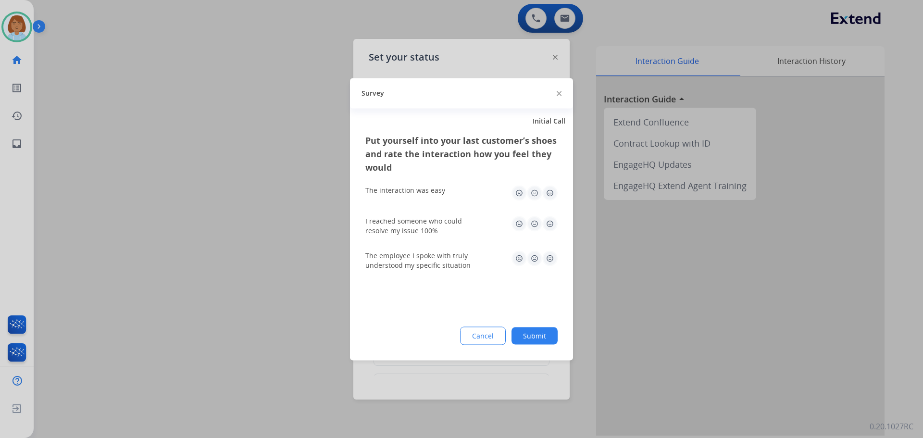
click at [536, 338] on button "Submit" at bounding box center [534, 335] width 46 height 17
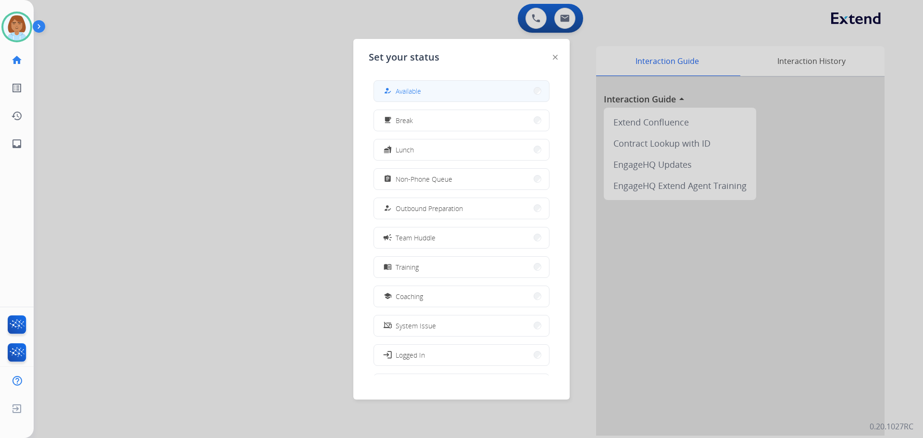
click at [424, 94] on button "how_to_reg Available" at bounding box center [461, 91] width 175 height 21
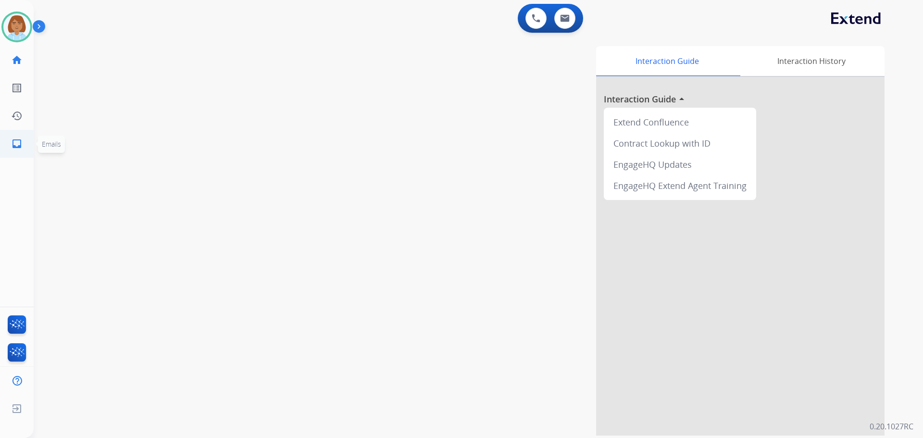
click at [25, 151] on link "inbox Emails" at bounding box center [16, 143] width 27 height 27
select select "**********"
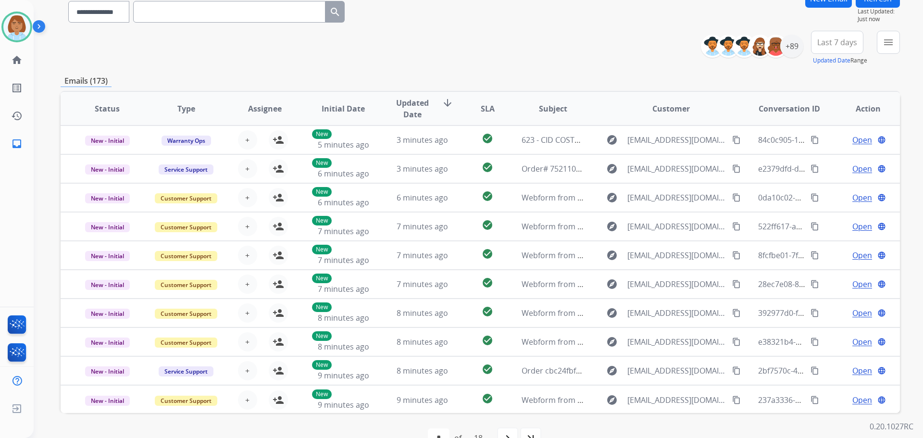
scroll to position [61, 0]
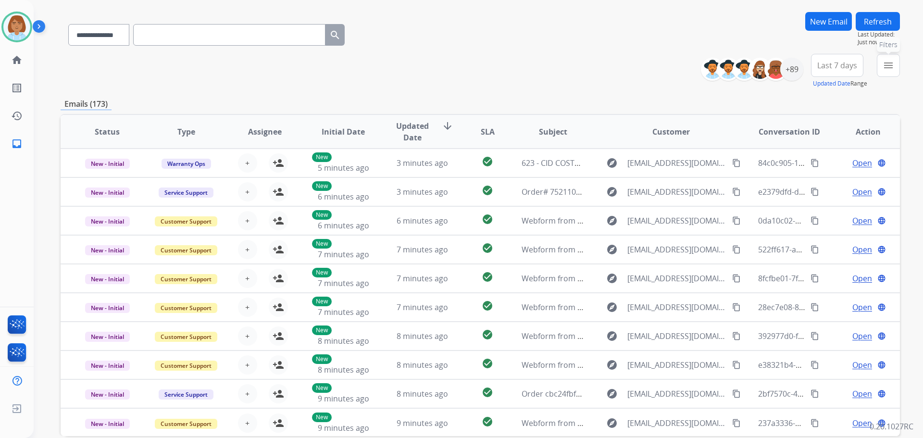
click at [896, 64] on button "menu Filters" at bounding box center [888, 65] width 23 height 23
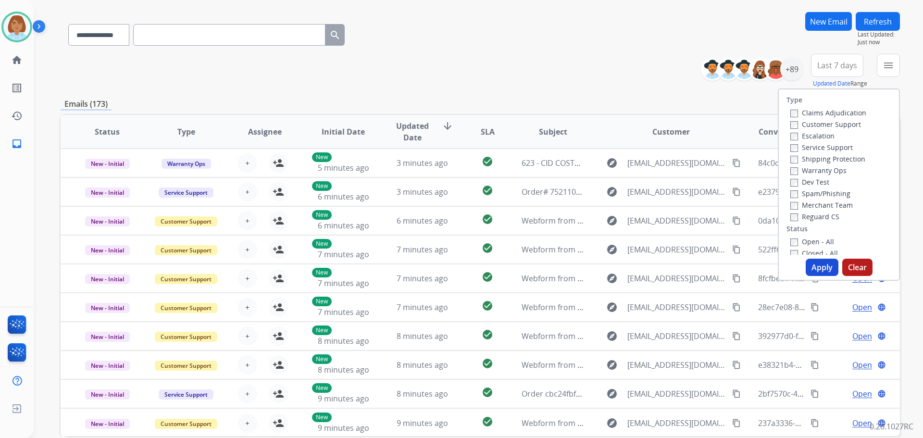
click at [809, 114] on label "Claims Adjudication" at bounding box center [828, 112] width 76 height 9
click at [802, 130] on div "Escalation" at bounding box center [828, 136] width 76 height 12
click at [802, 126] on label "Customer Support" at bounding box center [825, 124] width 71 height 9
click at [805, 155] on label "Shipping Protection" at bounding box center [827, 158] width 75 height 9
click at [793, 241] on label "Open - All" at bounding box center [812, 241] width 44 height 9
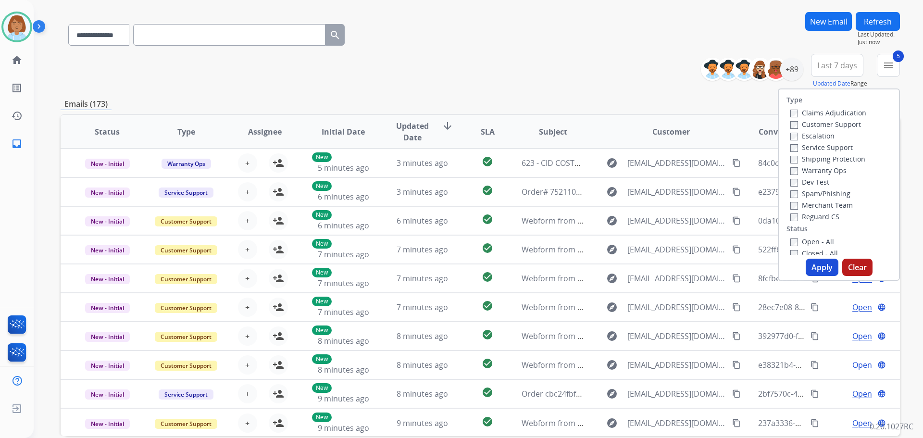
click at [816, 267] on button "Apply" at bounding box center [822, 267] width 33 height 17
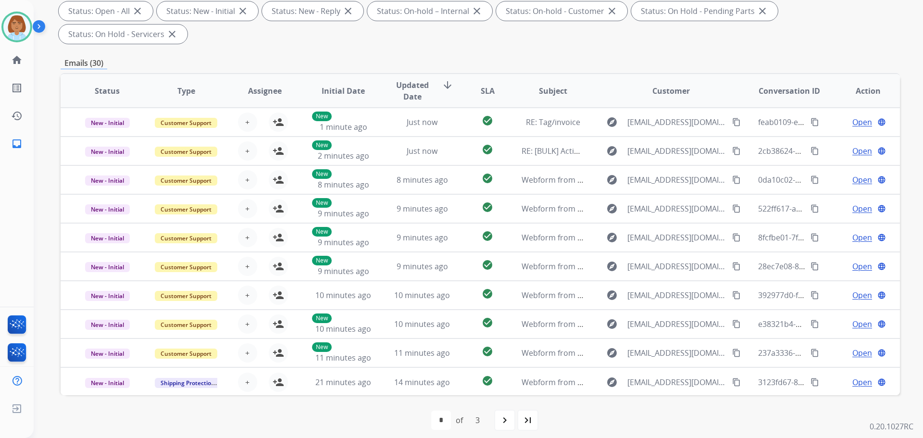
scroll to position [178, 0]
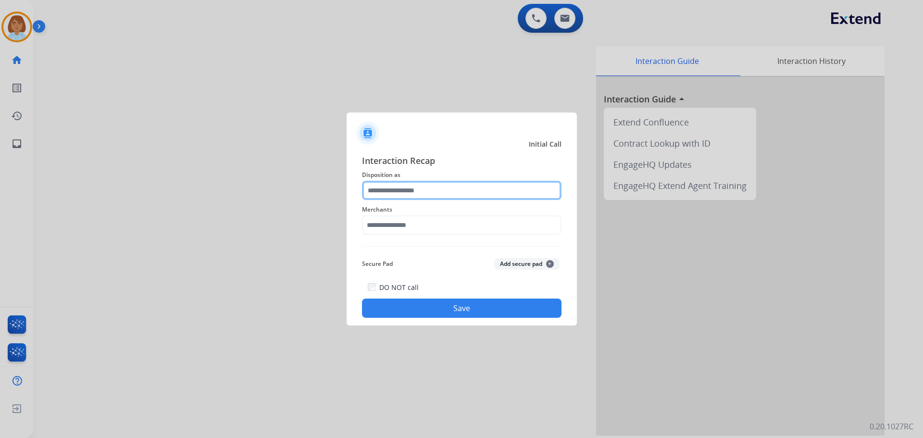
click at [440, 194] on input "text" at bounding box center [462, 190] width 200 height 19
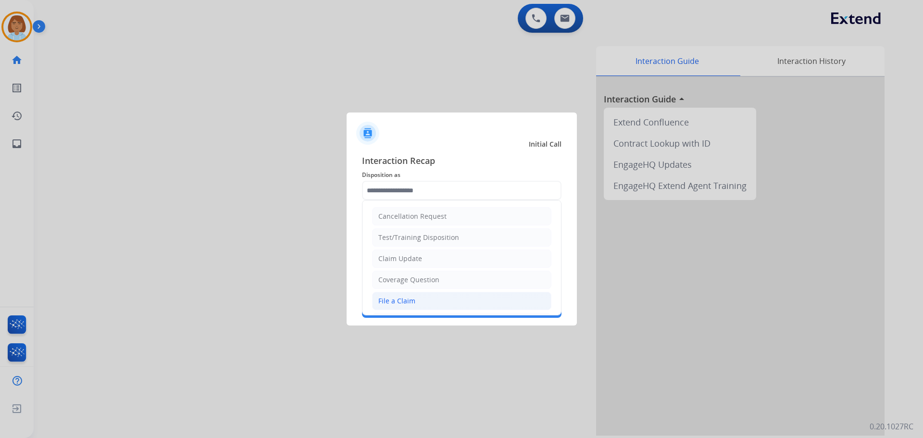
click at [383, 303] on div "File a Claim" at bounding box center [396, 301] width 37 height 10
type input "**********"
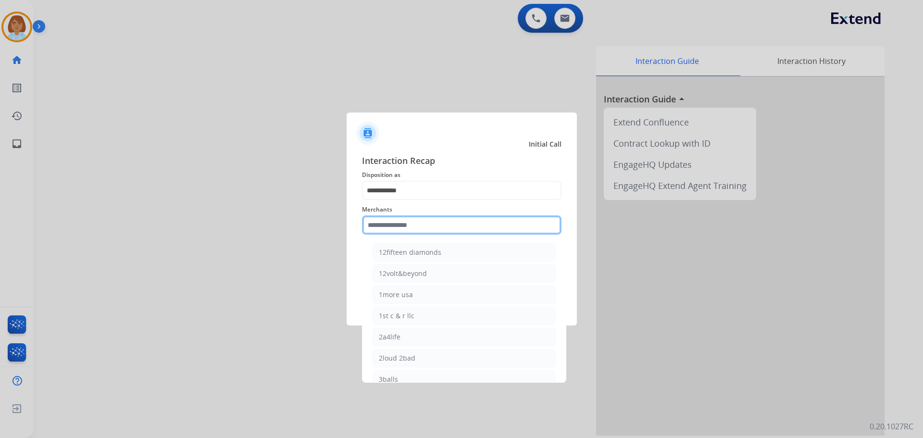
click at [431, 224] on input "text" at bounding box center [462, 224] width 200 height 19
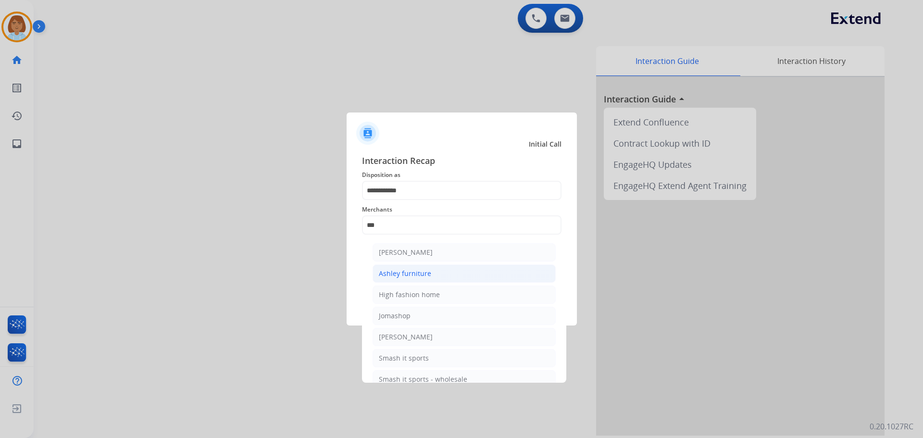
click at [432, 276] on li "Ashley furniture" at bounding box center [464, 273] width 183 height 18
type input "**********"
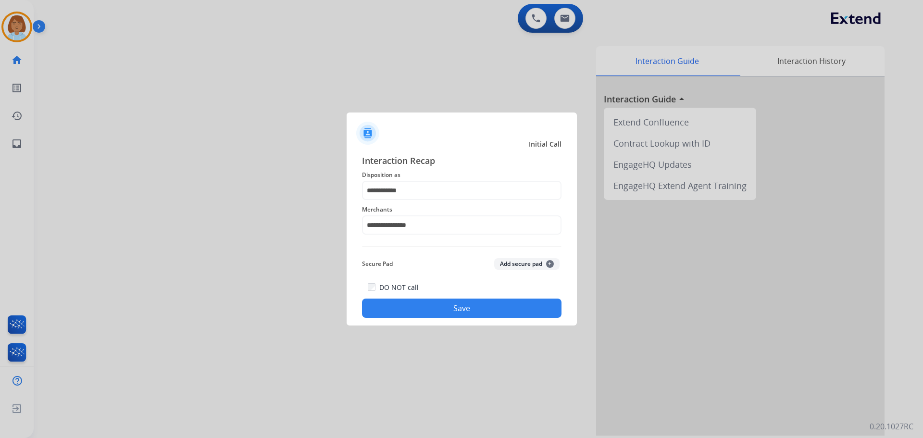
click at [437, 316] on button "Save" at bounding box center [462, 308] width 200 height 19
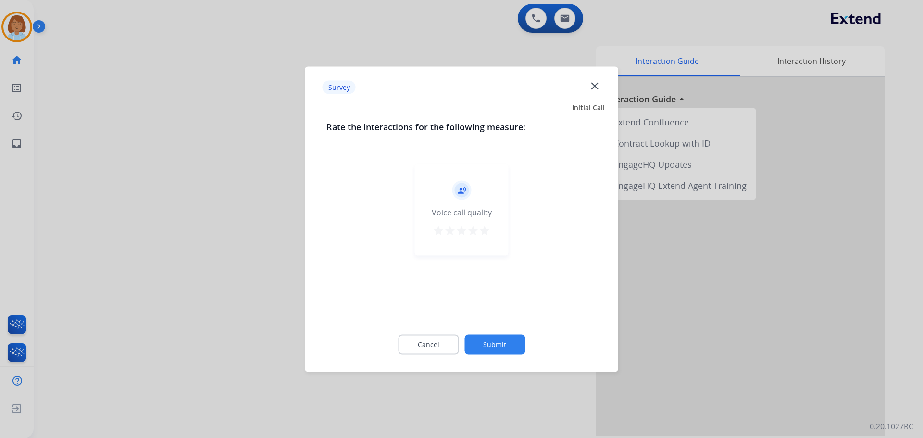
click at [516, 342] on button "Submit" at bounding box center [494, 344] width 61 height 20
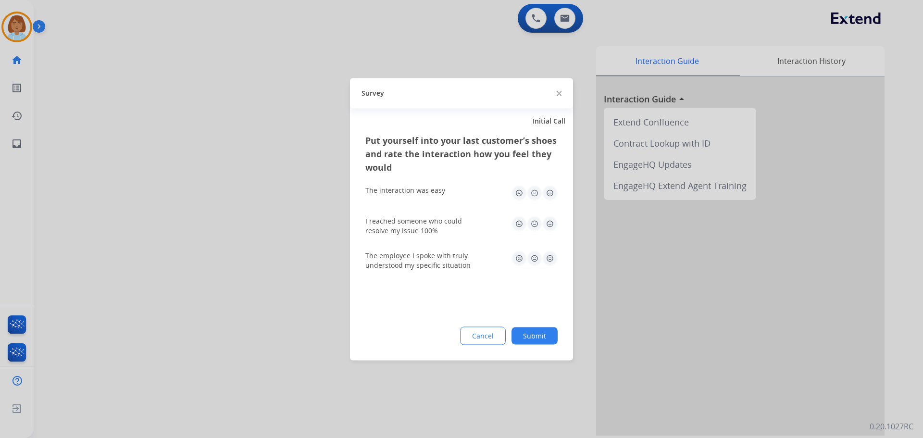
click at [524, 342] on button "Submit" at bounding box center [534, 335] width 46 height 17
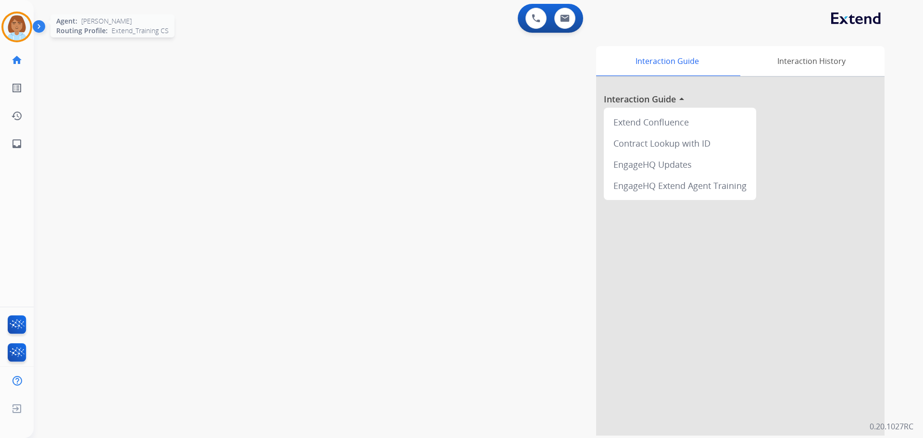
click at [10, 31] on img at bounding box center [16, 26] width 27 height 27
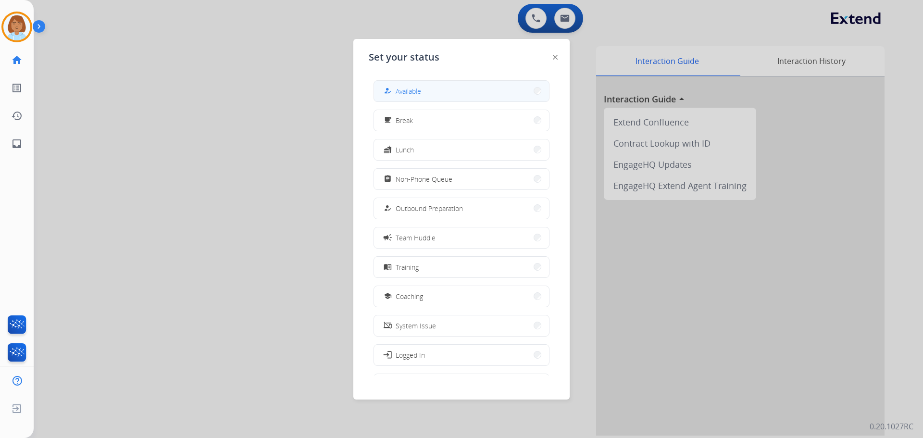
click at [451, 94] on button "how_to_reg Available" at bounding box center [461, 91] width 175 height 21
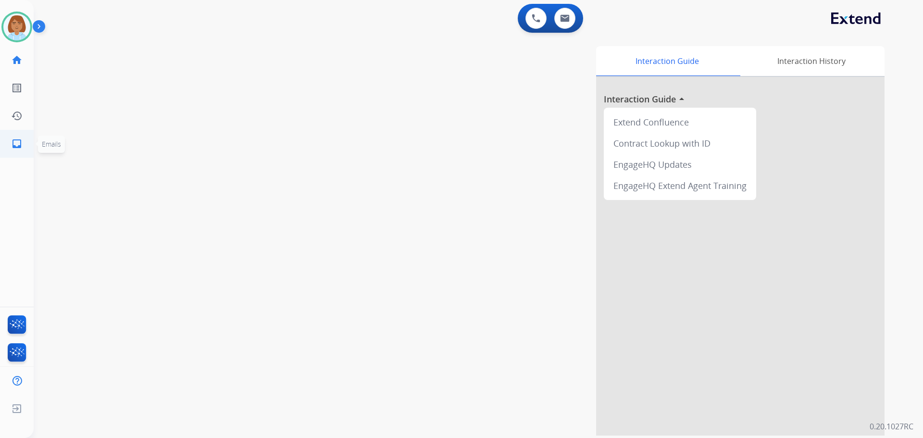
click at [19, 131] on link "inbox Emails" at bounding box center [16, 143] width 27 height 27
select select "**********"
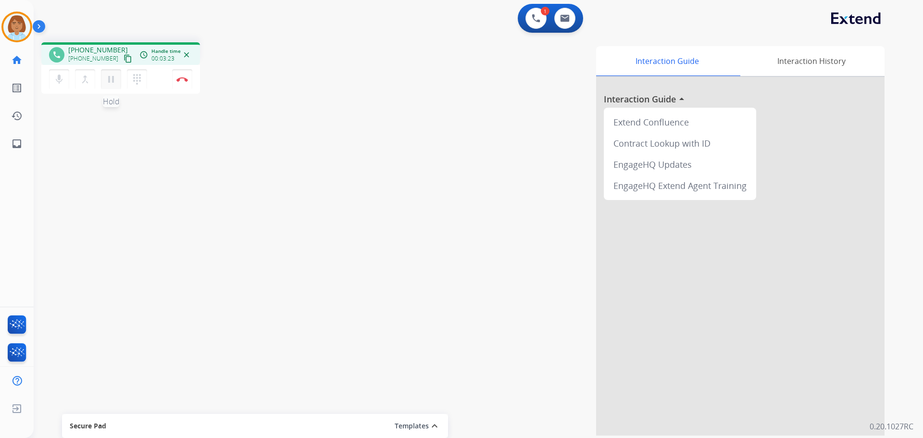
click at [107, 80] on mat-icon "pause" at bounding box center [111, 80] width 12 height 12
click at [69, 82] on div "mic Mute merge_type Bridge play_arrow Hold dialpad Dialpad" at bounding box center [101, 79] width 104 height 20
drag, startPoint x: 69, startPoint y: 82, endPoint x: 51, endPoint y: 86, distance: 18.2
click at [51, 86] on button "mic Mute" at bounding box center [59, 79] width 20 height 20
click at [113, 75] on mat-icon "play_arrow" at bounding box center [111, 80] width 12 height 12
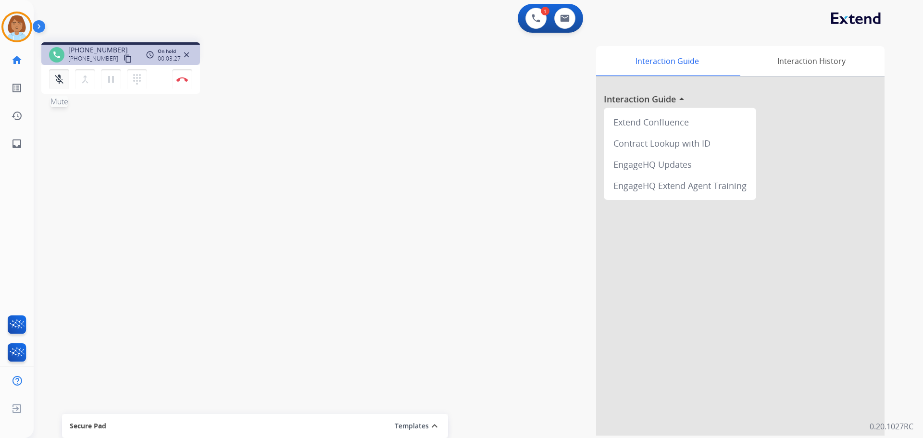
click at [53, 82] on mat-icon "mic_off" at bounding box center [59, 80] width 12 height 12
click at [105, 84] on mat-icon "pause" at bounding box center [111, 80] width 12 height 12
click at [57, 82] on mat-icon "mic" at bounding box center [59, 80] width 12 height 12
click at [56, 81] on mat-icon "mic_off" at bounding box center [59, 80] width 12 height 12
click at [114, 78] on mat-icon "play_arrow" at bounding box center [111, 80] width 12 height 12
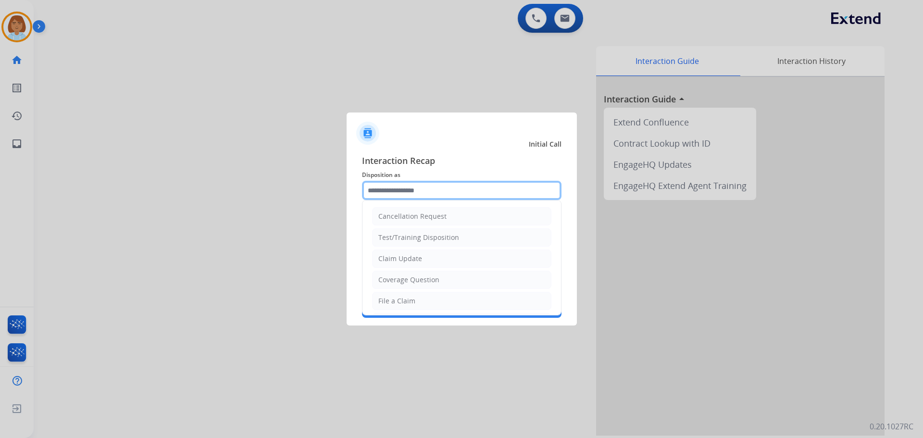
click at [472, 195] on input "text" at bounding box center [462, 190] width 200 height 19
click at [427, 299] on li "File a Claim" at bounding box center [461, 301] width 179 height 18
type input "**********"
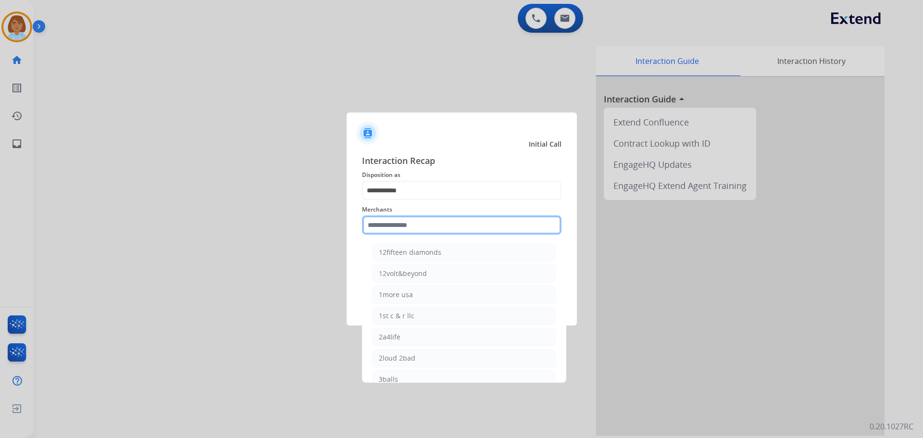
click at [424, 227] on input "text" at bounding box center [462, 224] width 200 height 19
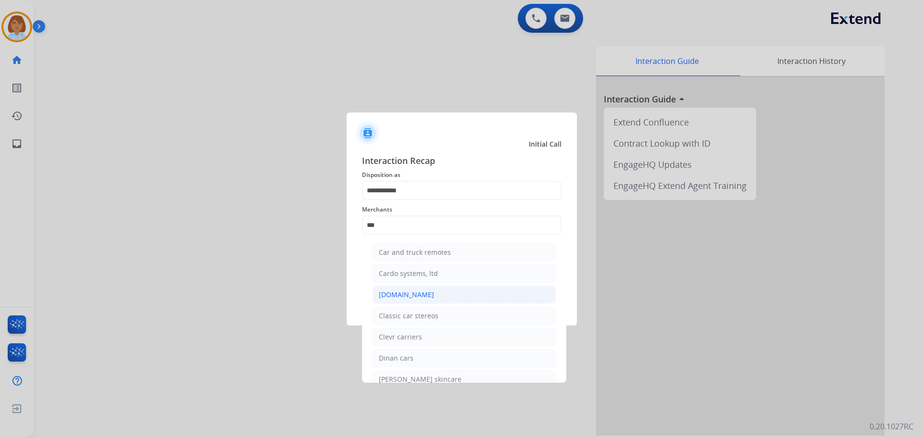
click at [415, 288] on li "[DOMAIN_NAME]" at bounding box center [464, 295] width 183 height 18
type input "**********"
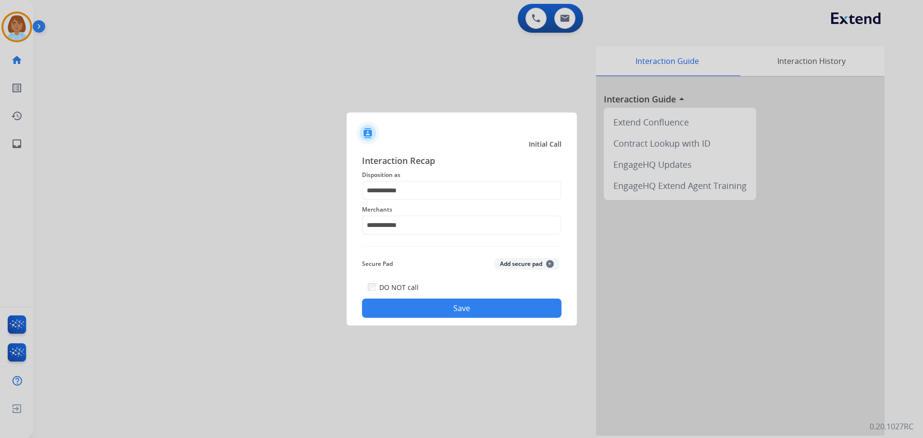
click at [430, 309] on button "Save" at bounding box center [462, 308] width 200 height 19
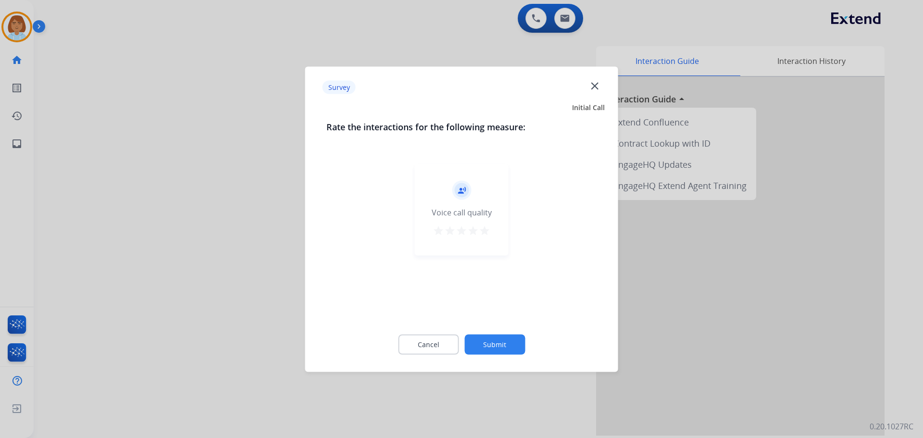
click at [506, 340] on button "Submit" at bounding box center [494, 344] width 61 height 20
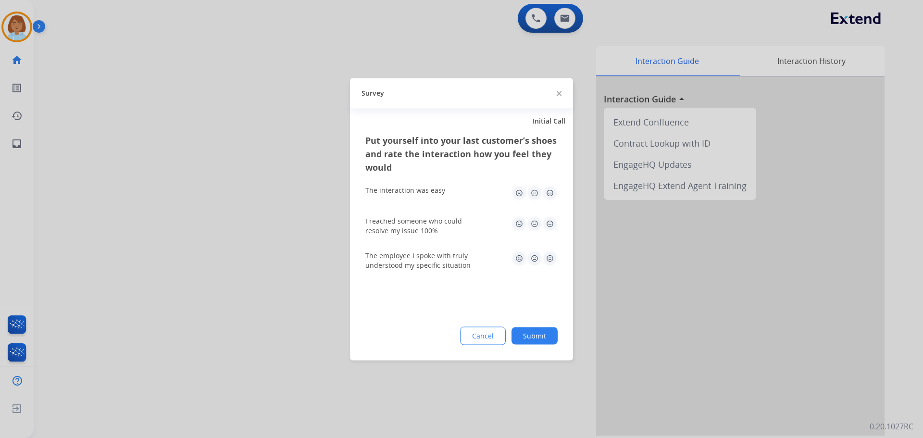
click at [540, 337] on button "Submit" at bounding box center [534, 335] width 46 height 17
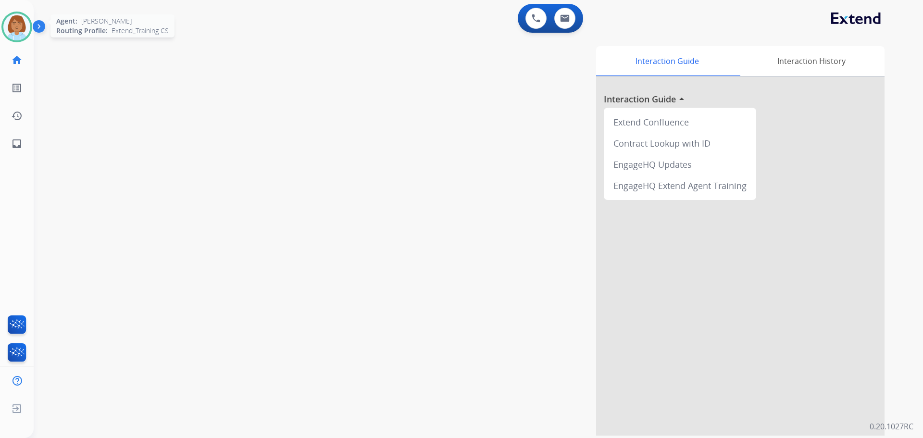
drag, startPoint x: 14, startPoint y: 29, endPoint x: 26, endPoint y: 33, distance: 12.0
click at [15, 29] on img at bounding box center [16, 26] width 27 height 27
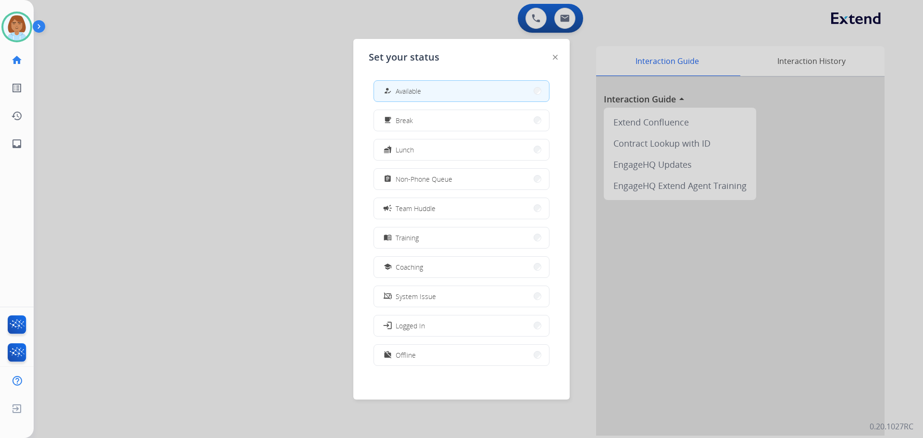
click at [433, 81] on div "how_to_reg Available" at bounding box center [462, 91] width 176 height 22
drag, startPoint x: 733, startPoint y: 390, endPoint x: 714, endPoint y: 335, distance: 58.8
click at [734, 389] on div at bounding box center [461, 219] width 923 height 438
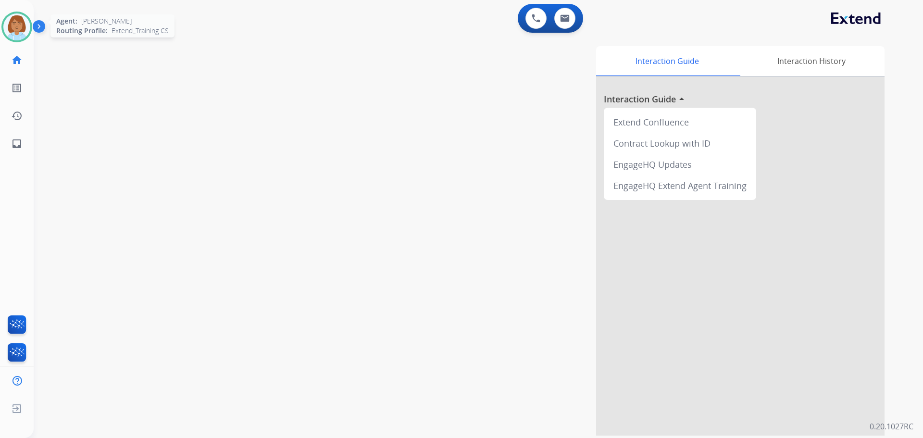
click at [16, 32] on img at bounding box center [16, 26] width 27 height 27
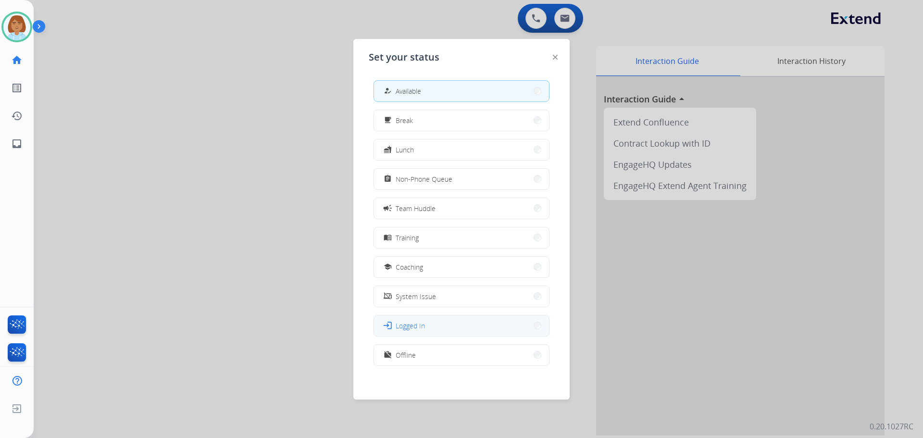
scroll to position [3, 0]
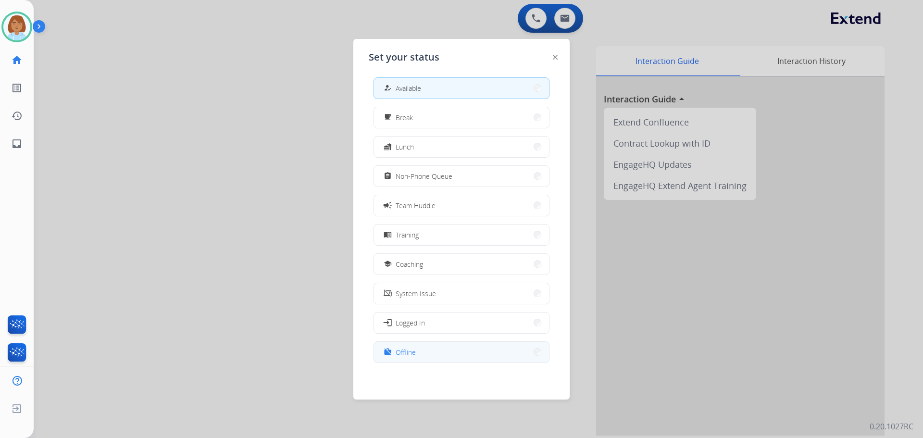
click at [435, 353] on button "work_off Offline" at bounding box center [461, 352] width 175 height 21
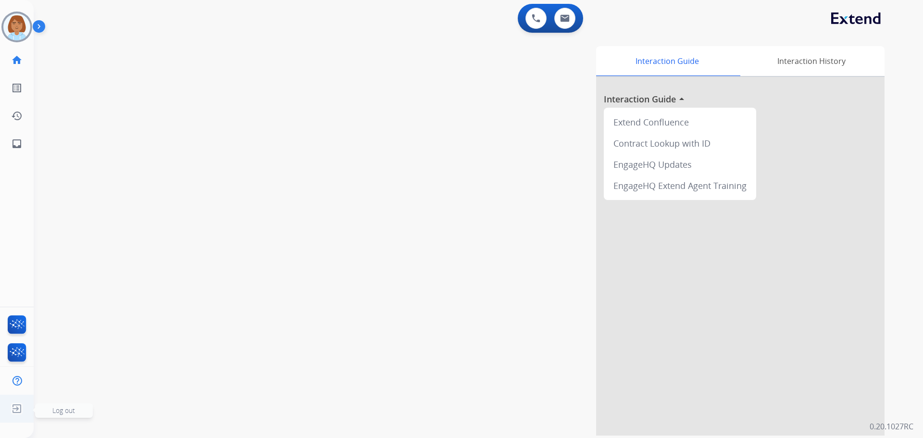
click at [17, 408] on img at bounding box center [16, 408] width 17 height 18
click at [18, 411] on img at bounding box center [16, 408] width 17 height 18
